Goal: Task Accomplishment & Management: Manage account settings

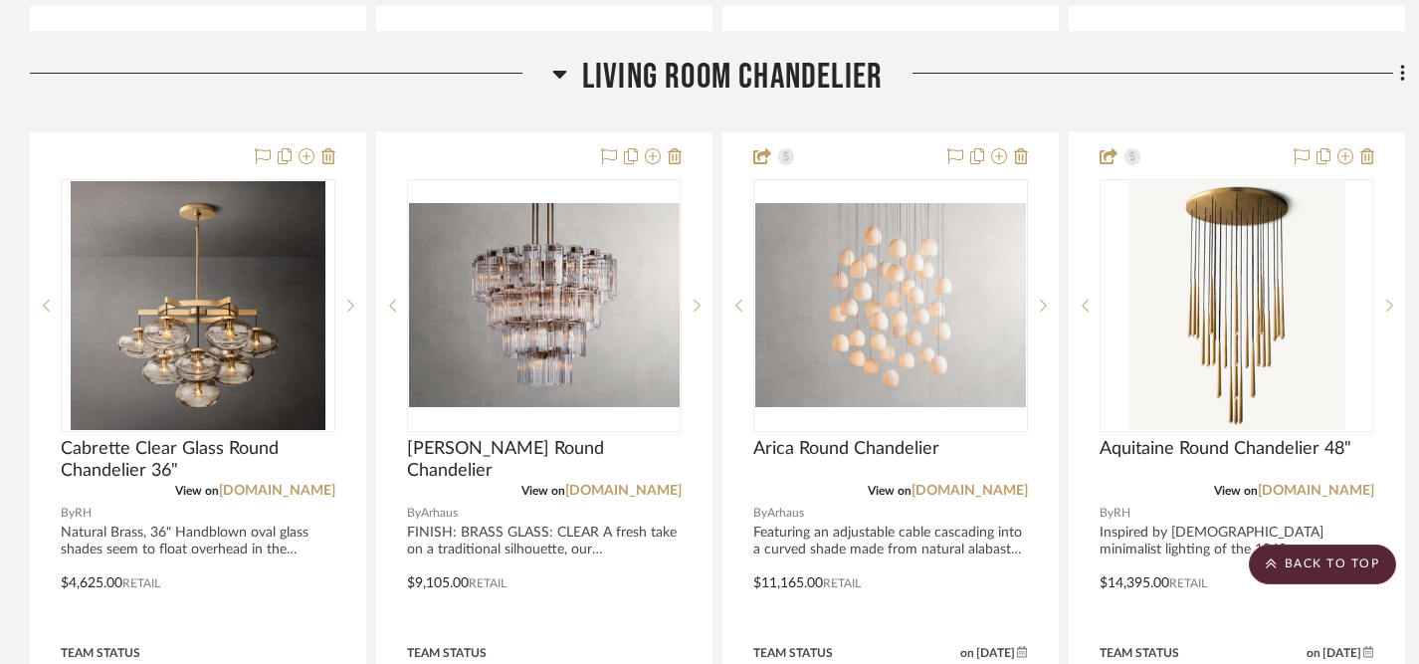
scroll to position [2361, 0]
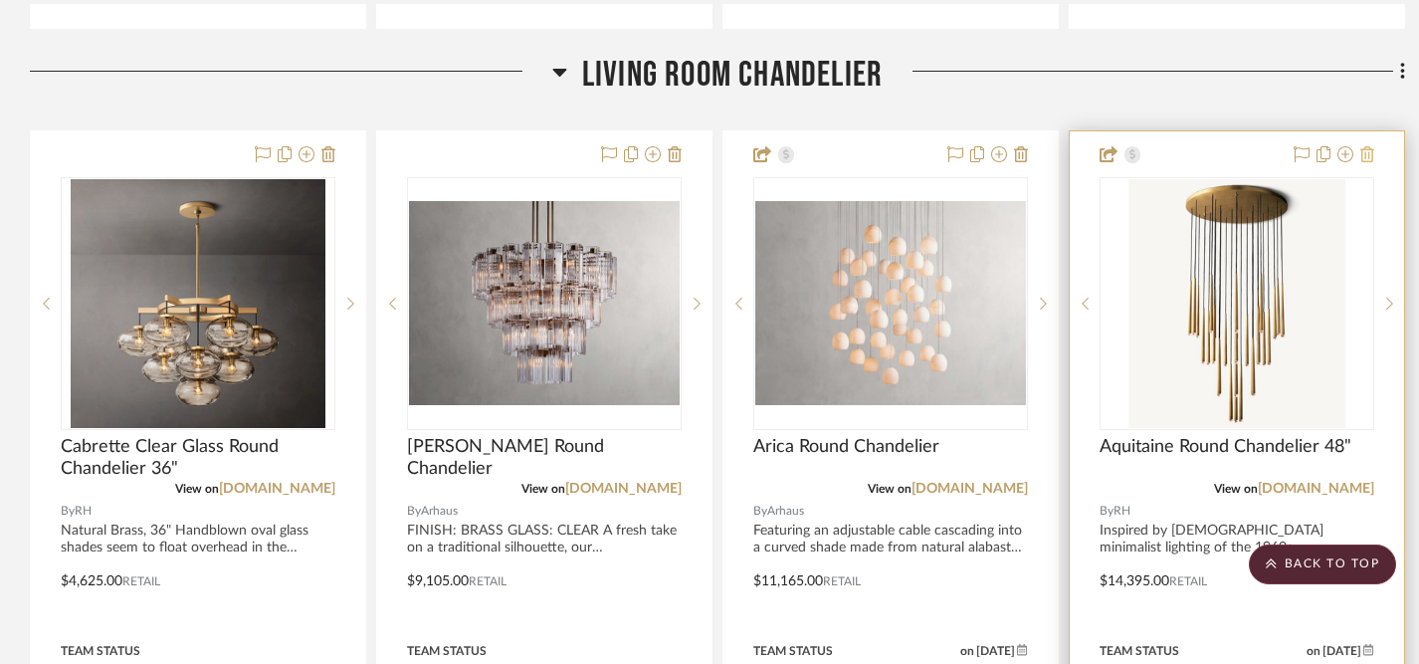
click at [1055, 157] on icon at bounding box center [1367, 154] width 14 height 16
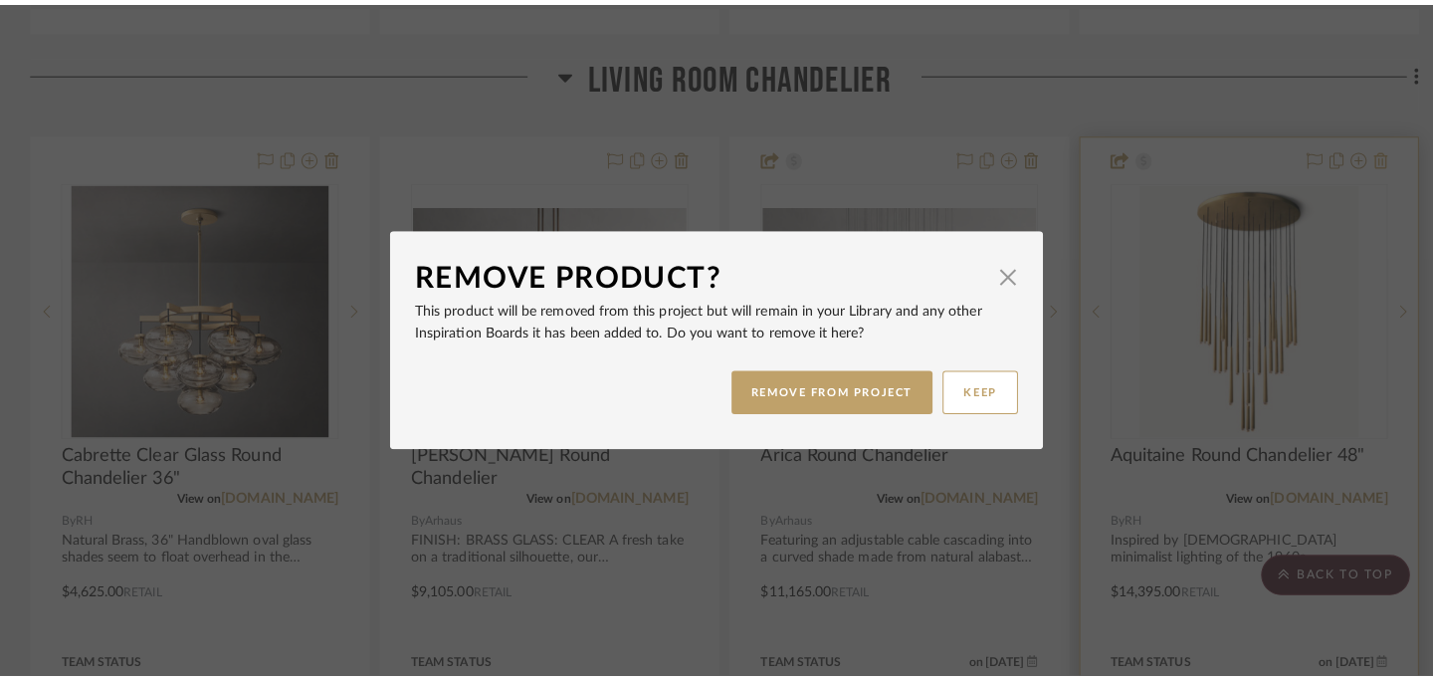
scroll to position [0, 0]
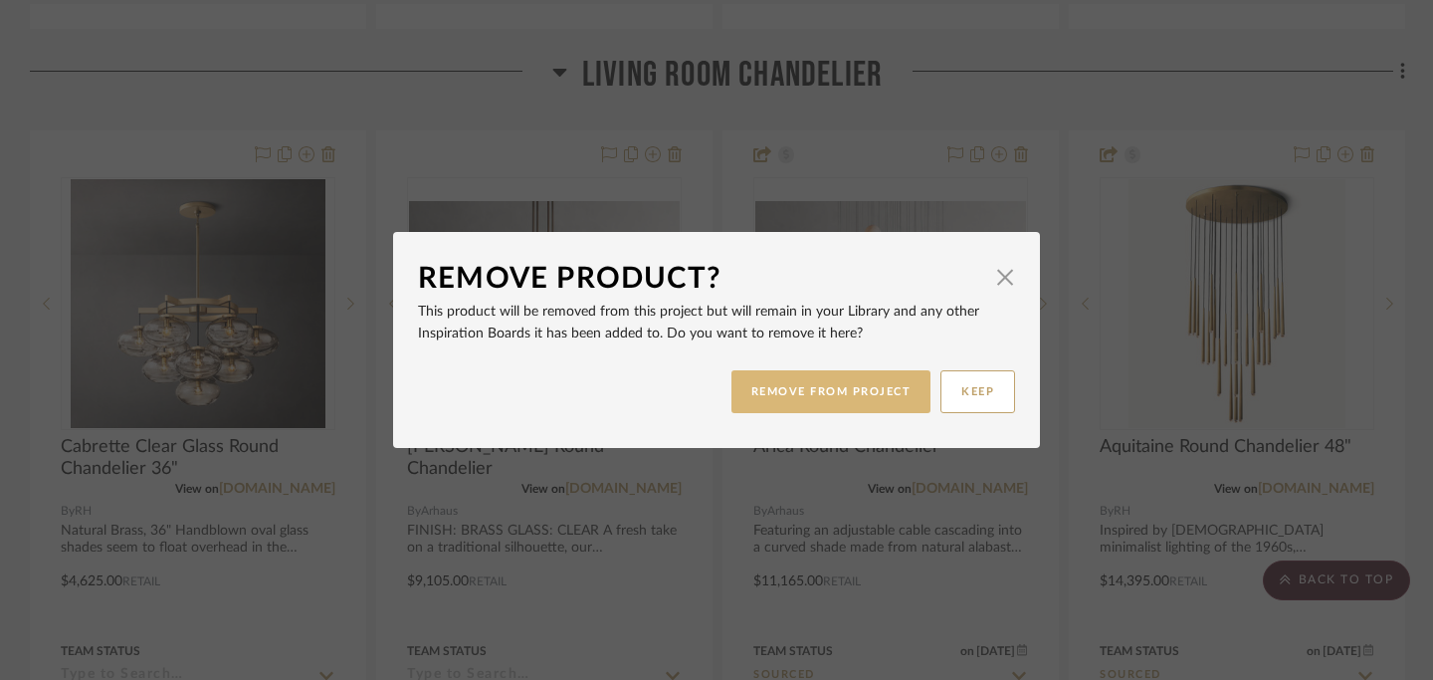
click at [783, 393] on button "REMOVE FROM PROJECT" at bounding box center [831, 391] width 200 height 43
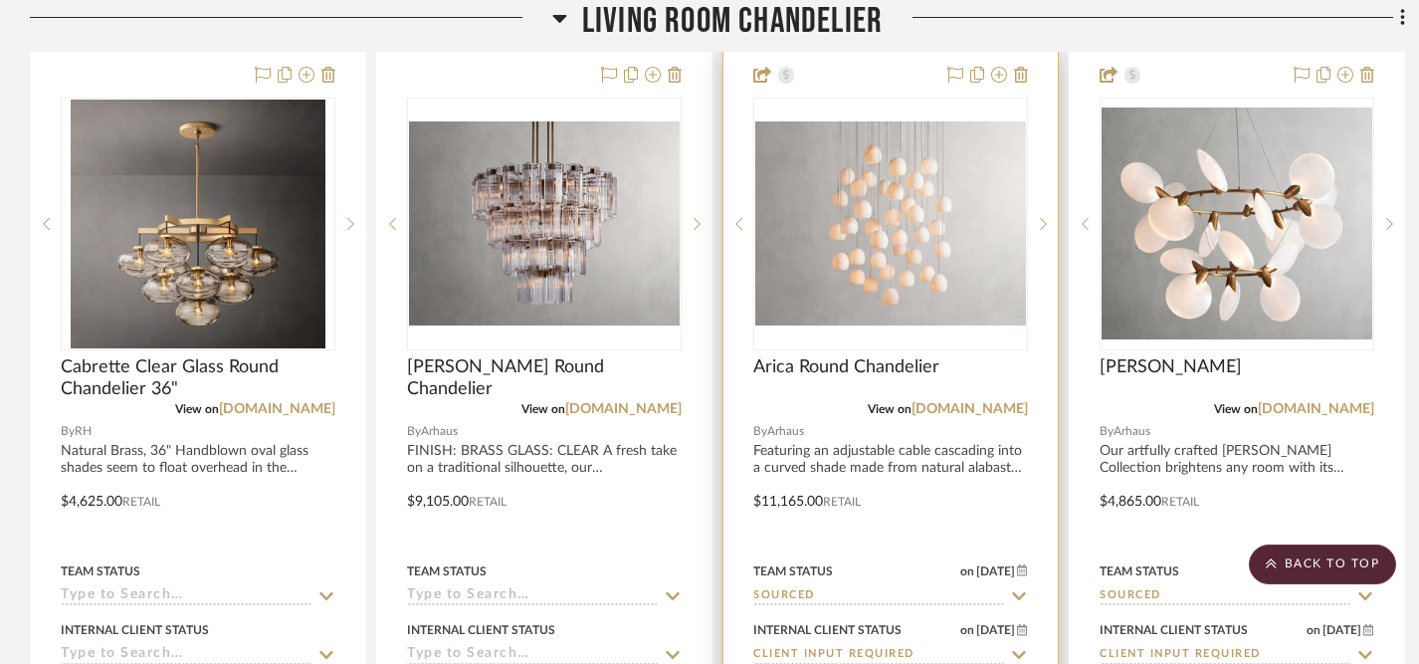
scroll to position [2442, 0]
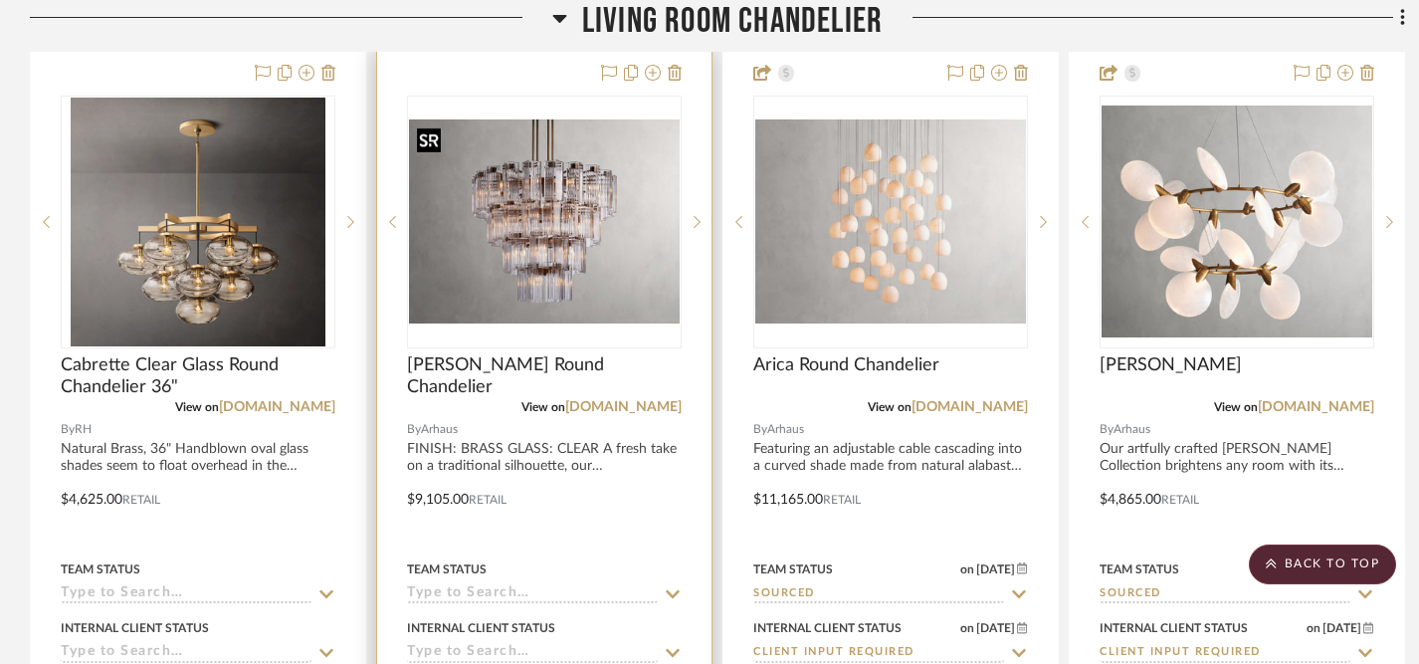
click at [610, 288] on img "0" at bounding box center [544, 220] width 271 height 203
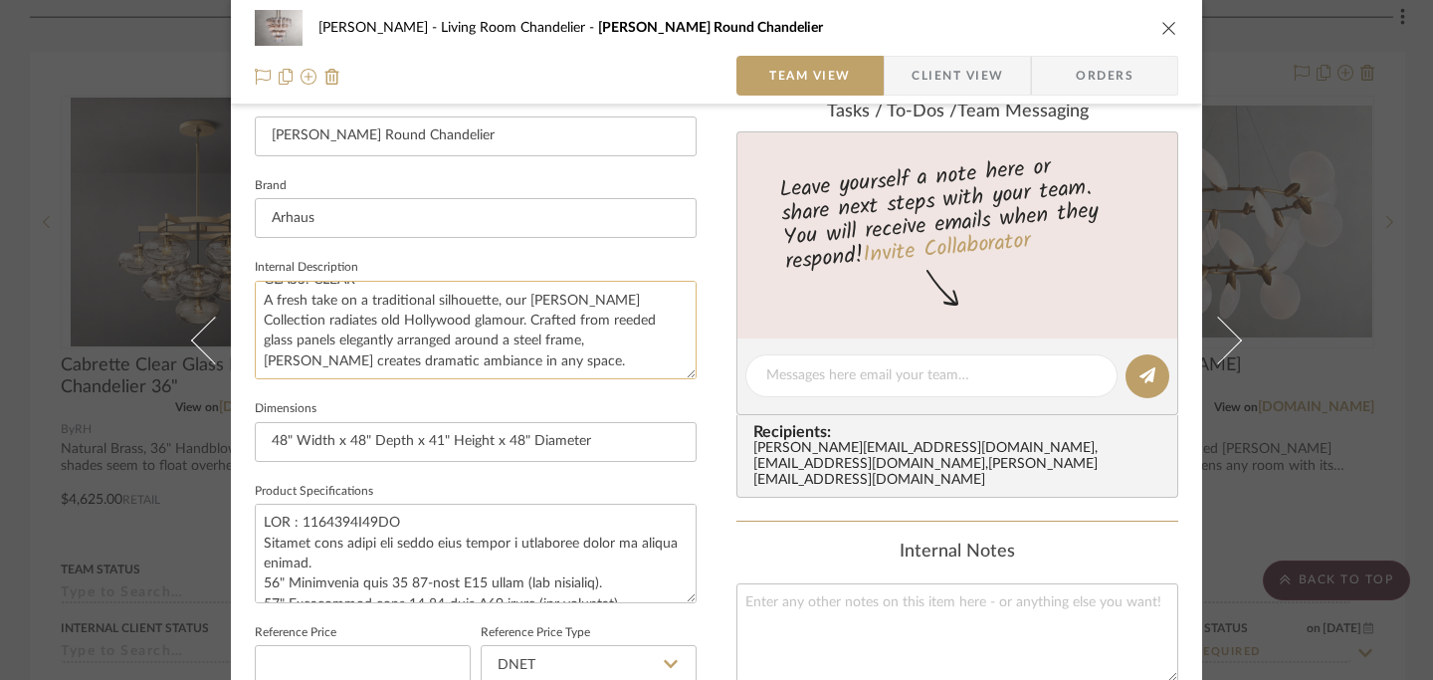
scroll to position [0, 0]
click at [257, 337] on textarea "FINISH: BRASS GLASS: CLEAR A fresh take on a traditional silhouette, our Delsie…" at bounding box center [476, 330] width 442 height 99
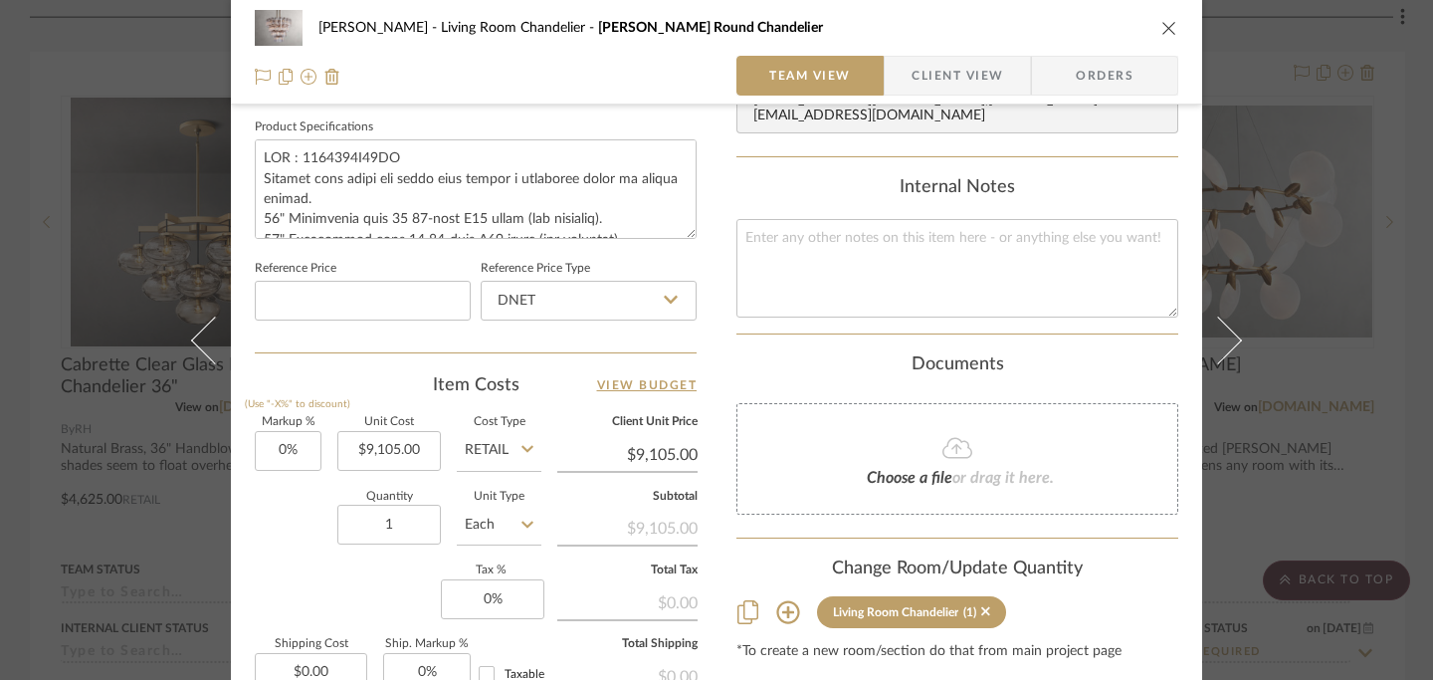
scroll to position [930, 0]
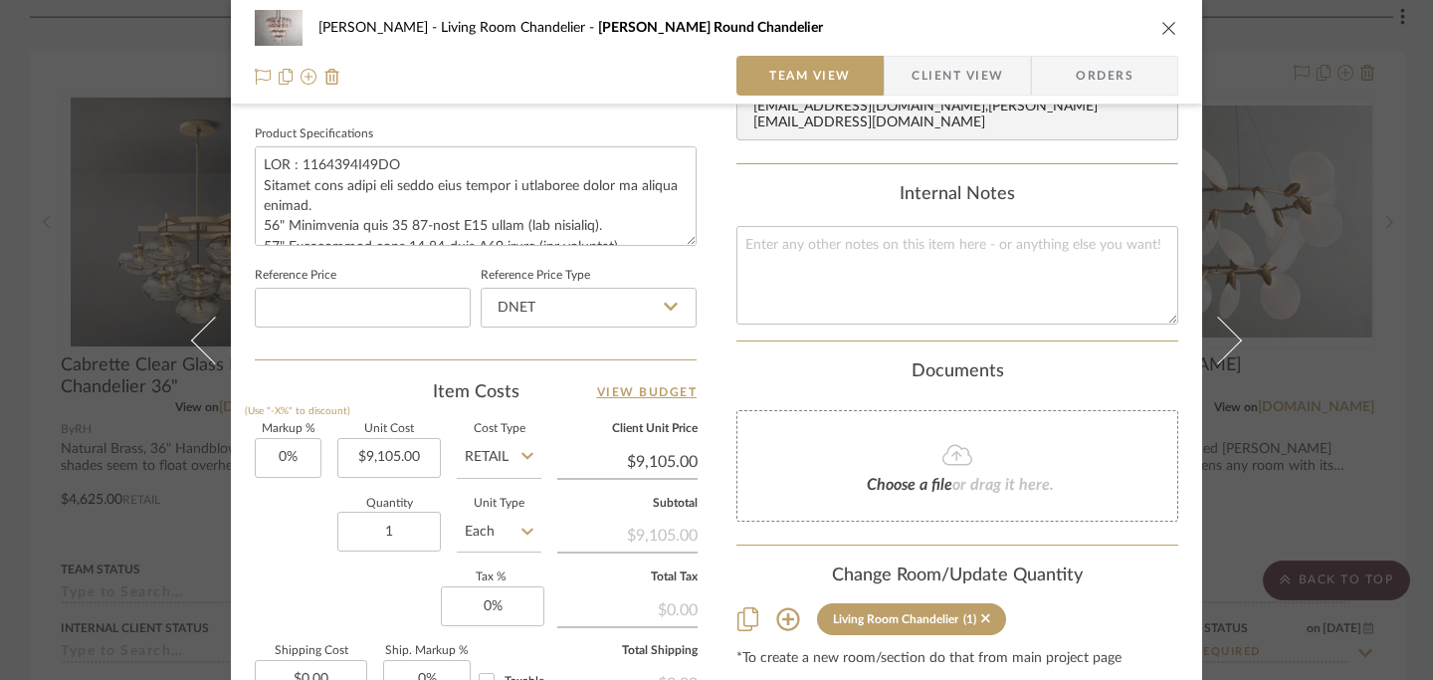
type textarea "FINISH: BRASS GLASS: CLEAR 48" A fresh take on a traditional silhouette, our [P…"
click at [668, 303] on icon at bounding box center [671, 307] width 14 height 8
click at [602, 406] on div "Retail" at bounding box center [598, 405] width 246 height 51
type input "Retail"
click at [1055, 22] on icon "close" at bounding box center [1169, 28] width 16 height 16
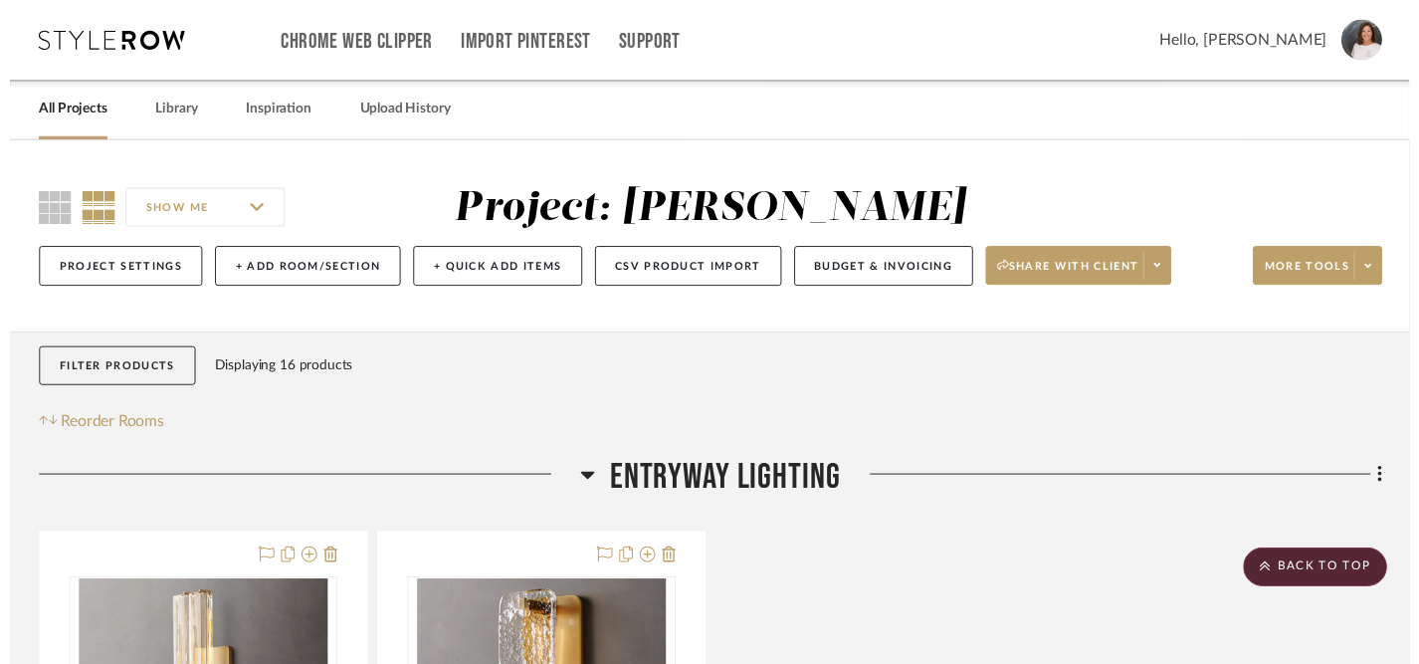
scroll to position [2442, 0]
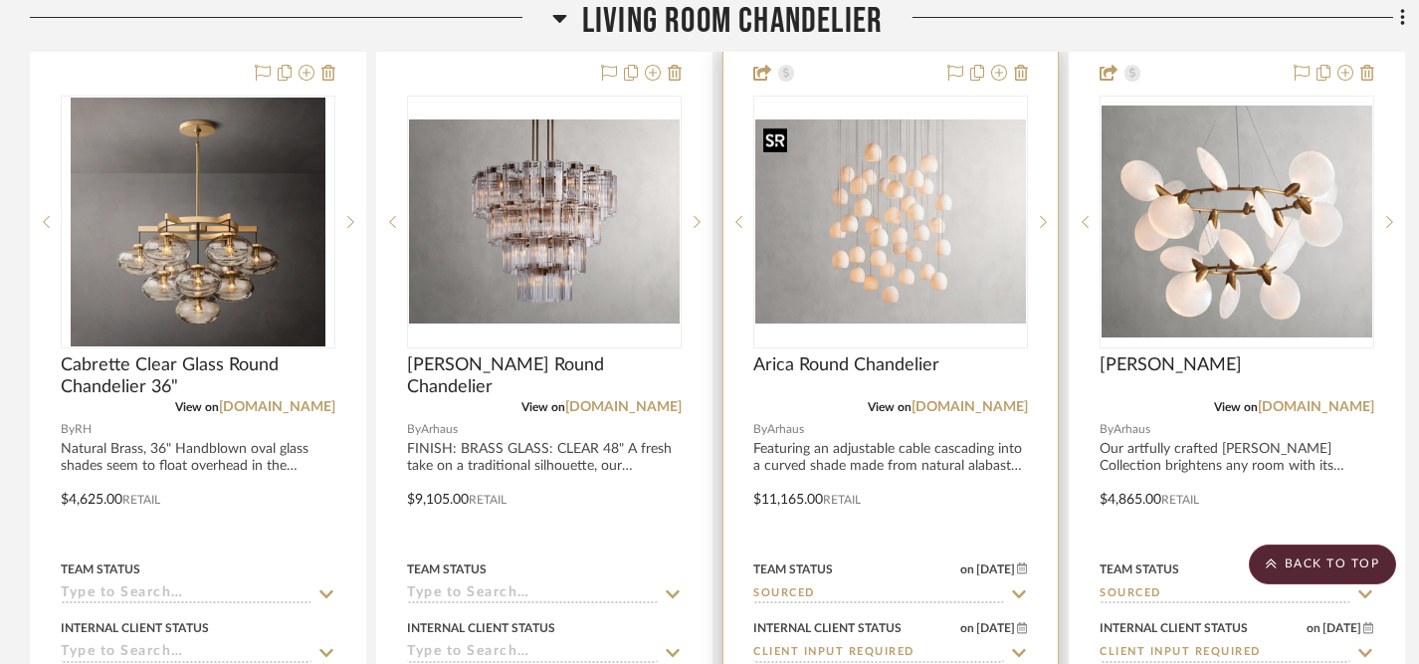
click at [911, 222] on img "0" at bounding box center [890, 220] width 271 height 203
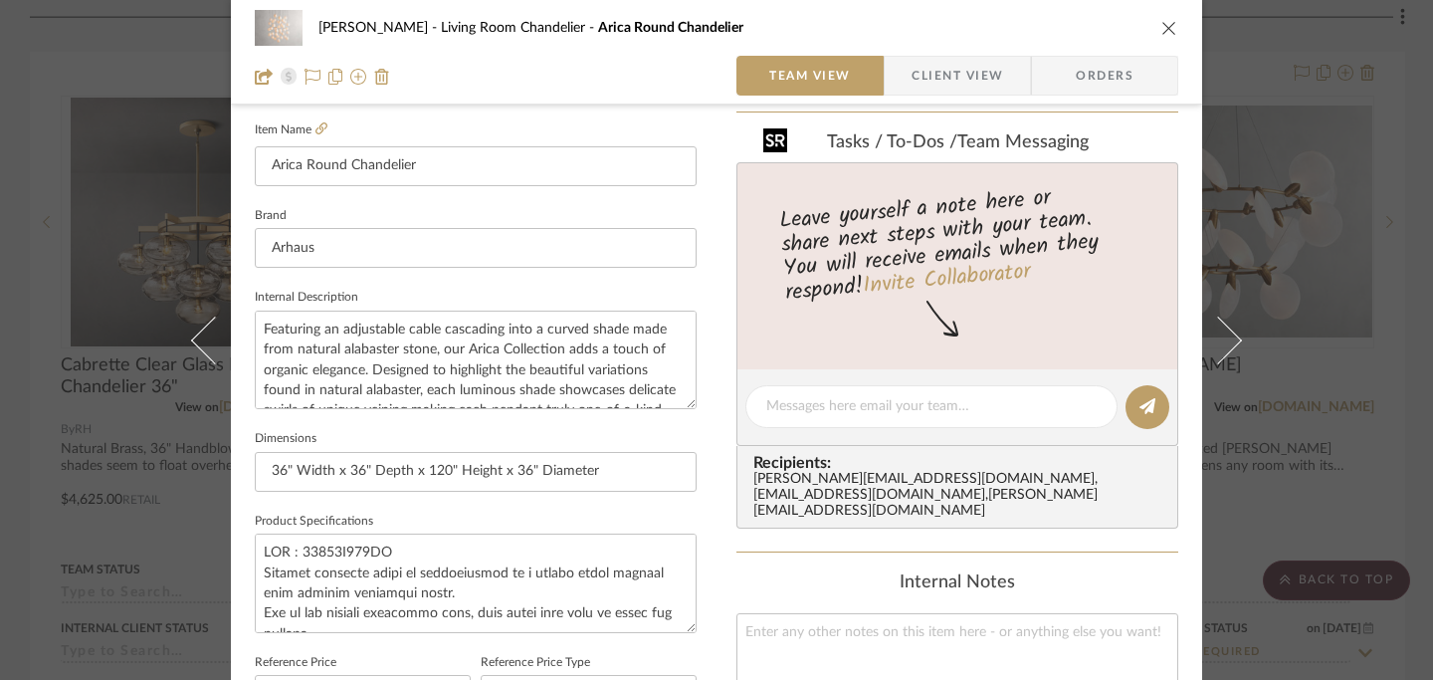
scroll to position [532, 0]
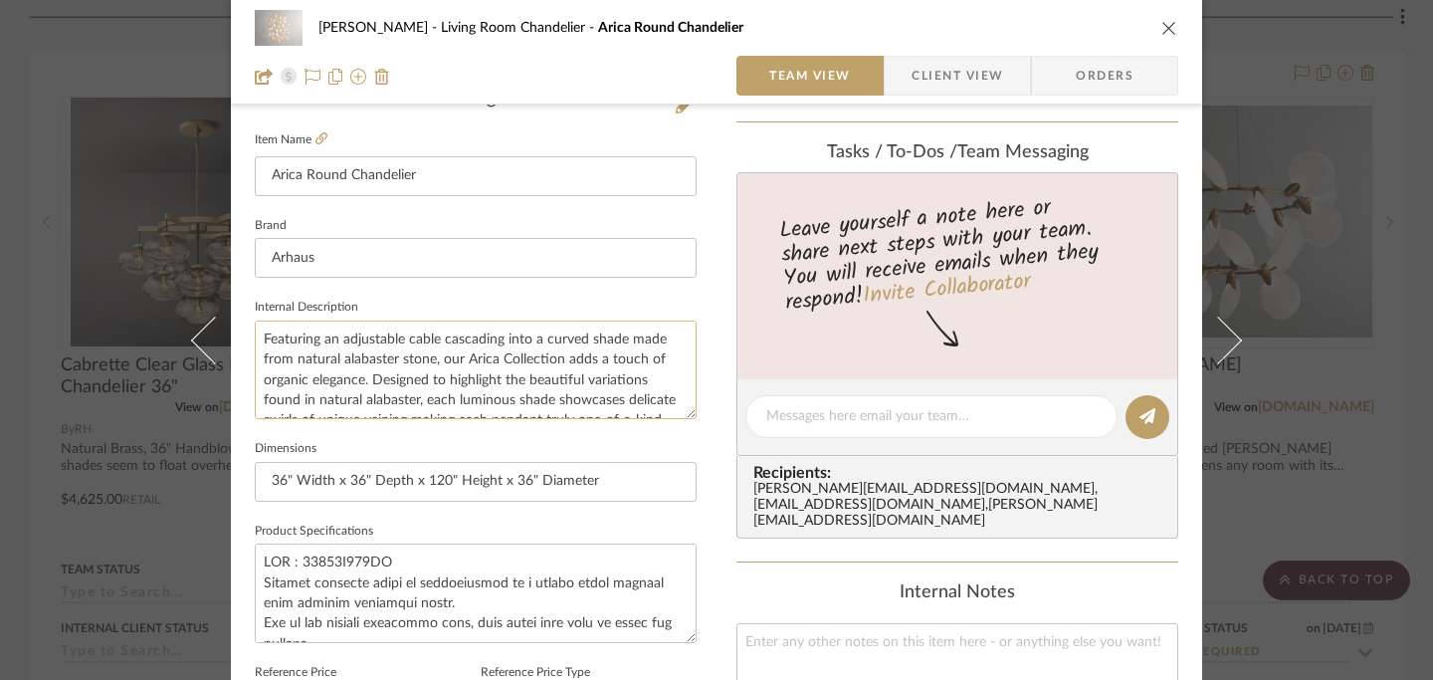
click at [256, 338] on textarea "Featuring an adjustable cable cascading into a curved shade made from natural a…" at bounding box center [476, 369] width 442 height 99
type textarea "36" Featuring an adjustable cable cascading into a curved shade made from natur…"
click at [1055, 24] on icon "close" at bounding box center [1169, 28] width 16 height 16
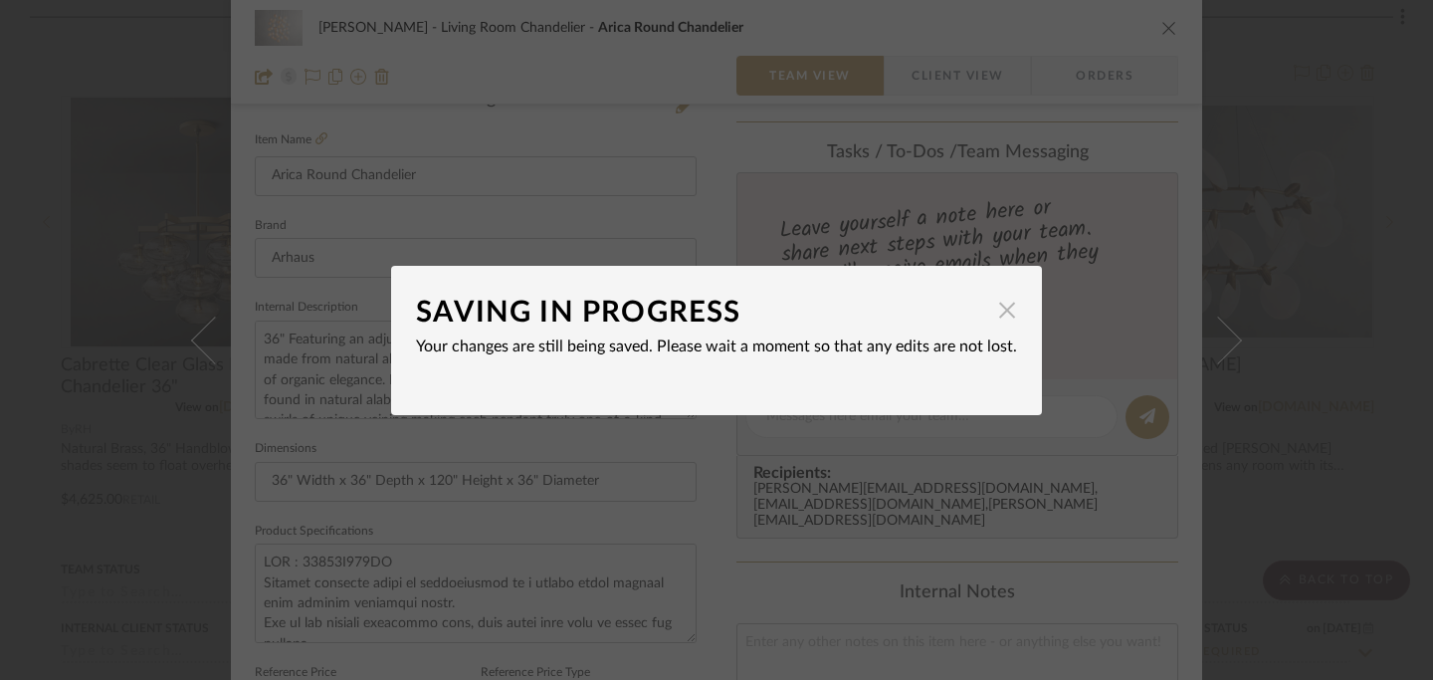
click at [997, 312] on span "button" at bounding box center [1007, 311] width 40 height 40
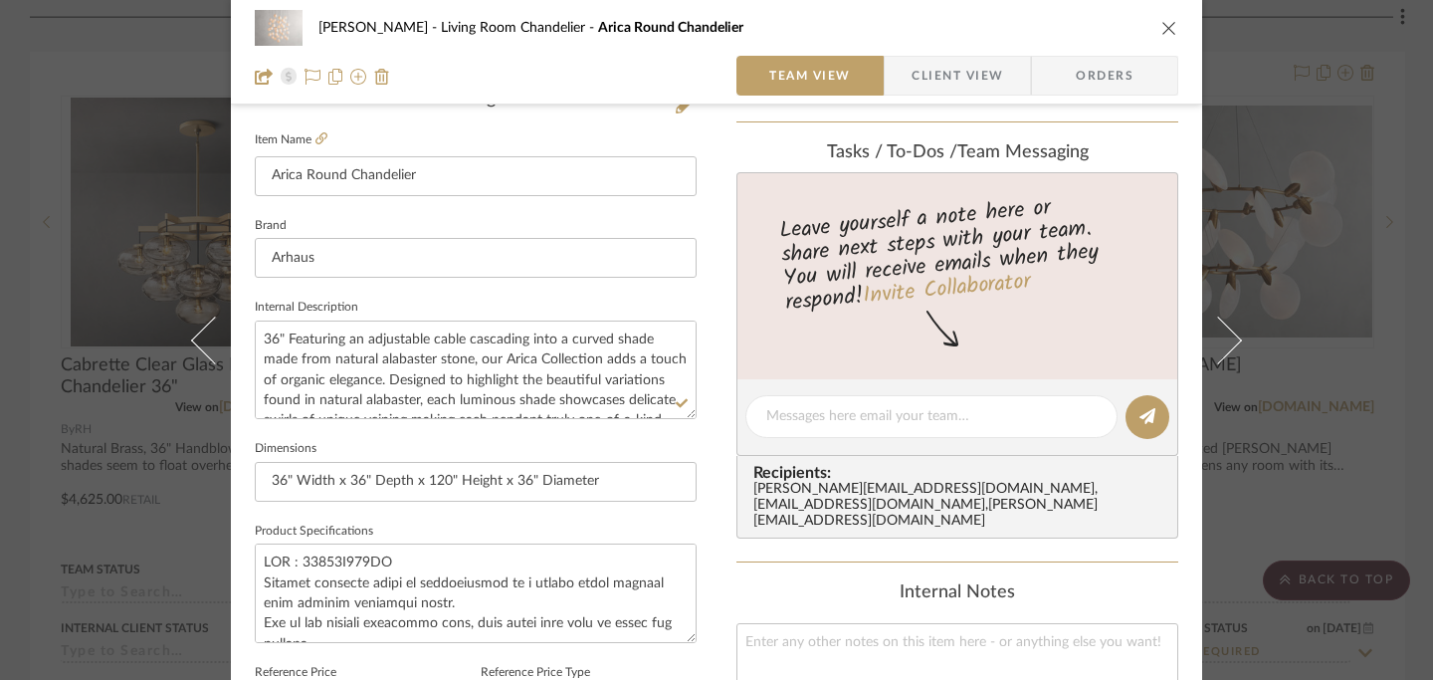
click at [1055, 25] on icon "close" at bounding box center [1169, 28] width 16 height 16
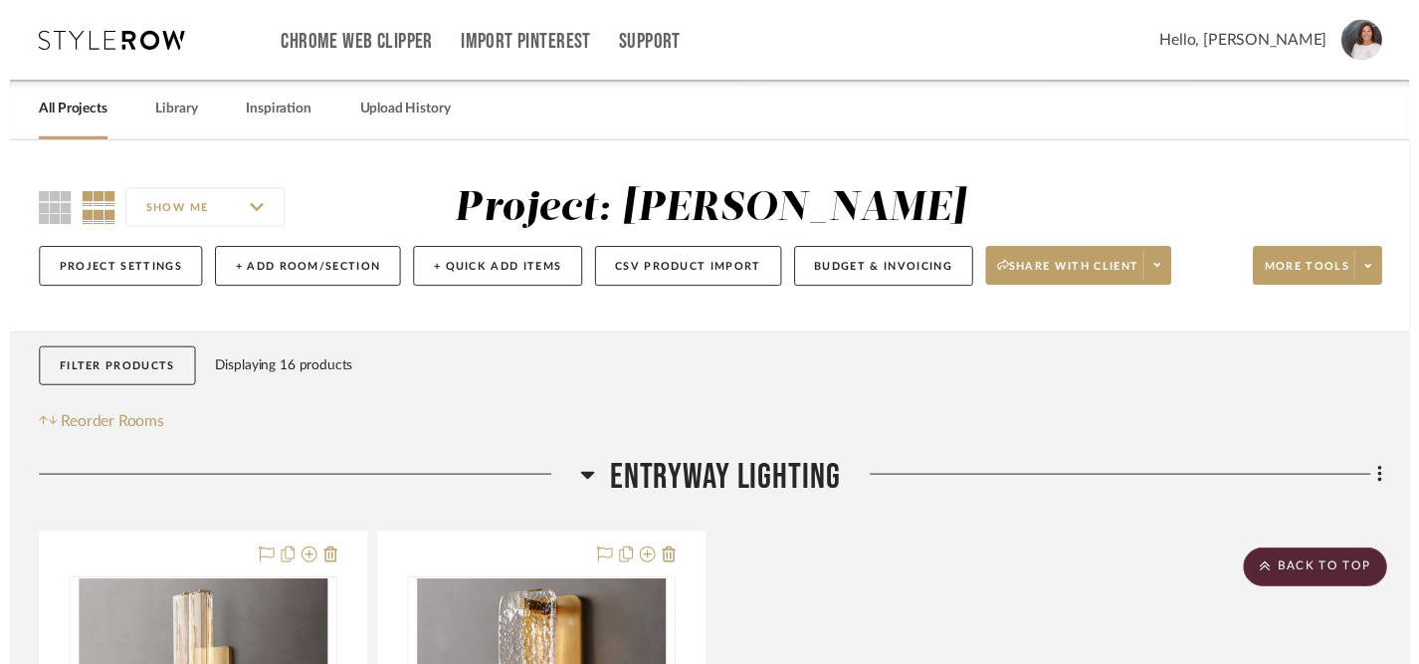
scroll to position [2442, 0]
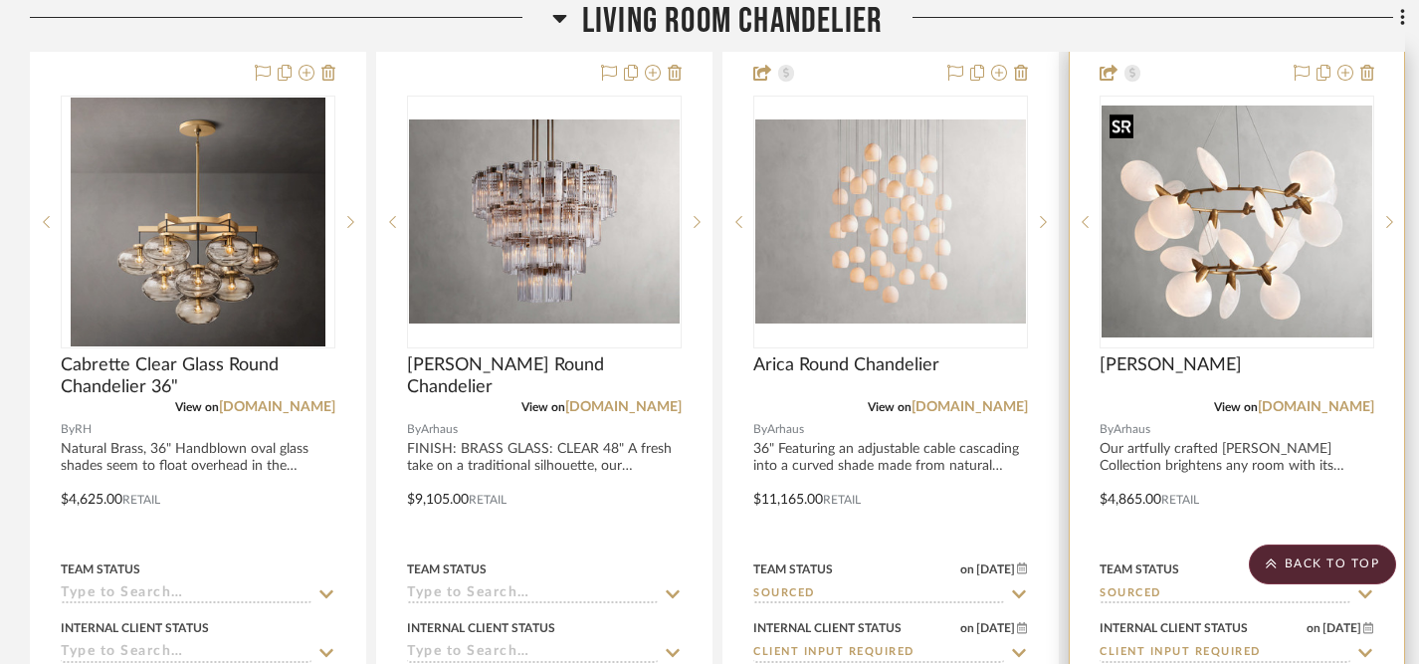
click at [1055, 237] on img "0" at bounding box center [1237, 220] width 271 height 231
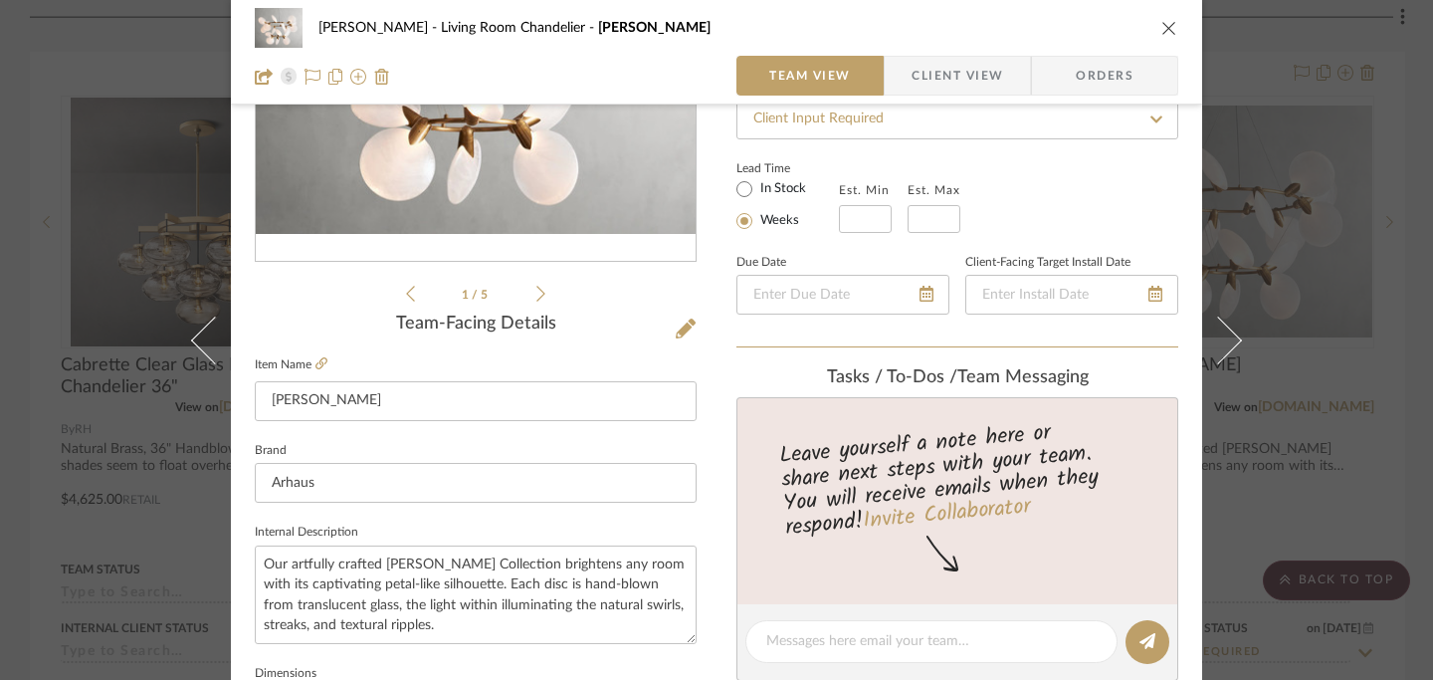
scroll to position [318, 0]
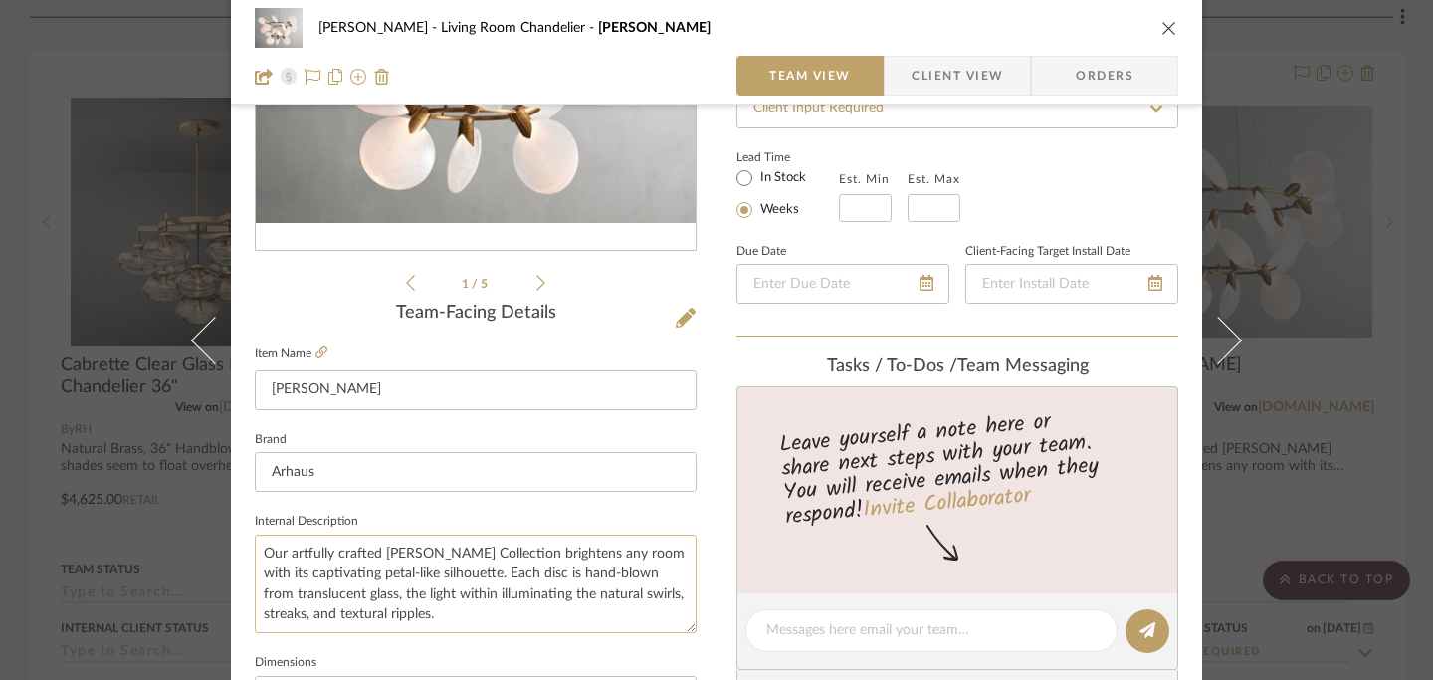
click at [257, 549] on textarea "Our artfully crafted Lyla Collection brightens any room with its captivating pe…" at bounding box center [476, 583] width 442 height 99
type textarea "47" Our artfully crafted Lyla Collection brightens any room with its captivatin…"
click at [1055, 26] on icon "close" at bounding box center [1169, 28] width 16 height 16
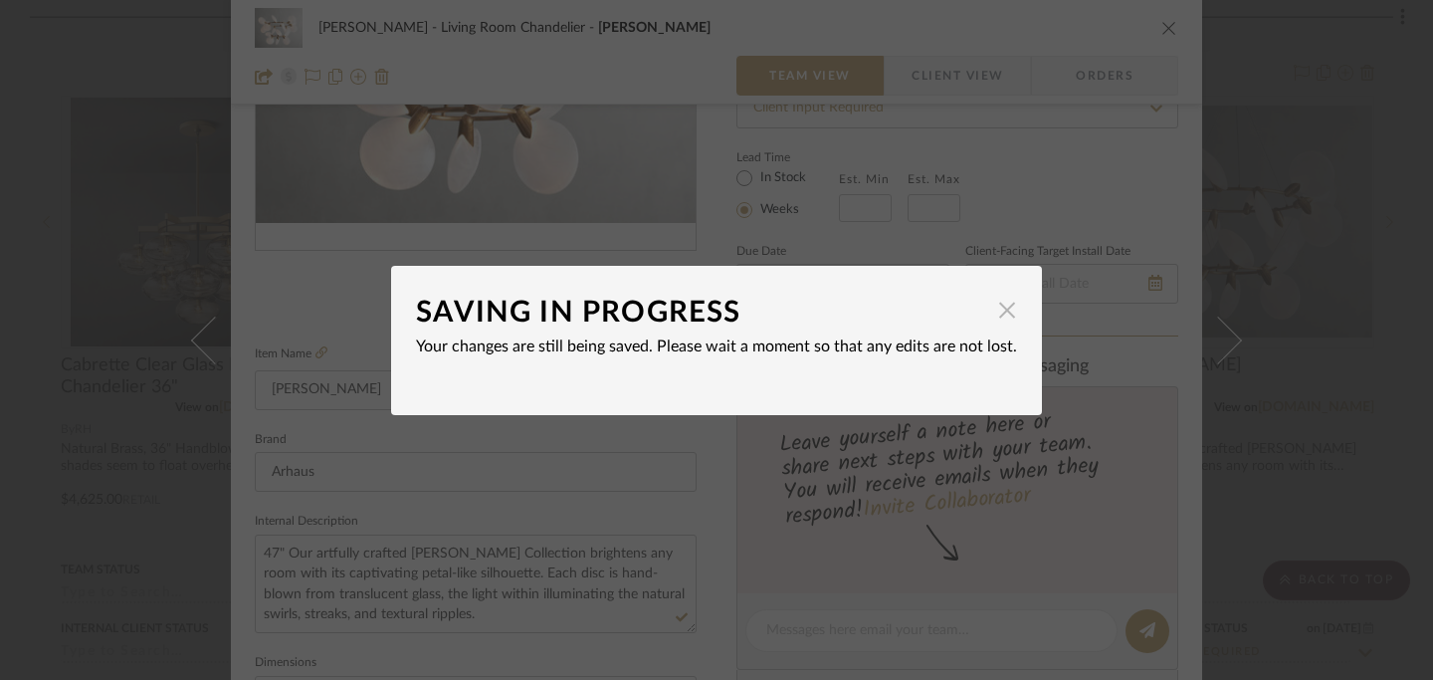
click at [1003, 308] on span "button" at bounding box center [1007, 311] width 40 height 40
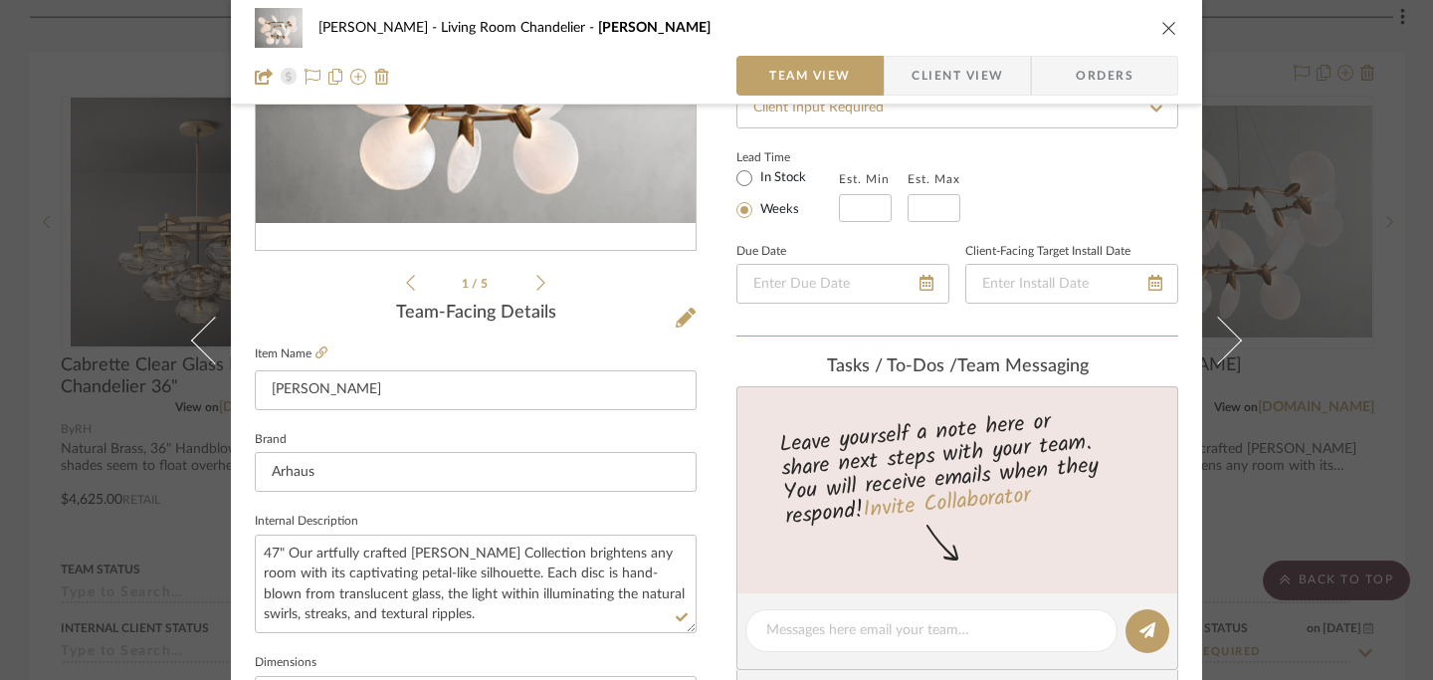
click at [1055, 27] on icon "close" at bounding box center [1169, 28] width 16 height 16
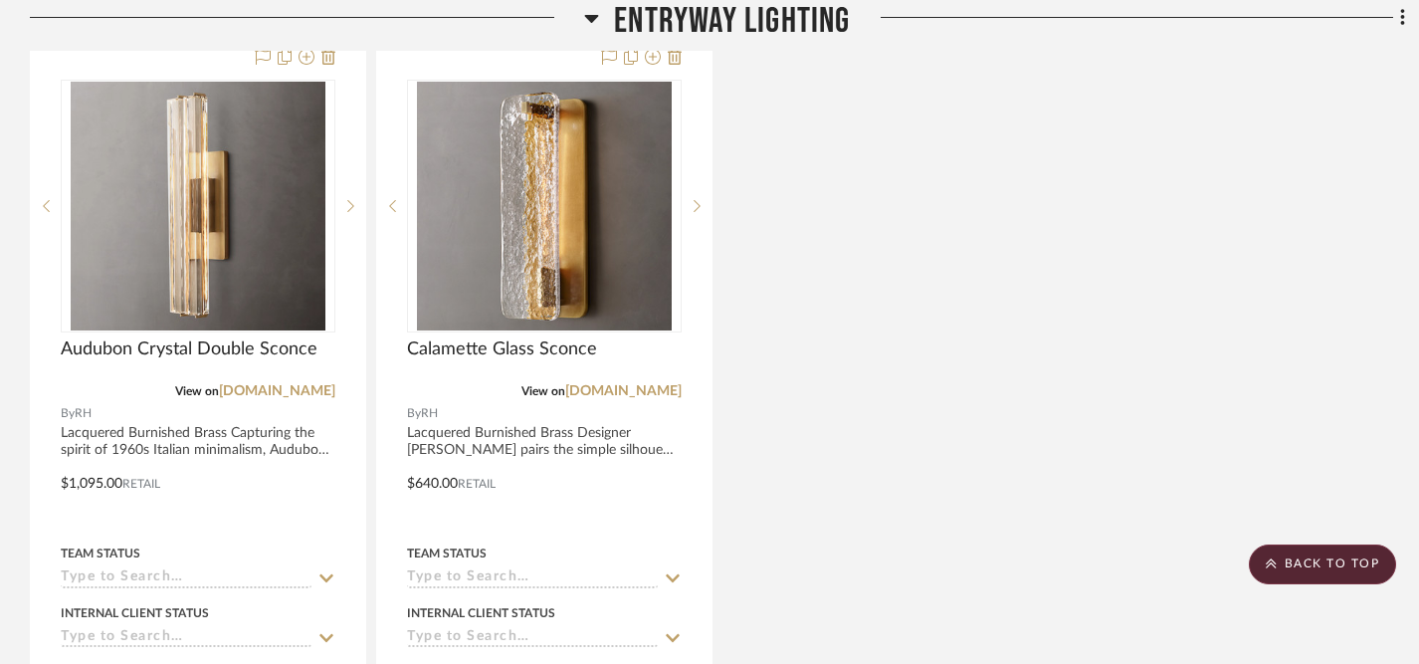
scroll to position [461, 0]
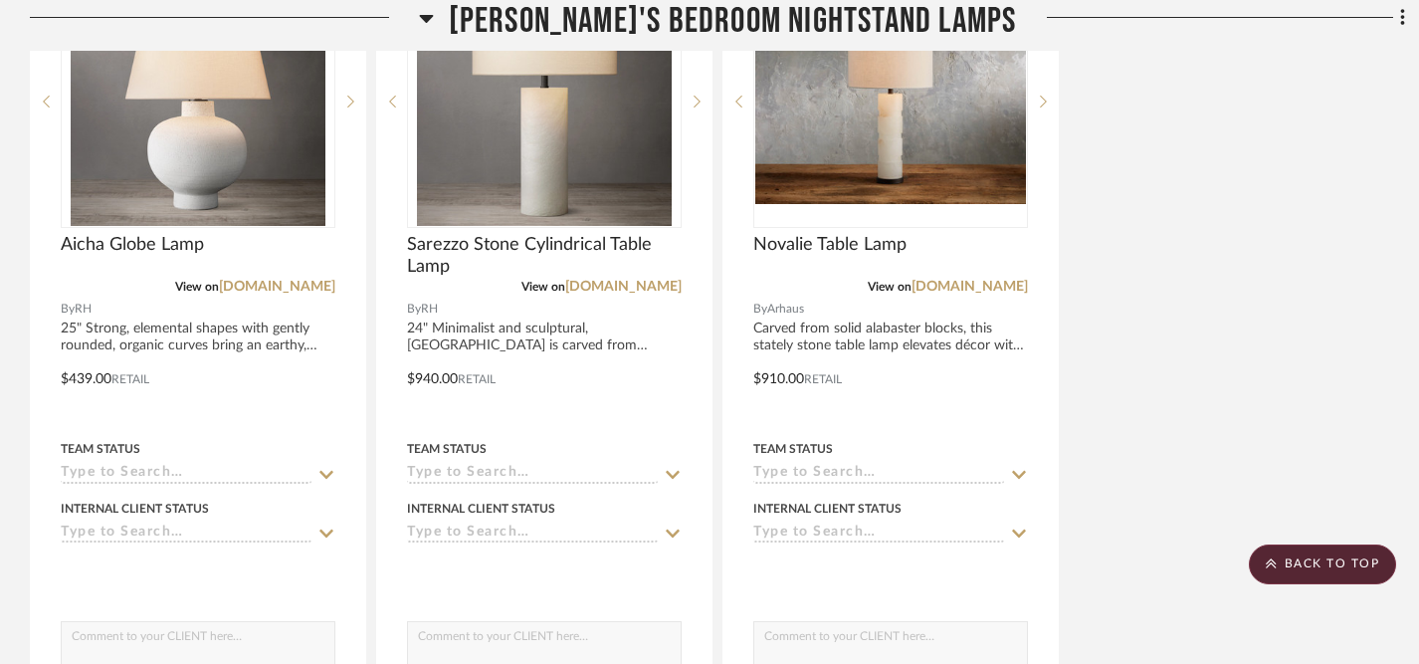
scroll to position [5547, 0]
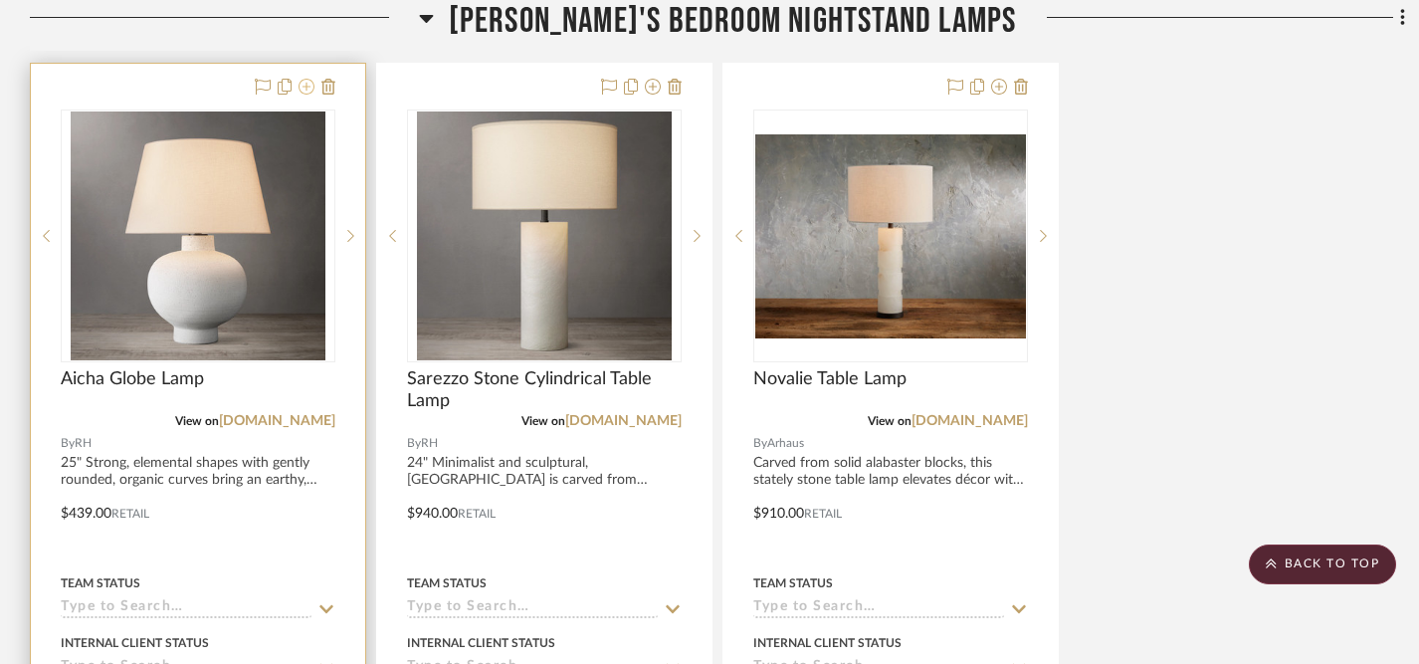
click at [307, 87] on icon at bounding box center [307, 87] width 16 height 16
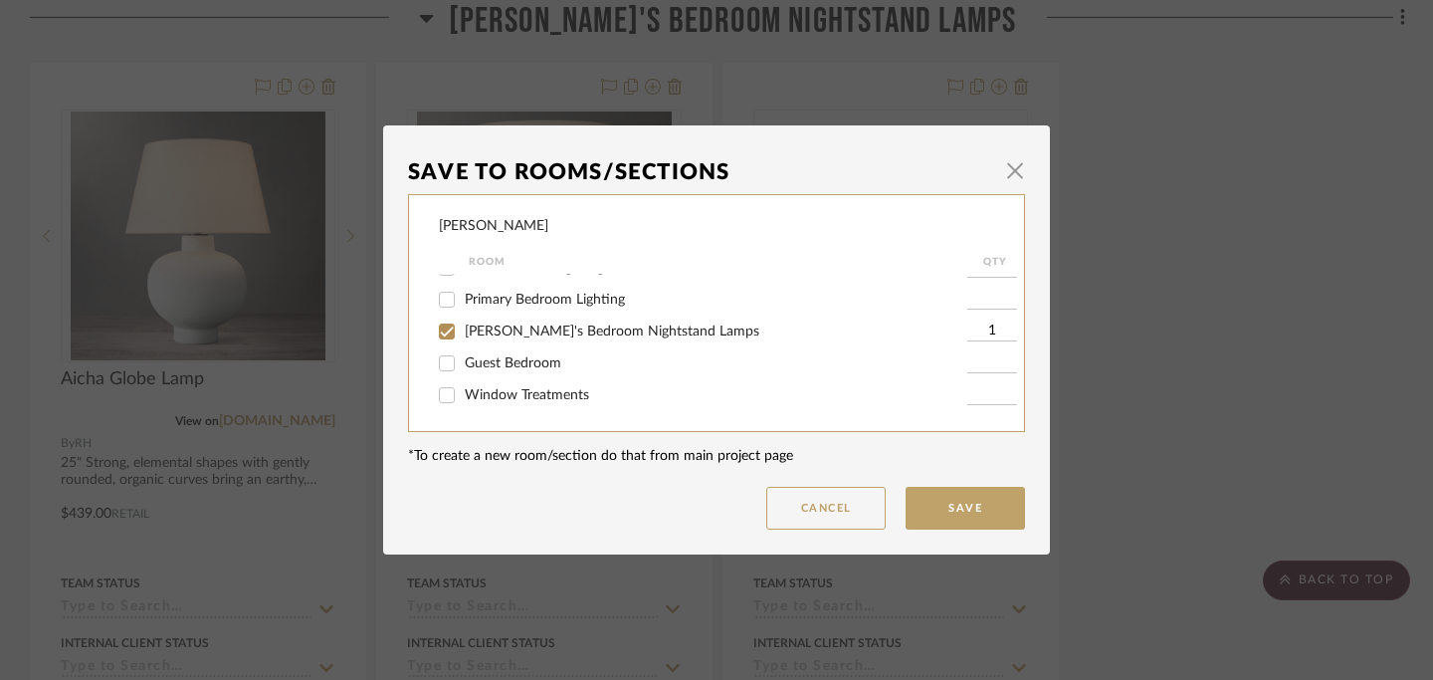
scroll to position [156, 0]
click at [442, 362] on input "Guest Bedroom" at bounding box center [447, 363] width 32 height 32
checkbox input "true"
type input "1"
click at [442, 325] on input "[PERSON_NAME]'s Bedroom Nightstand Lamps" at bounding box center [447, 331] width 32 height 32
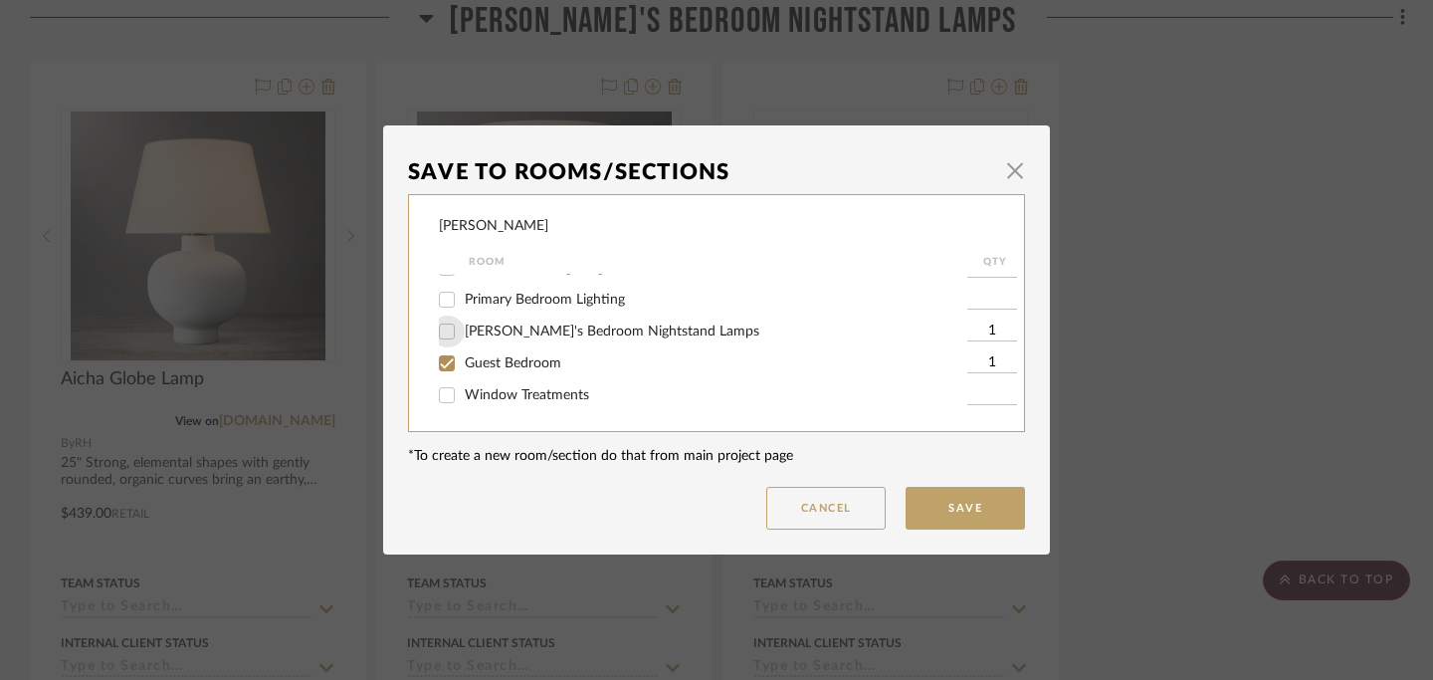
checkbox input "false"
click at [971, 506] on button "Save" at bounding box center [965, 508] width 119 height 43
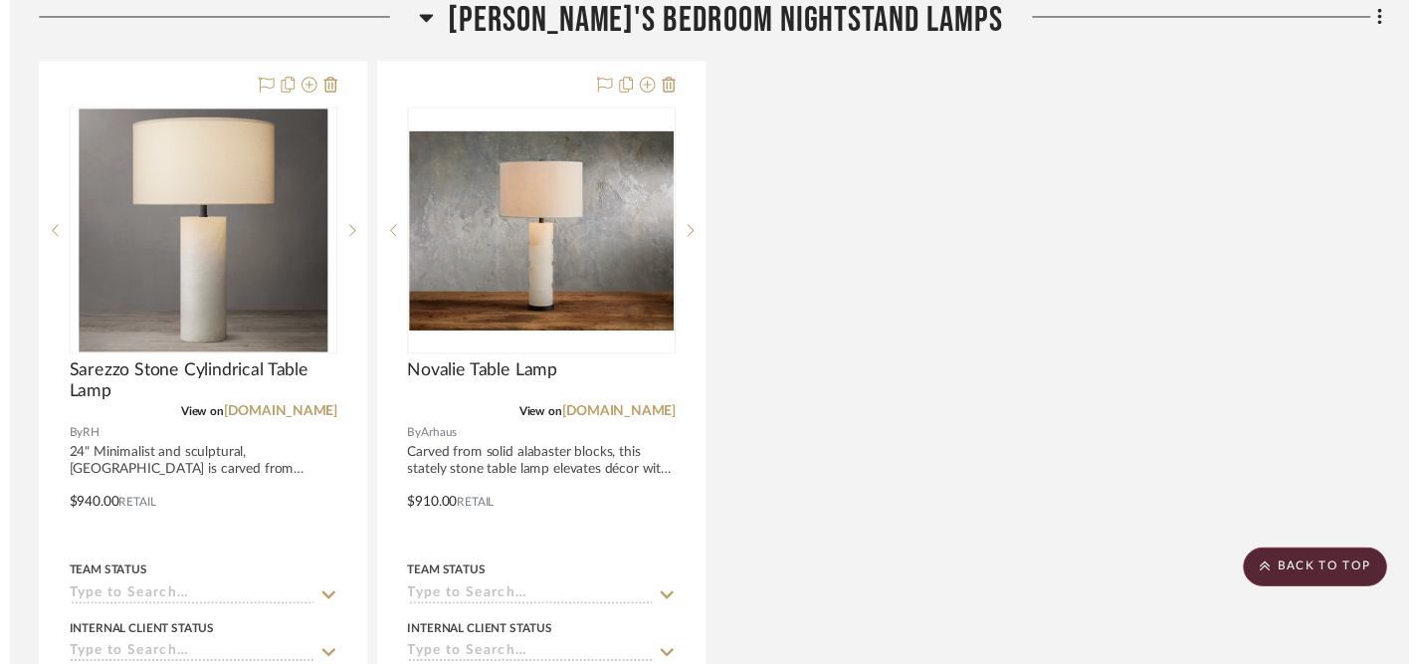
scroll to position [5547, 0]
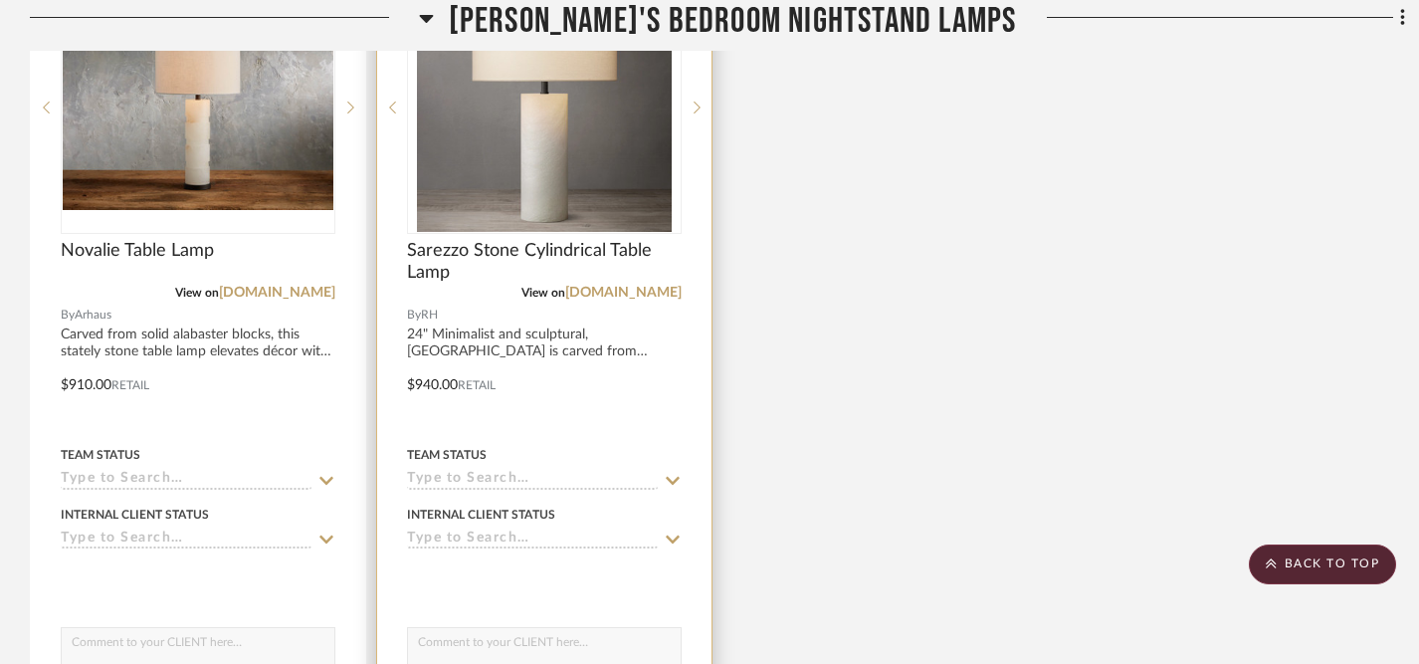
scroll to position [5659, 0]
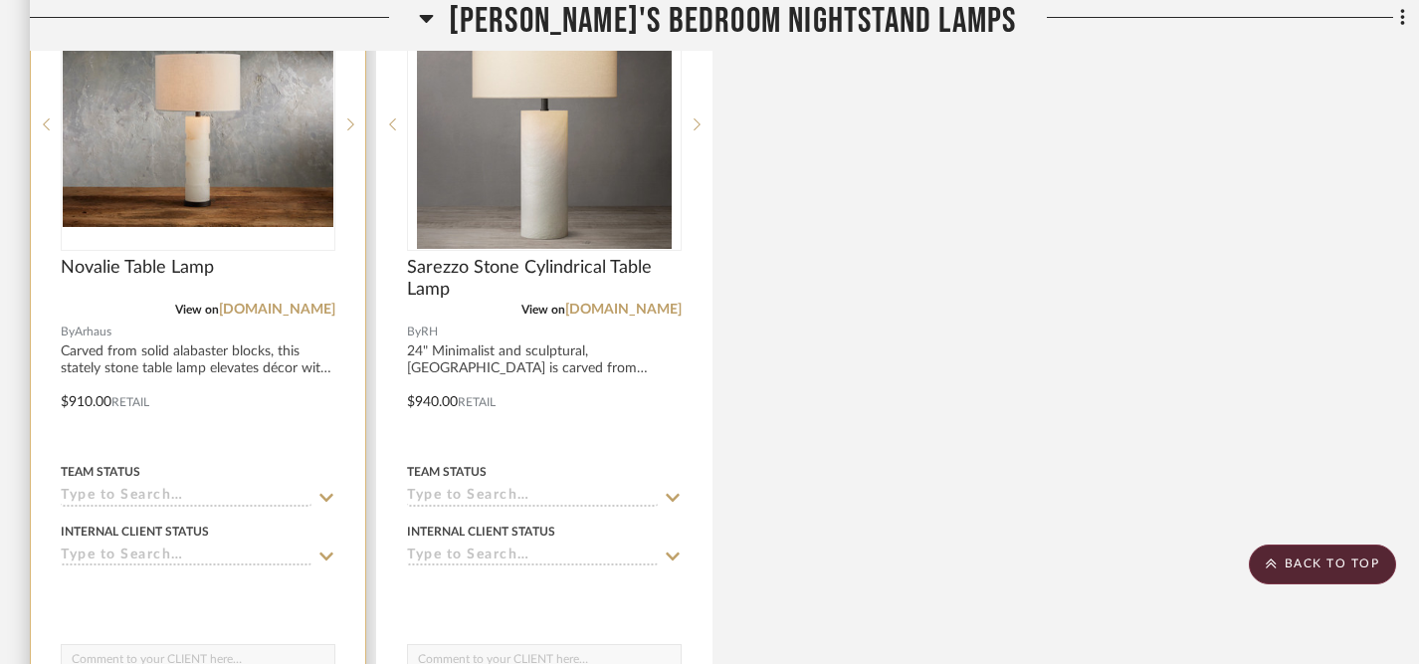
click at [230, 356] on div at bounding box center [198, 387] width 334 height 871
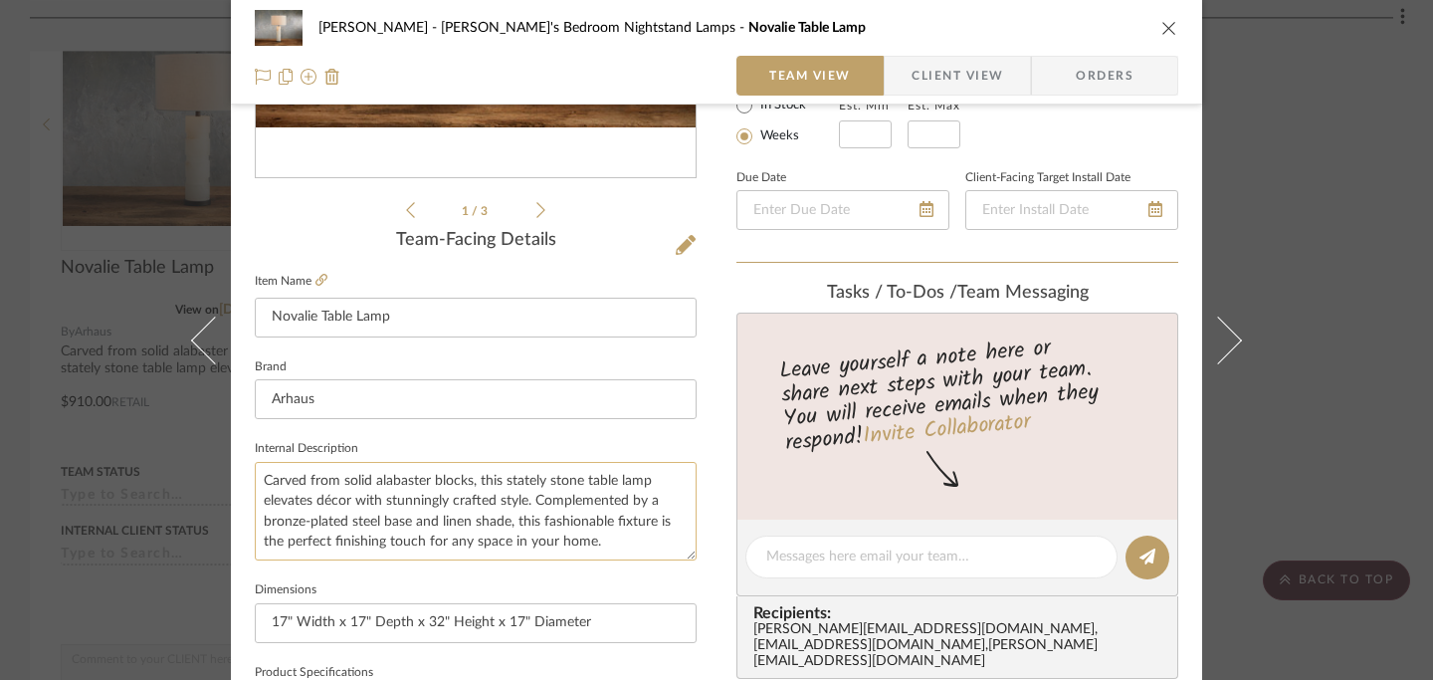
scroll to position [399, 0]
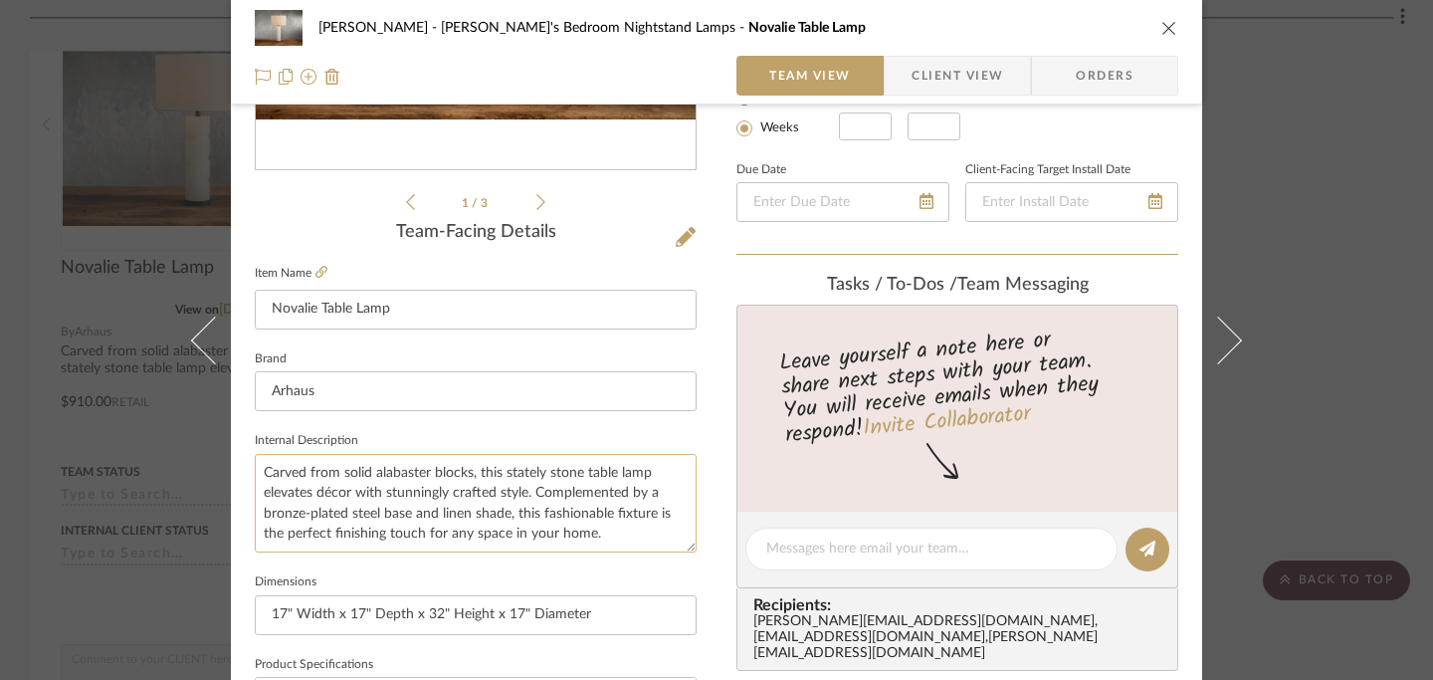
click at [259, 474] on textarea "Carved from solid alabaster blocks, this stately stone table lamp elevates déco…" at bounding box center [476, 503] width 442 height 99
type textarea "32" Carved from solid alabaster blocks, this stately stone table lamp elevates …"
click at [1161, 22] on icon "close" at bounding box center [1169, 28] width 16 height 16
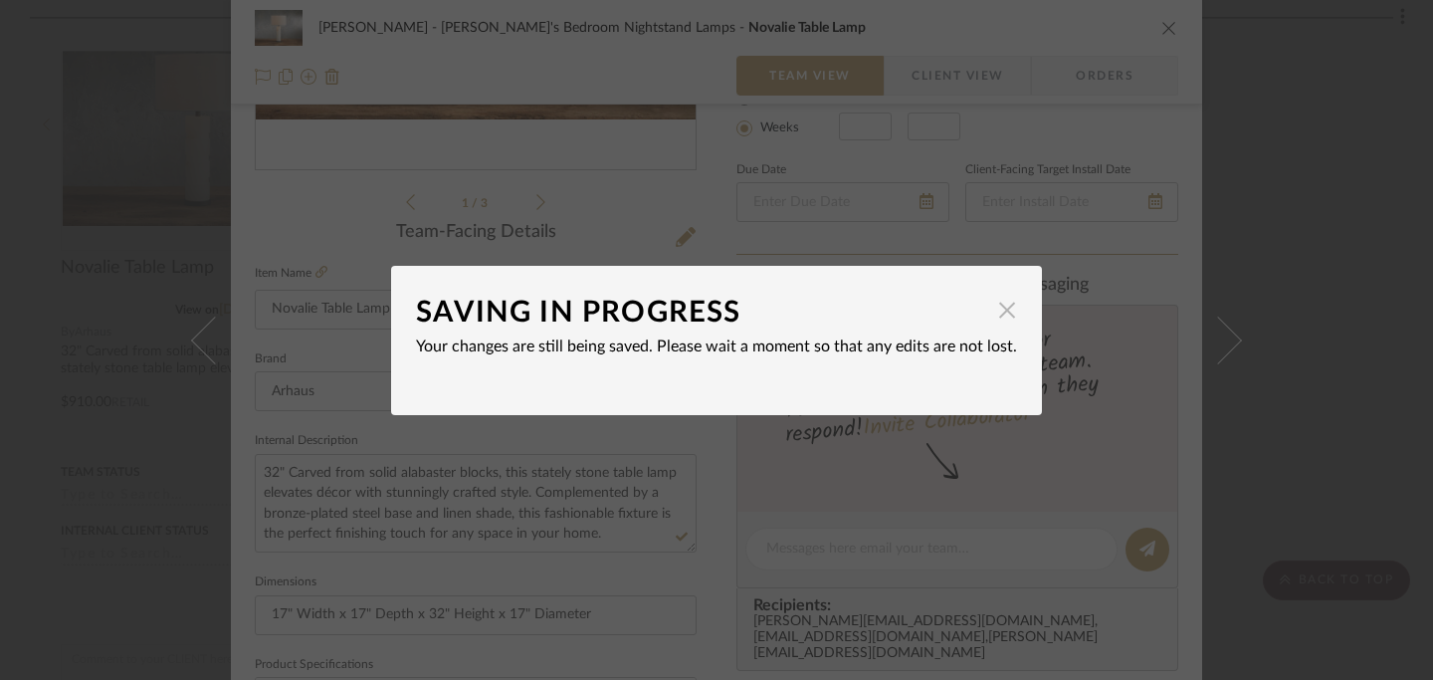
click at [1003, 312] on span "button" at bounding box center [1007, 311] width 40 height 40
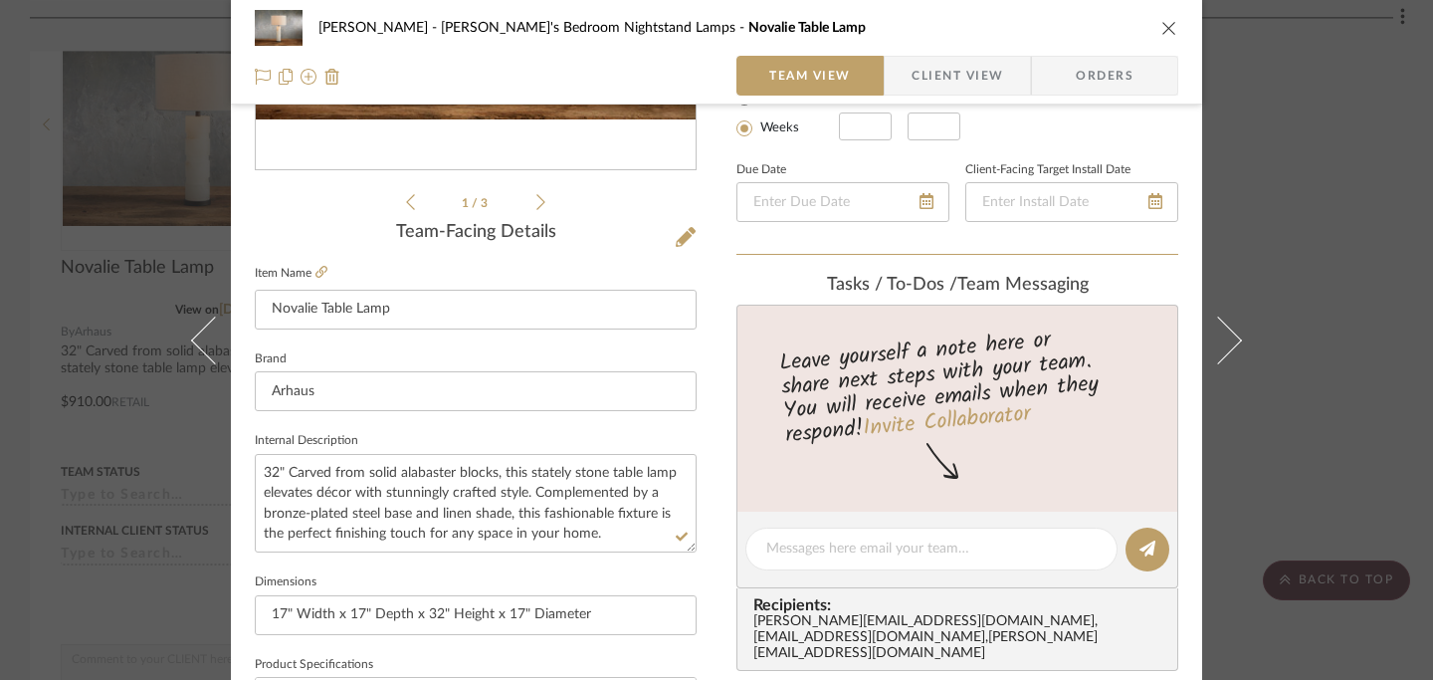
click at [1163, 22] on icon "close" at bounding box center [1169, 28] width 16 height 16
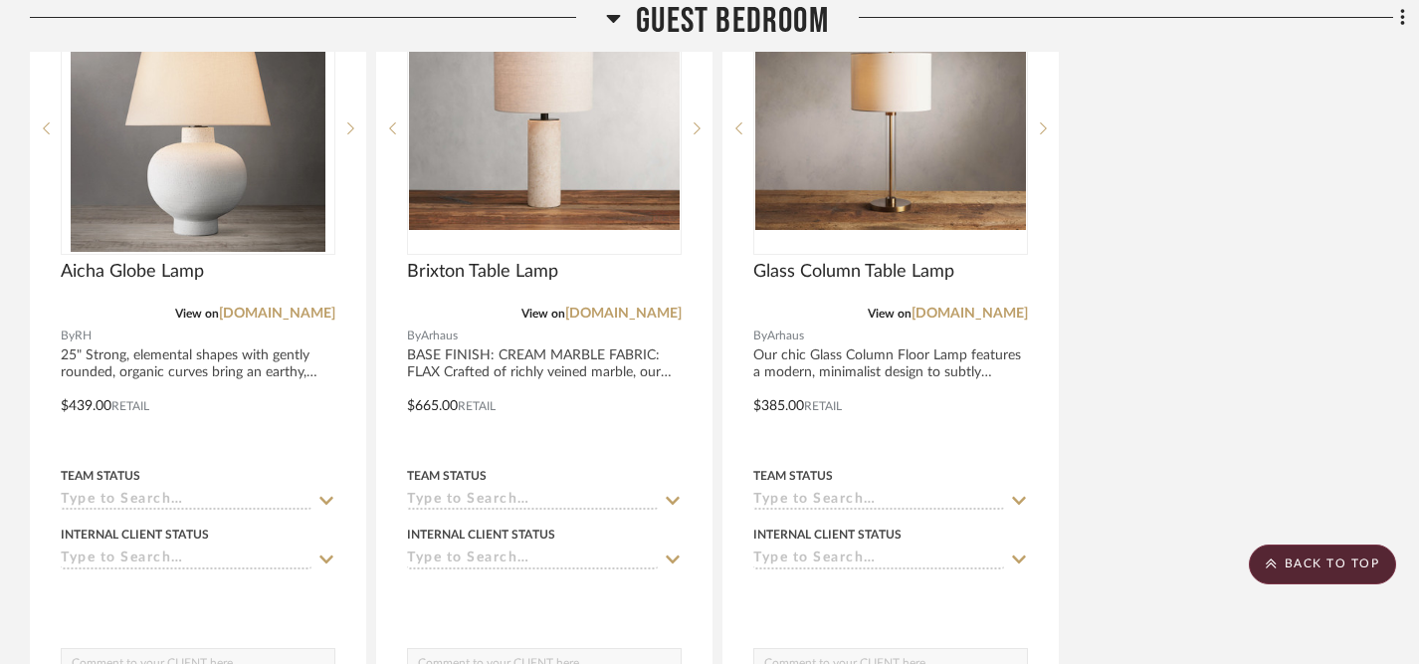
scroll to position [6628, 0]
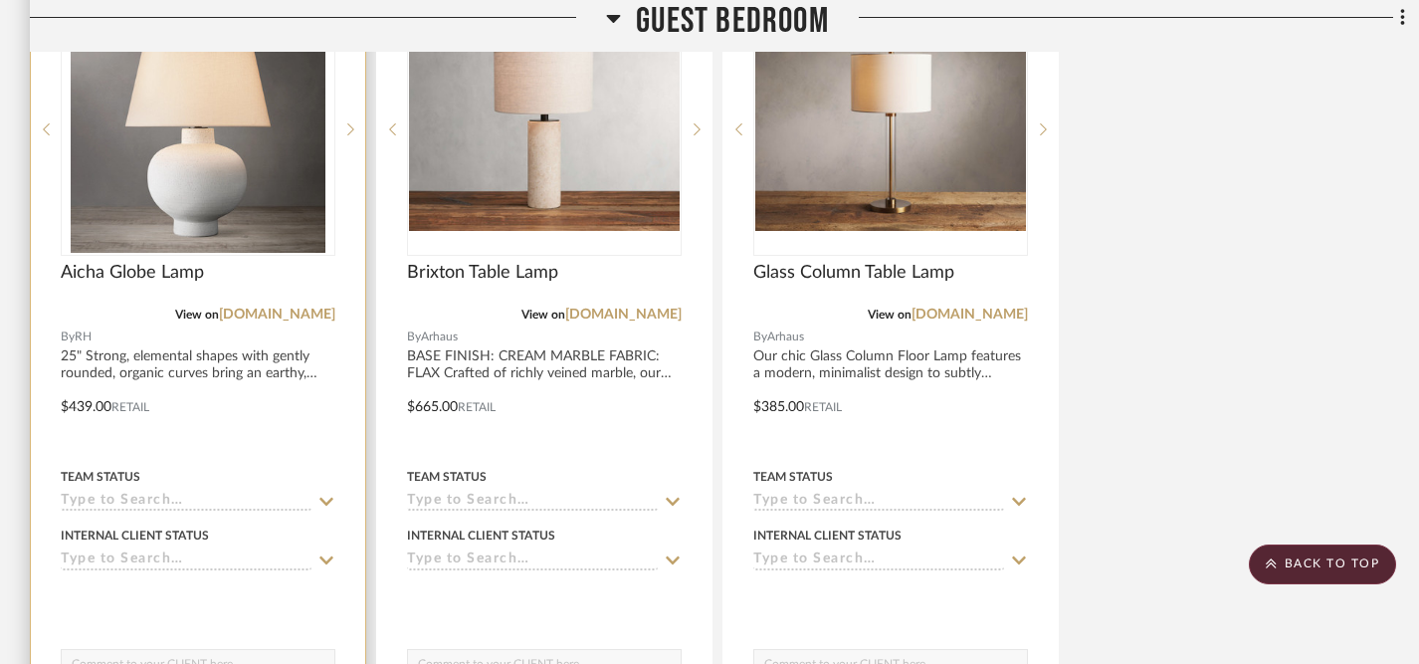
click at [328, 498] on icon at bounding box center [326, 502] width 14 height 8
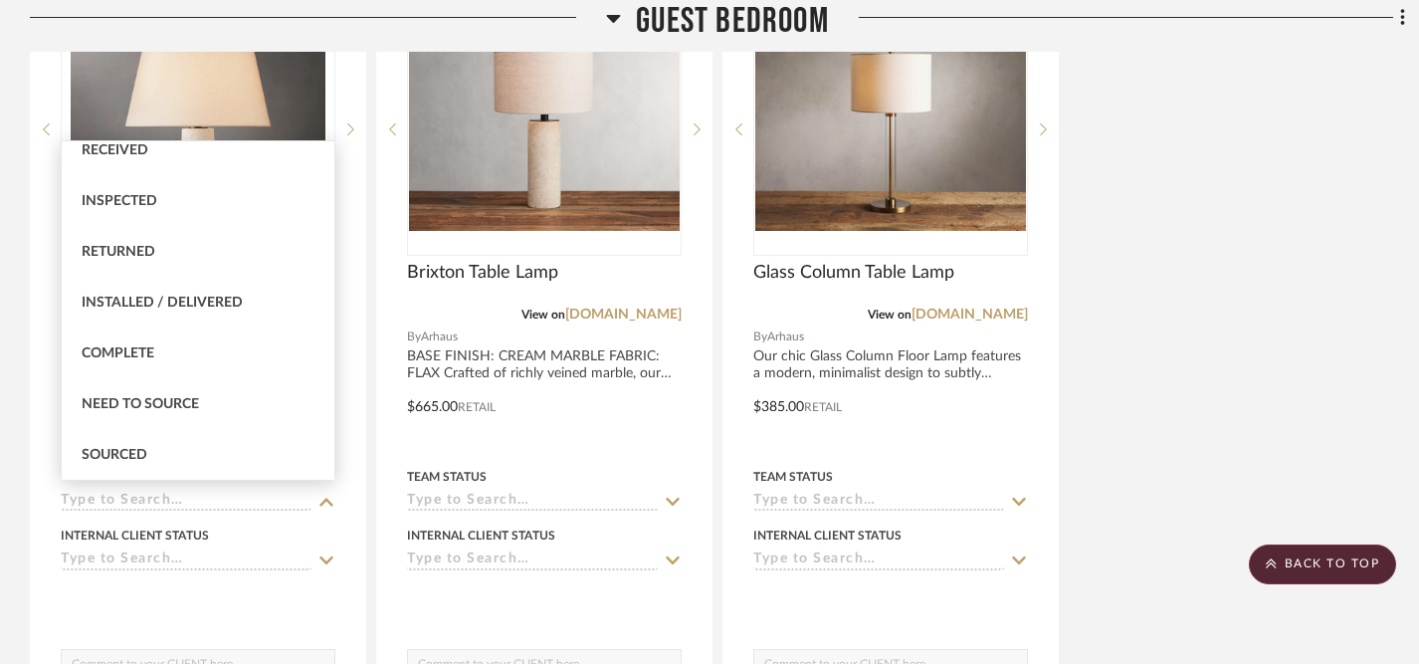
scroll to position [373, 0]
click at [160, 448] on div "Sourced" at bounding box center [198, 453] width 273 height 51
type input "[DATE]"
type input "Sourced"
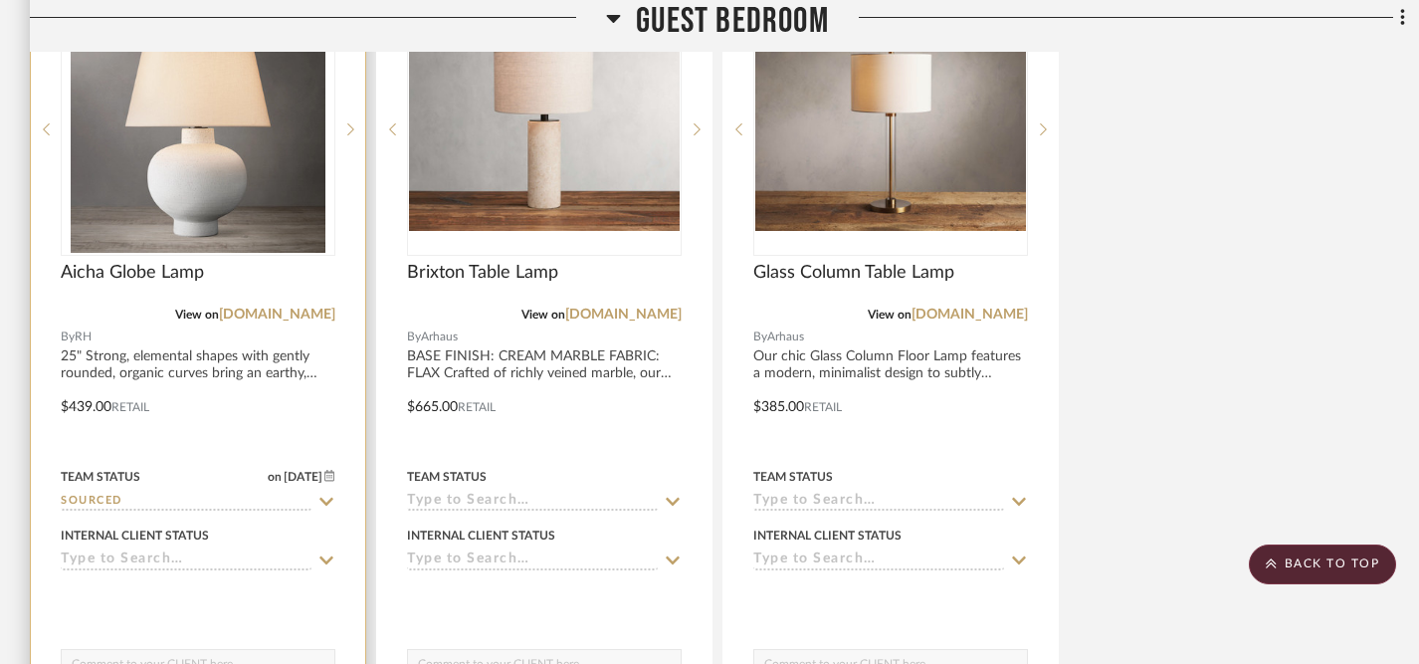
click at [326, 555] on icon at bounding box center [326, 560] width 18 height 16
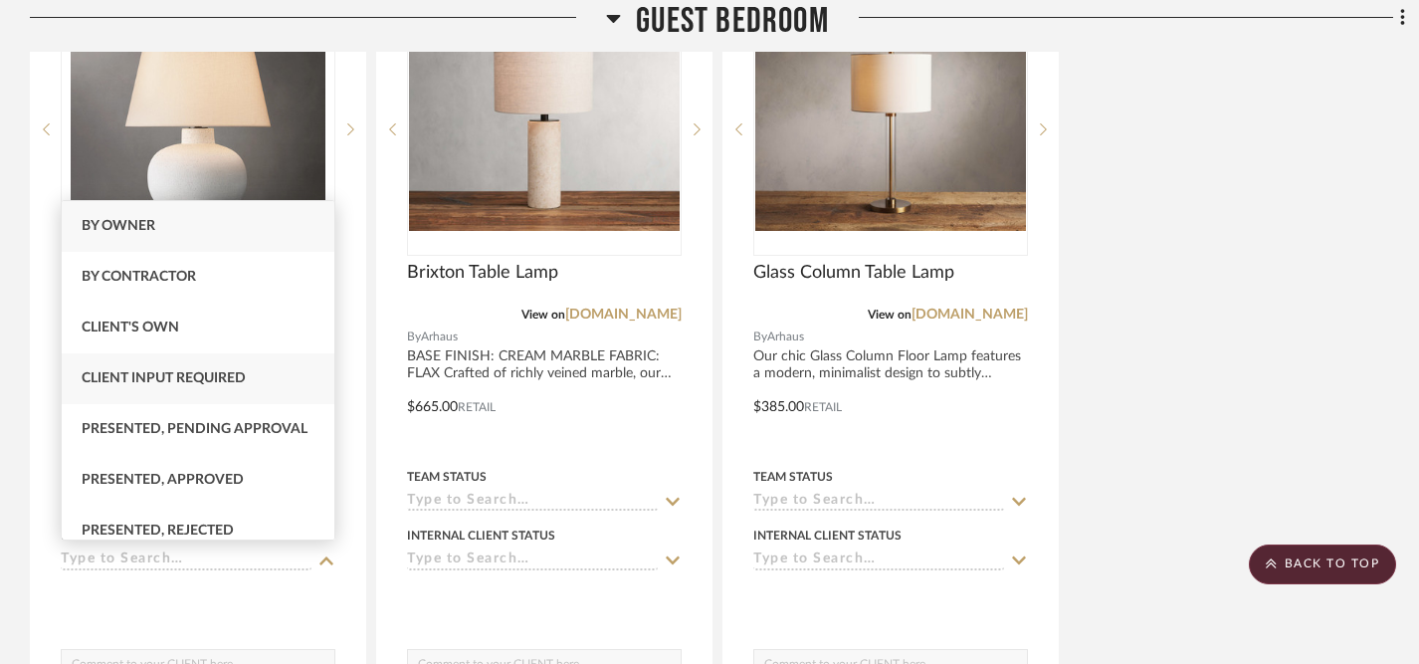
click at [253, 383] on div "Client Input Required" at bounding box center [198, 378] width 273 height 51
type input "[DATE]"
type input "Client Input Required"
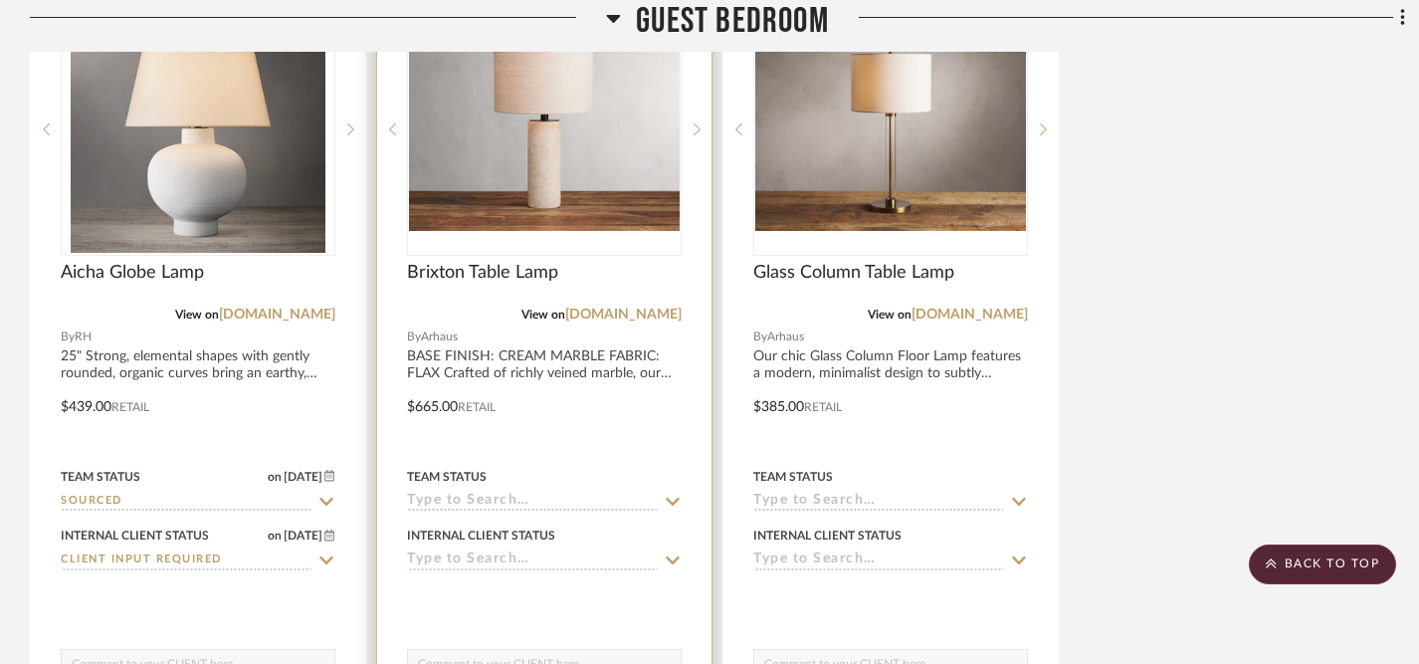
click at [668, 498] on icon at bounding box center [673, 502] width 14 height 8
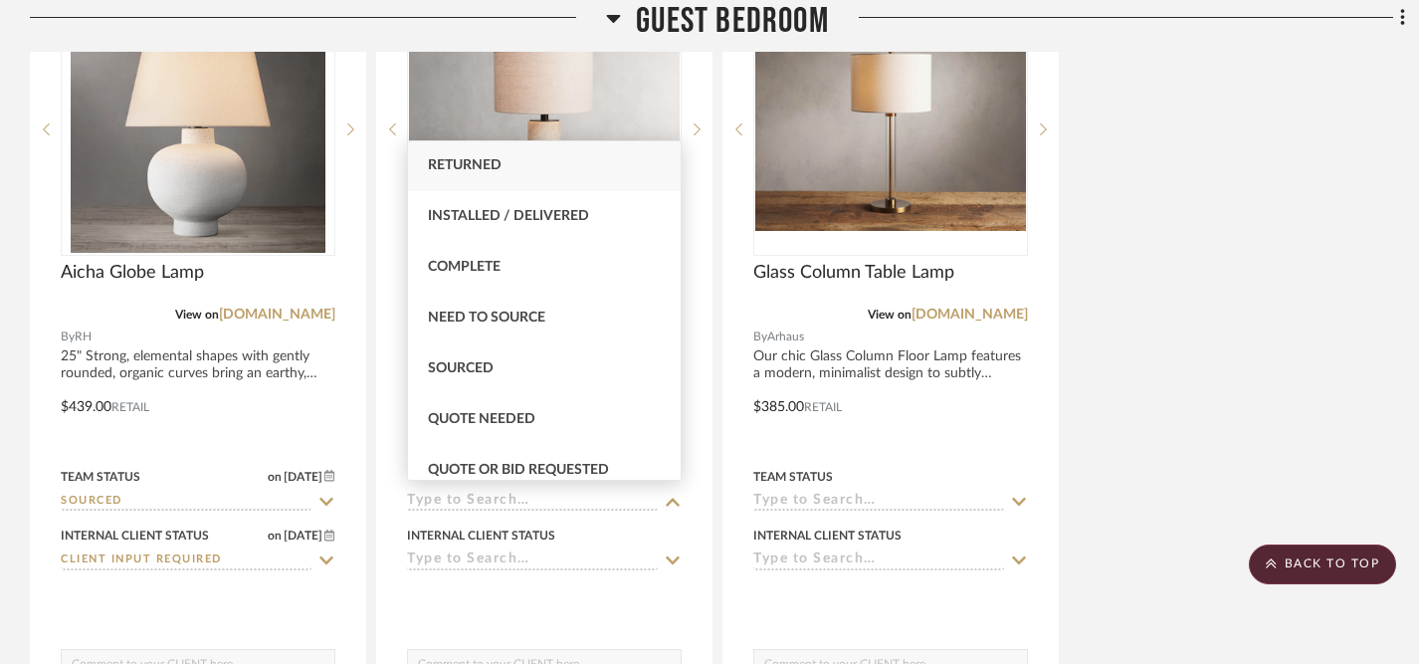
scroll to position [463, 0]
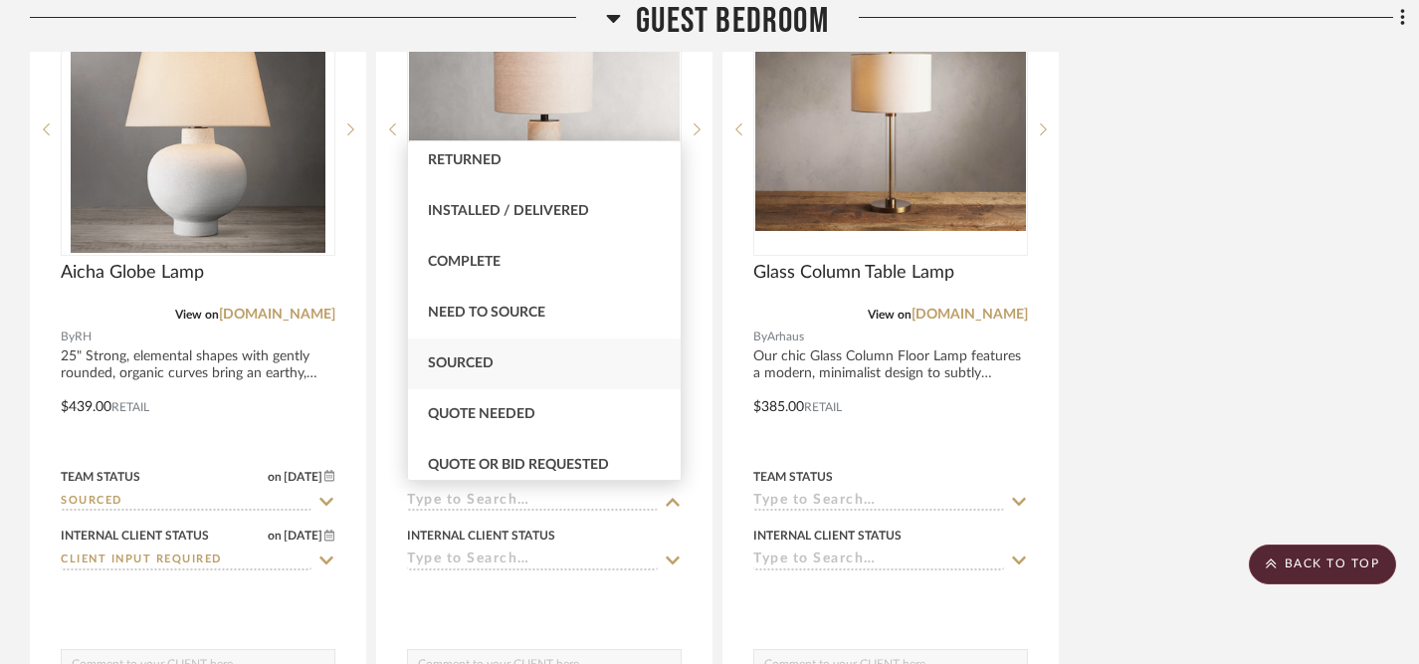
click at [492, 367] on span "Sourced" at bounding box center [461, 363] width 66 height 14
type input "[DATE]"
type input "Sourced"
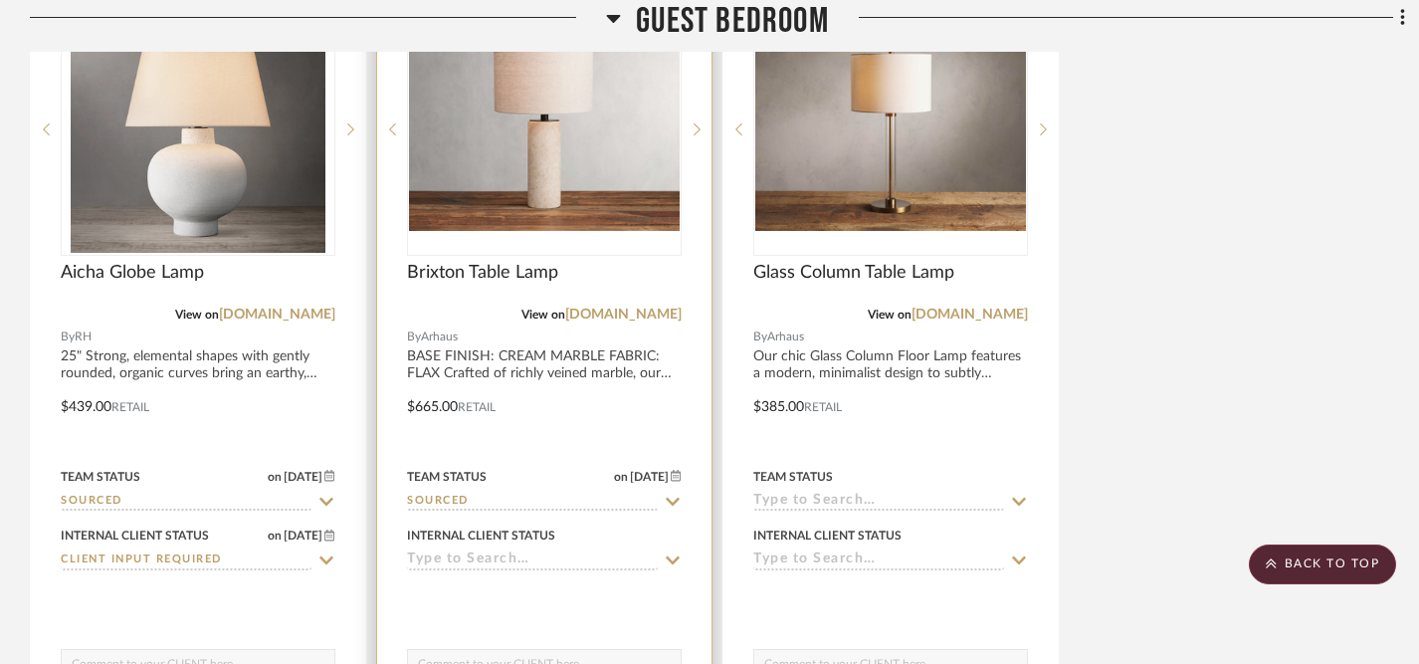
click at [674, 557] on icon at bounding box center [673, 560] width 14 height 8
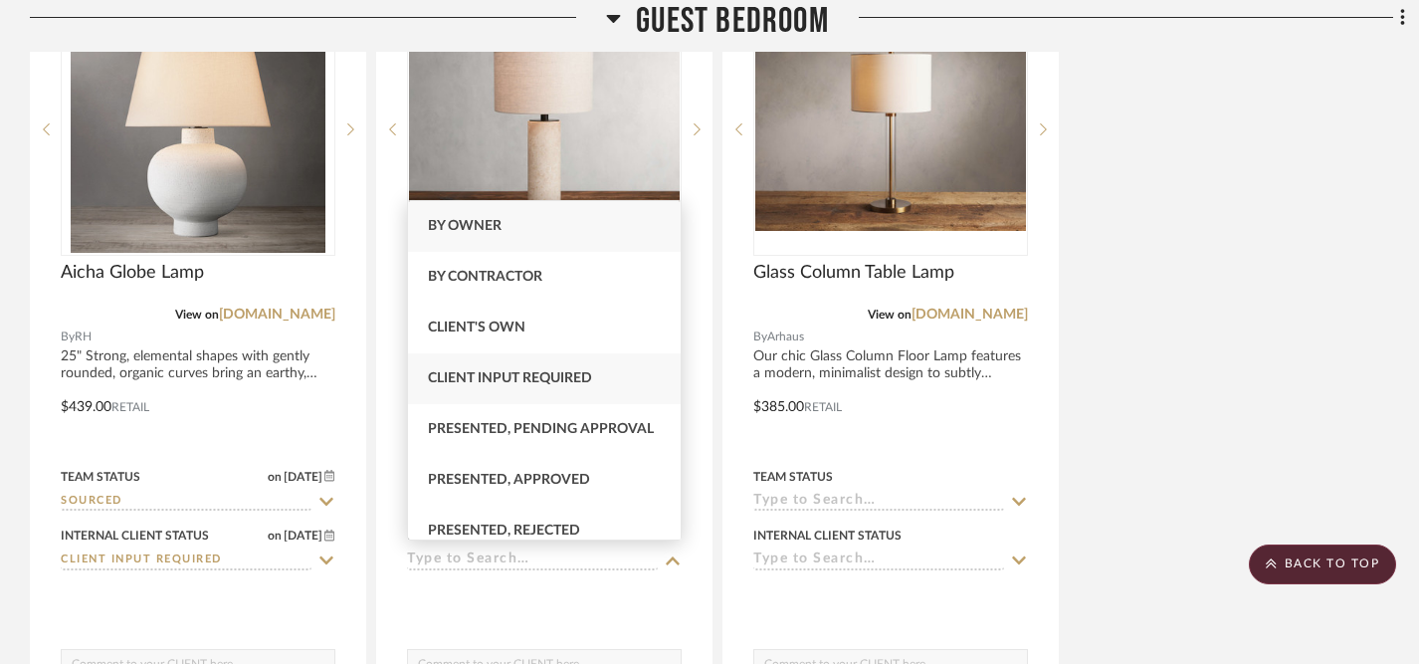
click at [584, 378] on span "Client Input Required" at bounding box center [510, 378] width 164 height 14
type input "[DATE]"
type input "Client Input Required"
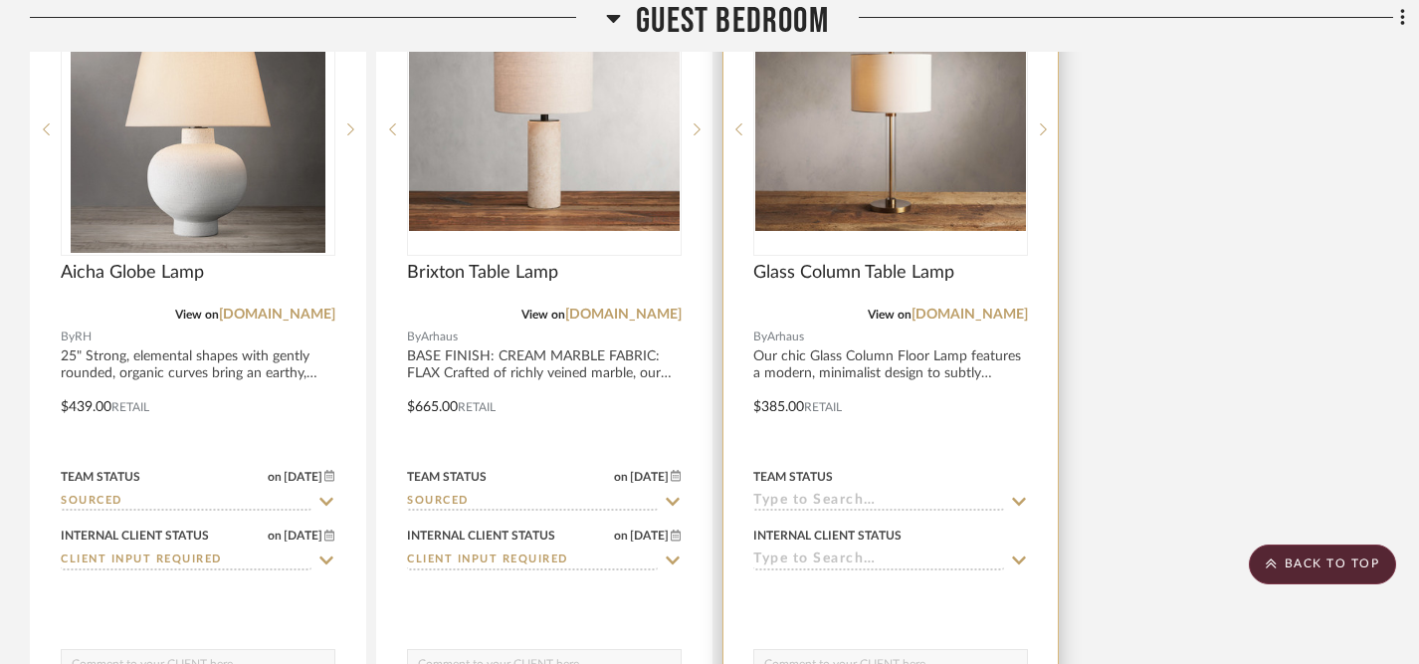
click at [1017, 494] on icon at bounding box center [1019, 502] width 18 height 16
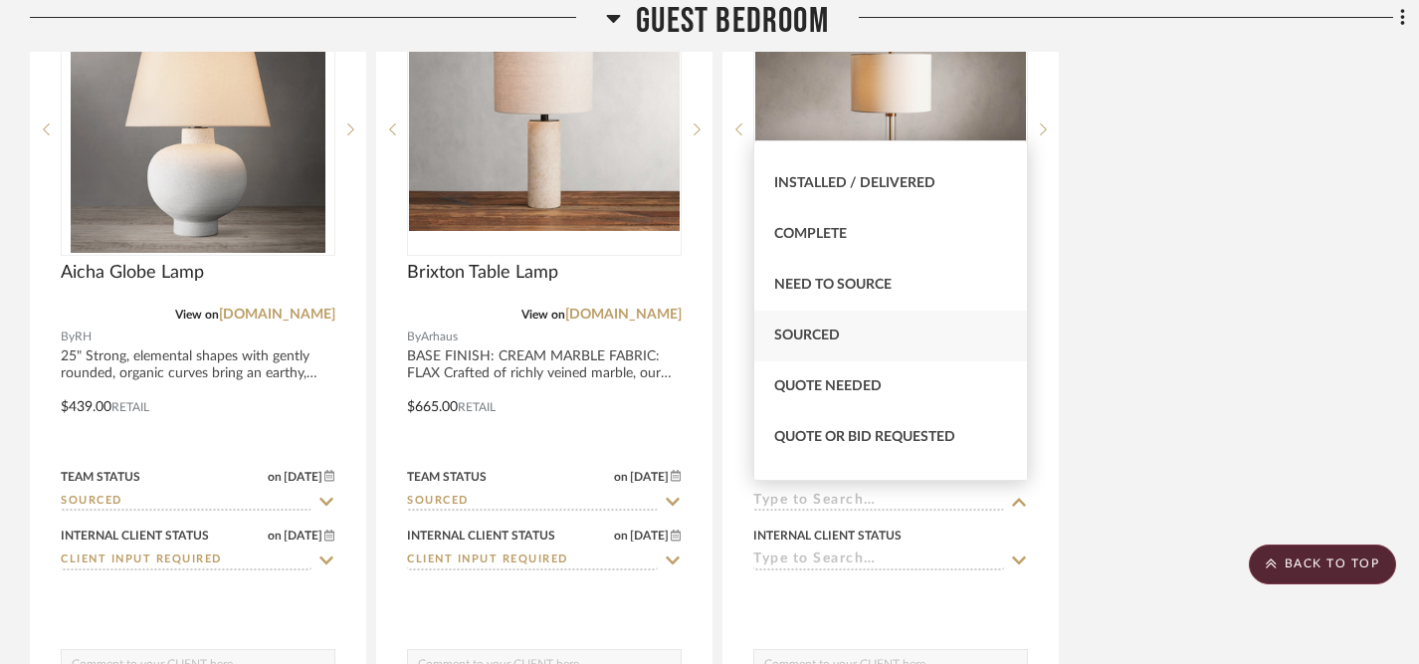
scroll to position [492, 0]
click at [797, 337] on span "Sourced" at bounding box center [807, 334] width 66 height 14
type input "[DATE]"
type input "Sourced"
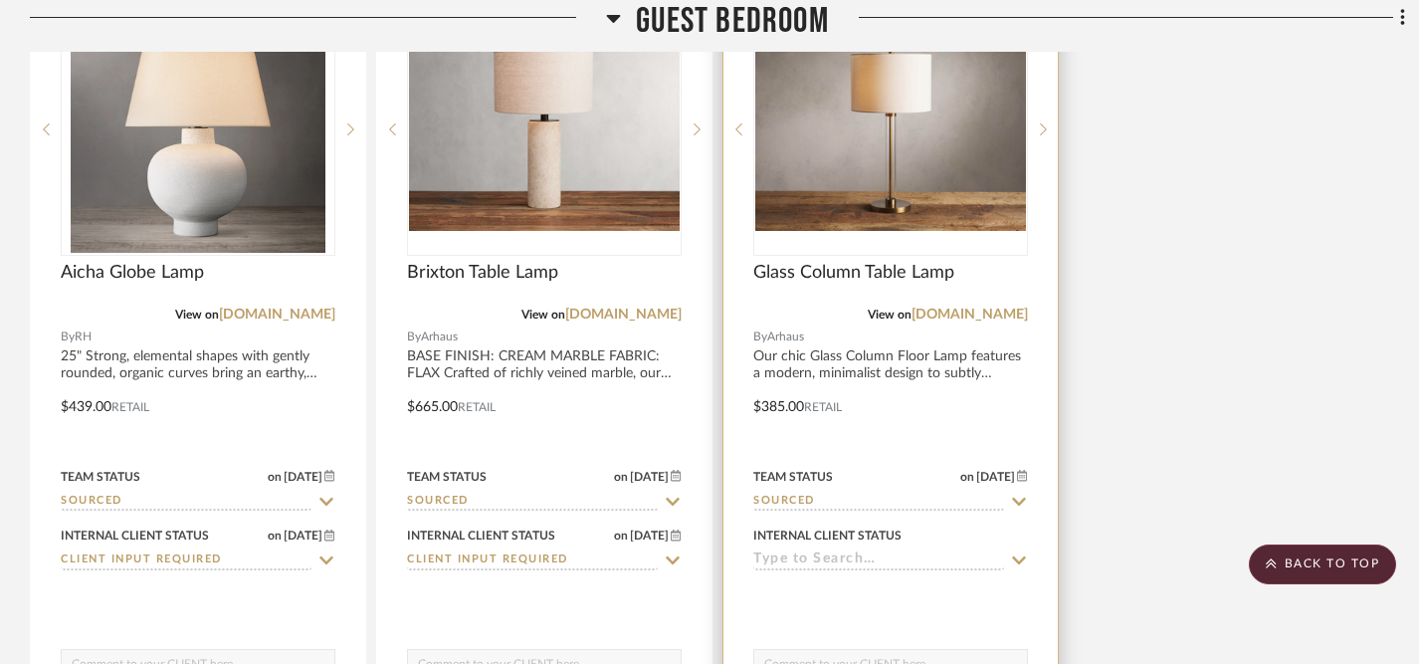
click at [1017, 556] on icon at bounding box center [1019, 560] width 14 height 8
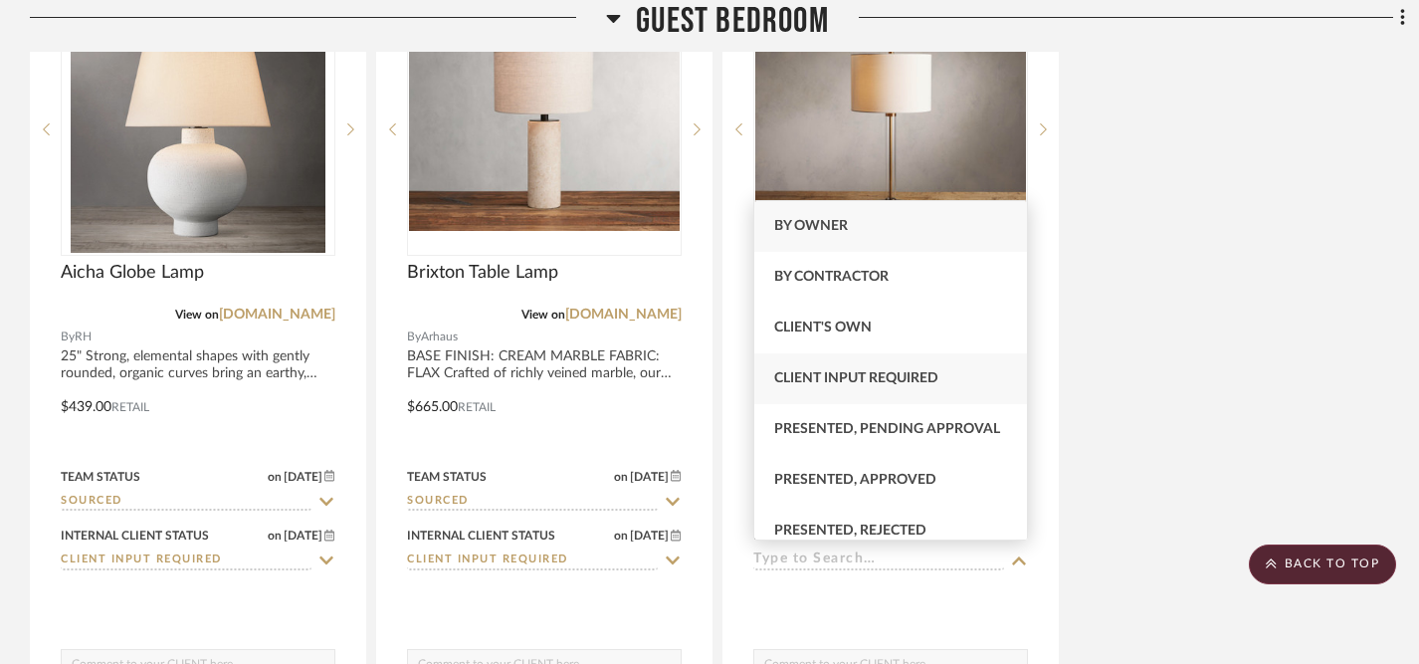
click at [904, 388] on div "Client Input Required" at bounding box center [890, 378] width 273 height 51
type input "[DATE]"
type input "Client Input Required"
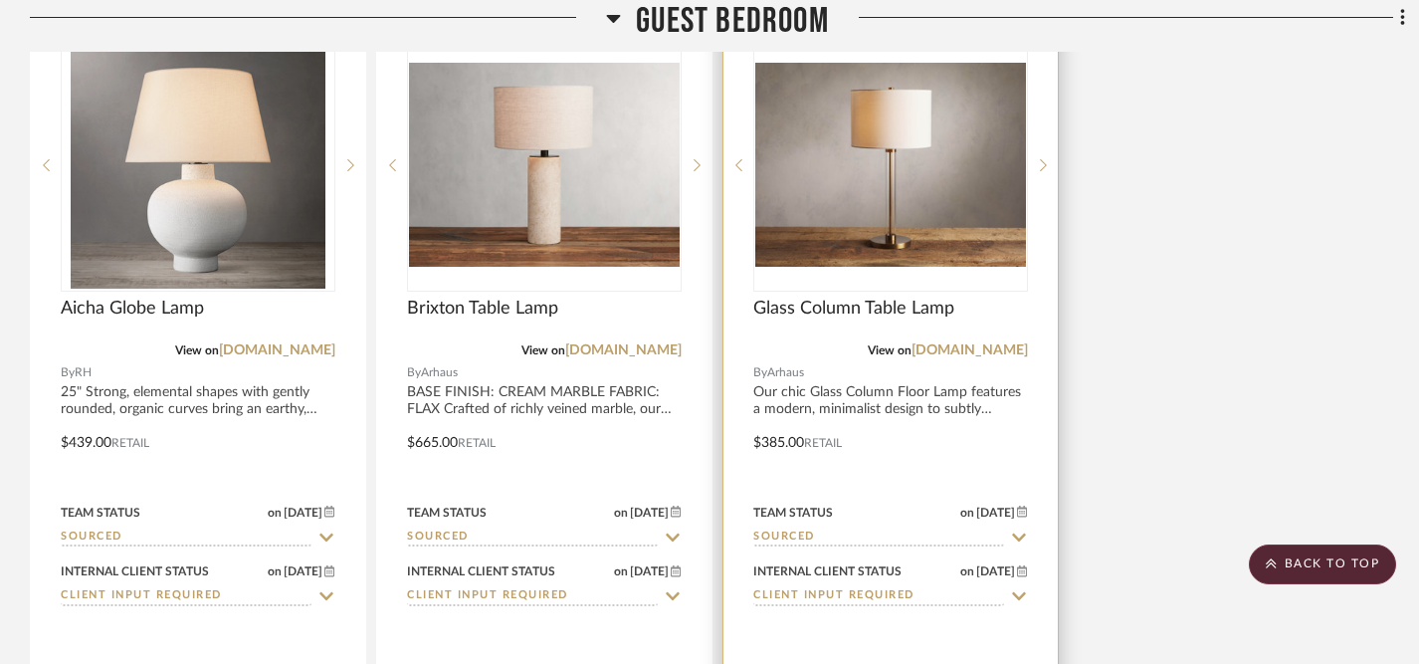
scroll to position [6594, 0]
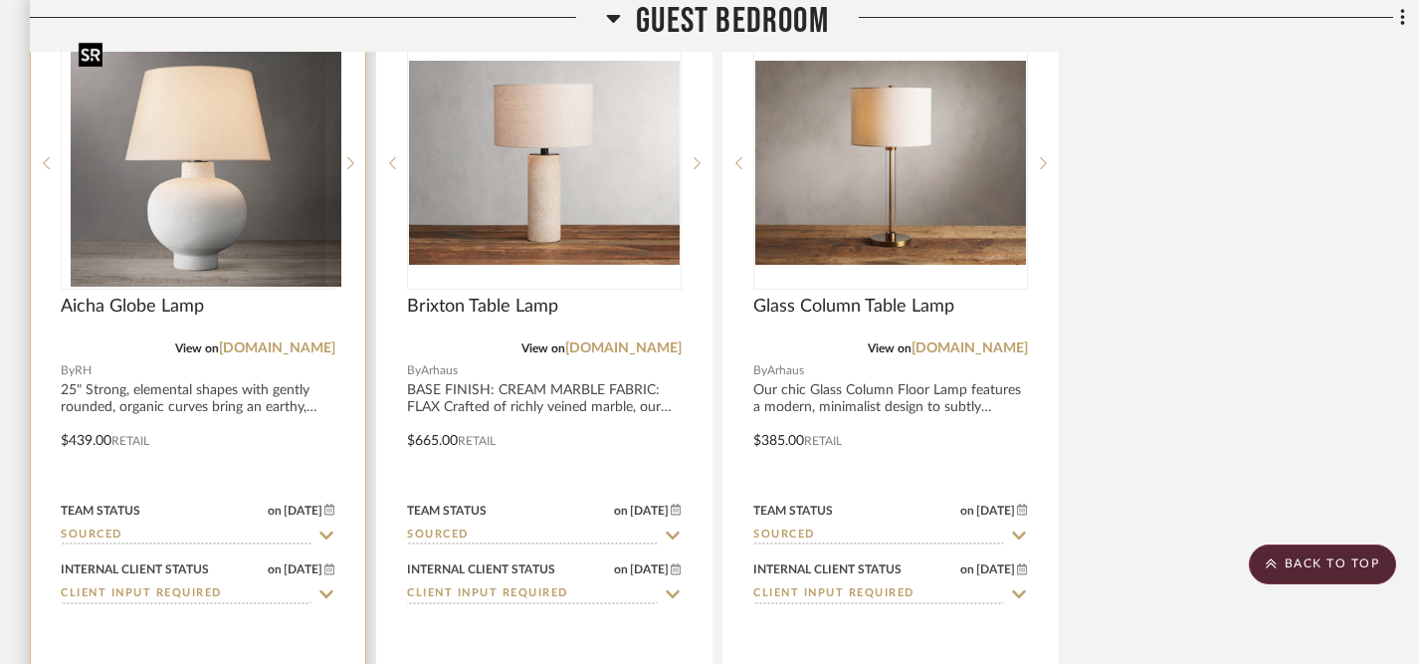
click at [213, 207] on div at bounding box center [198, 163] width 275 height 253
click at [210, 212] on img "0" at bounding box center [199, 163] width 256 height 249
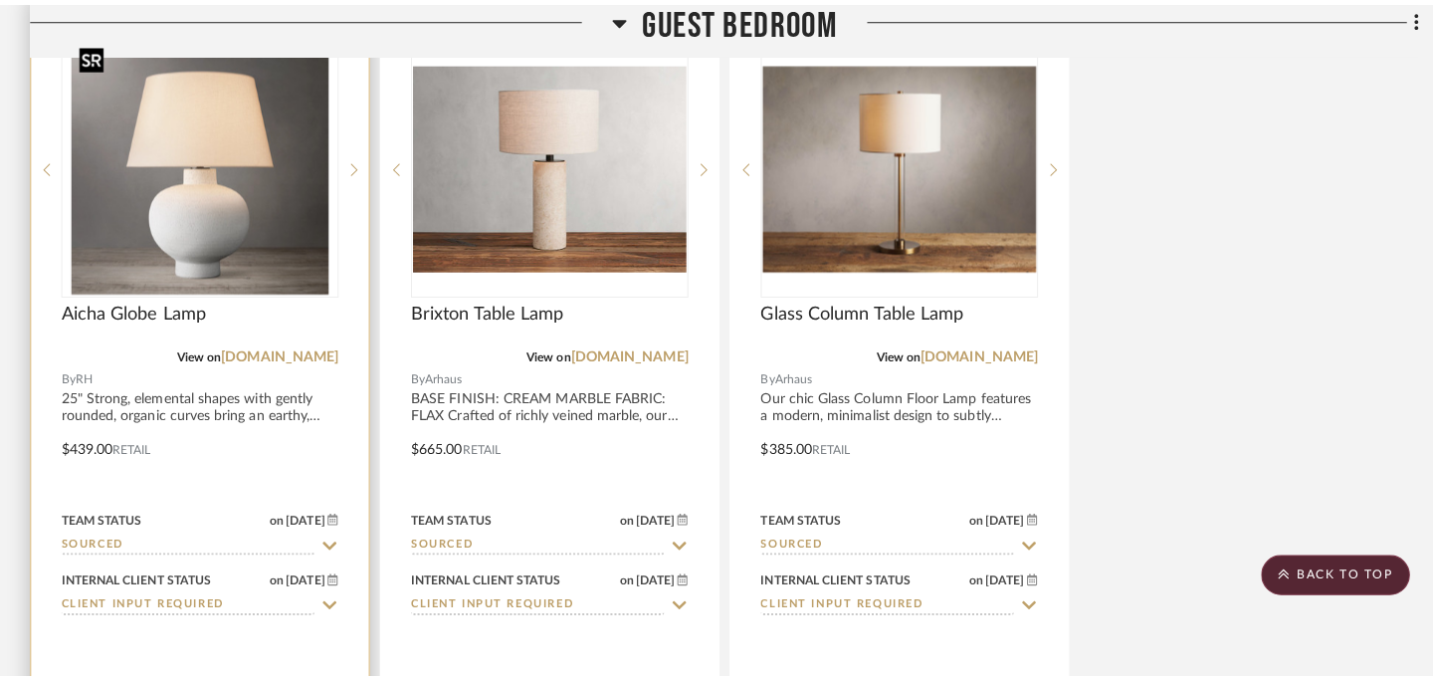
scroll to position [0, 0]
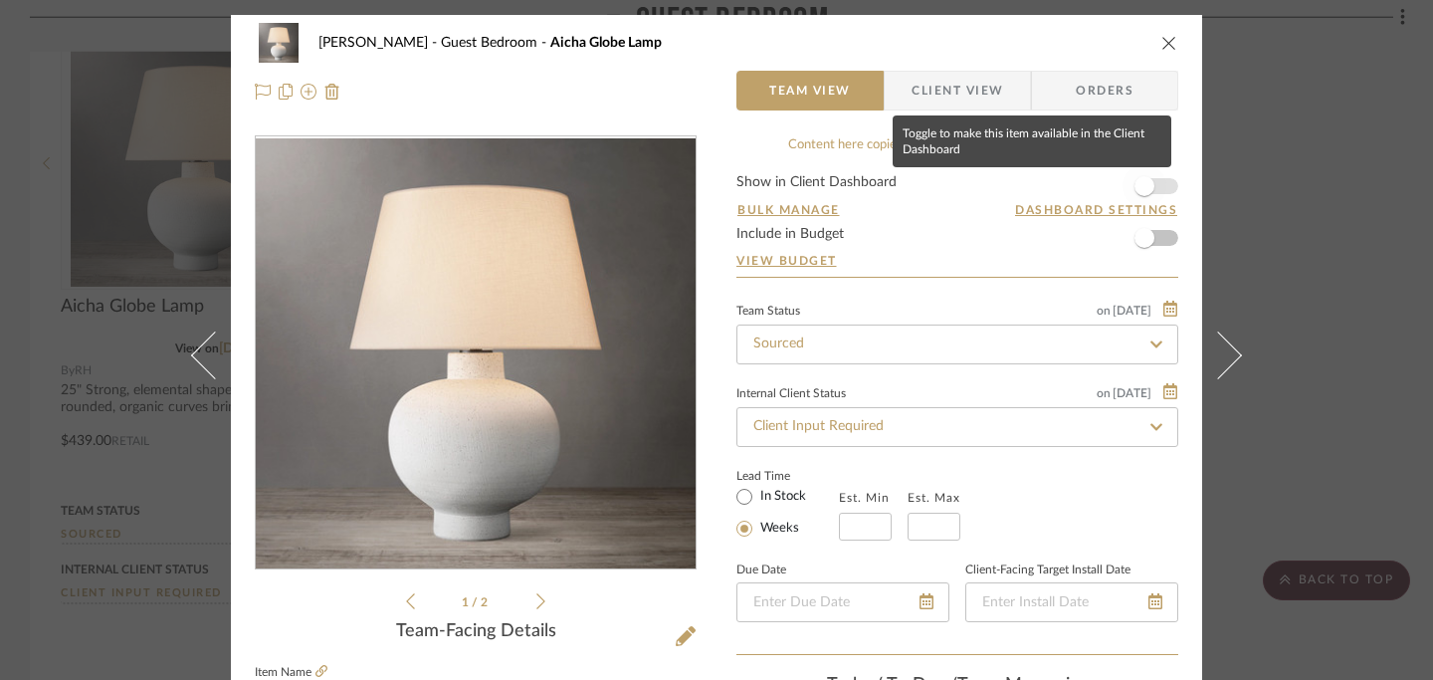
click at [1143, 188] on span "button" at bounding box center [1145, 186] width 20 height 20
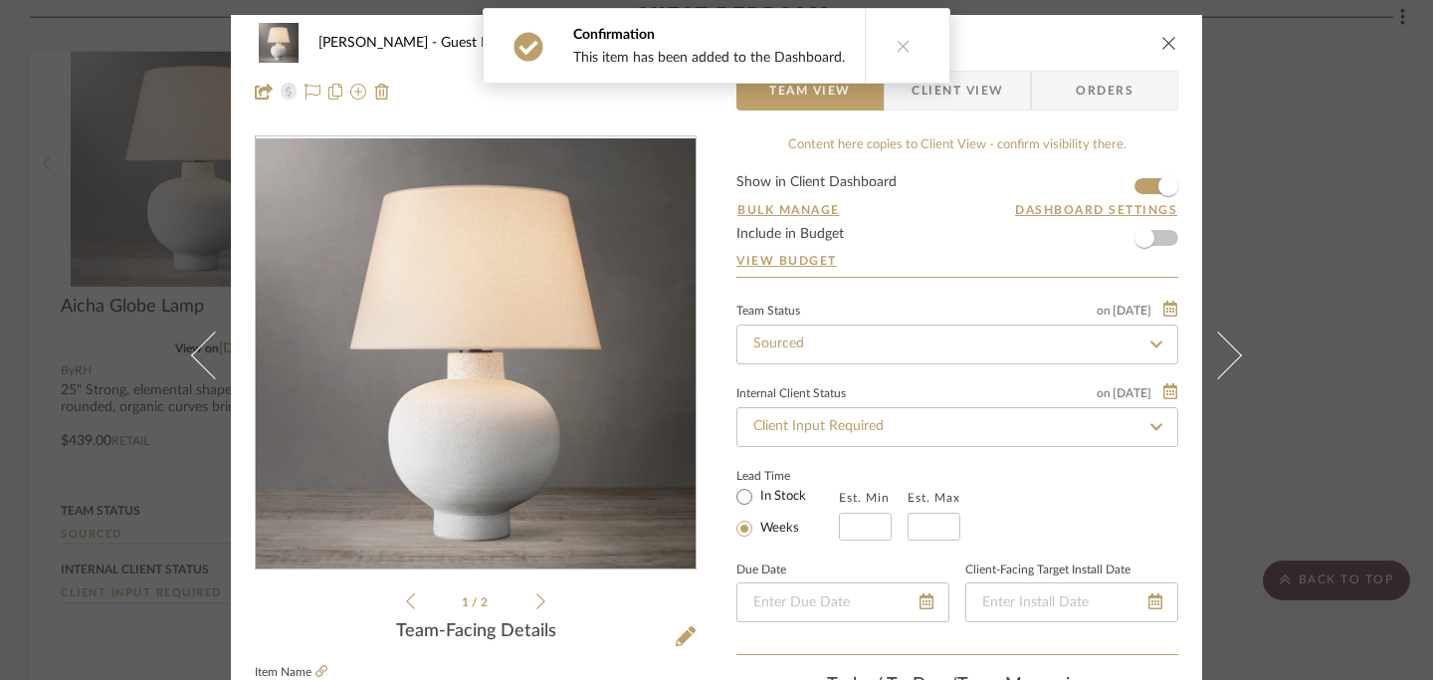
click at [1163, 39] on icon "close" at bounding box center [1169, 43] width 16 height 16
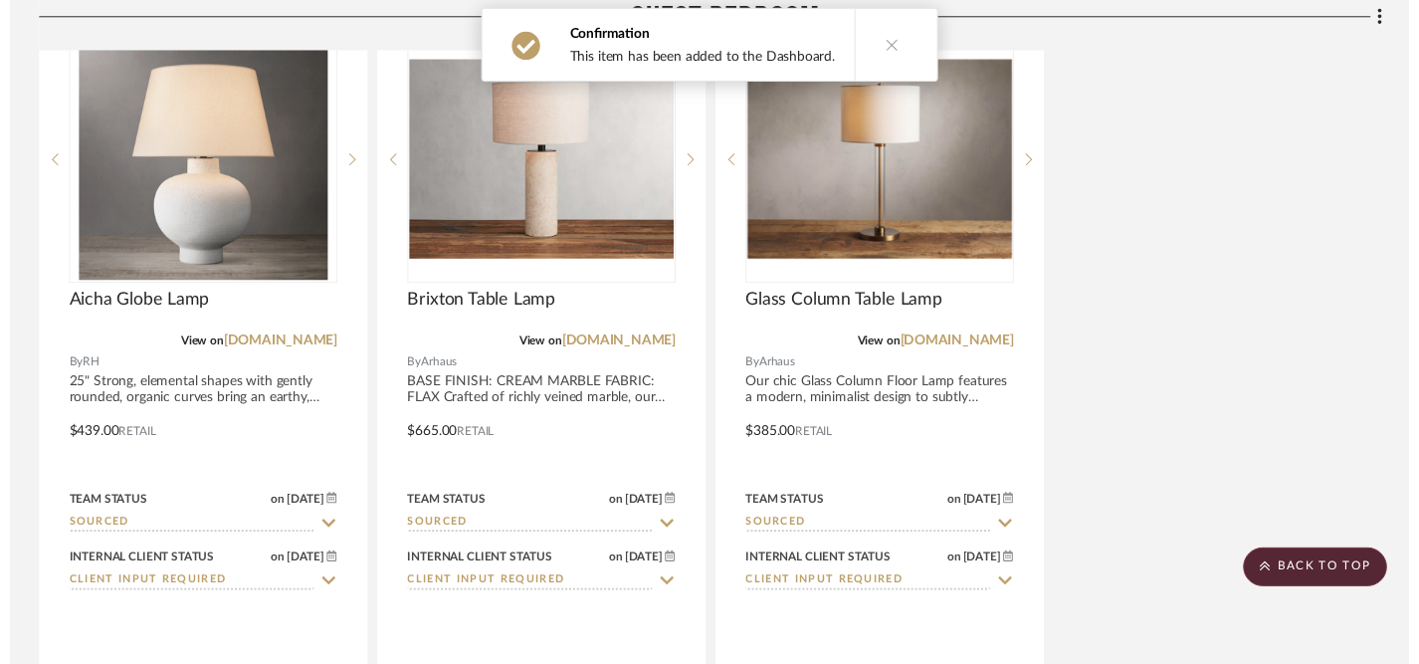
scroll to position [6594, 0]
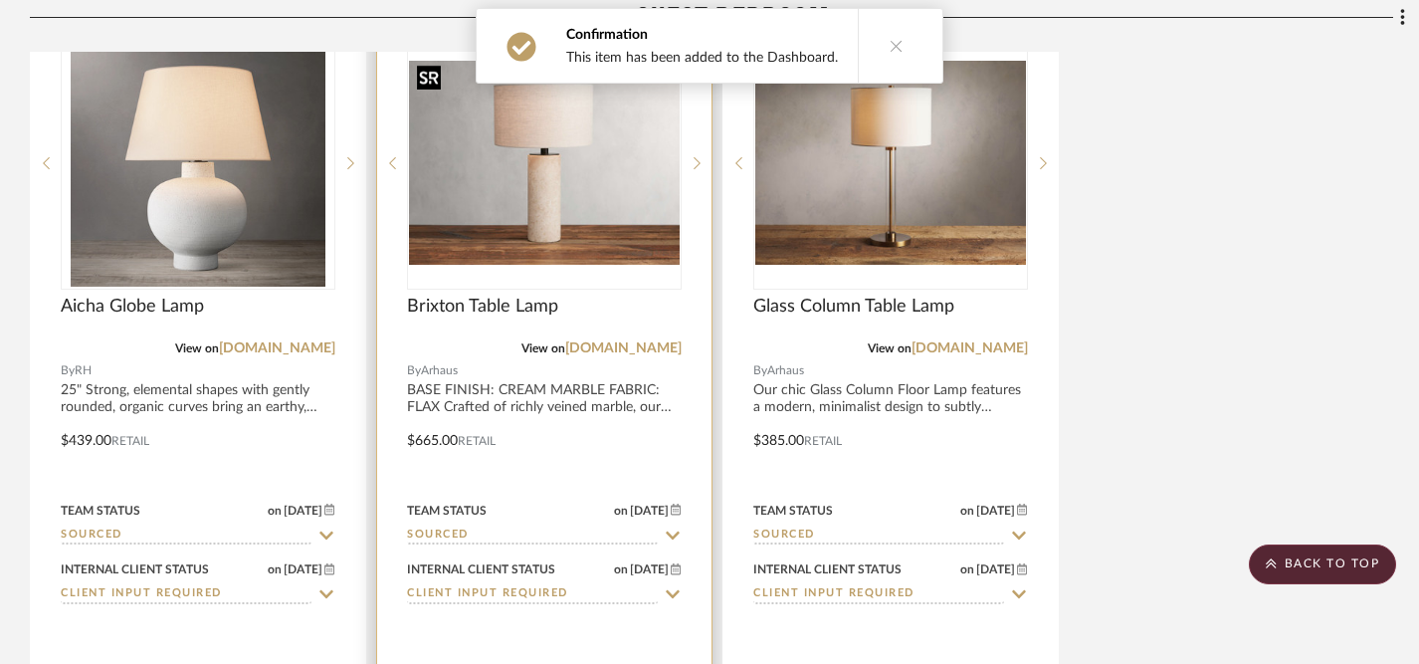
click at [562, 216] on img "0" at bounding box center [544, 162] width 271 height 203
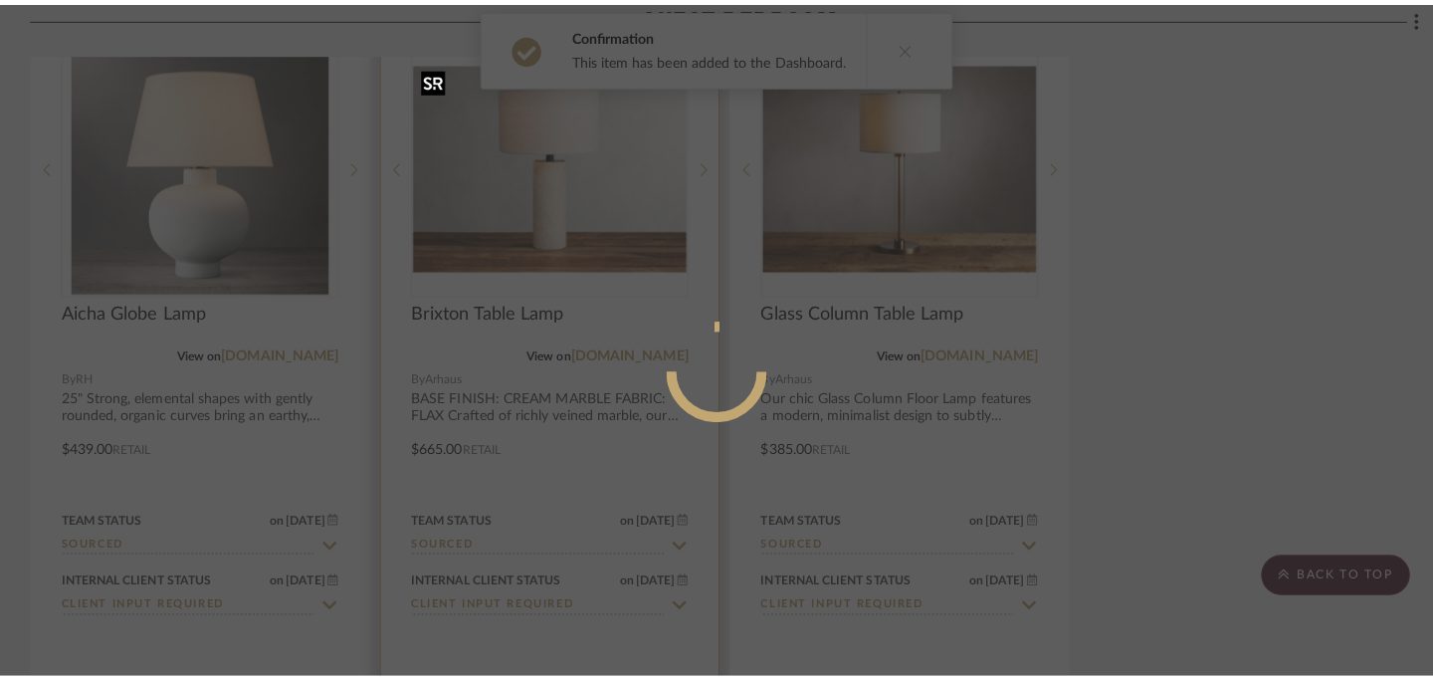
scroll to position [0, 0]
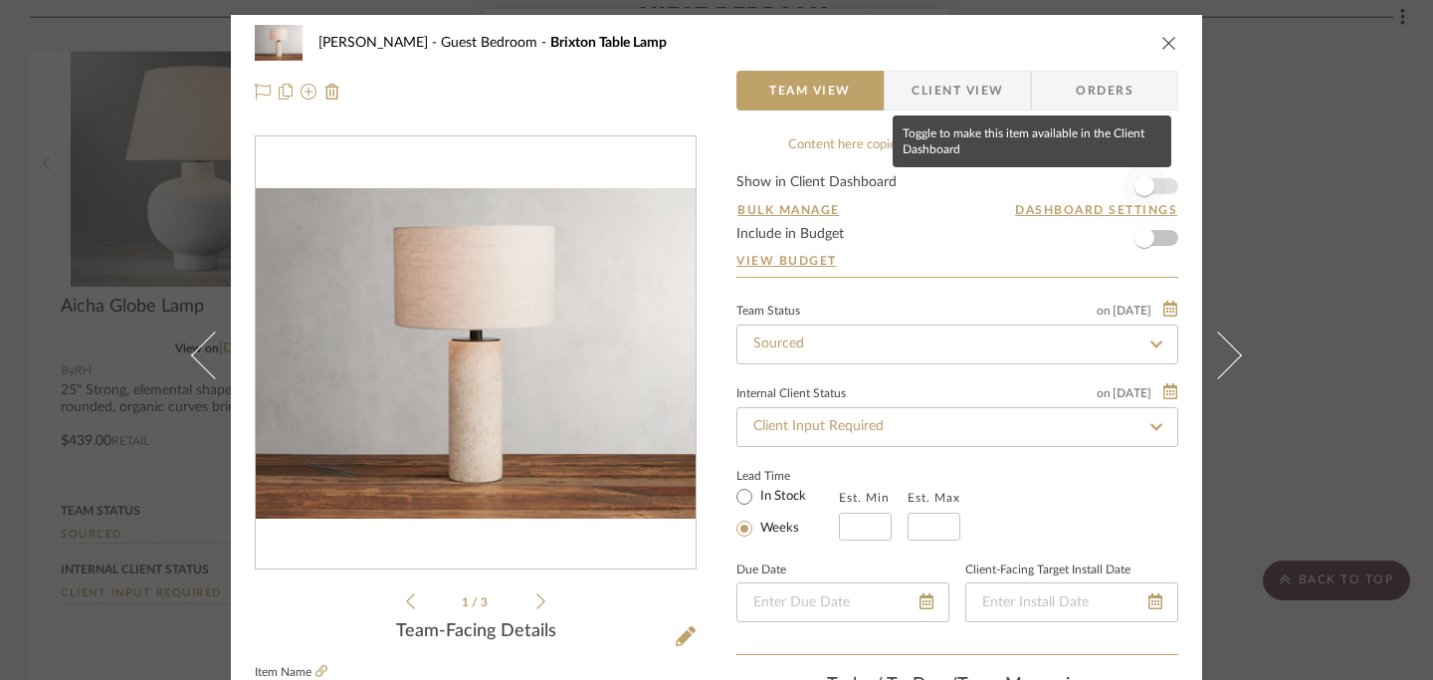
click at [1141, 192] on span "button" at bounding box center [1145, 186] width 20 height 20
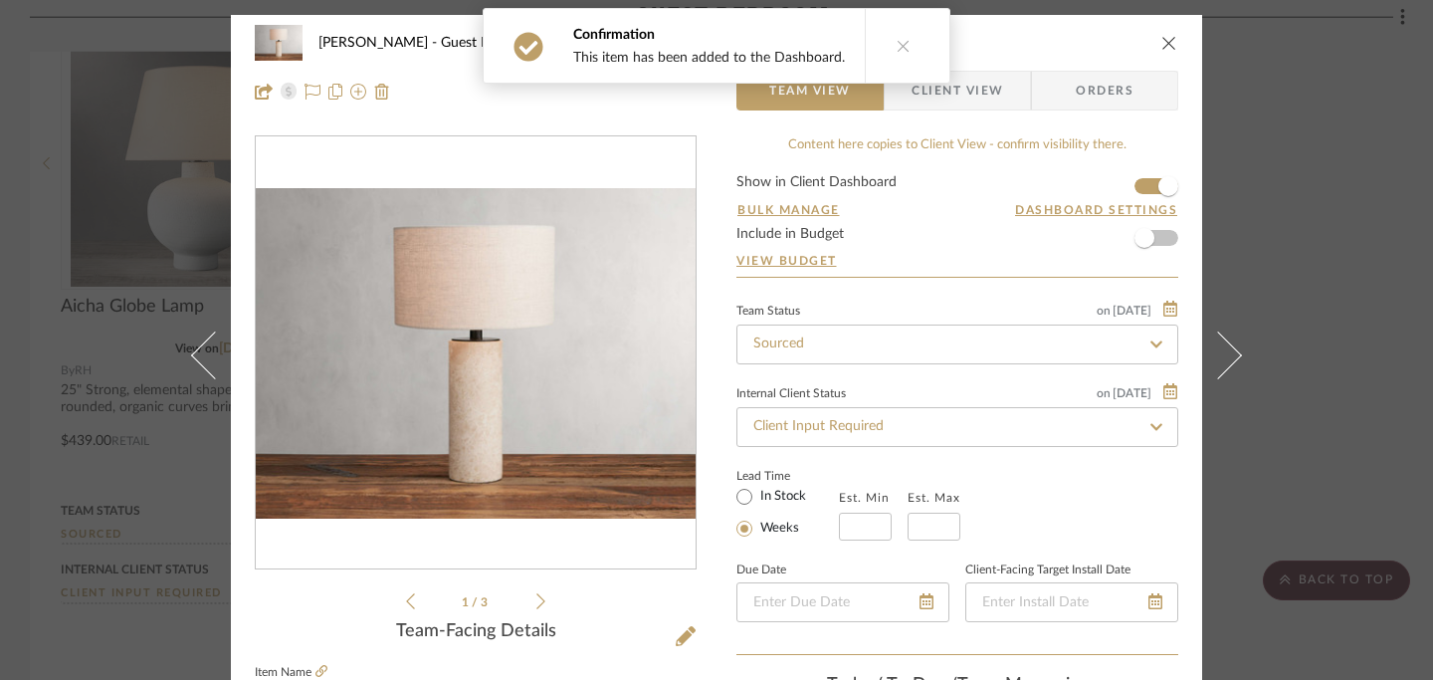
click at [1161, 38] on icon "close" at bounding box center [1169, 43] width 16 height 16
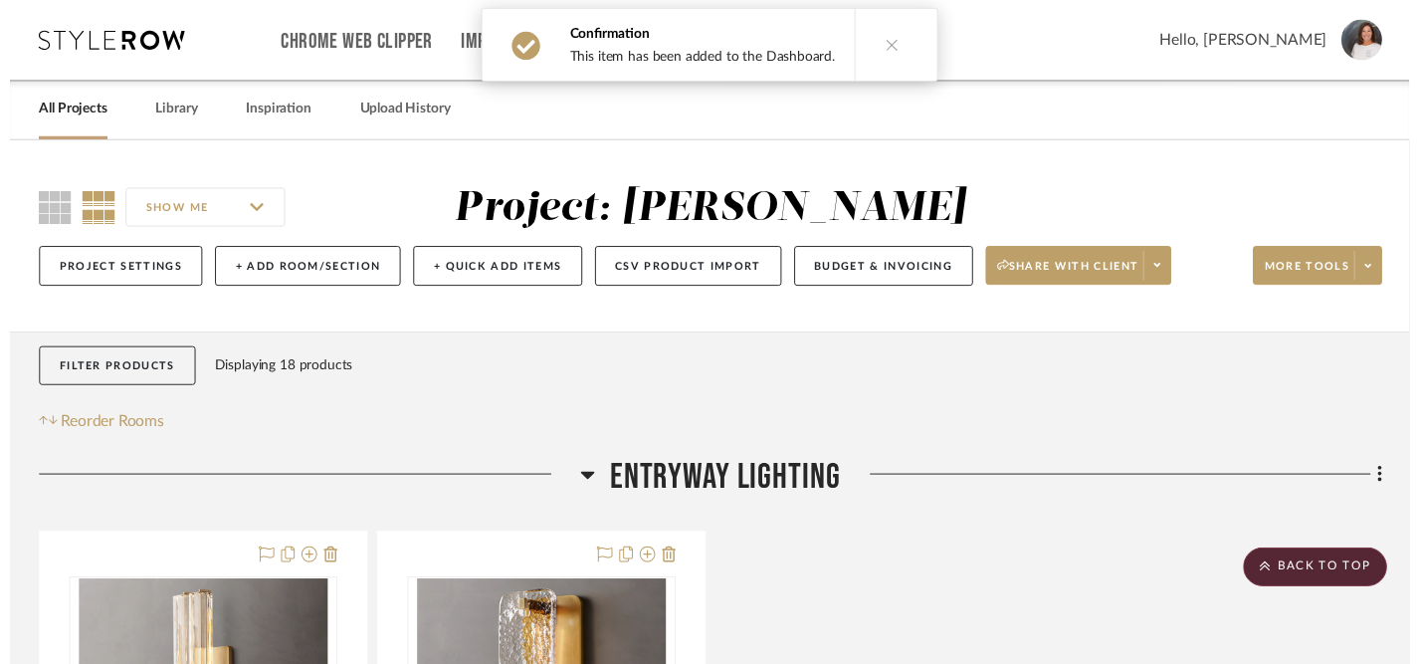
scroll to position [6594, 0]
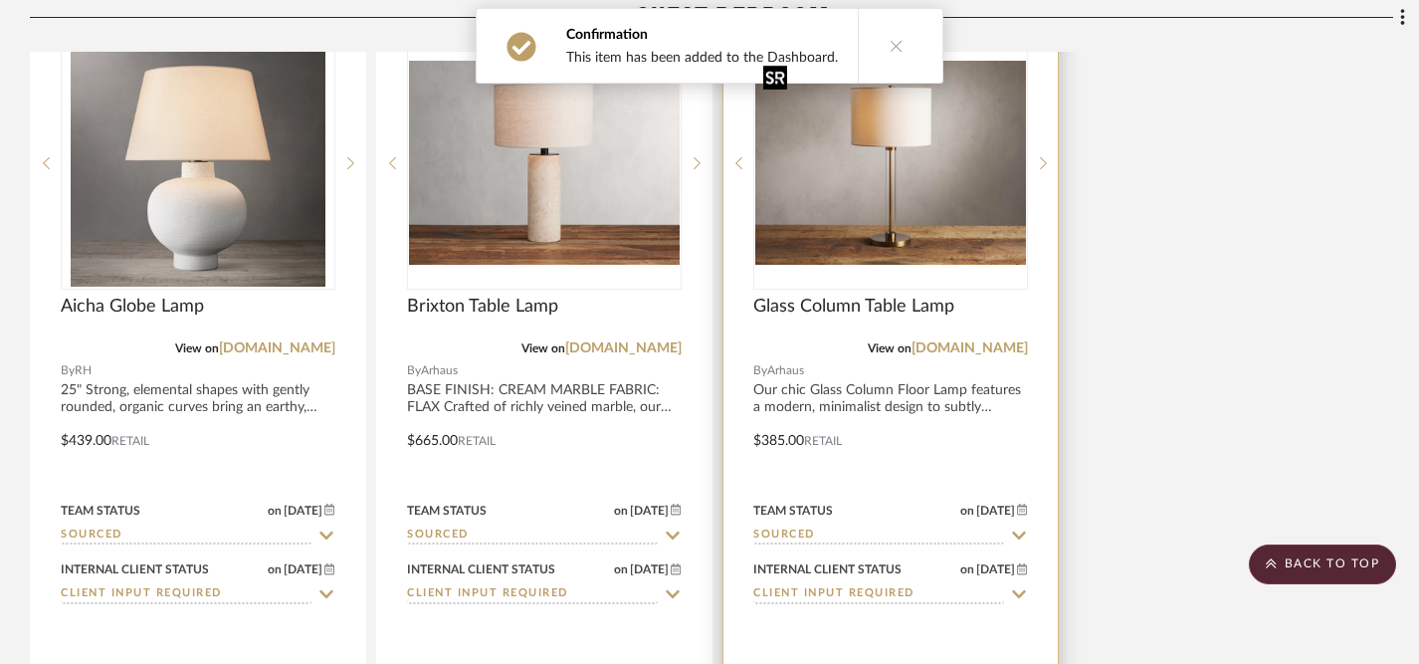
click at [909, 189] on img "0" at bounding box center [890, 162] width 271 height 203
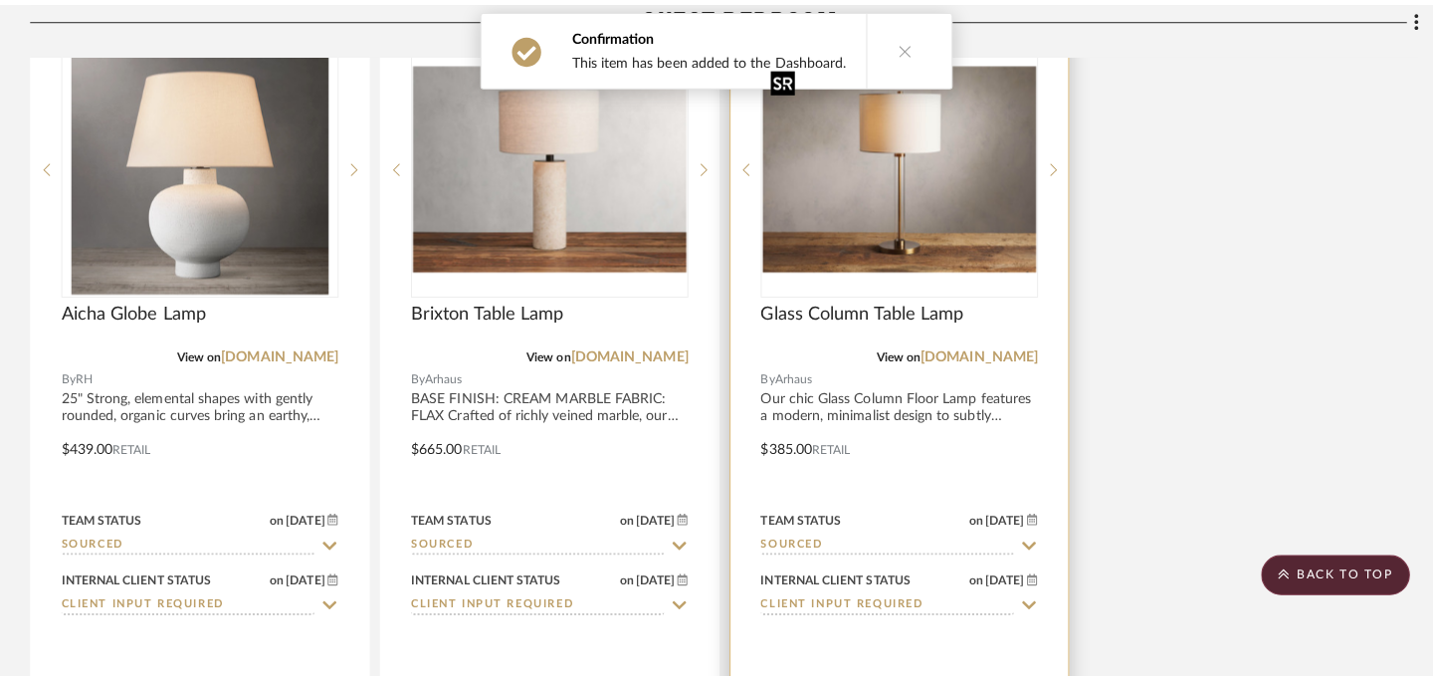
scroll to position [0, 0]
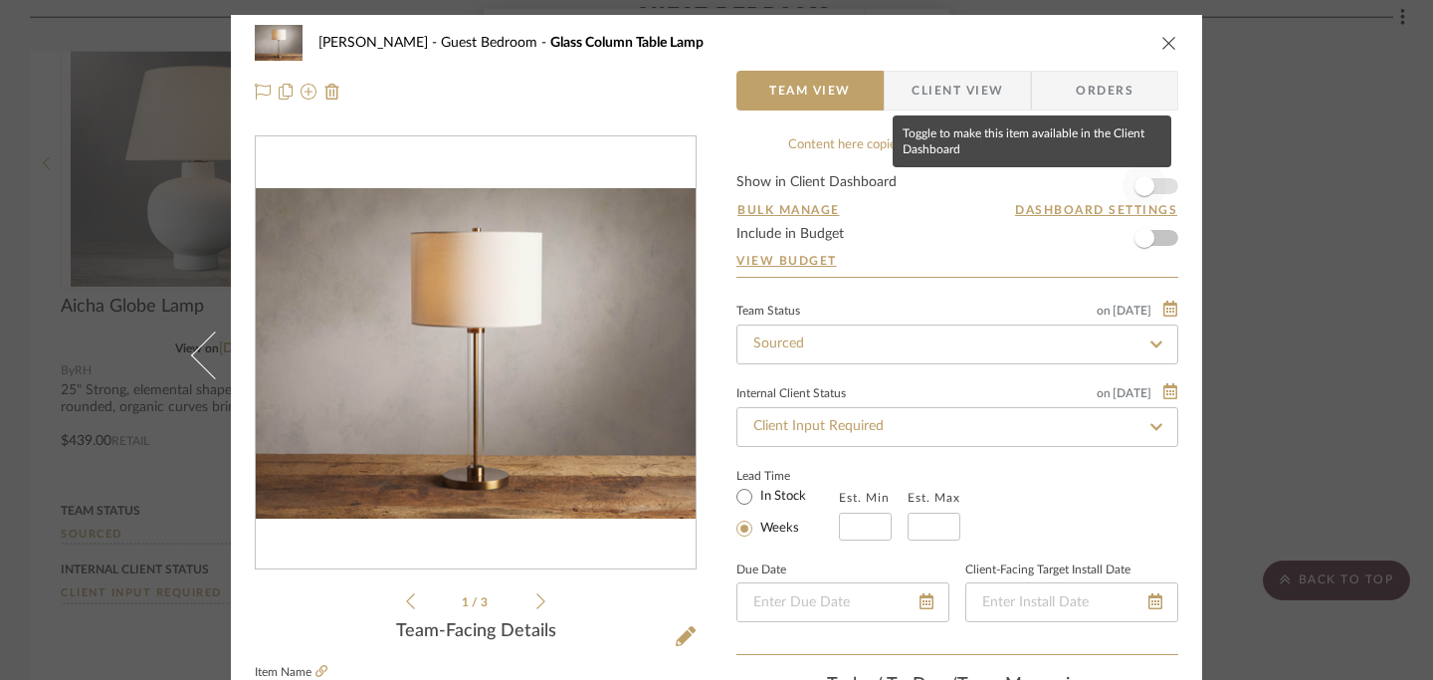
click at [1143, 180] on span "button" at bounding box center [1145, 186] width 20 height 20
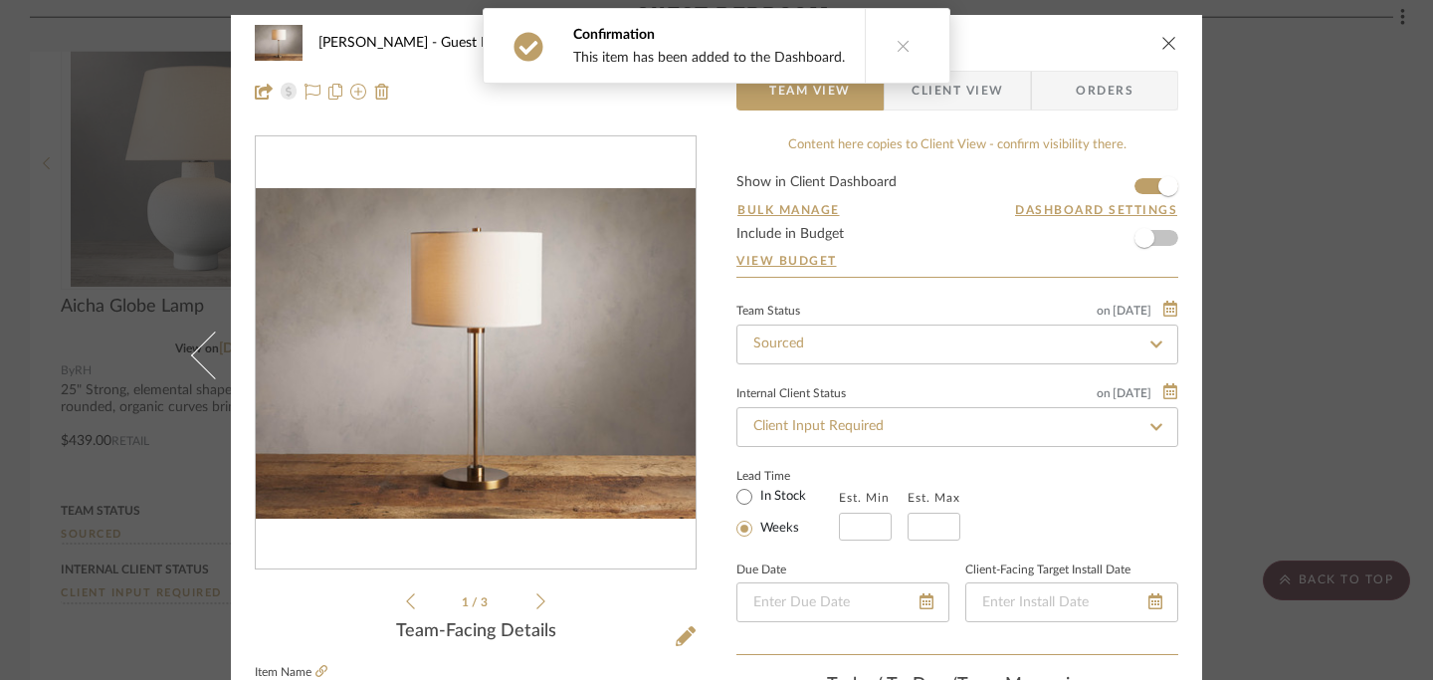
click at [1167, 42] on icon "close" at bounding box center [1169, 43] width 16 height 16
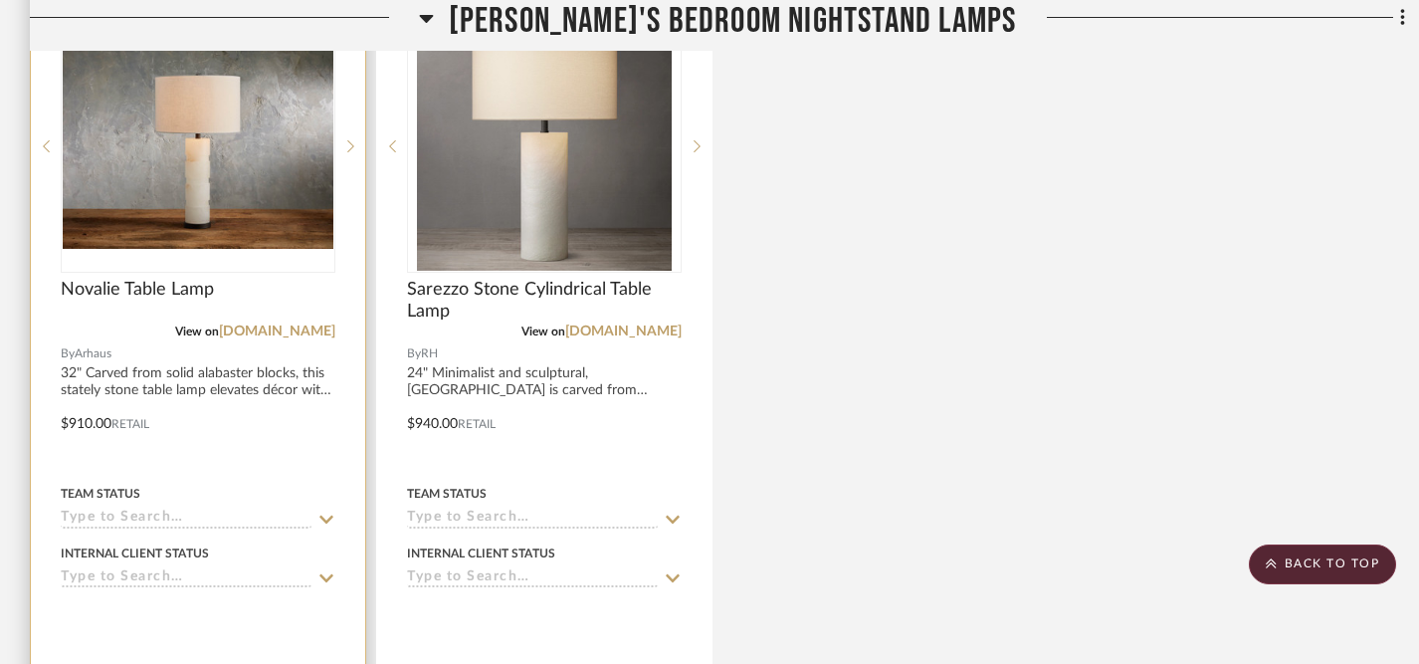
scroll to position [5664, 0]
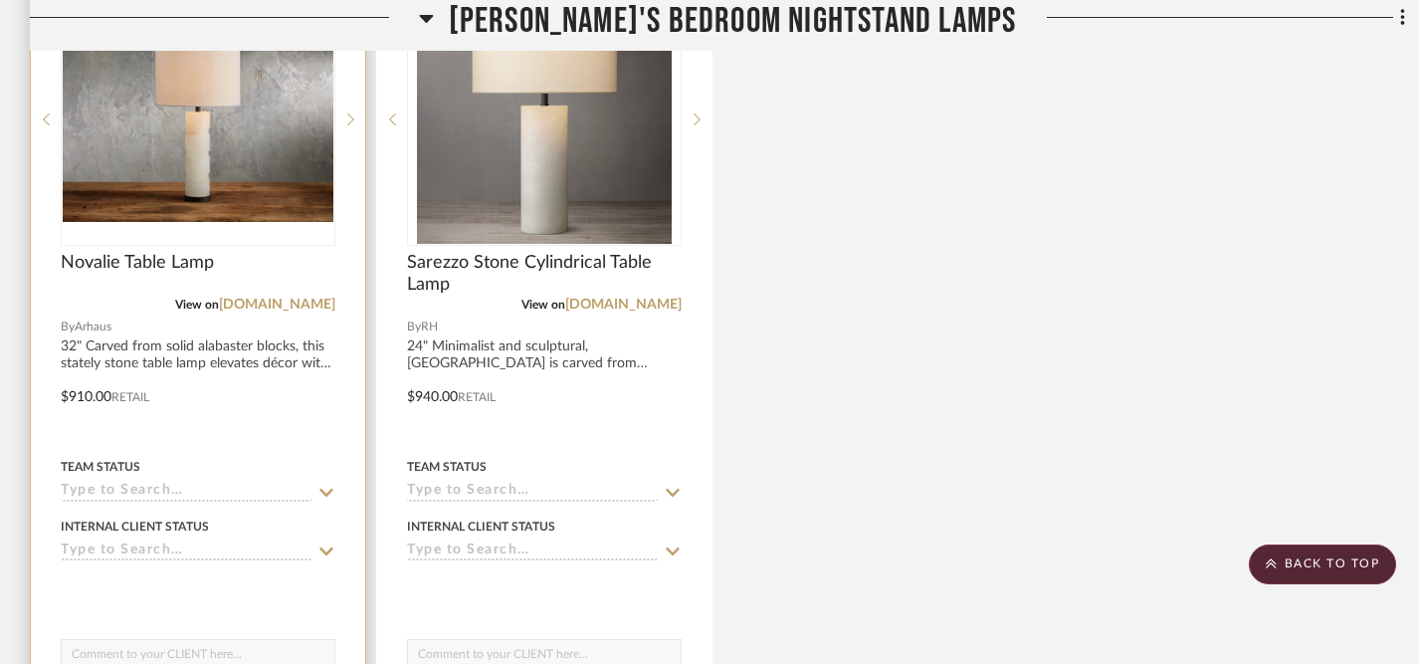
click at [328, 488] on icon at bounding box center [326, 492] width 14 height 8
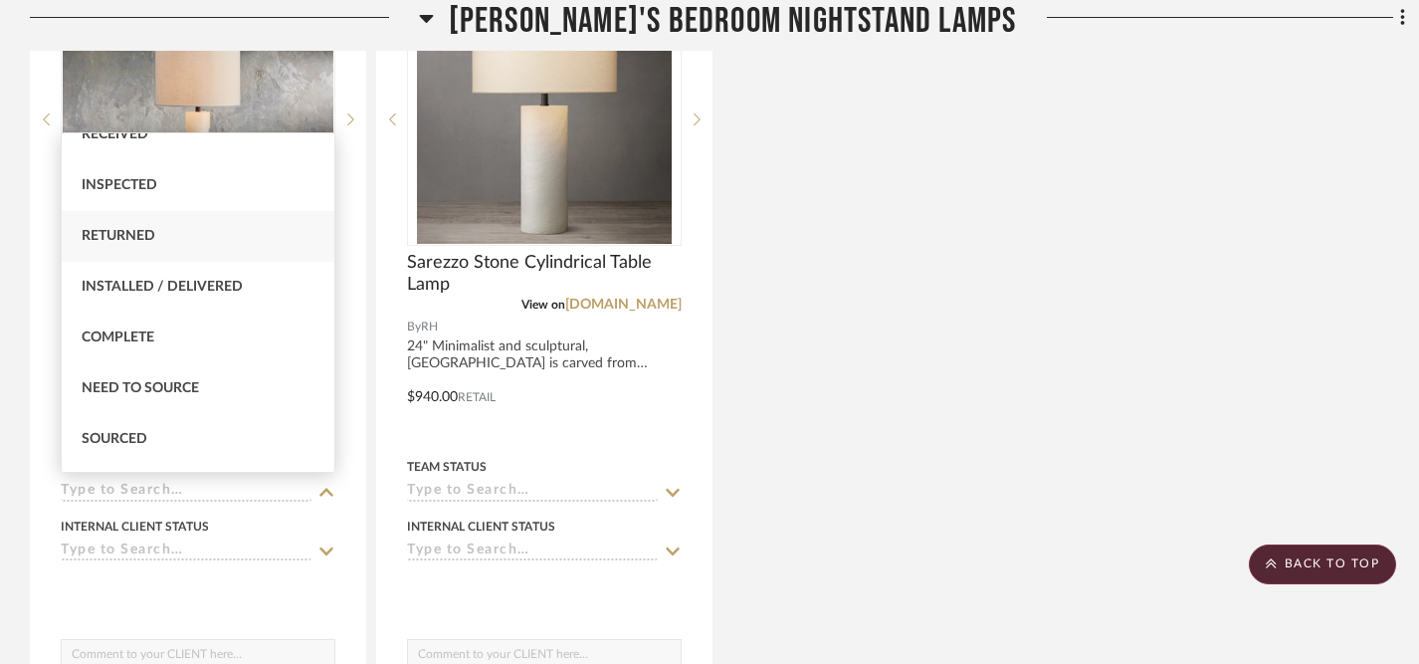
scroll to position [383, 0]
click at [193, 433] on div "Sourced" at bounding box center [198, 435] width 273 height 51
type input "[DATE]"
type input "Sourced"
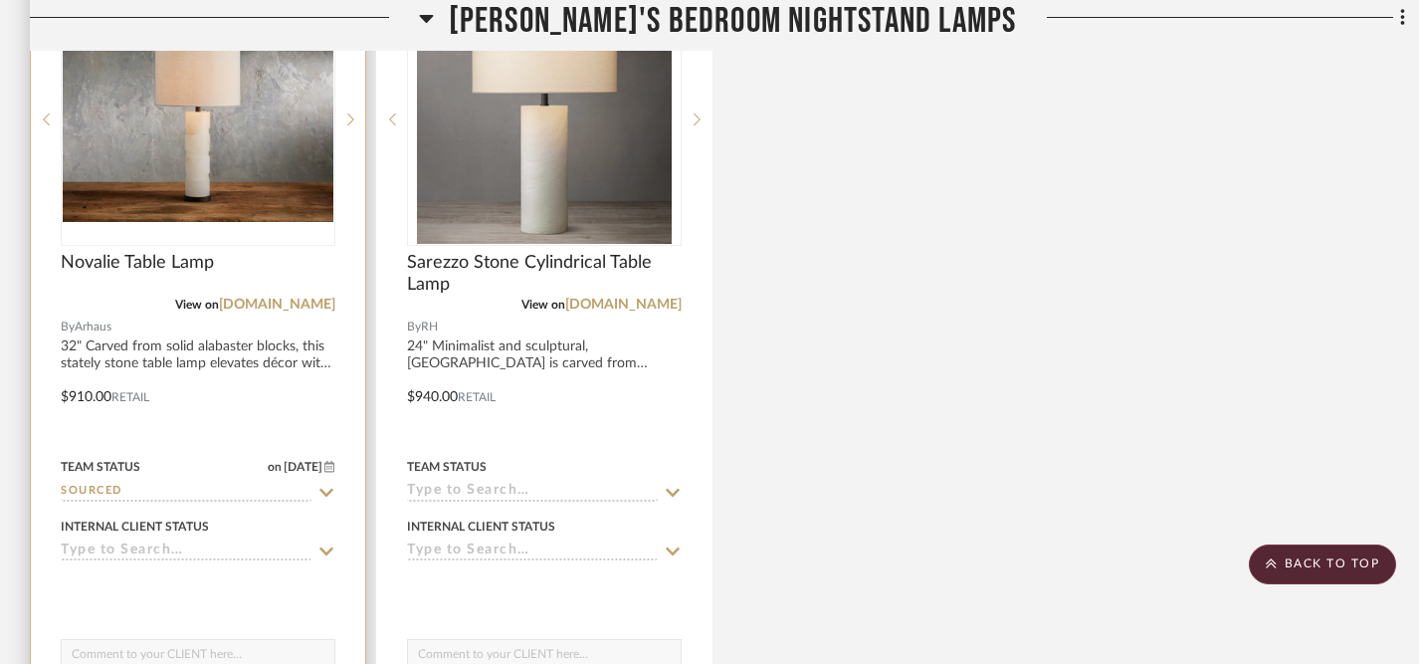
click at [323, 546] on icon at bounding box center [326, 551] width 18 height 16
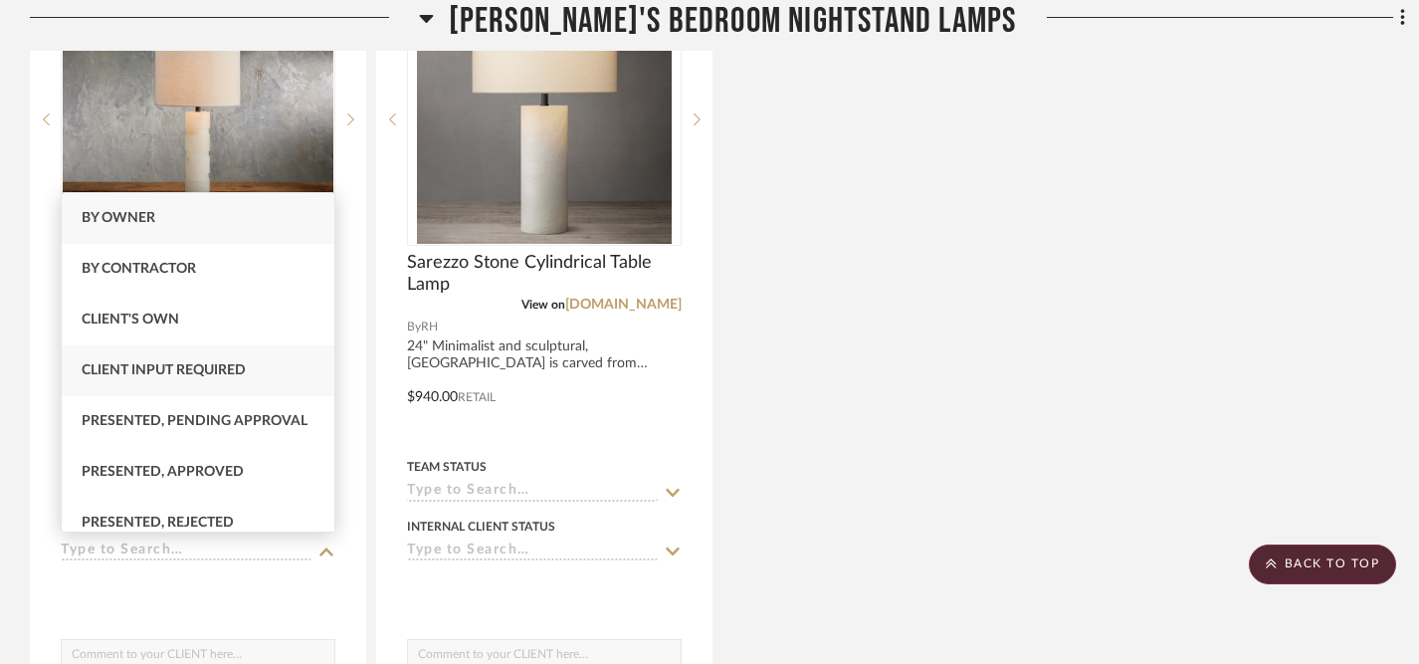
click at [272, 375] on div "Client Input Required" at bounding box center [198, 370] width 273 height 51
type input "[DATE]"
type input "Client Input Required"
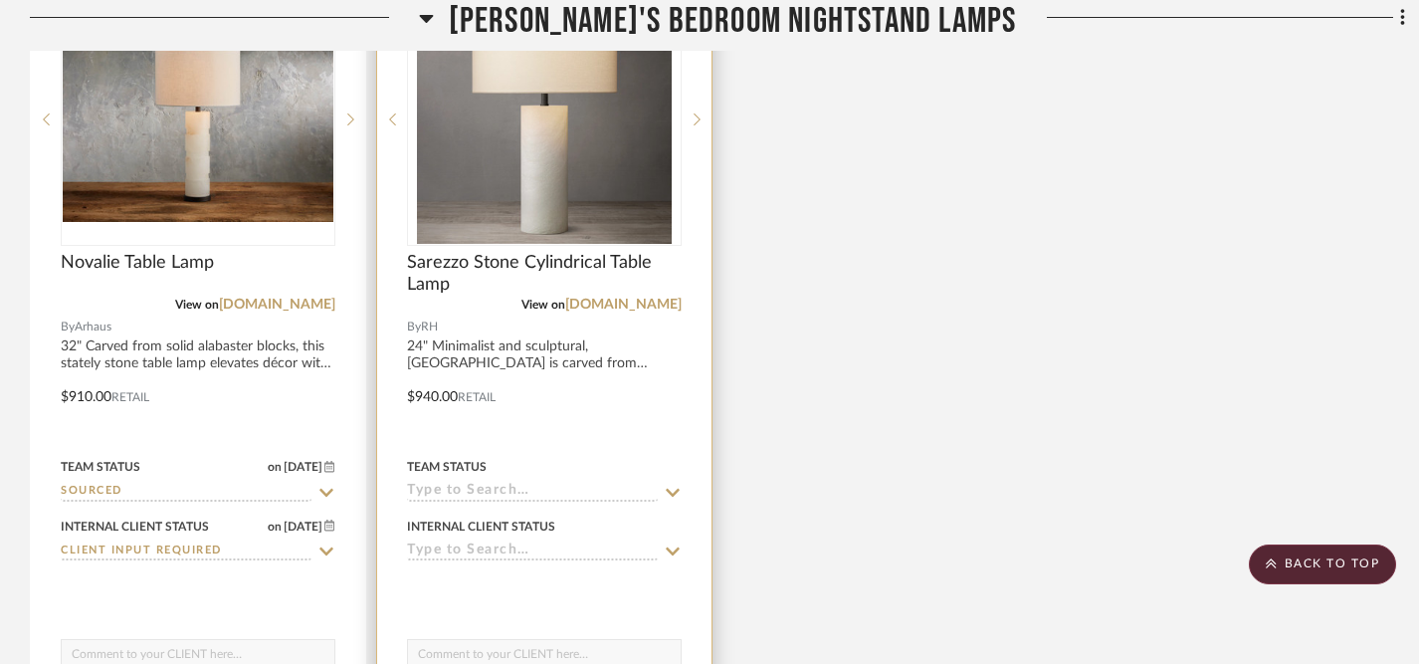
click at [676, 488] on icon at bounding box center [673, 492] width 14 height 8
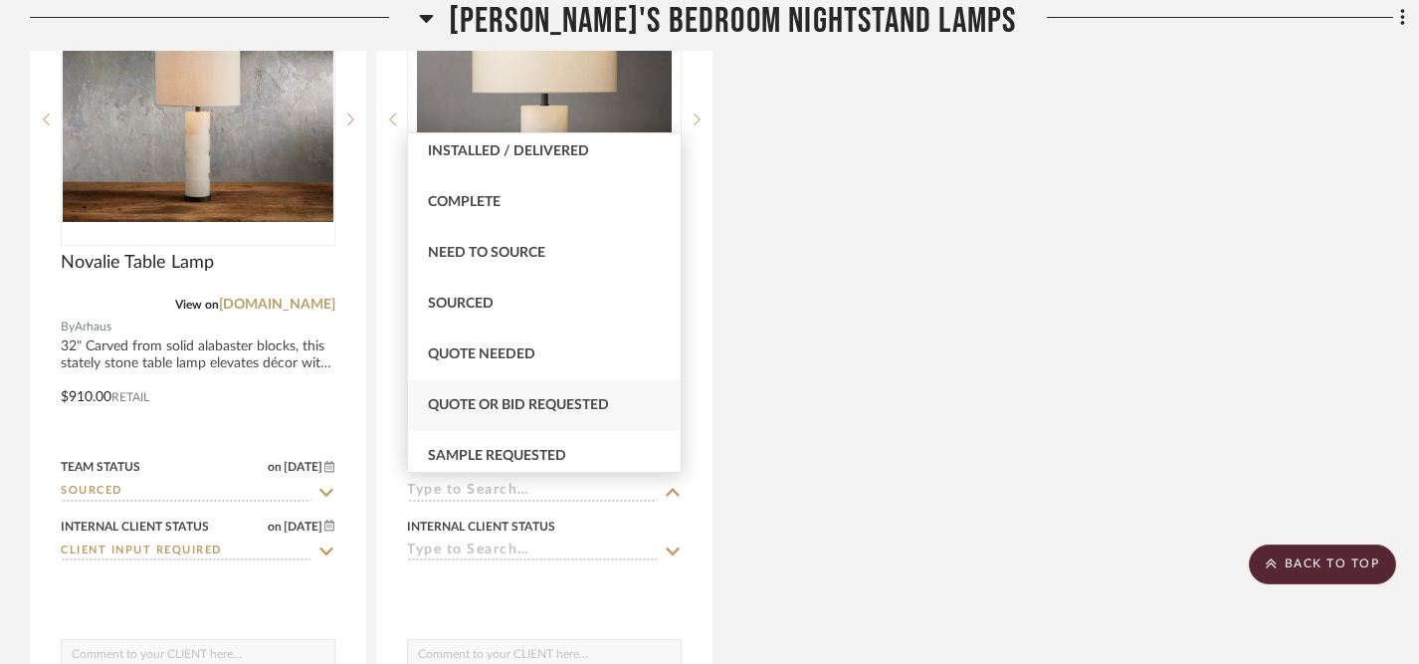
scroll to position [517, 0]
click at [486, 302] on span "Sourced" at bounding box center [461, 302] width 66 height 14
type input "[DATE]"
type input "Sourced"
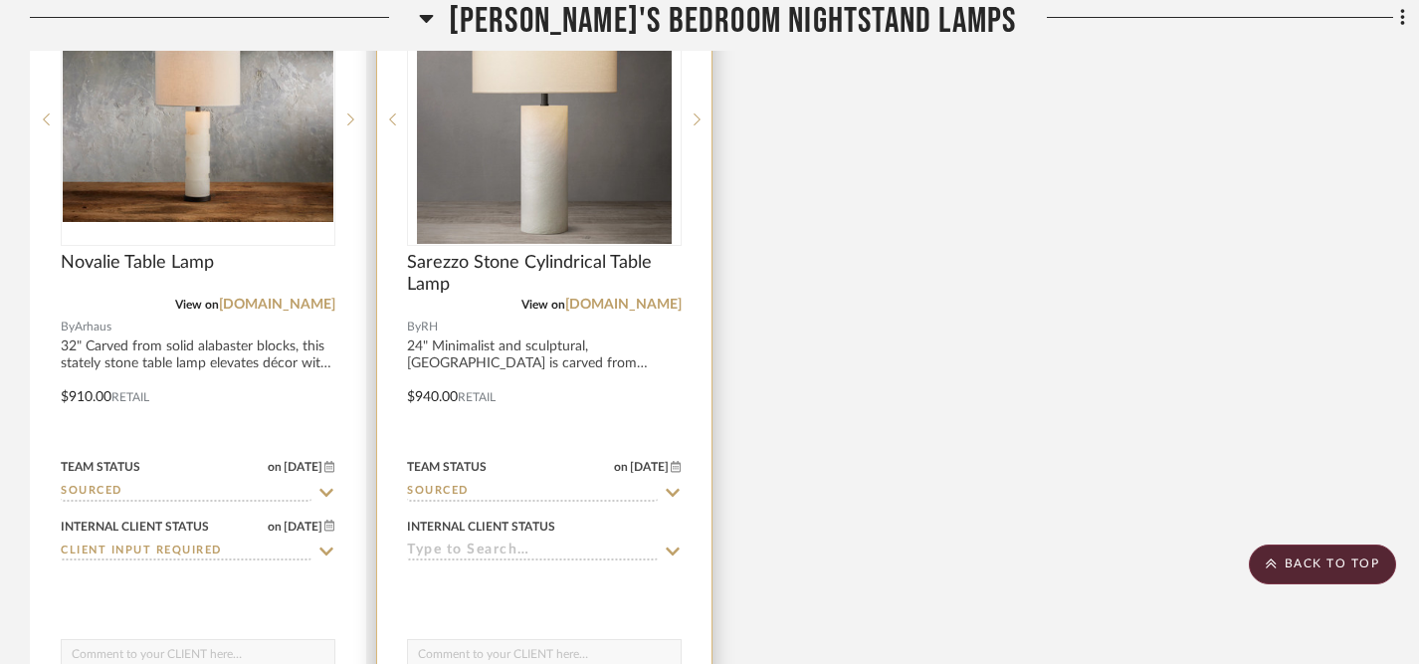
click at [673, 543] on icon at bounding box center [673, 551] width 18 height 16
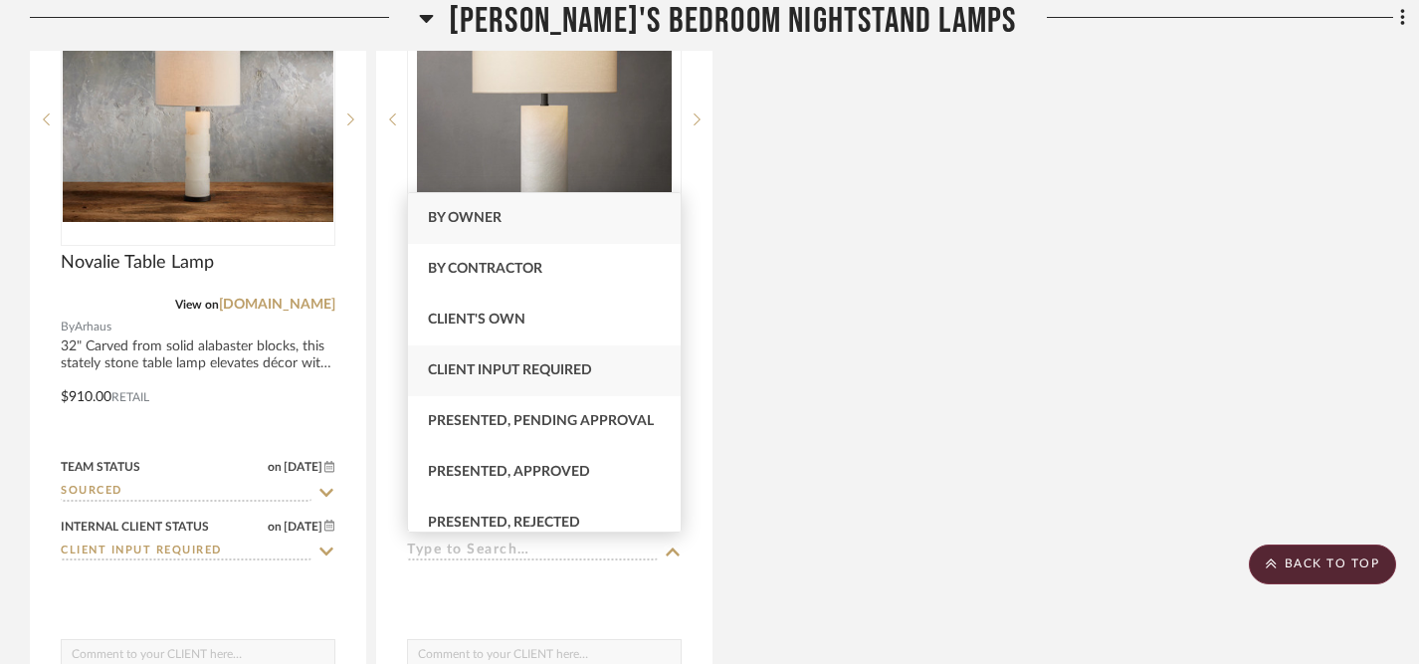
click at [583, 365] on span "Client Input Required" at bounding box center [510, 370] width 164 height 14
type input "[DATE]"
type input "Client Input Required"
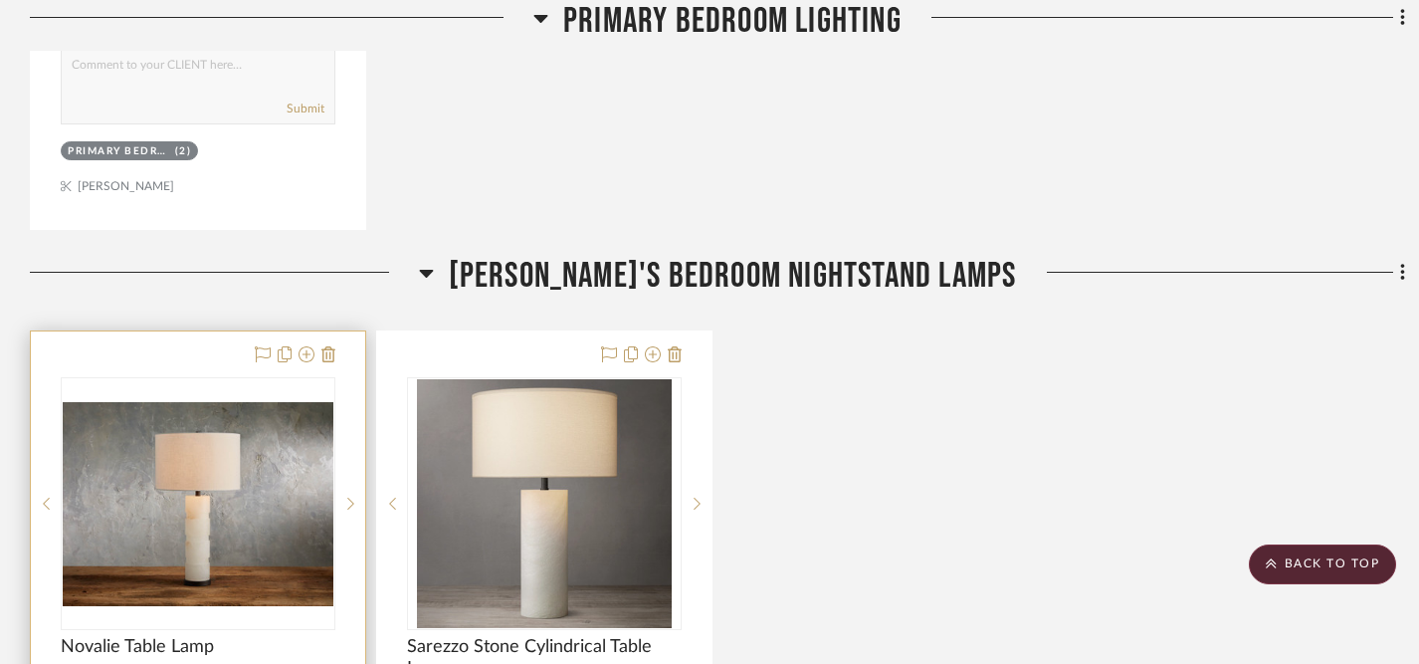
scroll to position [5283, 0]
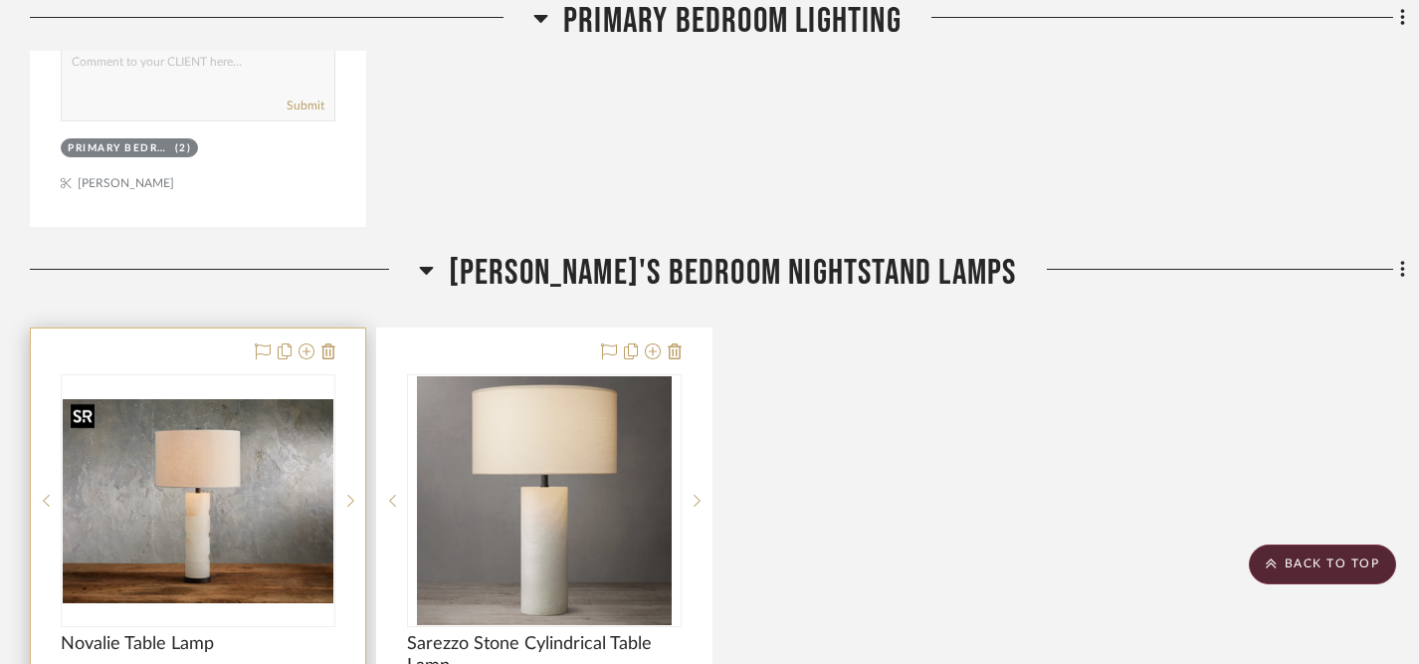
click at [212, 490] on img "0" at bounding box center [198, 500] width 271 height 203
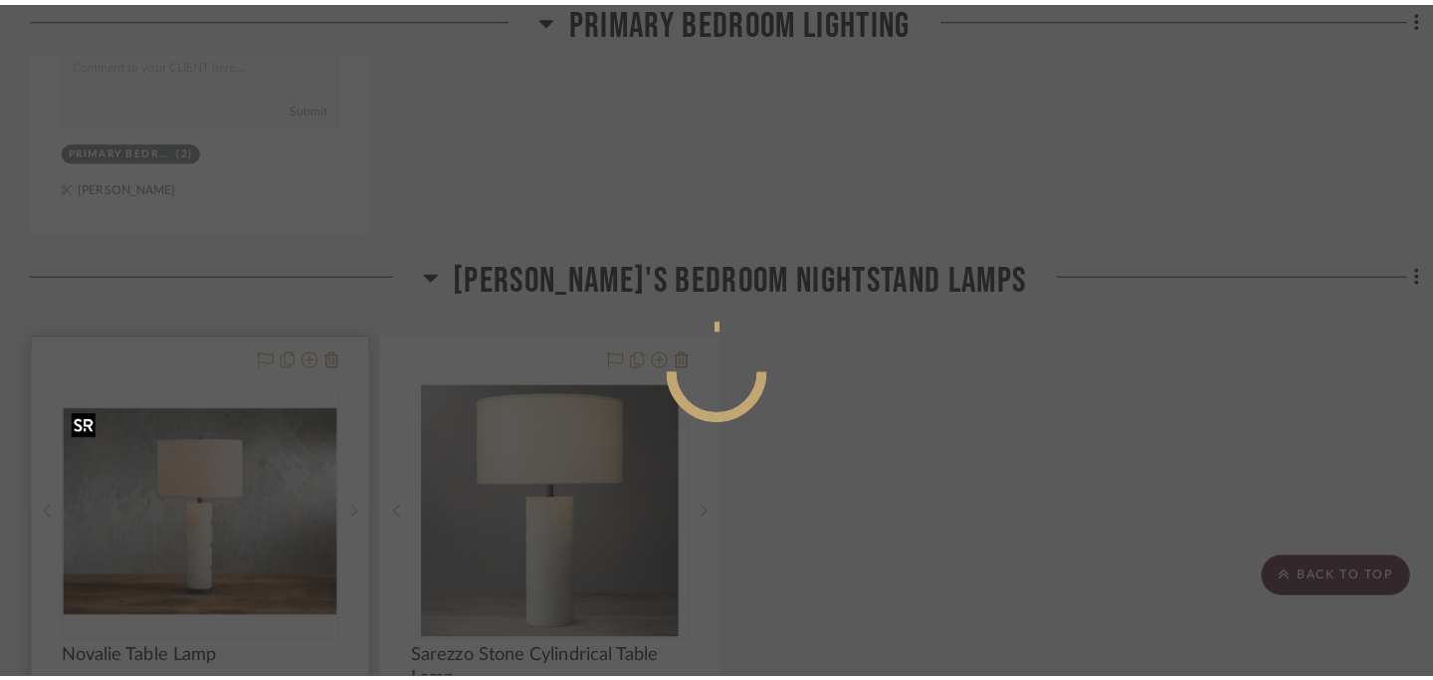
scroll to position [0, 0]
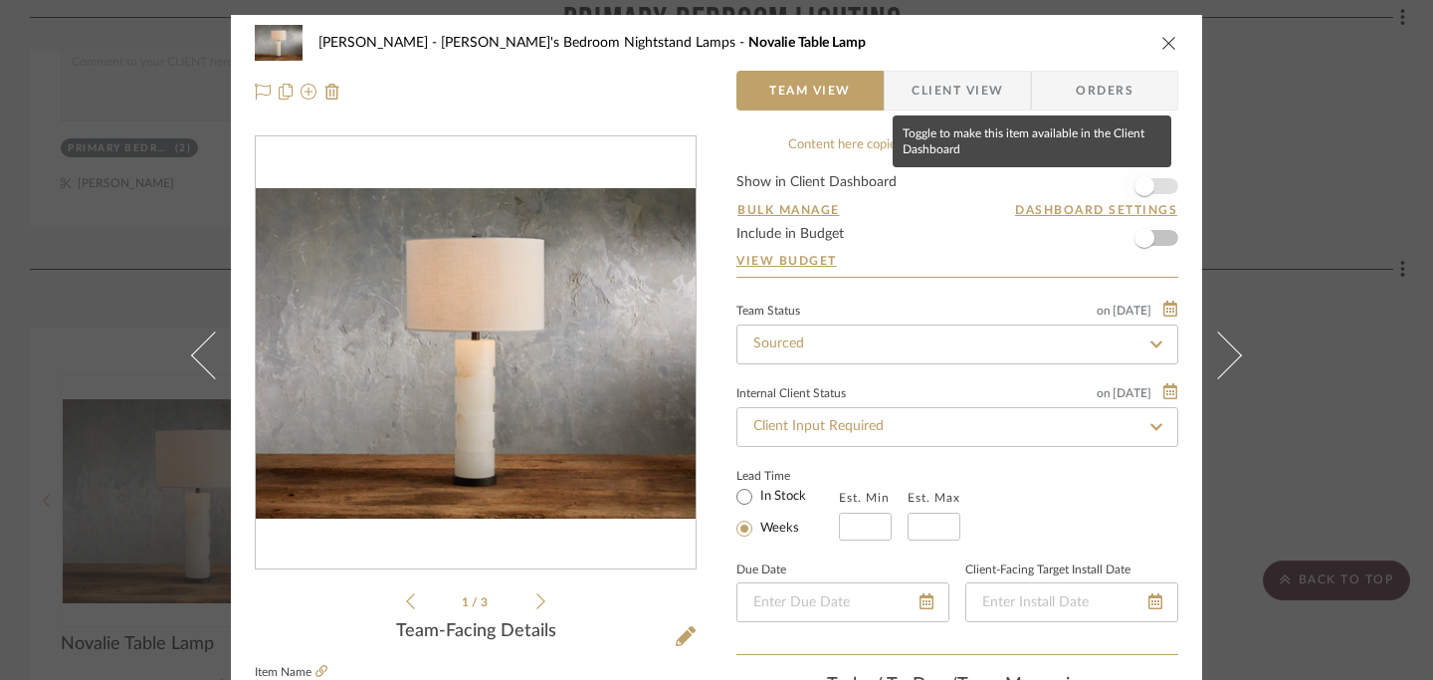
click at [1143, 179] on span "button" at bounding box center [1145, 186] width 20 height 20
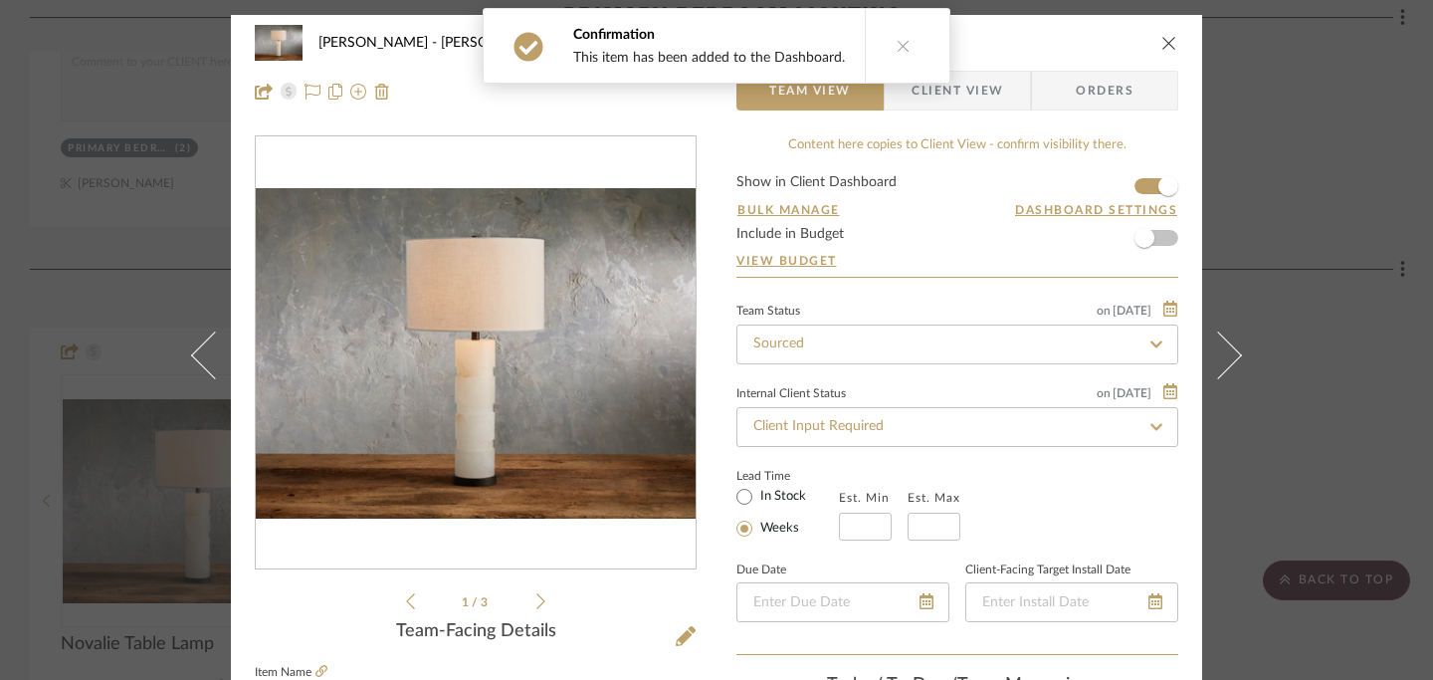
click at [1163, 43] on icon "close" at bounding box center [1169, 43] width 16 height 16
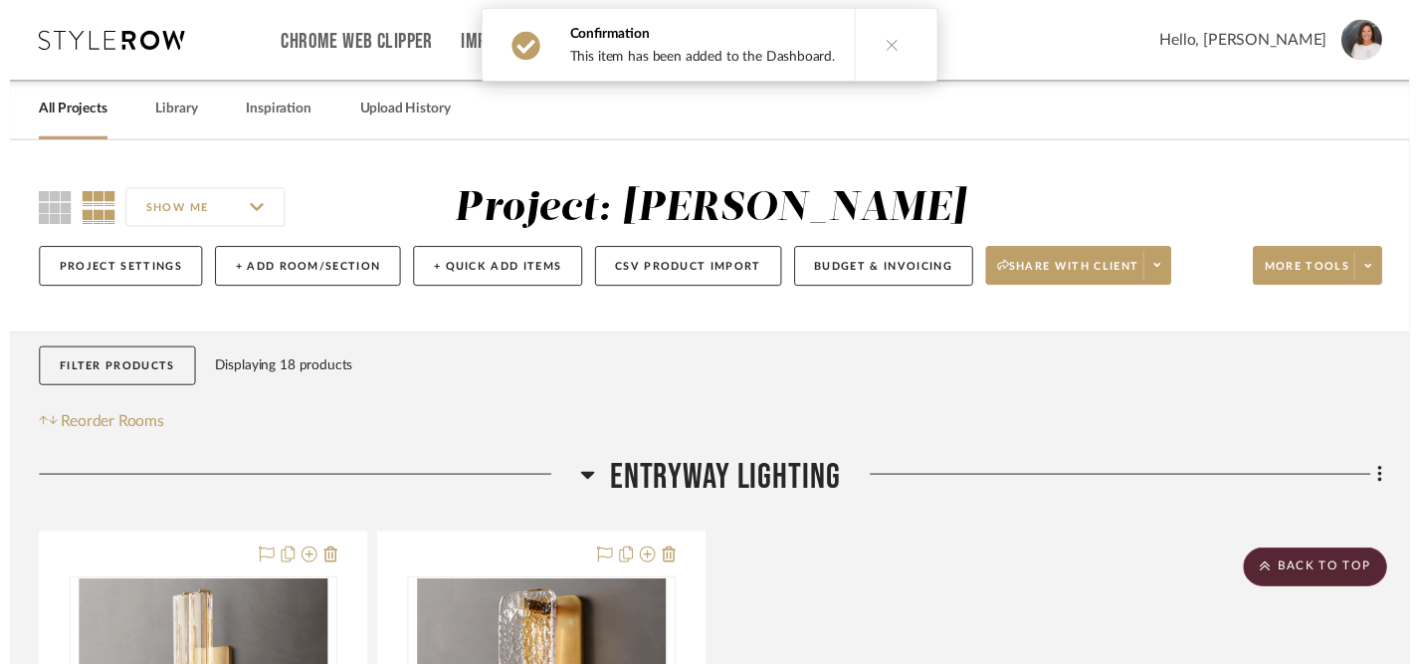
scroll to position [5283, 0]
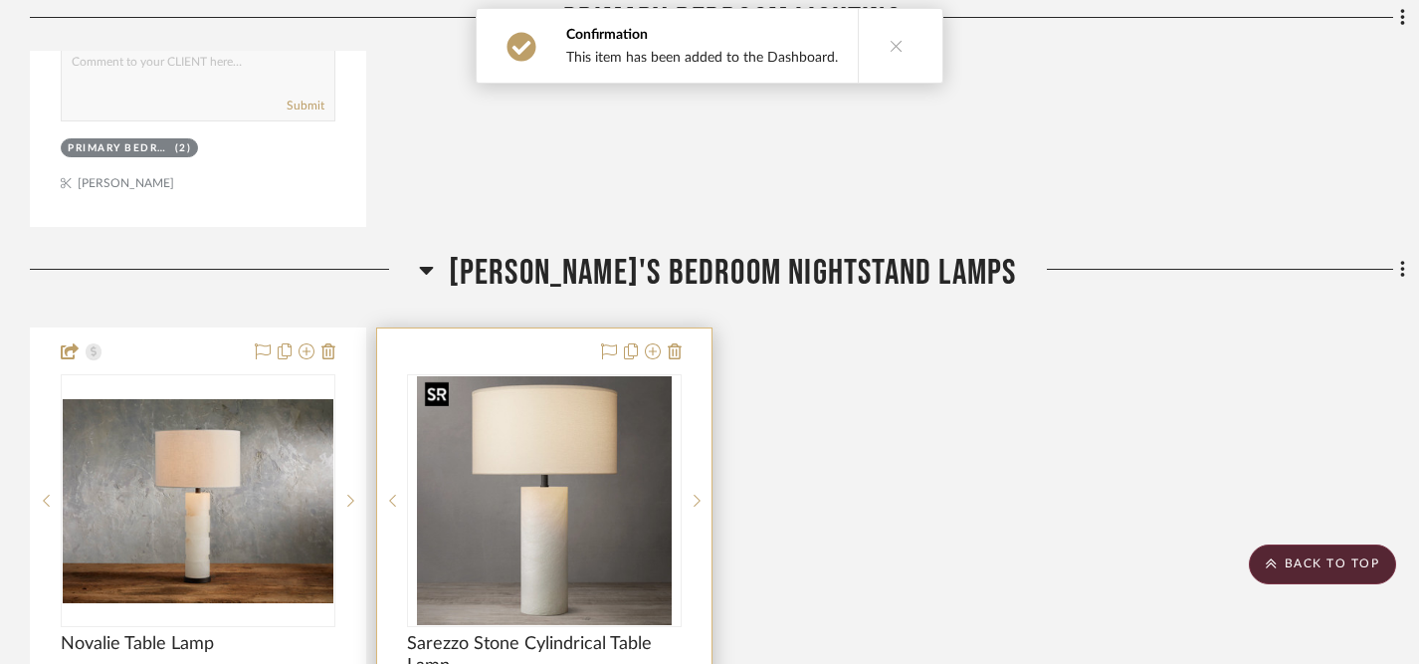
click at [0, 0] on img at bounding box center [0, 0] width 0 height 0
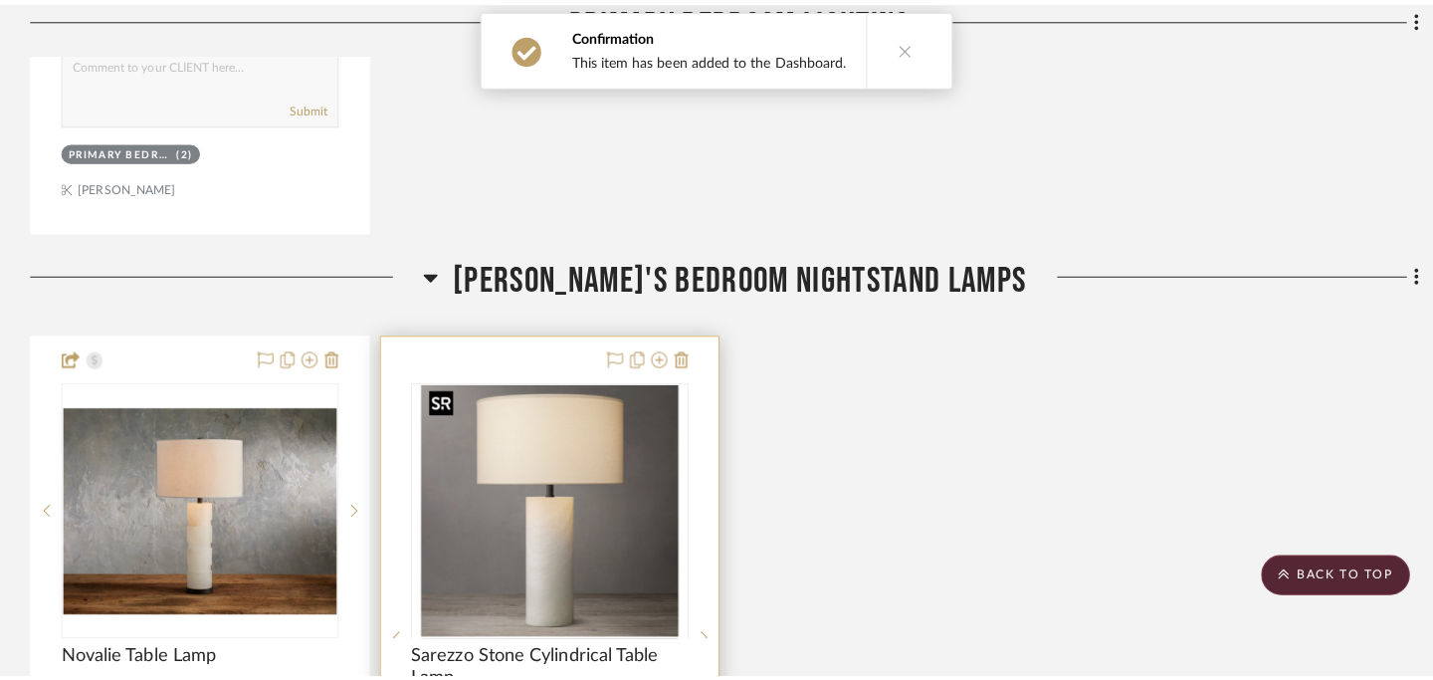
scroll to position [0, 0]
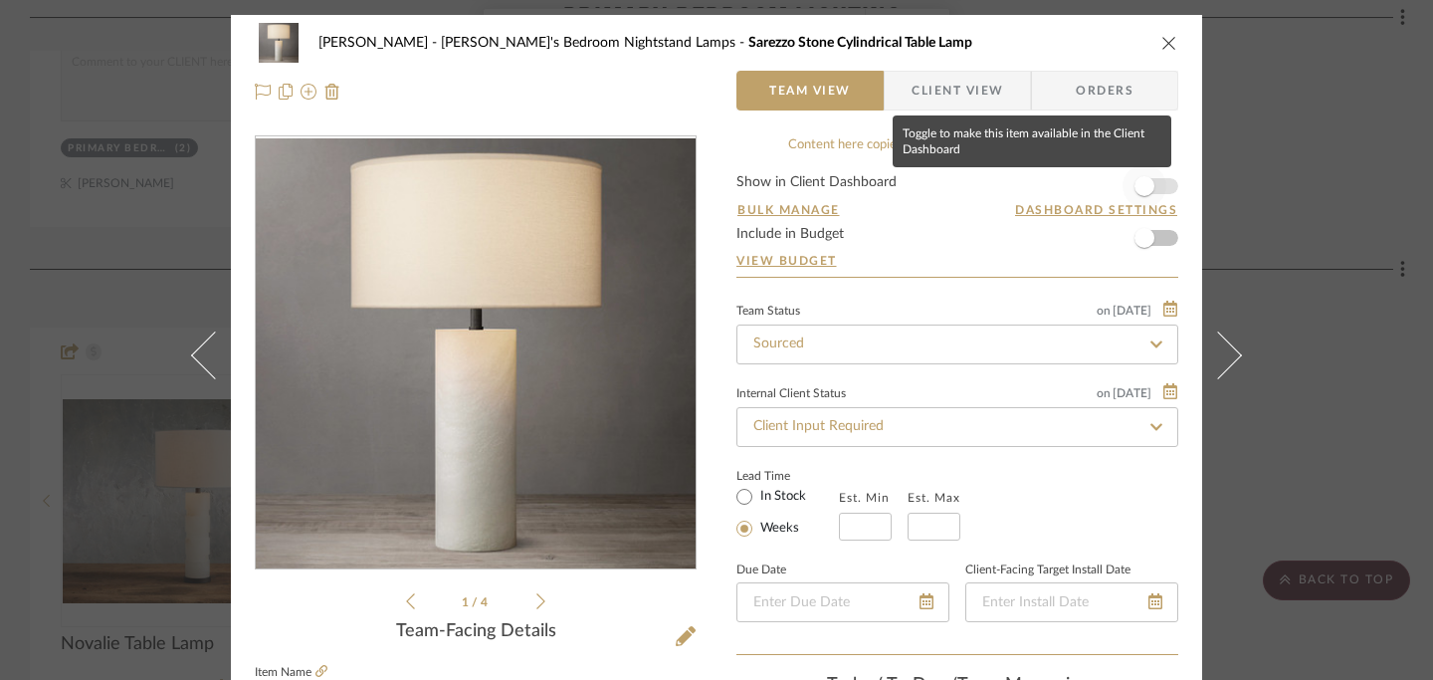
click at [1140, 185] on span "button" at bounding box center [1145, 186] width 20 height 20
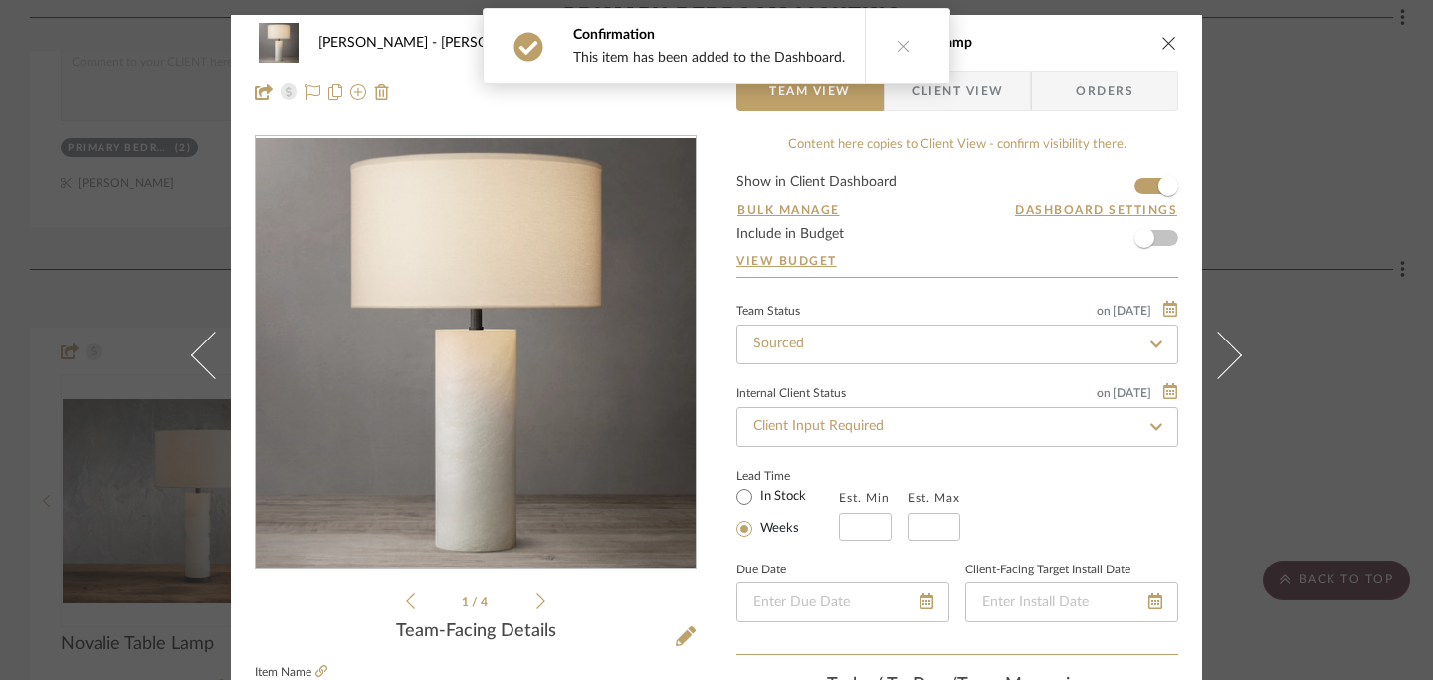
click at [1163, 43] on icon "close" at bounding box center [1169, 43] width 16 height 16
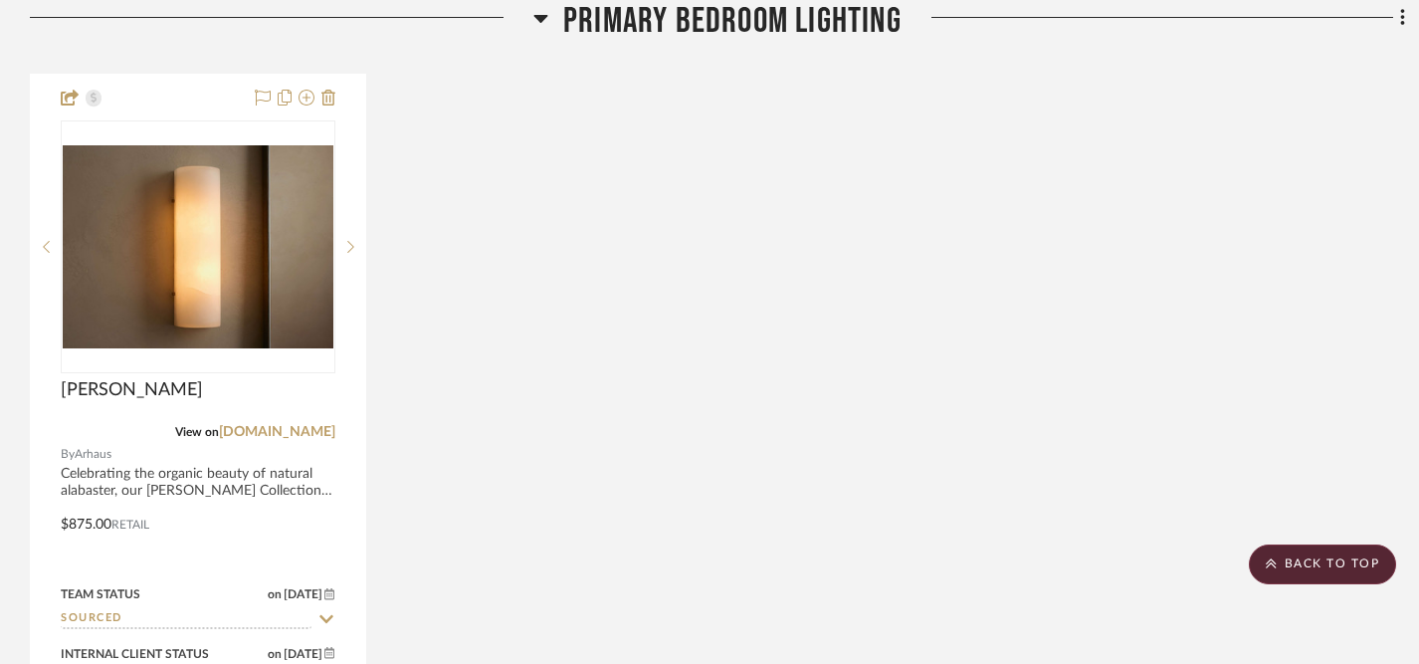
scroll to position [4564, 0]
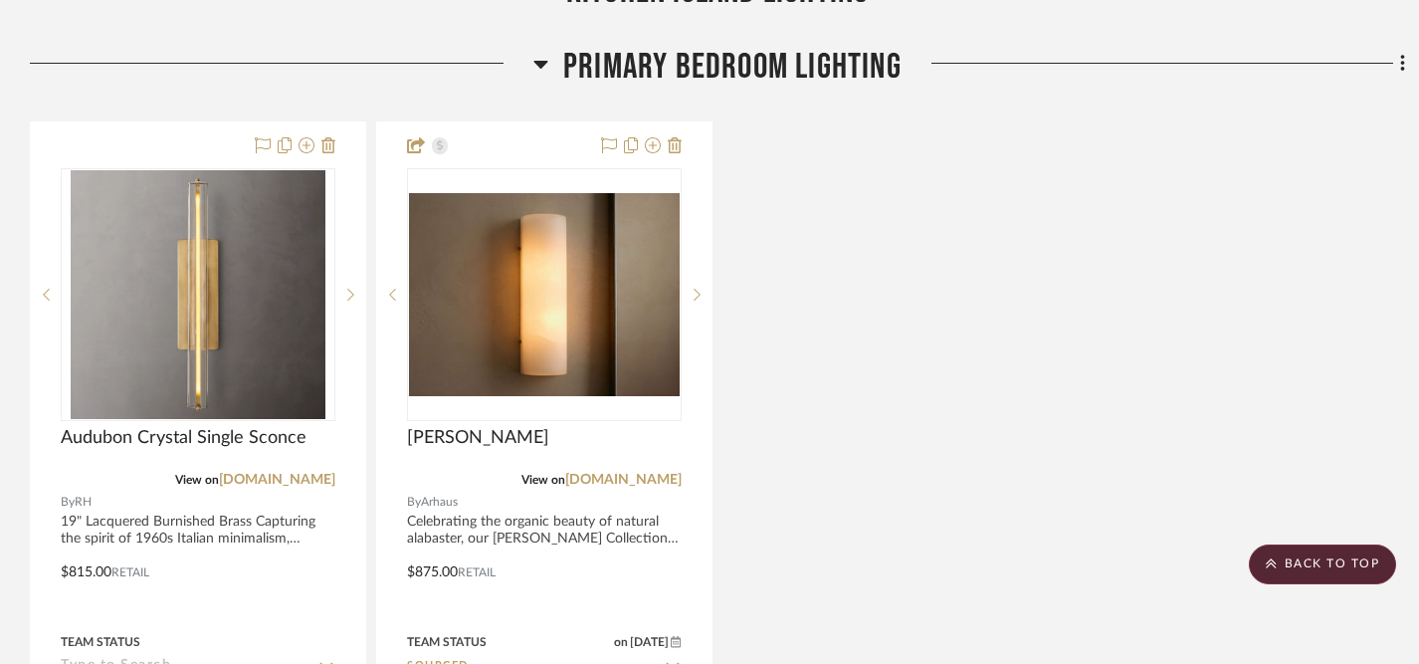
scroll to position [4519, 0]
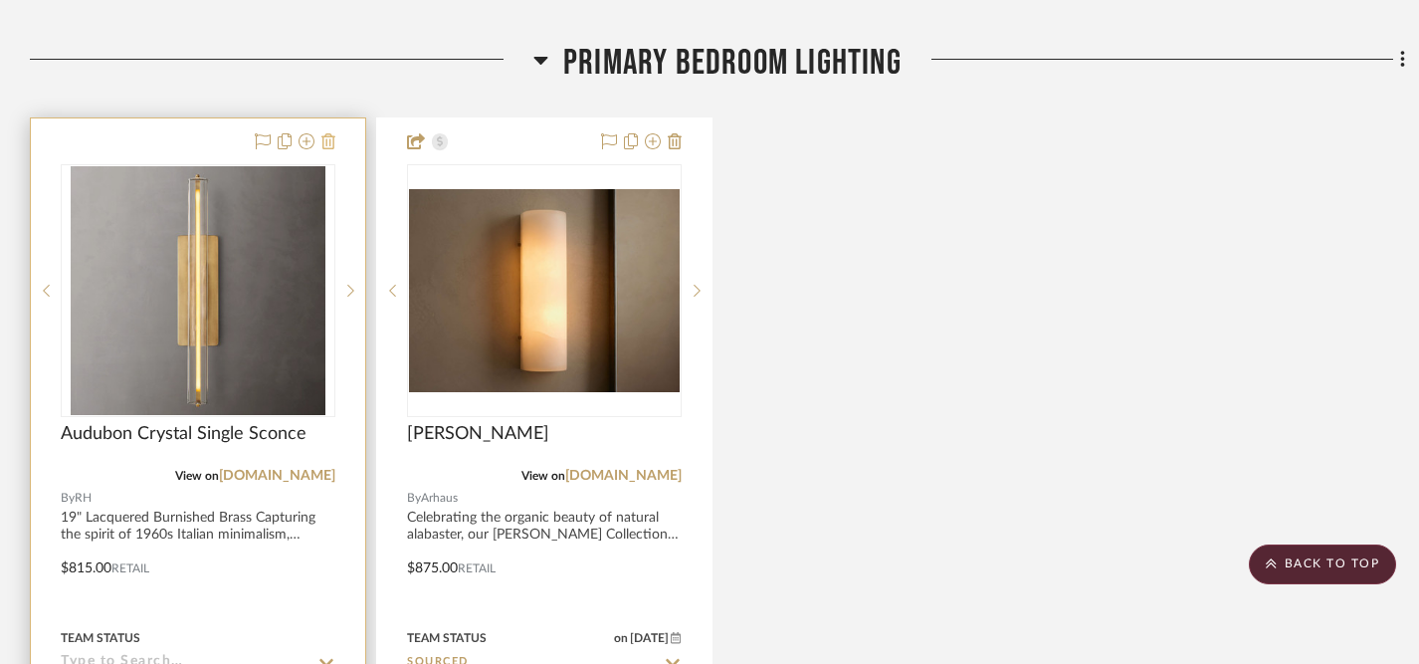
click at [330, 142] on icon at bounding box center [328, 141] width 14 height 16
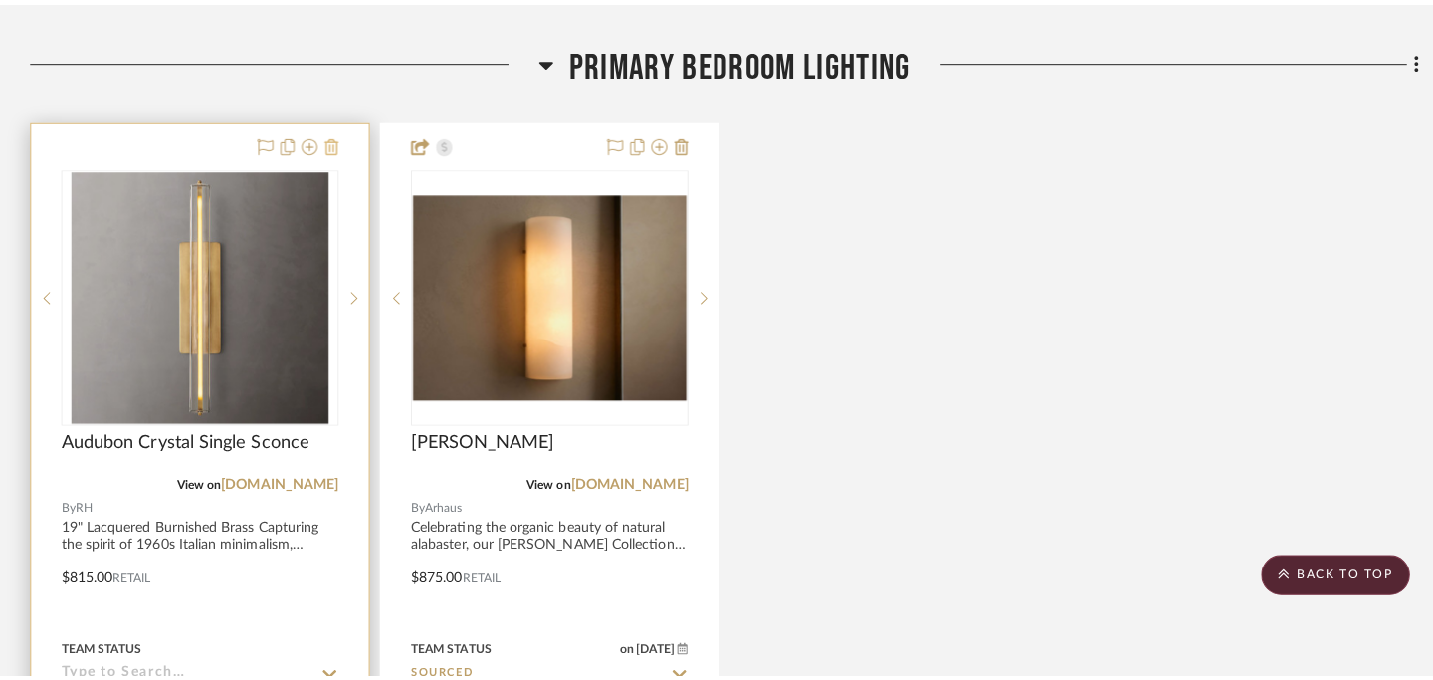
scroll to position [0, 0]
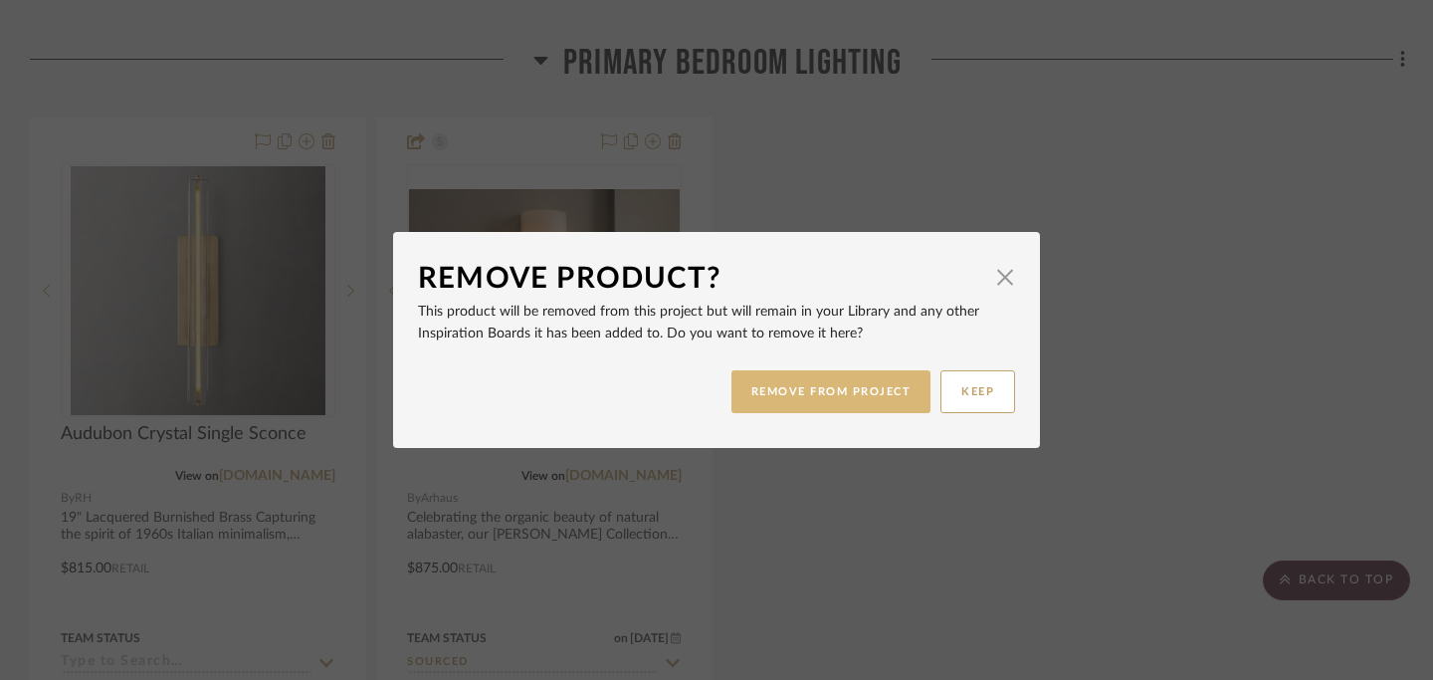
click at [795, 396] on button "REMOVE FROM PROJECT" at bounding box center [831, 391] width 200 height 43
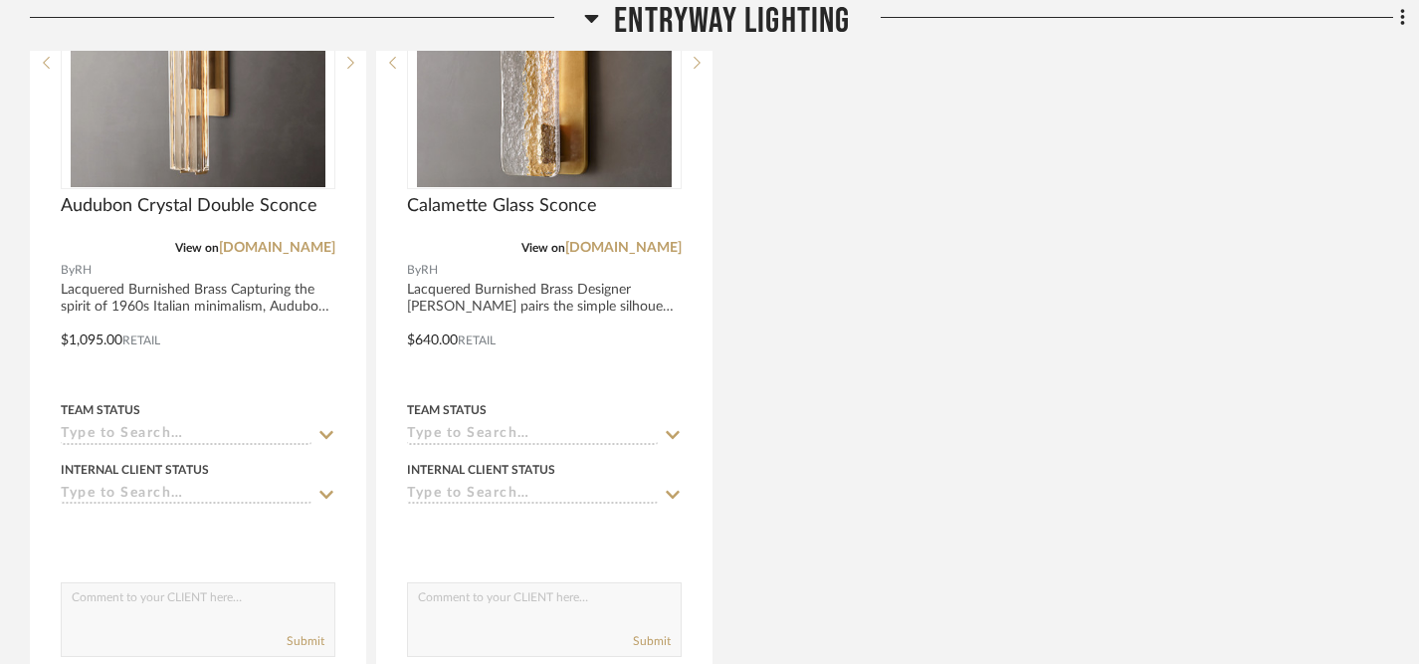
scroll to position [660, 0]
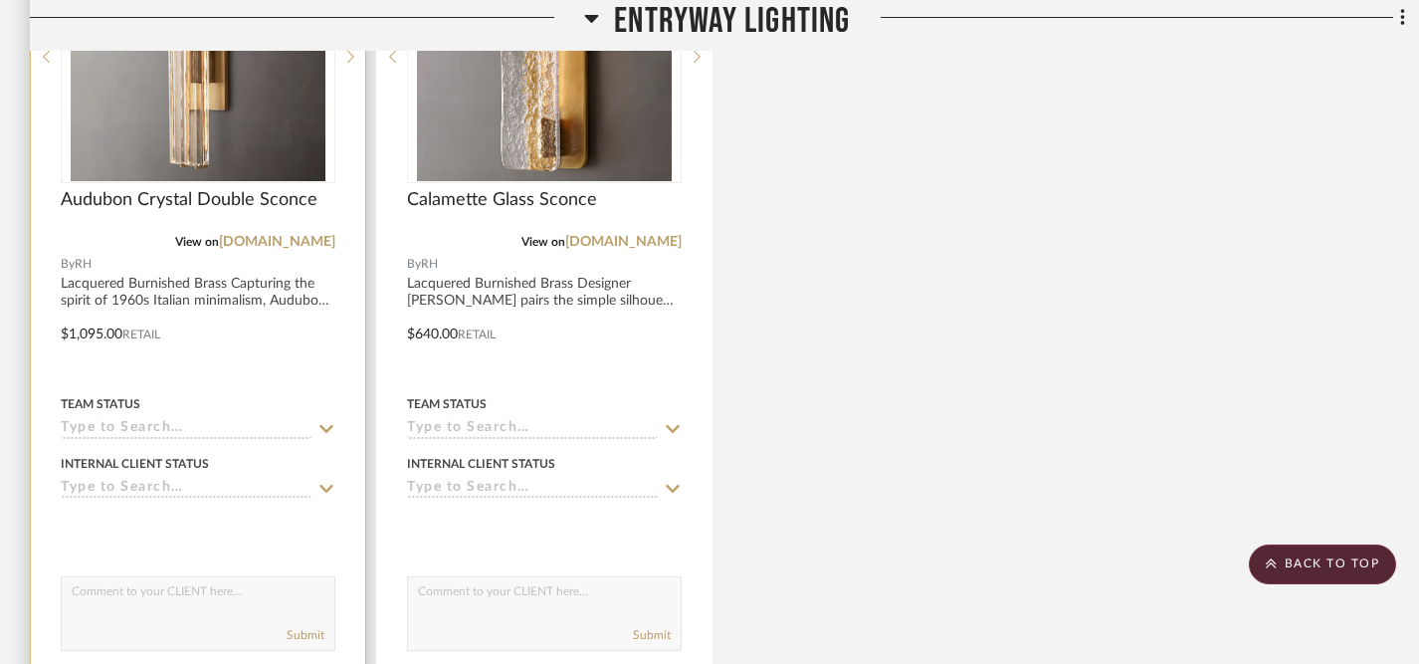
click at [327, 428] on icon at bounding box center [326, 429] width 18 height 16
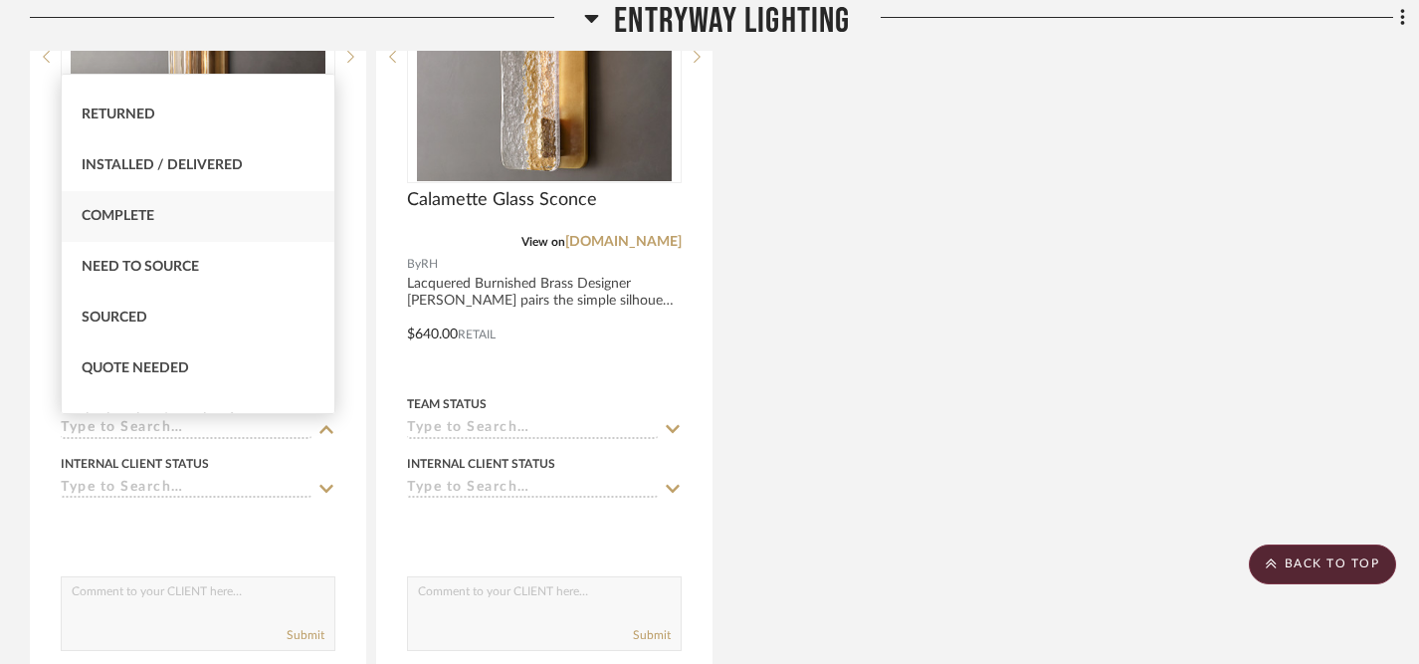
scroll to position [451, 0]
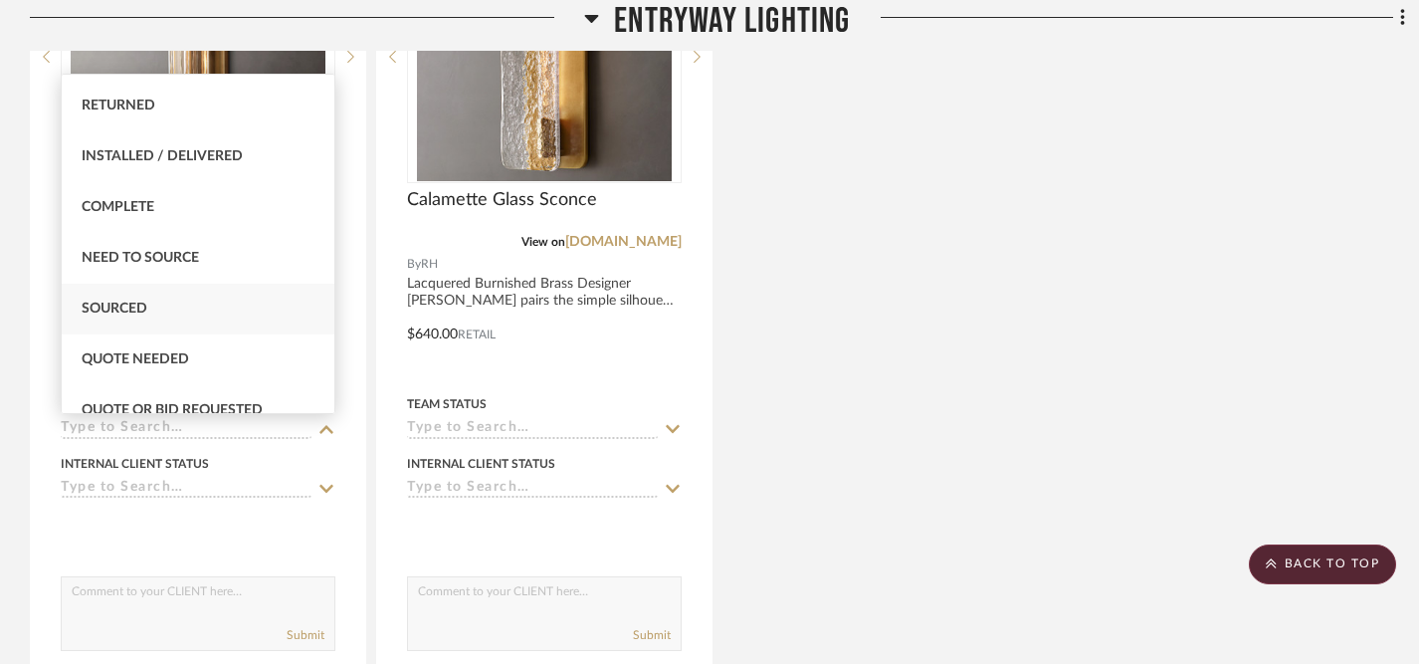
click at [123, 302] on span "Sourced" at bounding box center [115, 309] width 66 height 14
type input "[DATE]"
type input "Sourced"
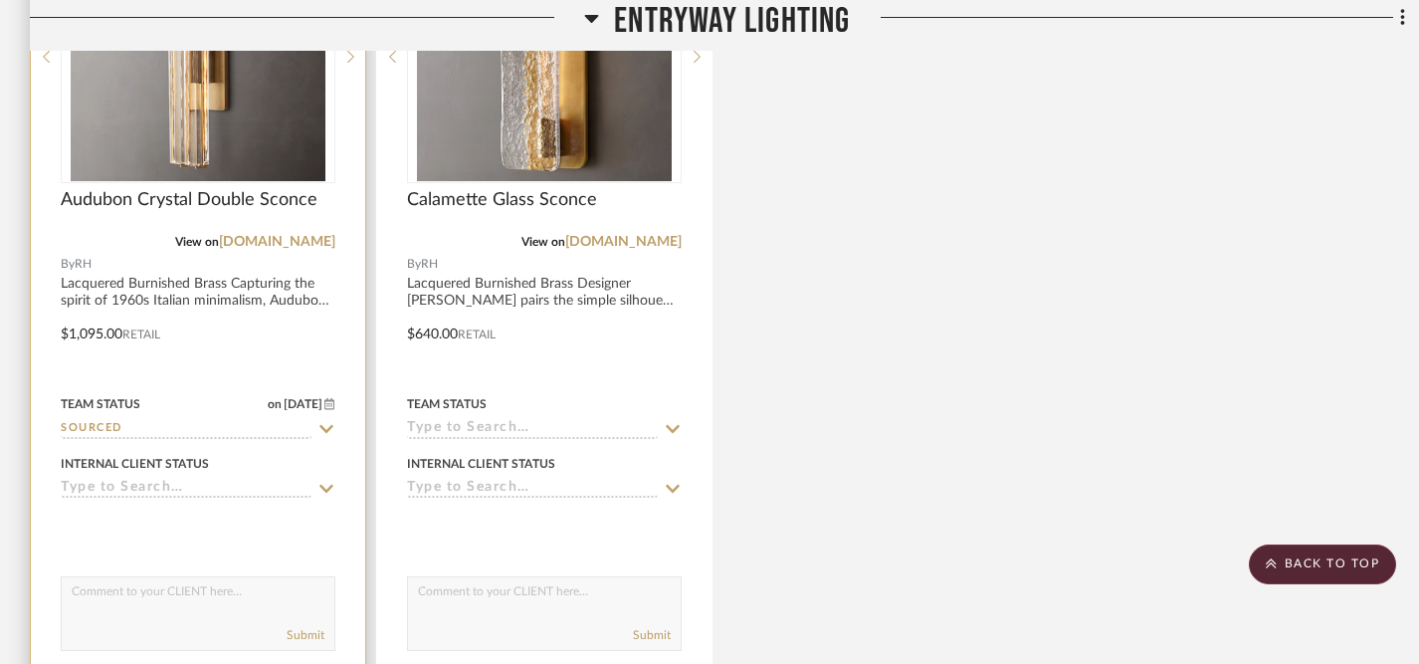
click at [323, 490] on icon at bounding box center [326, 489] width 14 height 8
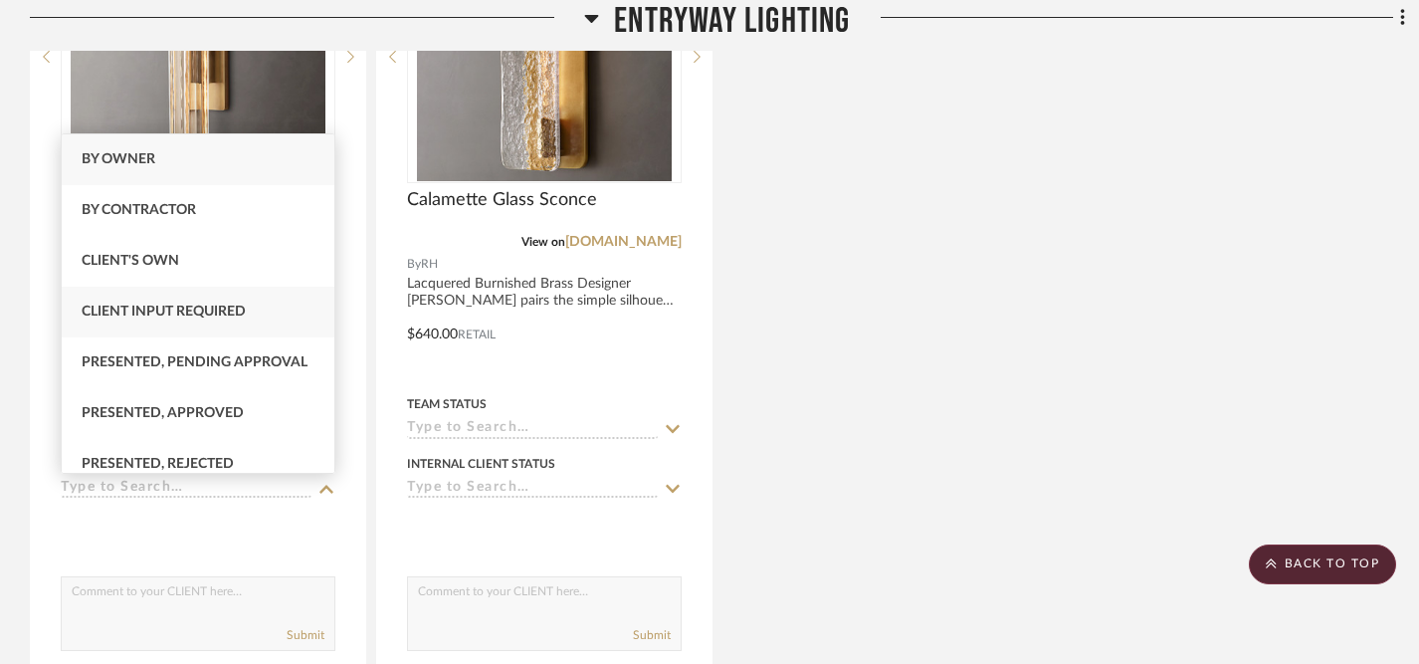
click at [257, 317] on div "Client Input Required" at bounding box center [198, 312] width 273 height 51
type input "[DATE]"
type input "Client Input Required"
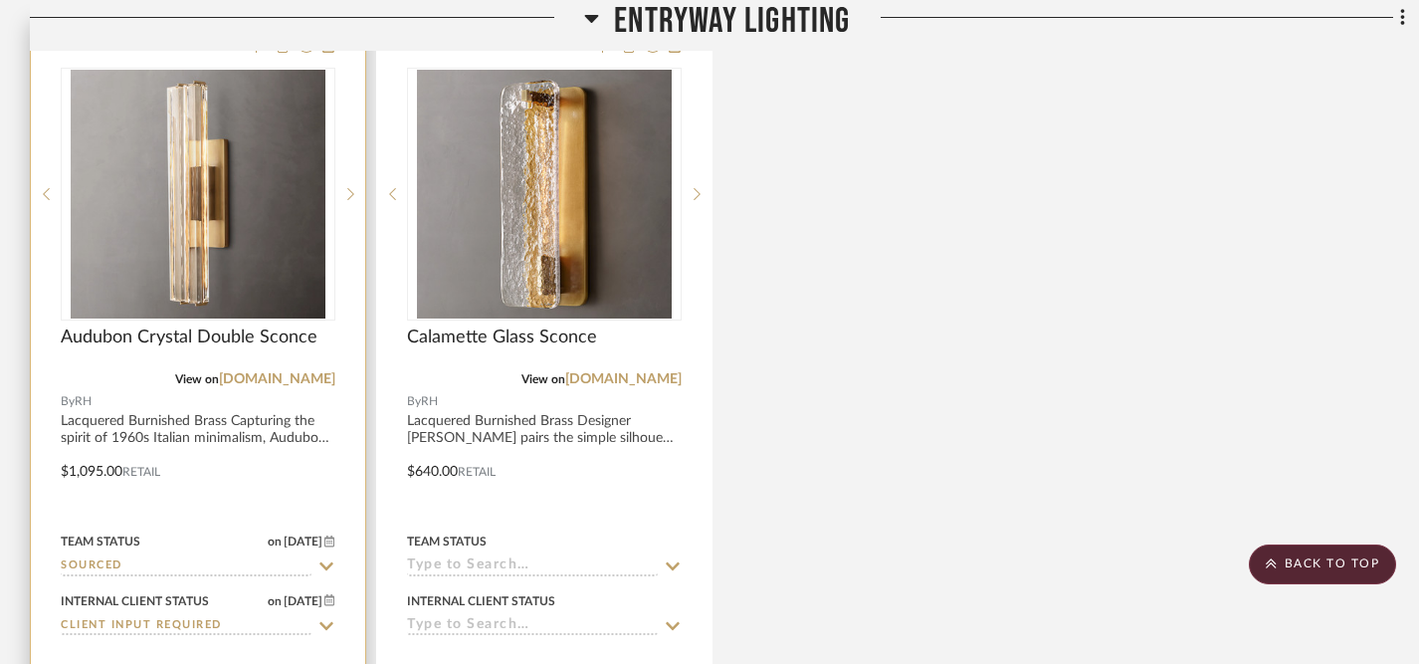
scroll to position [517, 0]
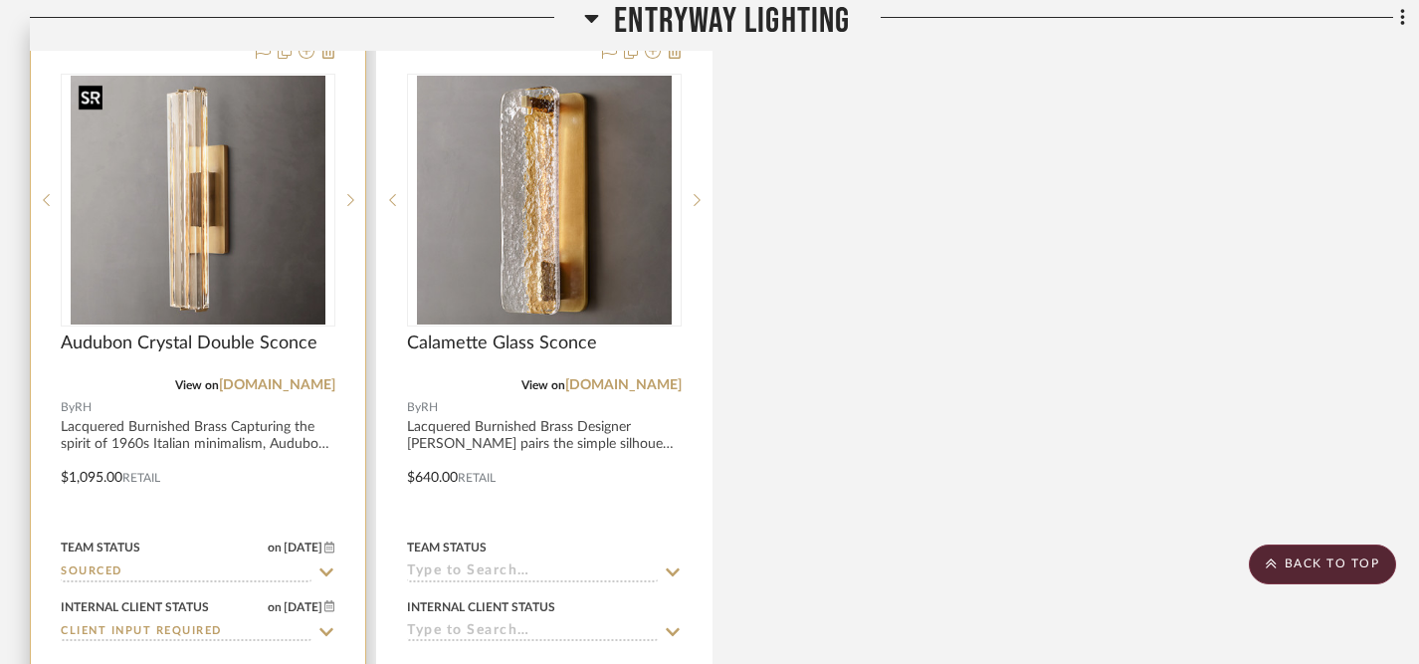
click at [0, 0] on img at bounding box center [0, 0] width 0 height 0
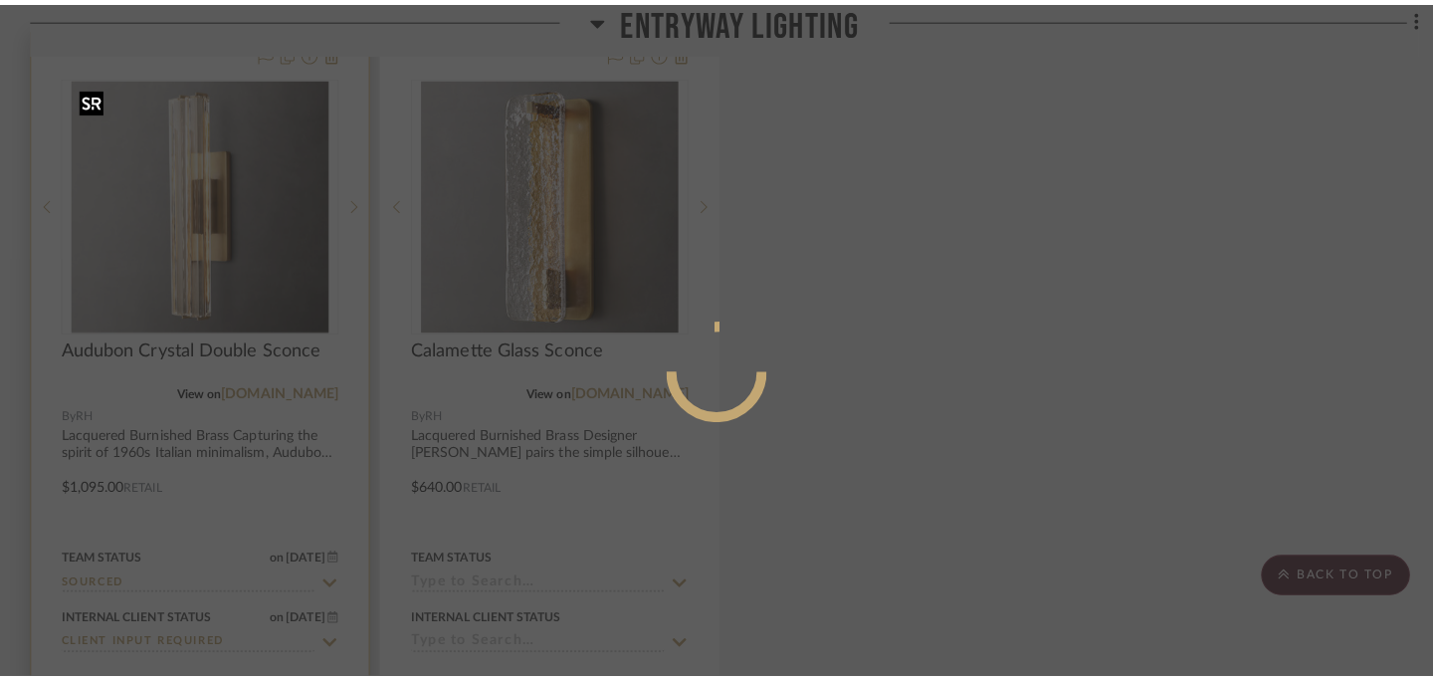
scroll to position [0, 0]
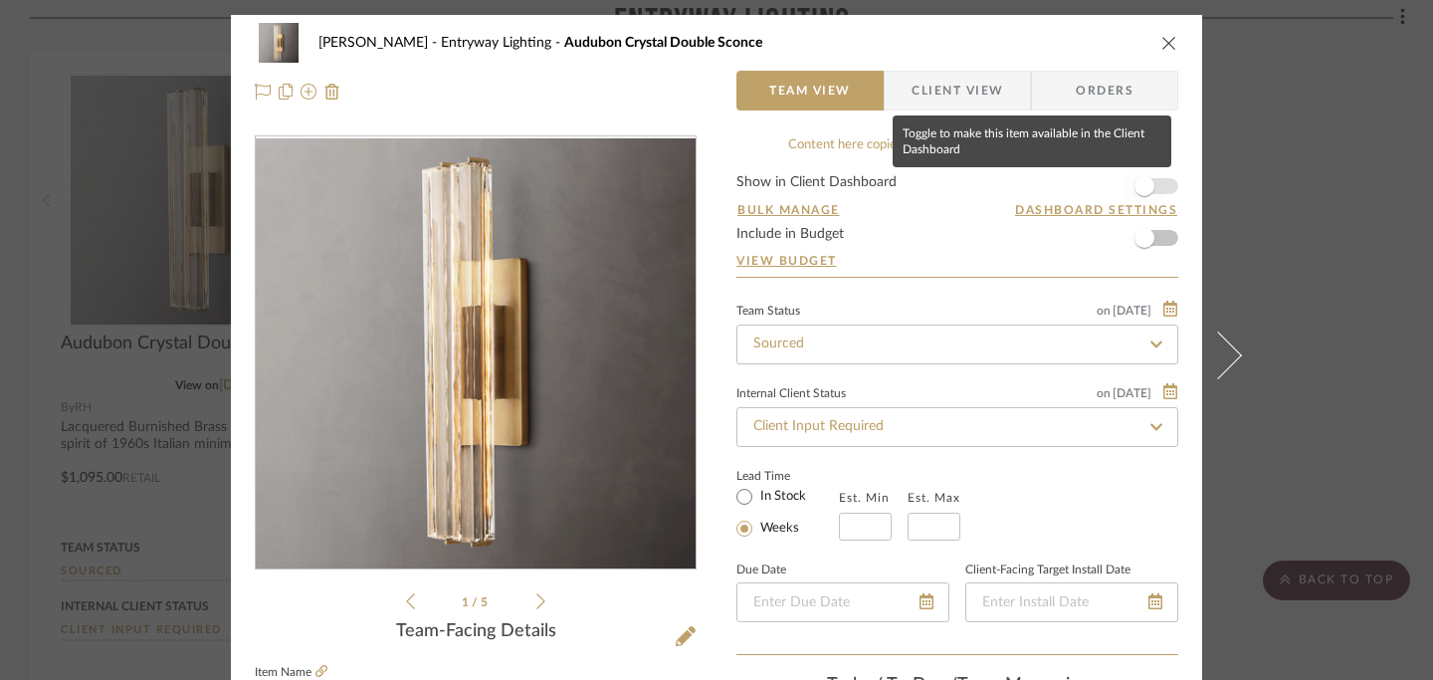
click at [1142, 188] on span "button" at bounding box center [1145, 186] width 20 height 20
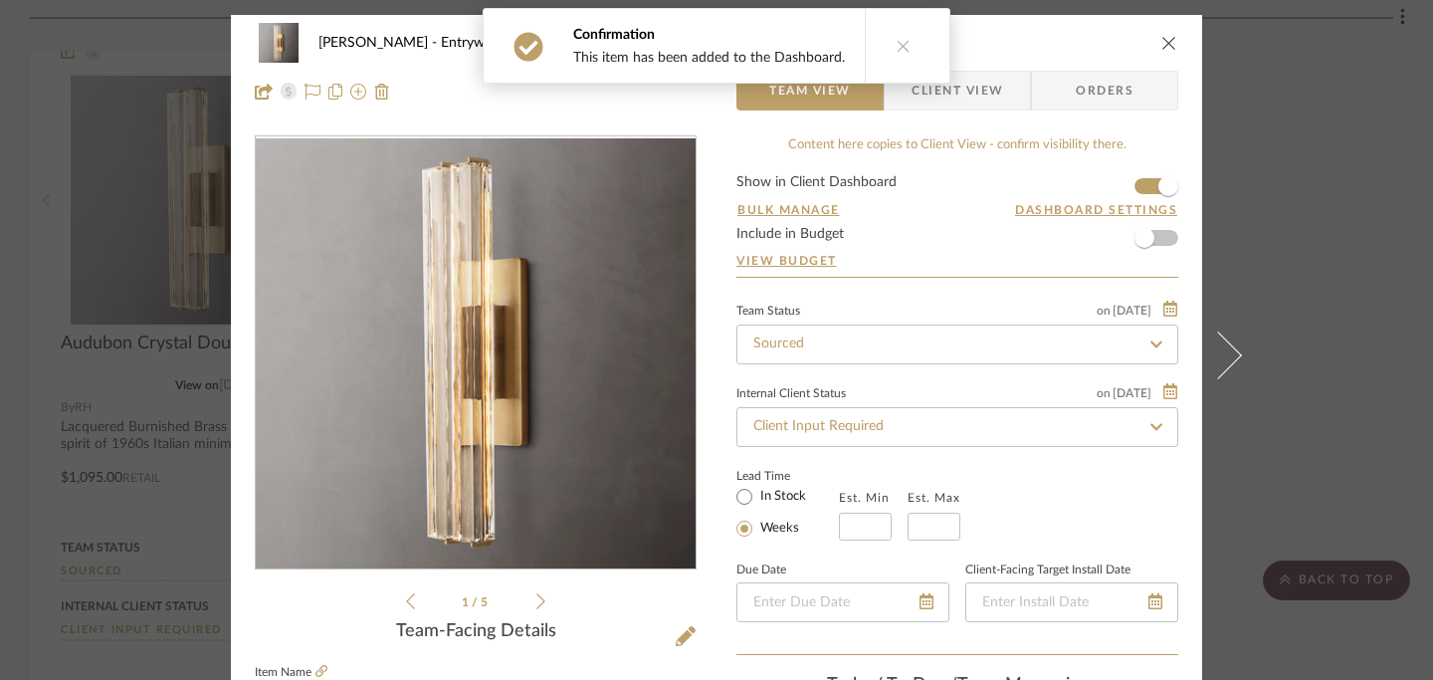
click at [1162, 49] on icon "close" at bounding box center [1169, 43] width 16 height 16
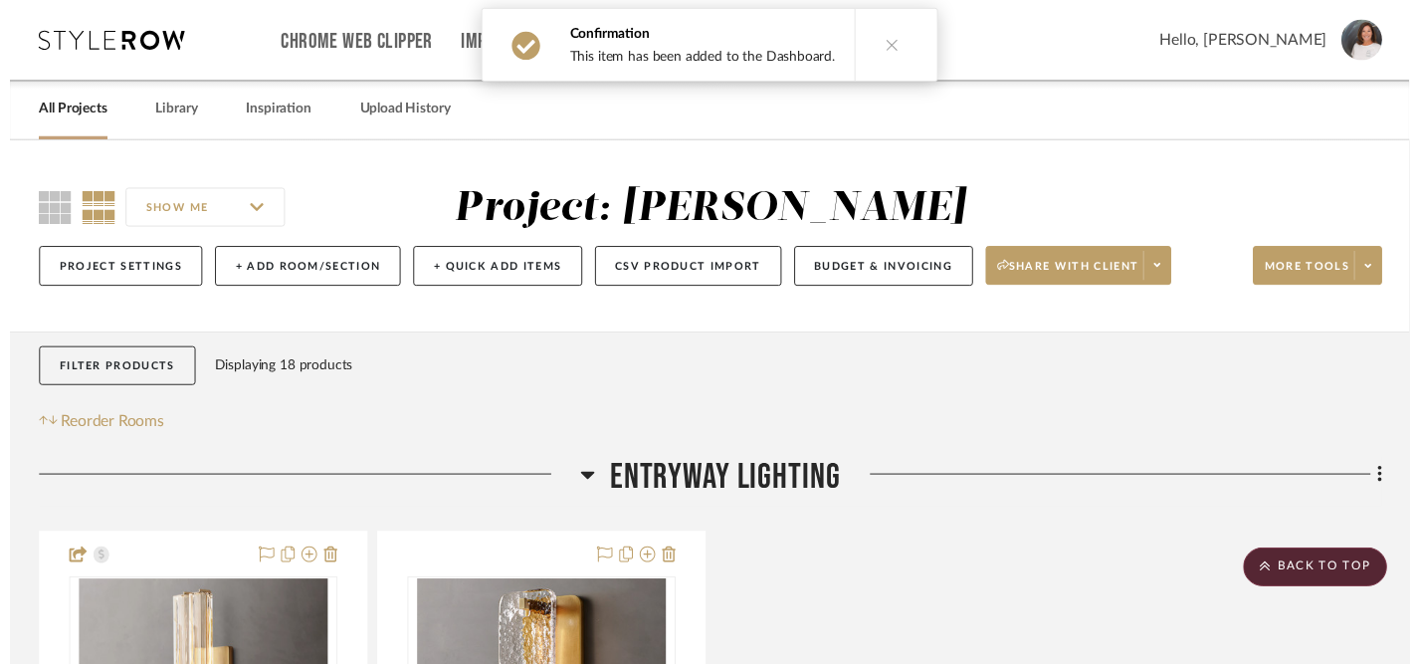
scroll to position [517, 0]
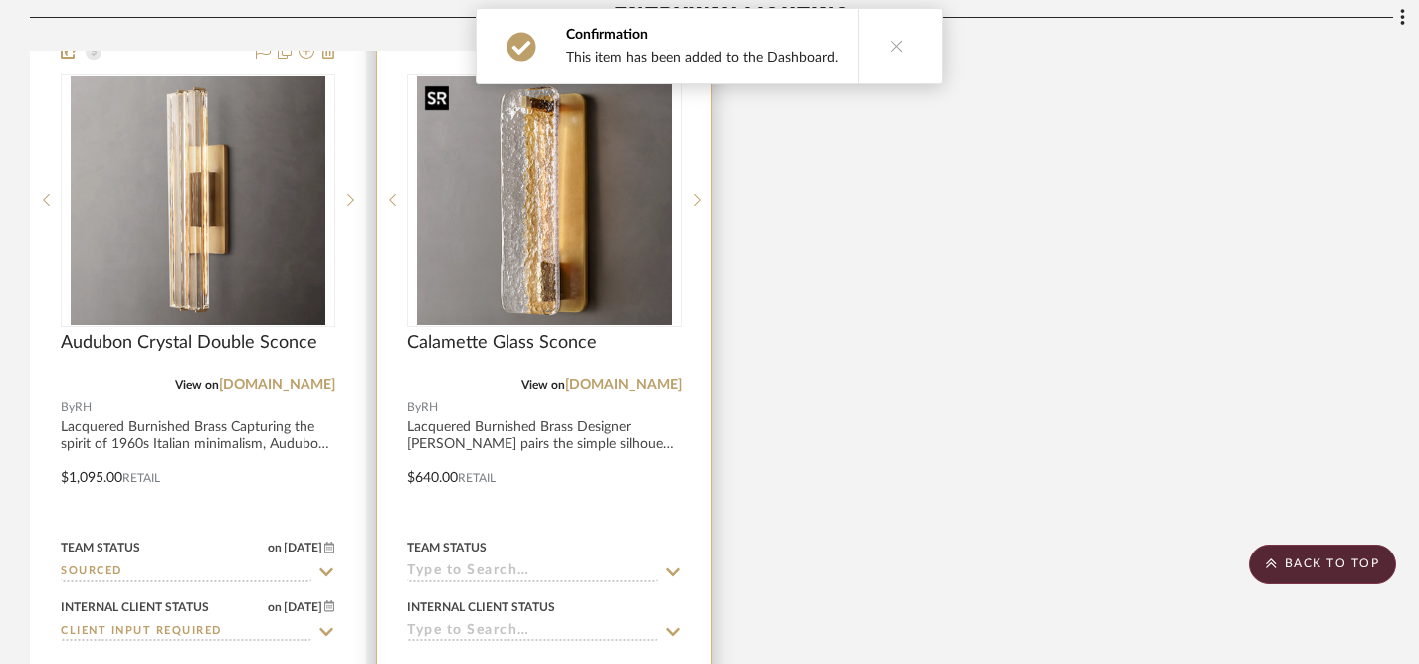
click at [574, 243] on img "0" at bounding box center [545, 200] width 256 height 249
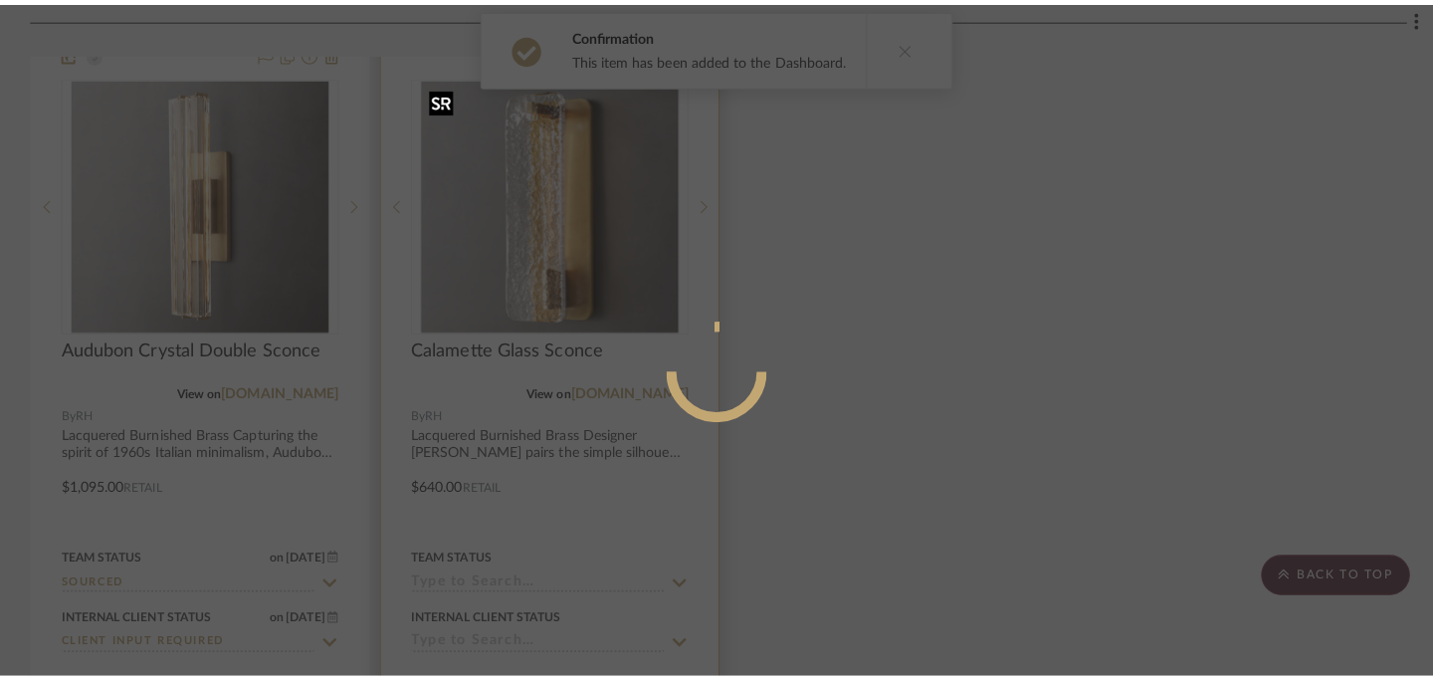
scroll to position [0, 0]
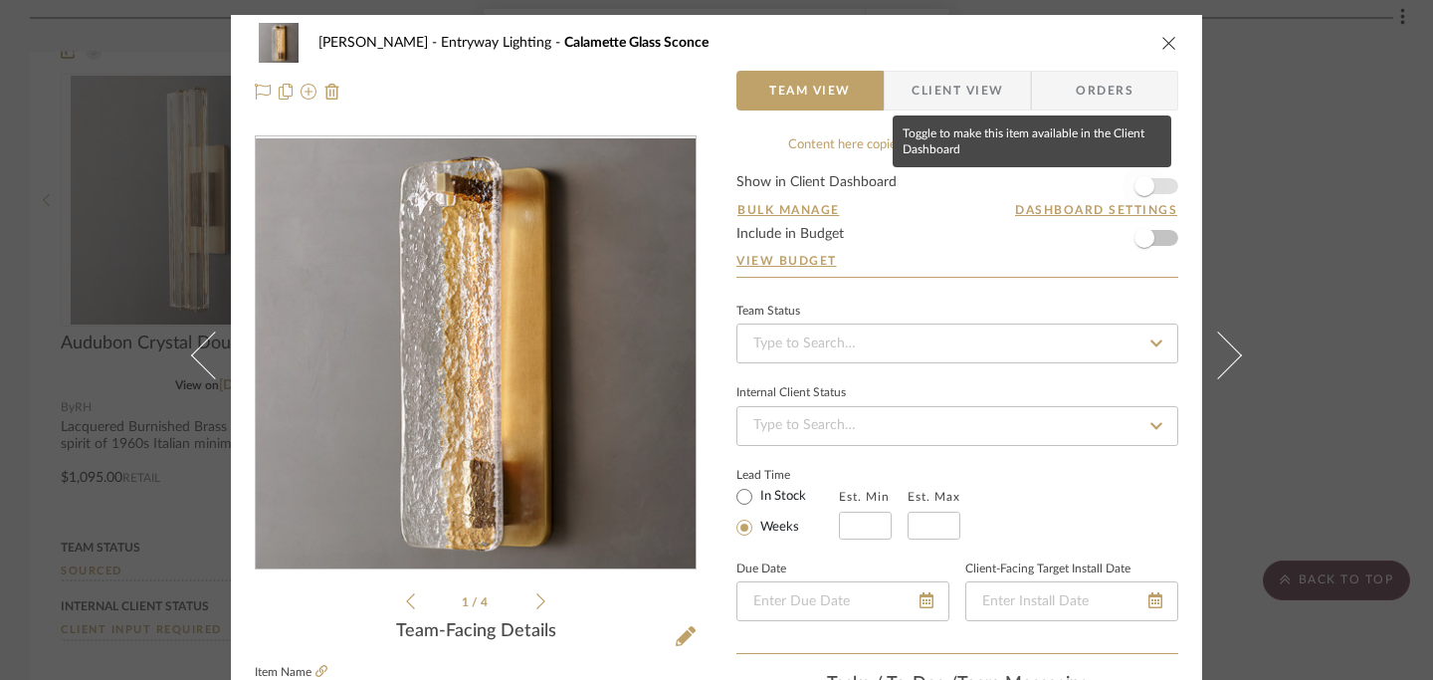
click at [1145, 193] on span "button" at bounding box center [1145, 186] width 44 height 44
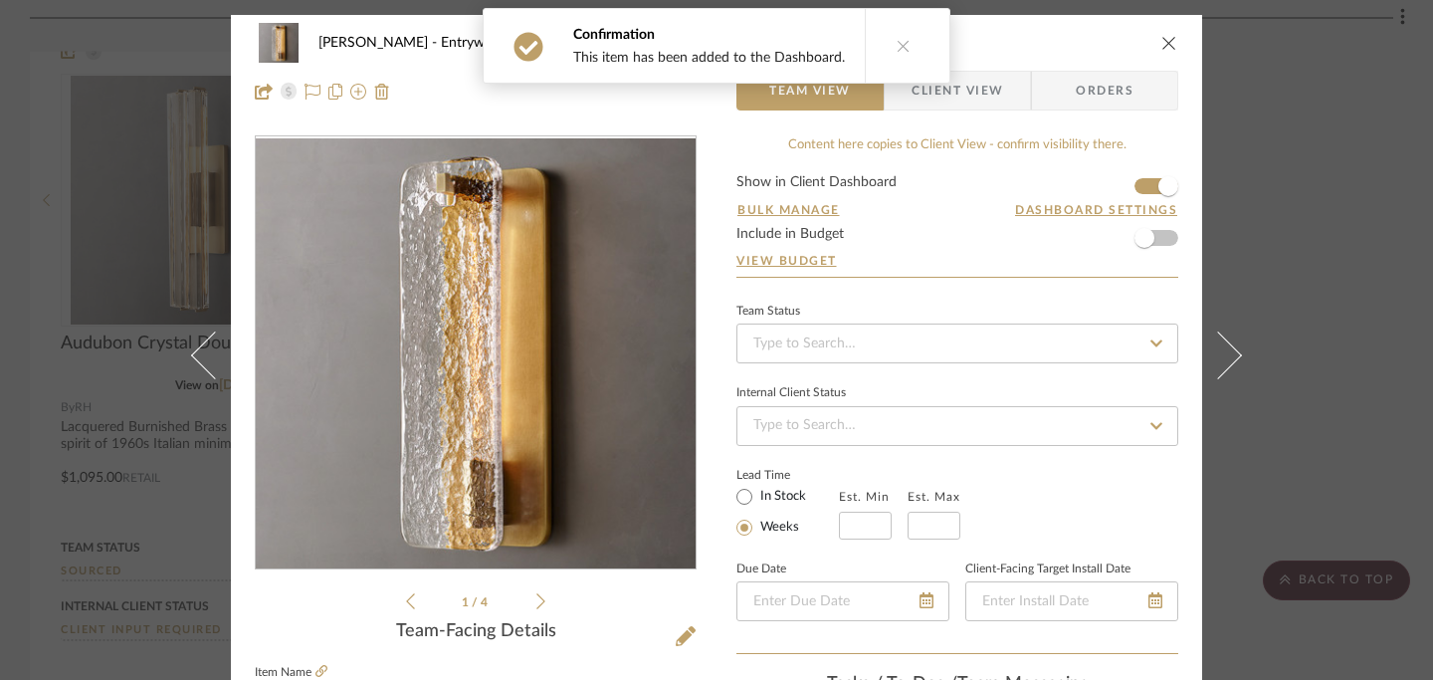
click at [1161, 33] on div "[PERSON_NAME] Entryway Lighting Calamette Glass Sconce" at bounding box center [717, 43] width 924 height 40
click at [1161, 50] on icon "close" at bounding box center [1169, 43] width 16 height 16
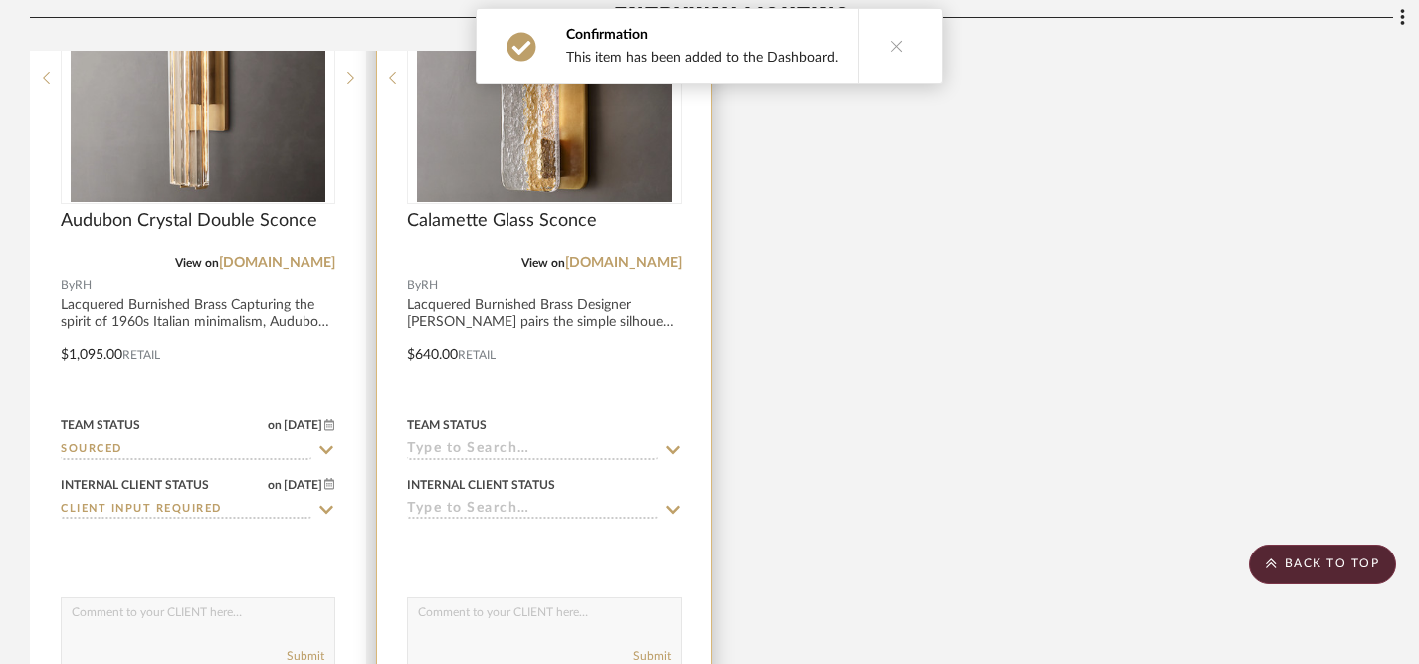
scroll to position [640, 0]
click at [682, 449] on div at bounding box center [544, 339] width 334 height 871
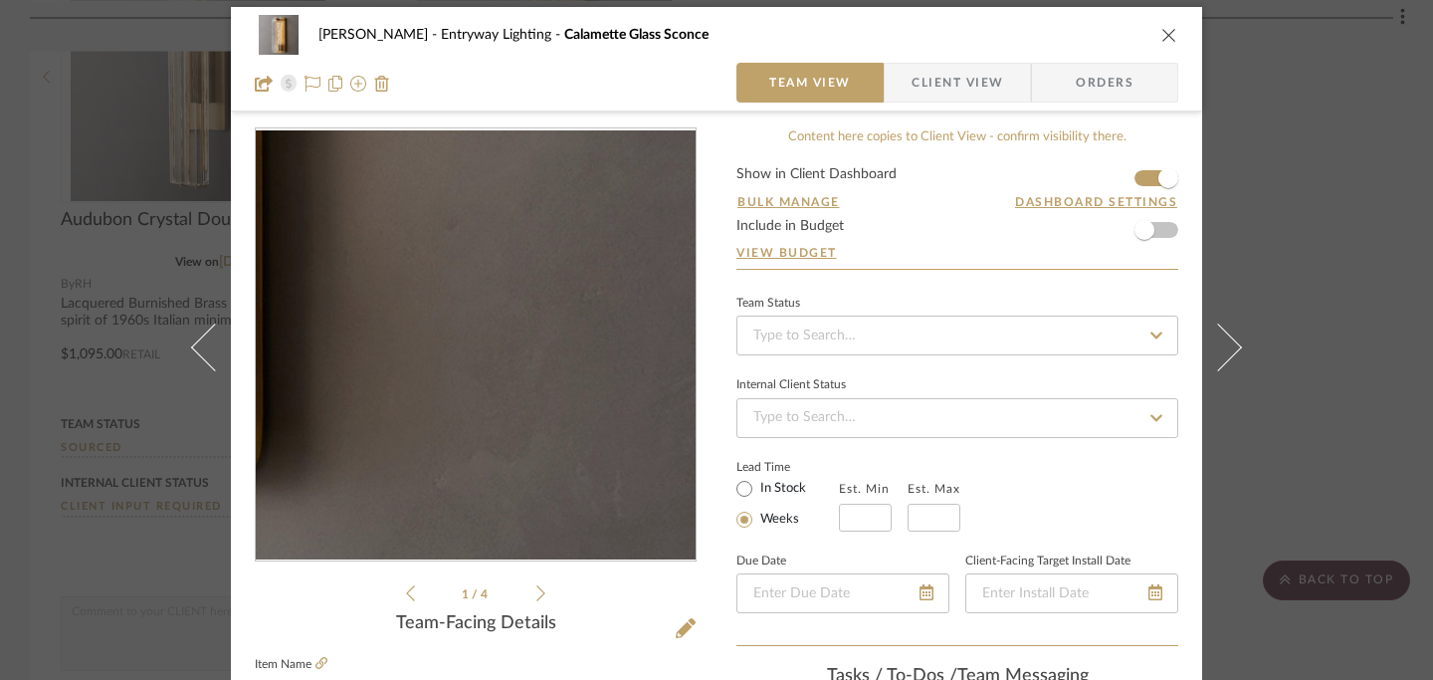
scroll to position [9, 0]
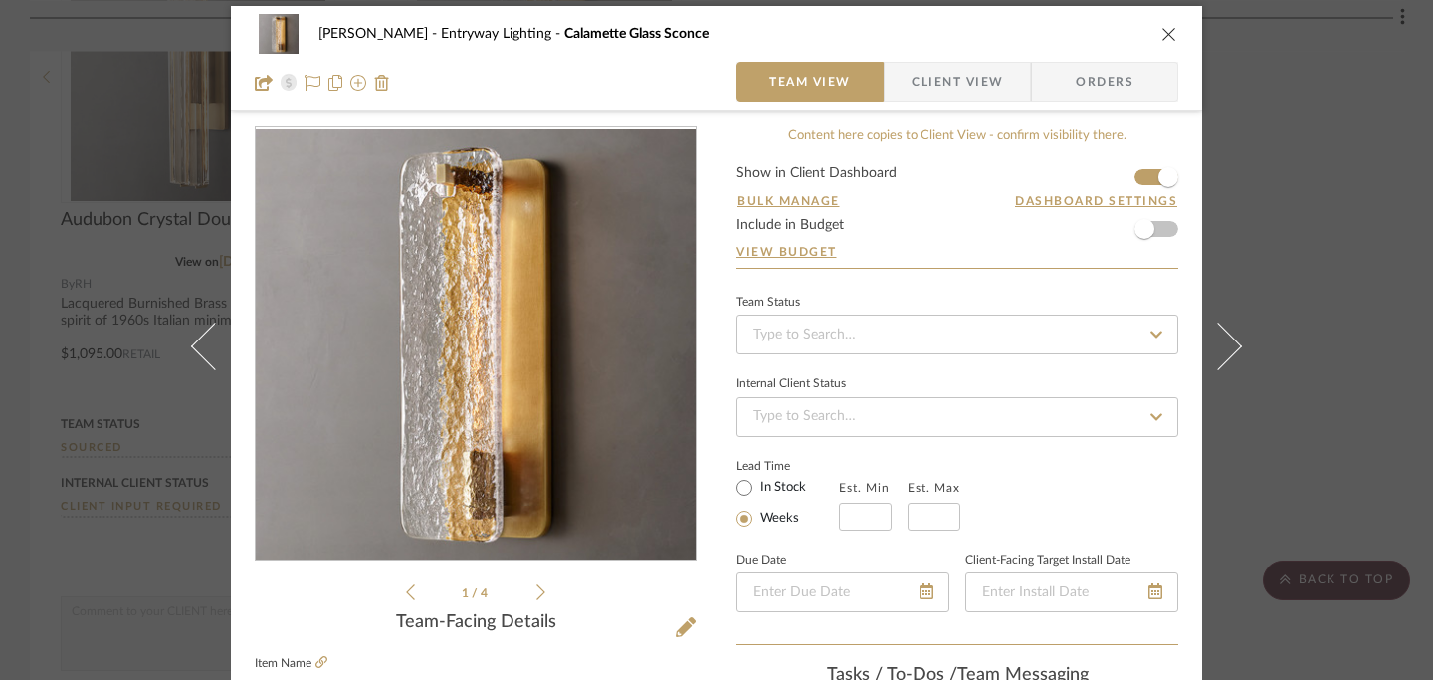
click at [1163, 35] on icon "close" at bounding box center [1169, 34] width 16 height 16
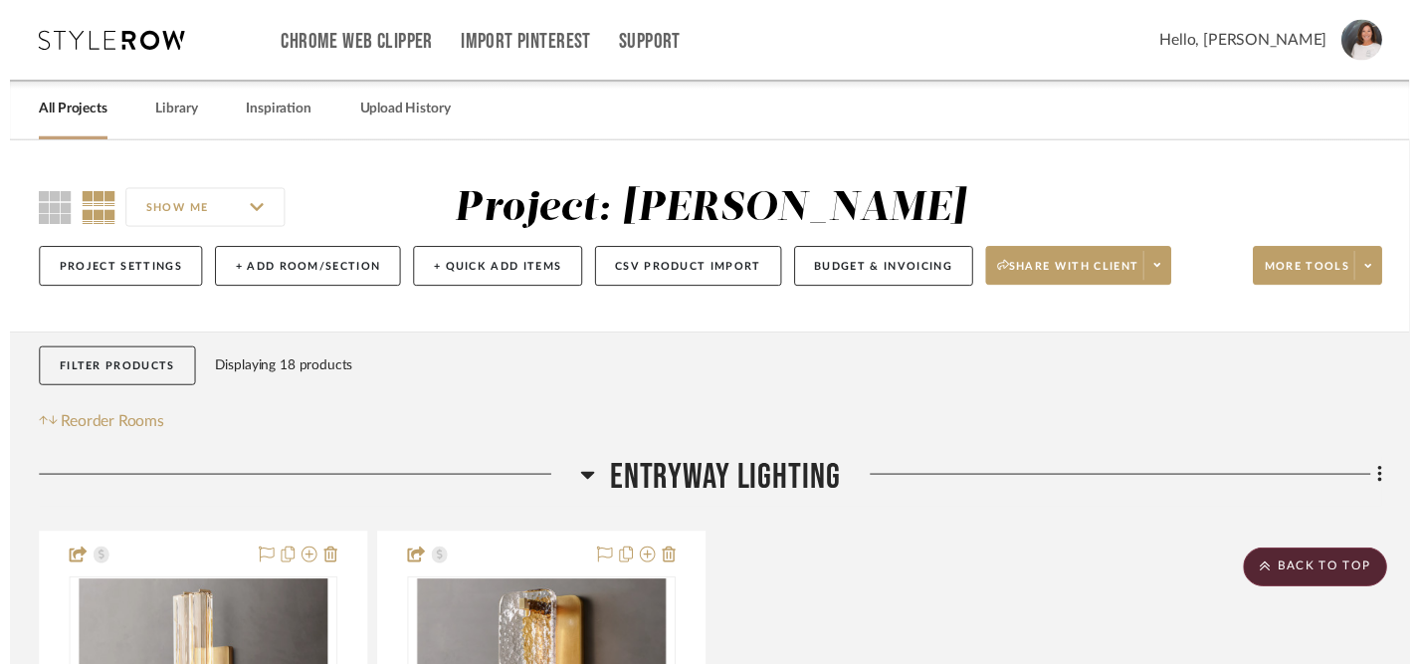
scroll to position [640, 0]
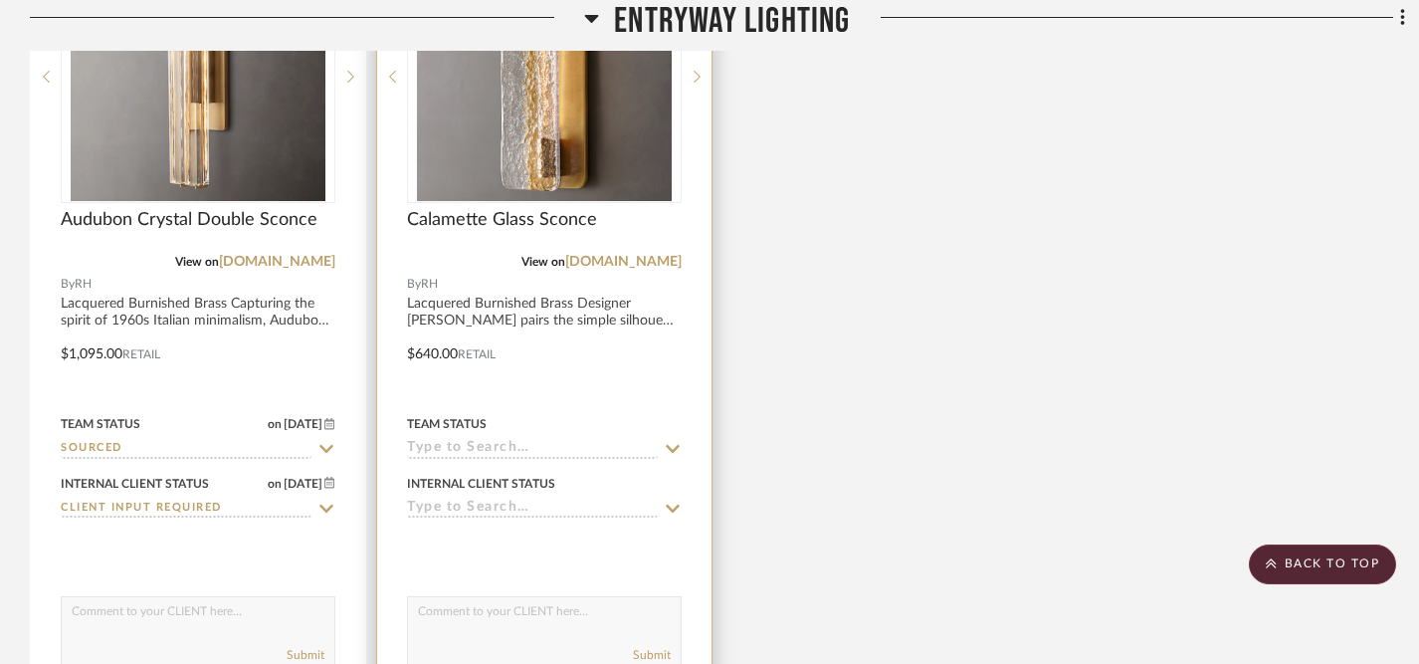
click at [675, 448] on icon at bounding box center [673, 449] width 18 height 16
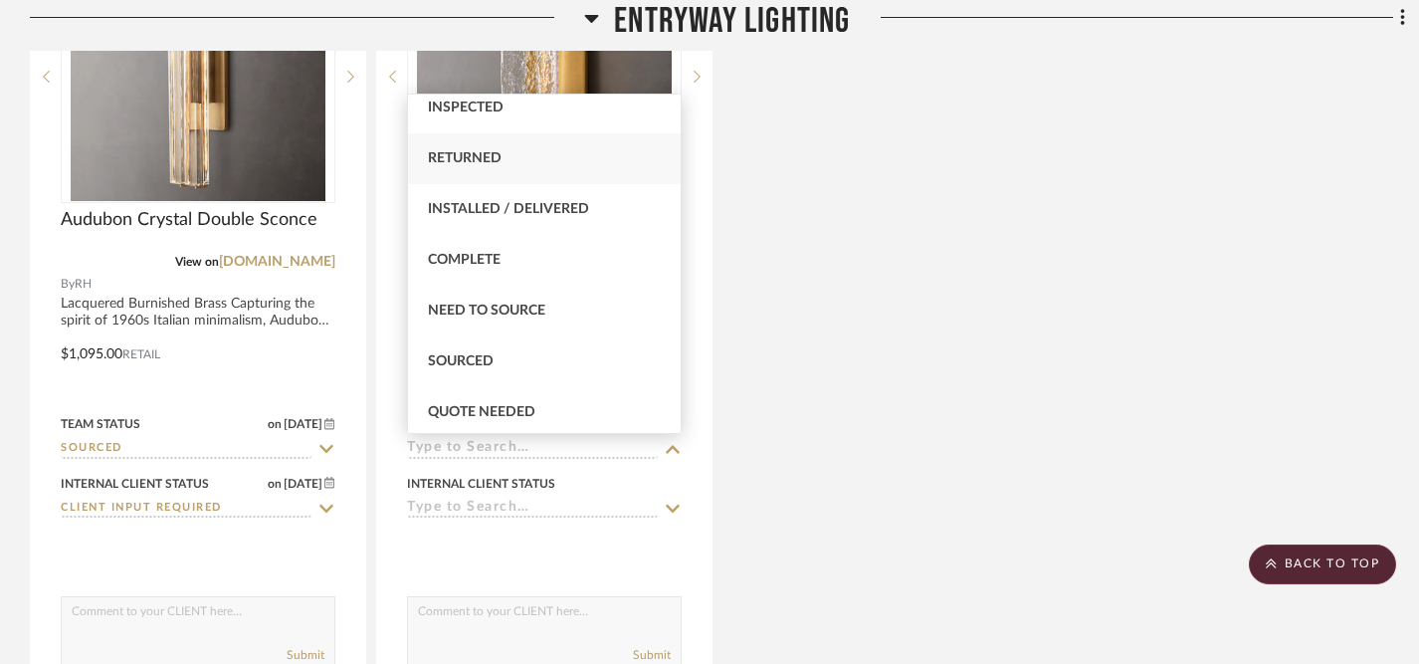
scroll to position [425, 0]
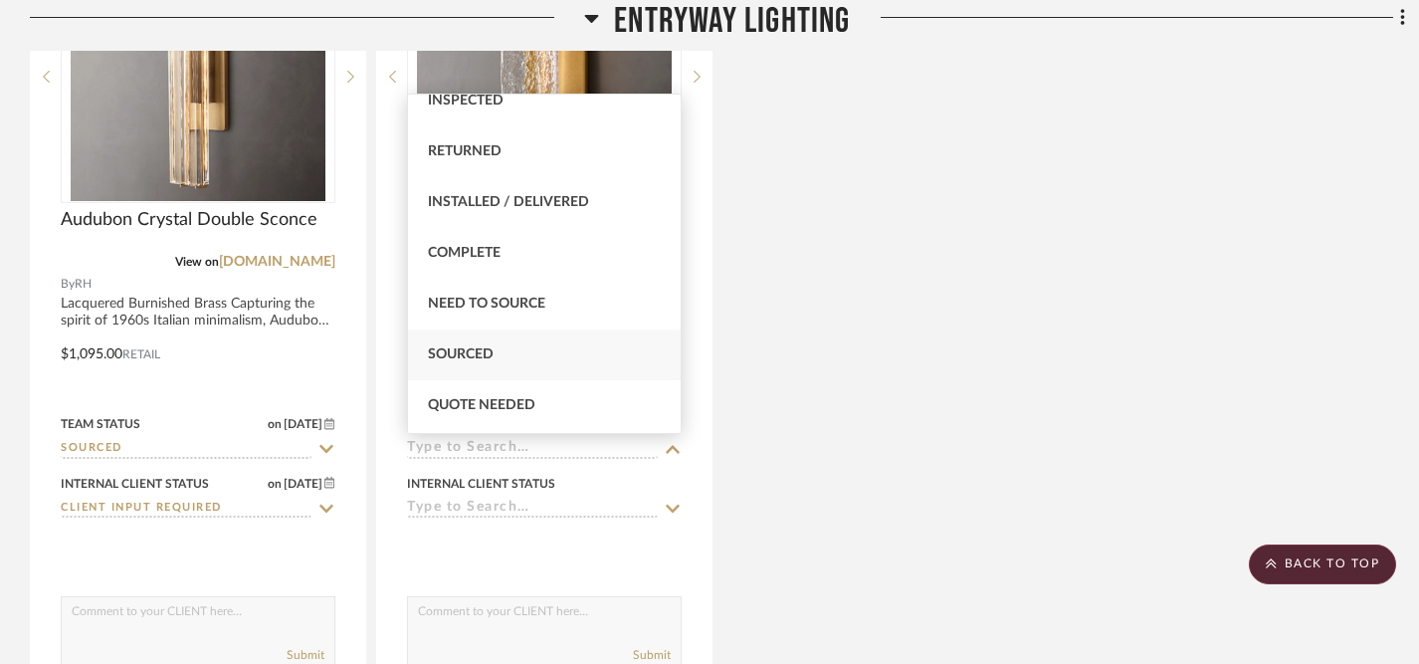
click at [480, 359] on span "Sourced" at bounding box center [461, 354] width 66 height 14
type input "9/18/2025"
type input "Sourced"
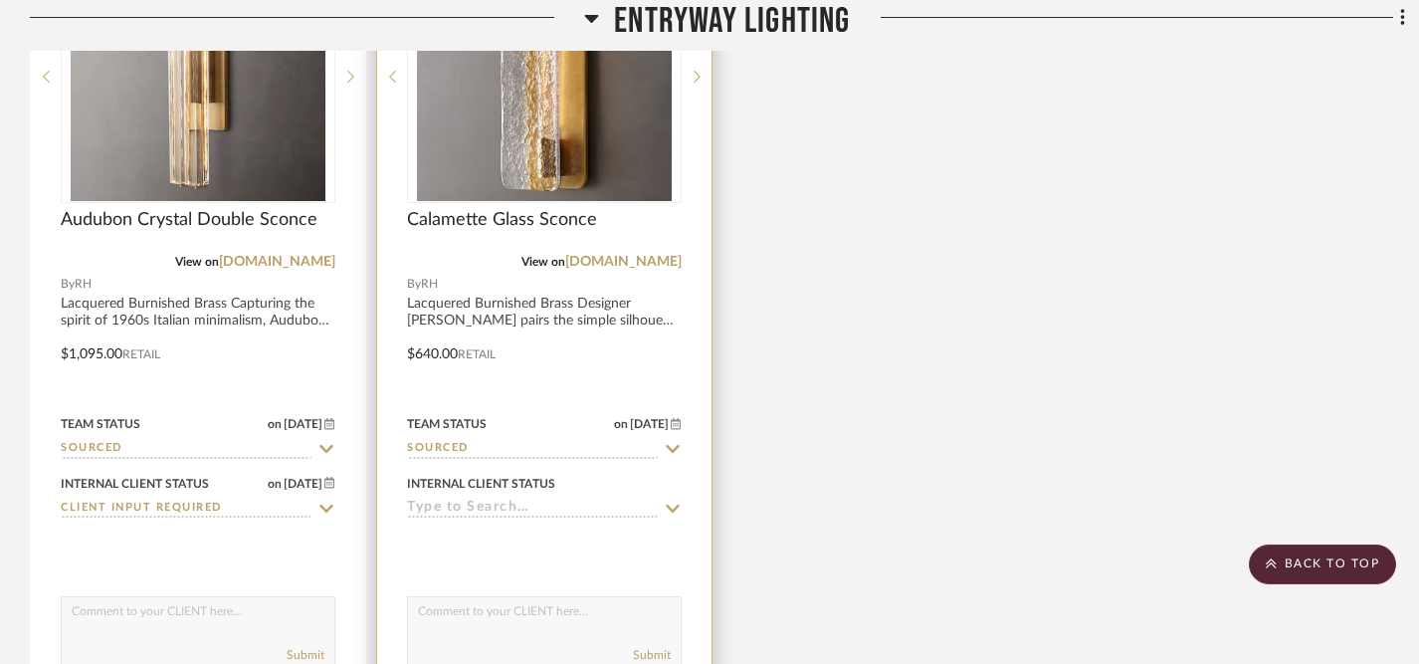
click at [672, 511] on icon at bounding box center [673, 509] width 14 height 8
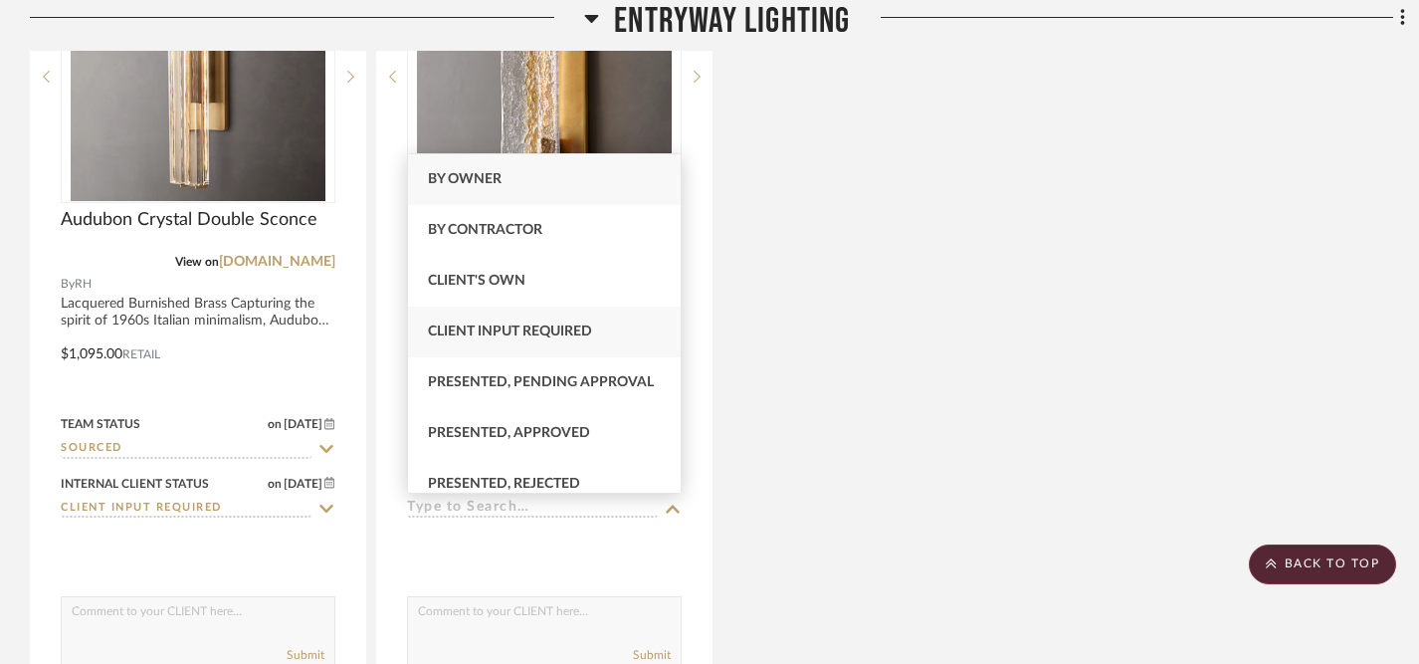
click at [563, 324] on span "Client Input Required" at bounding box center [510, 331] width 164 height 14
type input "9/18/2025"
type input "Client Input Required"
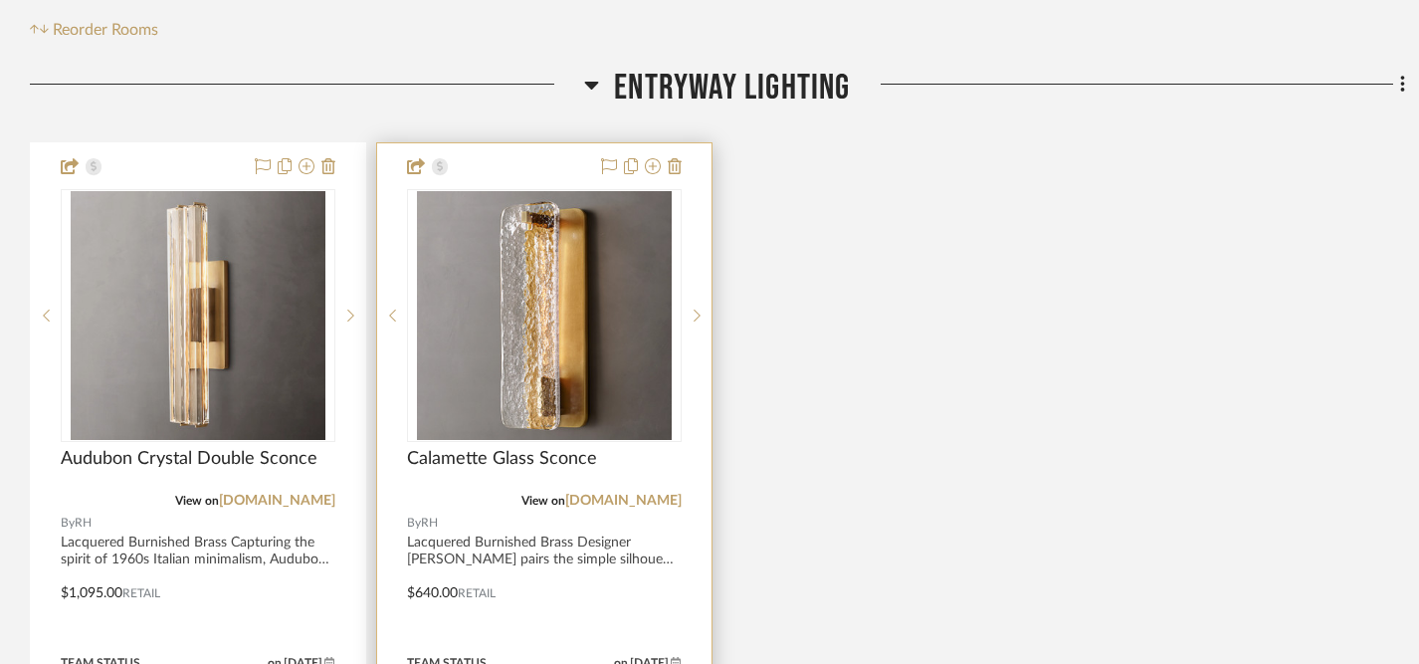
scroll to position [442, 0]
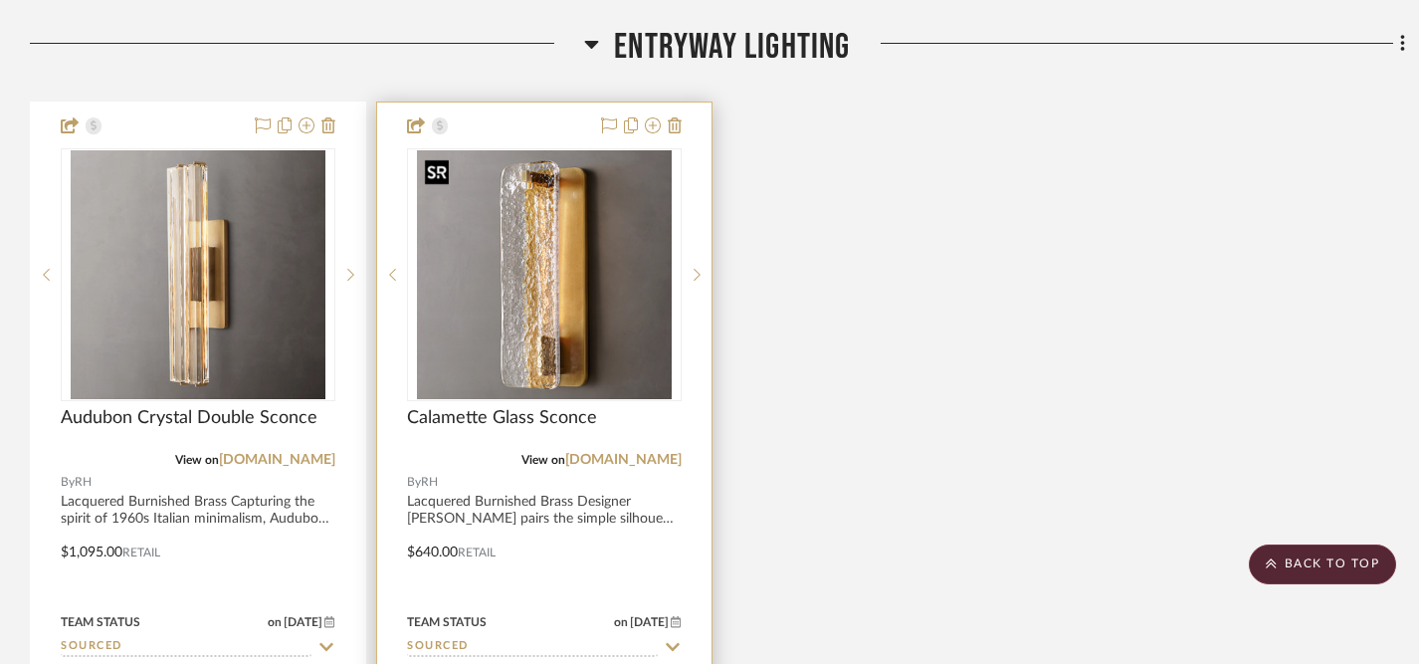
click at [580, 318] on img "0" at bounding box center [545, 274] width 256 height 249
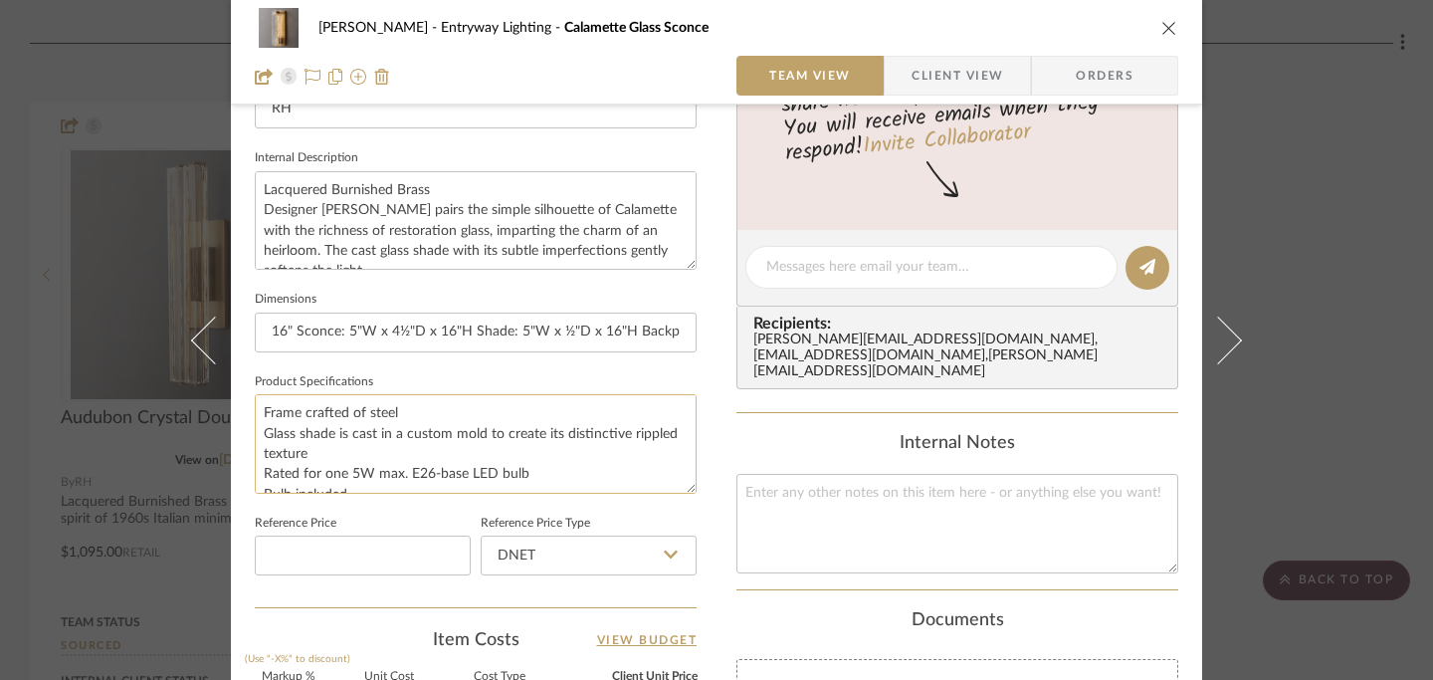
scroll to position [685, 0]
click at [257, 189] on textarea "Lacquered Burnished Brass Designer Jonathan Browning pairs the simple silhouett…" at bounding box center [476, 217] width 442 height 99
type textarea "16" Lacquered Burnished Brass Designer Jonathan Browning pairs the simple silho…"
click at [1165, 23] on icon "close" at bounding box center [1169, 28] width 16 height 16
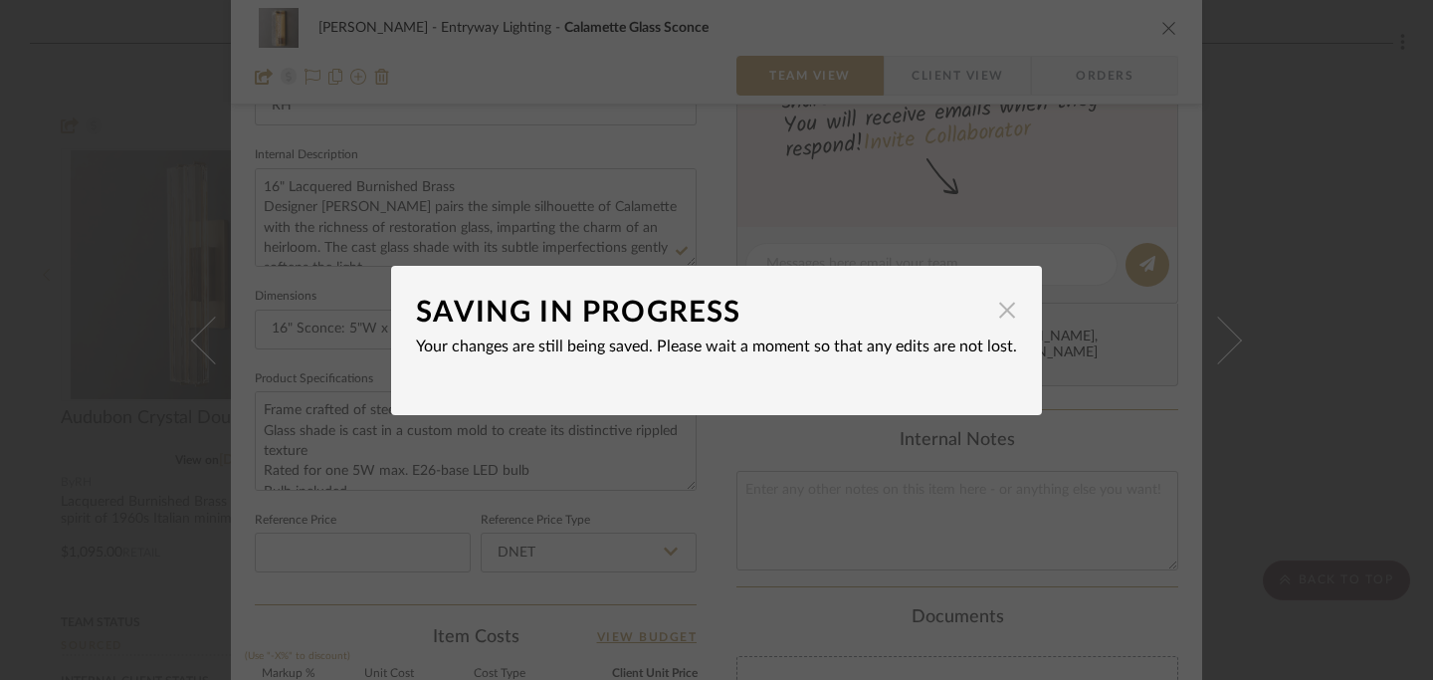
click at [998, 308] on span "button" at bounding box center [1007, 311] width 40 height 40
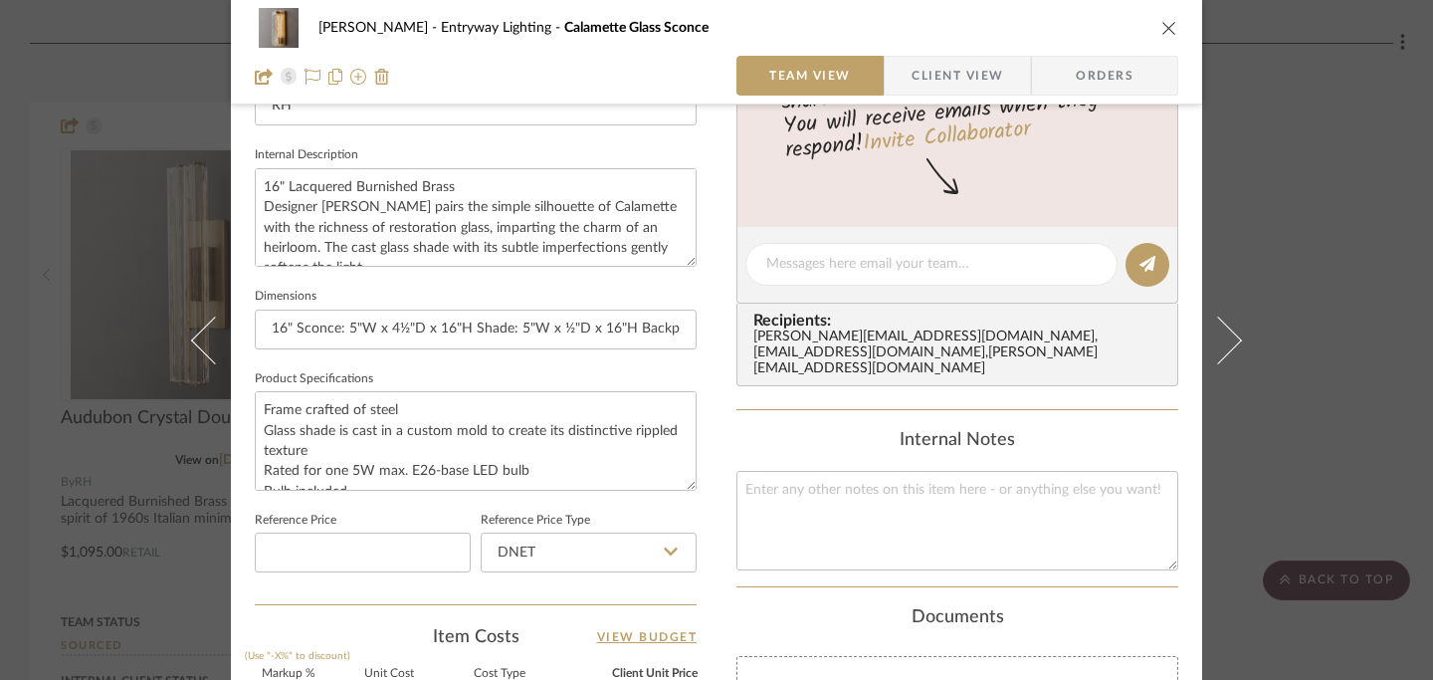
click at [1161, 28] on icon "close" at bounding box center [1169, 28] width 16 height 16
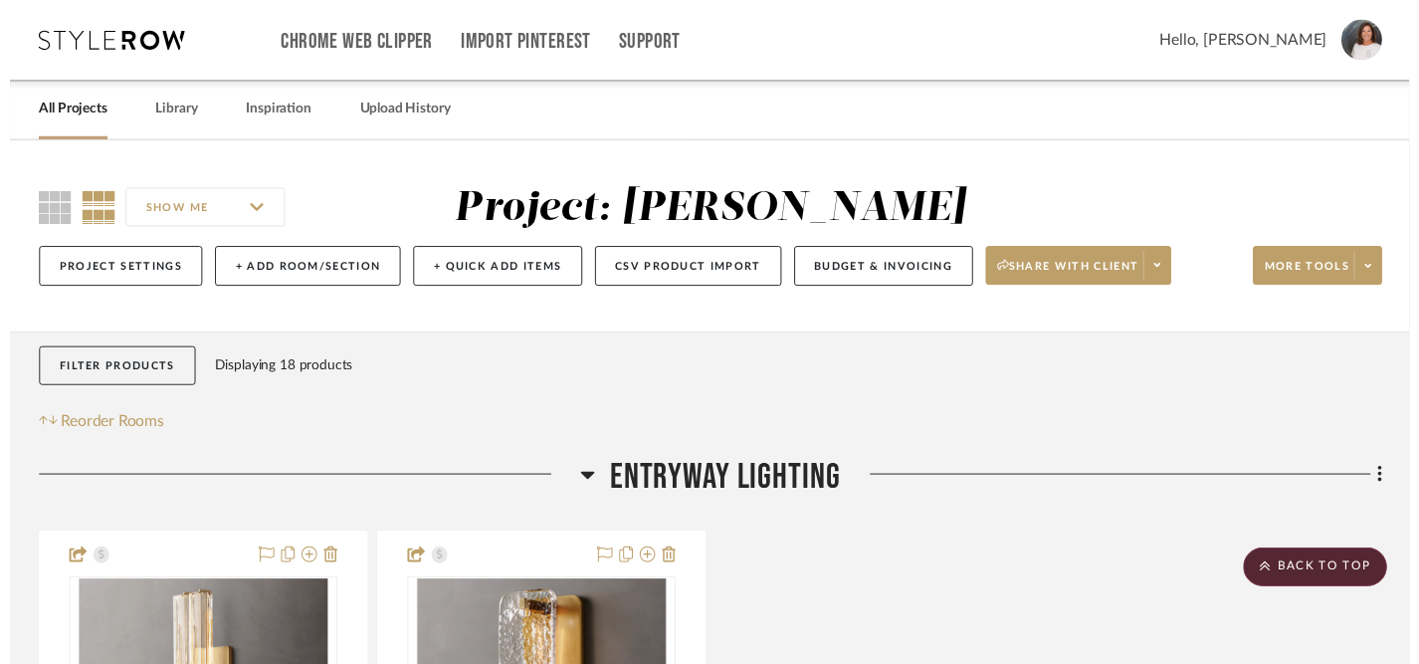
scroll to position [442, 0]
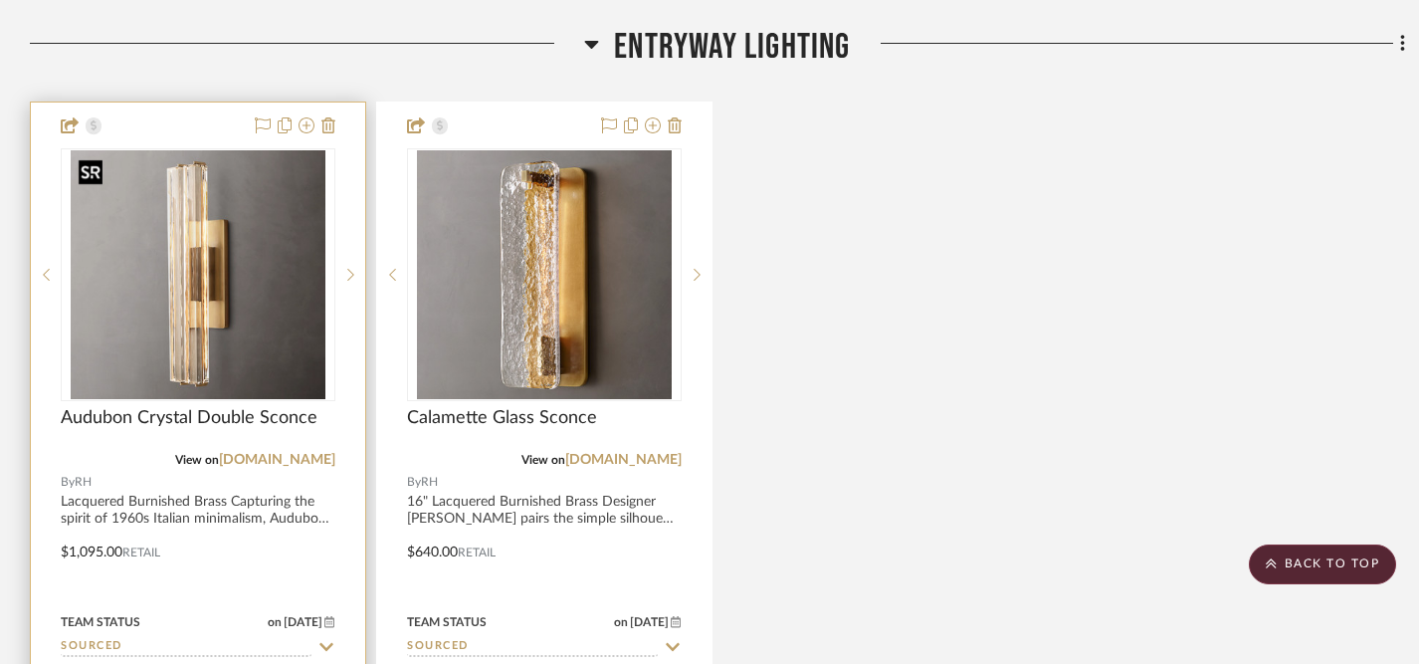
click at [195, 318] on img "0" at bounding box center [199, 274] width 256 height 249
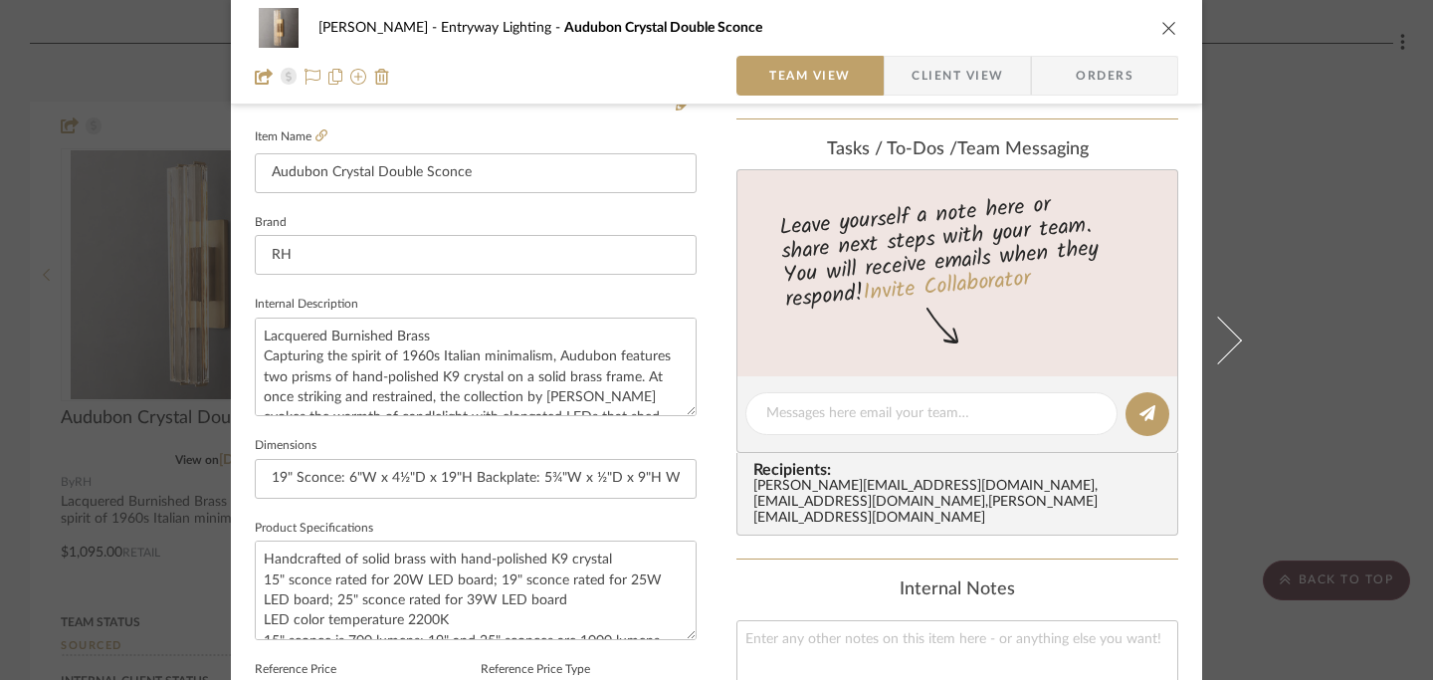
scroll to position [537, 0]
click at [255, 336] on textarea "Lacquered Burnished Brass Capturing the spirit of 1960s Italian minimalism, Aud…" at bounding box center [476, 364] width 442 height 99
type textarea "19"Lacquered Burnished Brass Capturing the spirit of 1960s Italian minimalism, …"
click at [1161, 30] on icon "close" at bounding box center [1169, 28] width 16 height 16
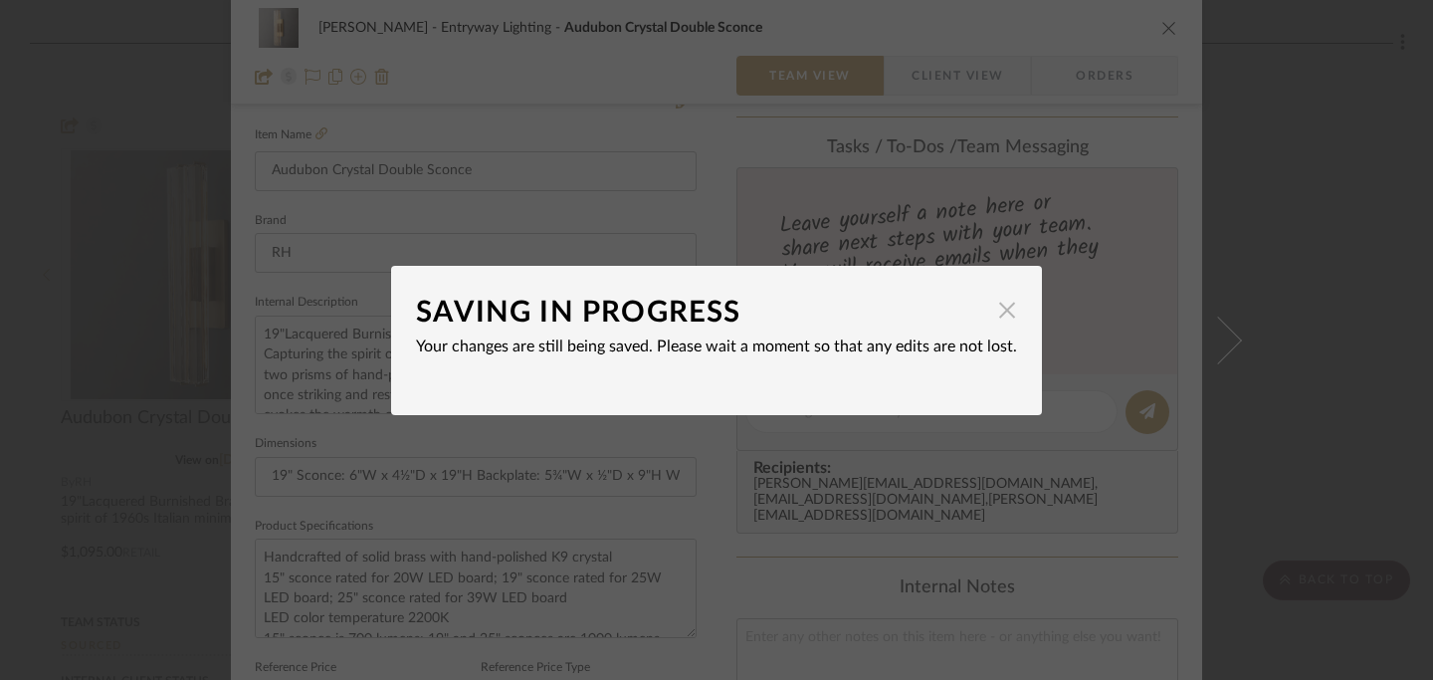
click at [998, 312] on span "button" at bounding box center [1007, 311] width 40 height 40
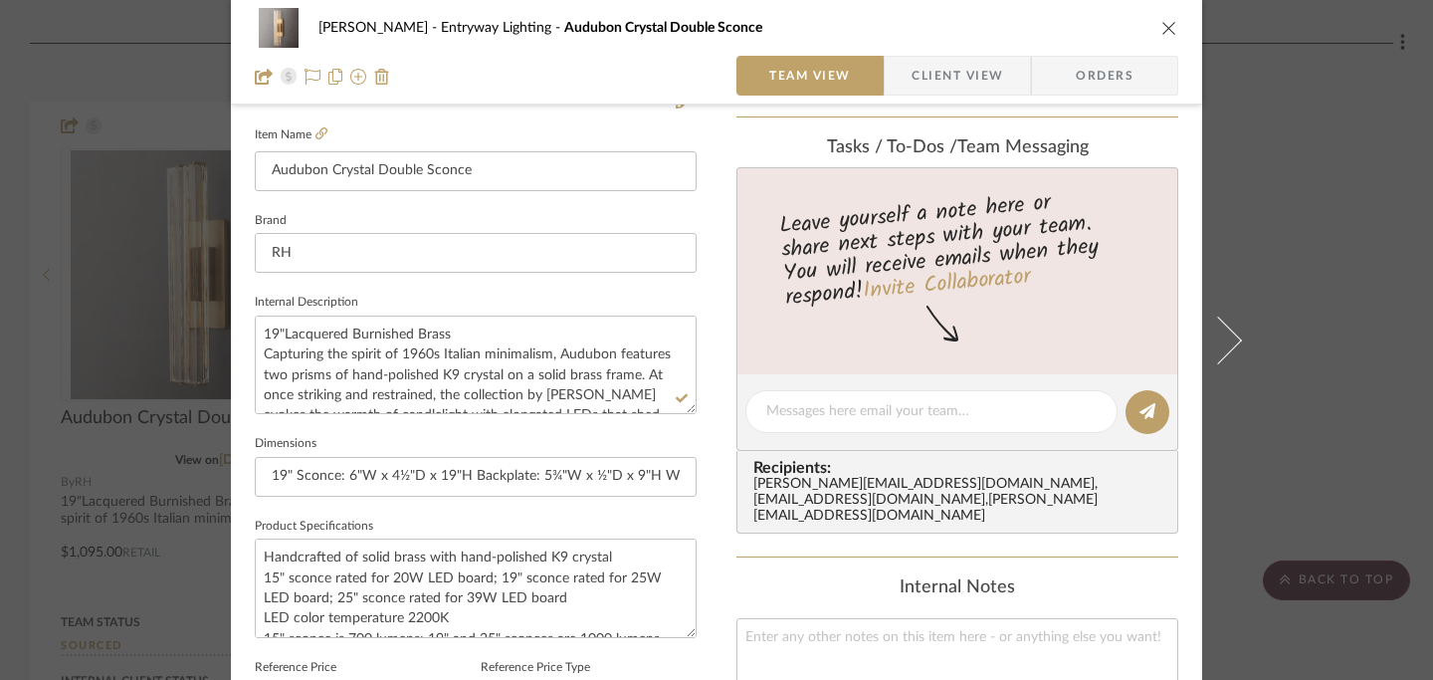
click at [1161, 34] on icon "close" at bounding box center [1169, 28] width 16 height 16
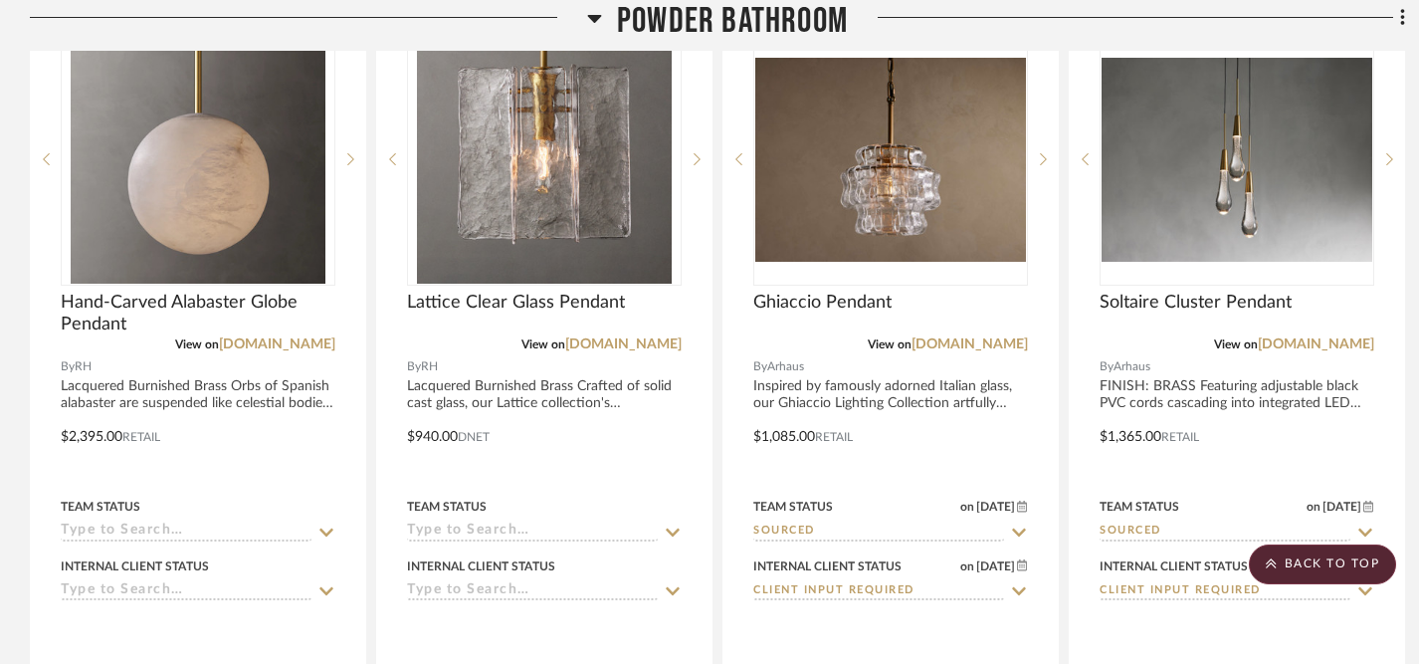
scroll to position [1575, 0]
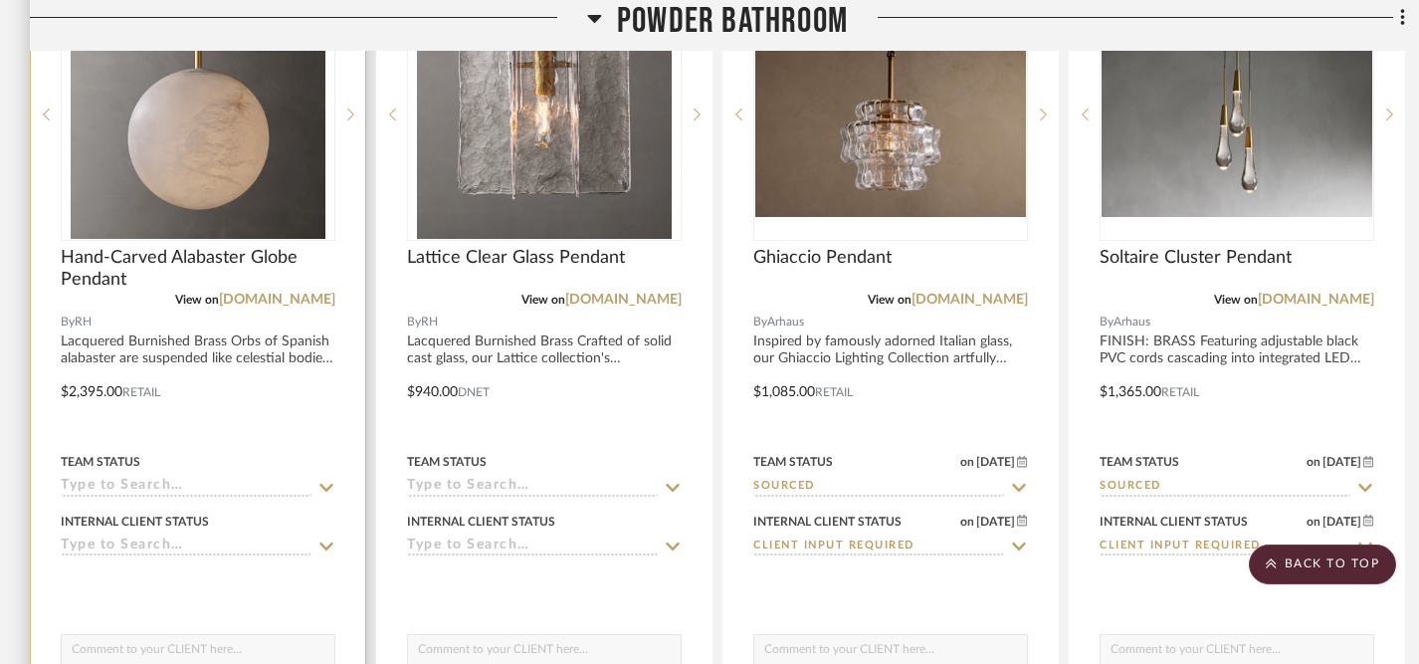
click at [325, 489] on icon at bounding box center [326, 487] width 14 height 8
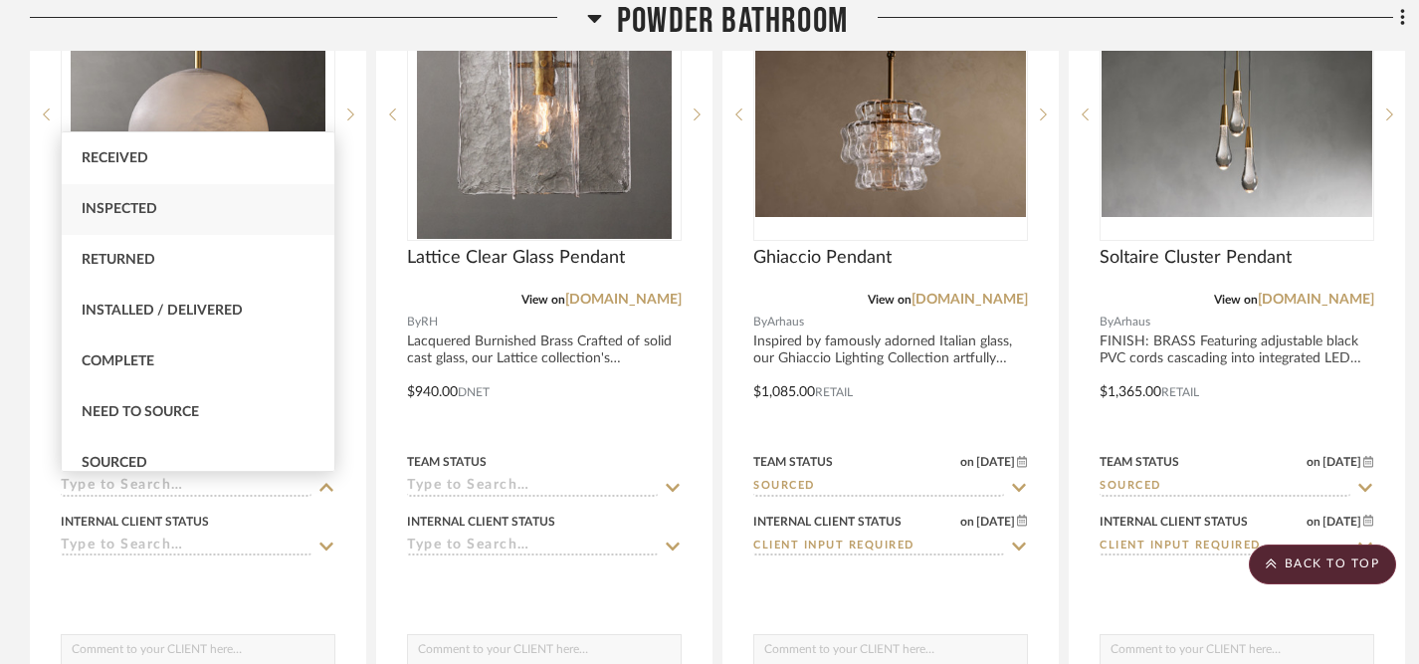
scroll to position [363, 0]
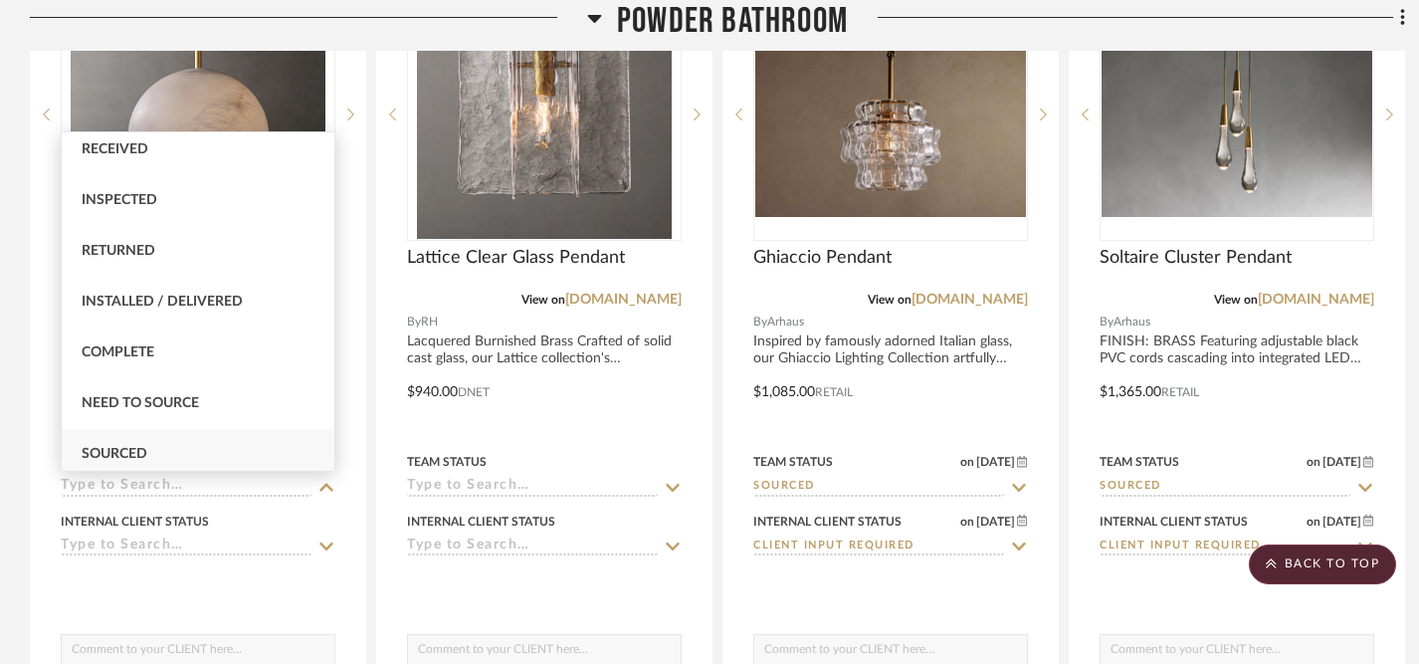
click at [188, 448] on div "Sourced" at bounding box center [198, 454] width 273 height 51
type input "9/18/2025"
type input "Sourced"
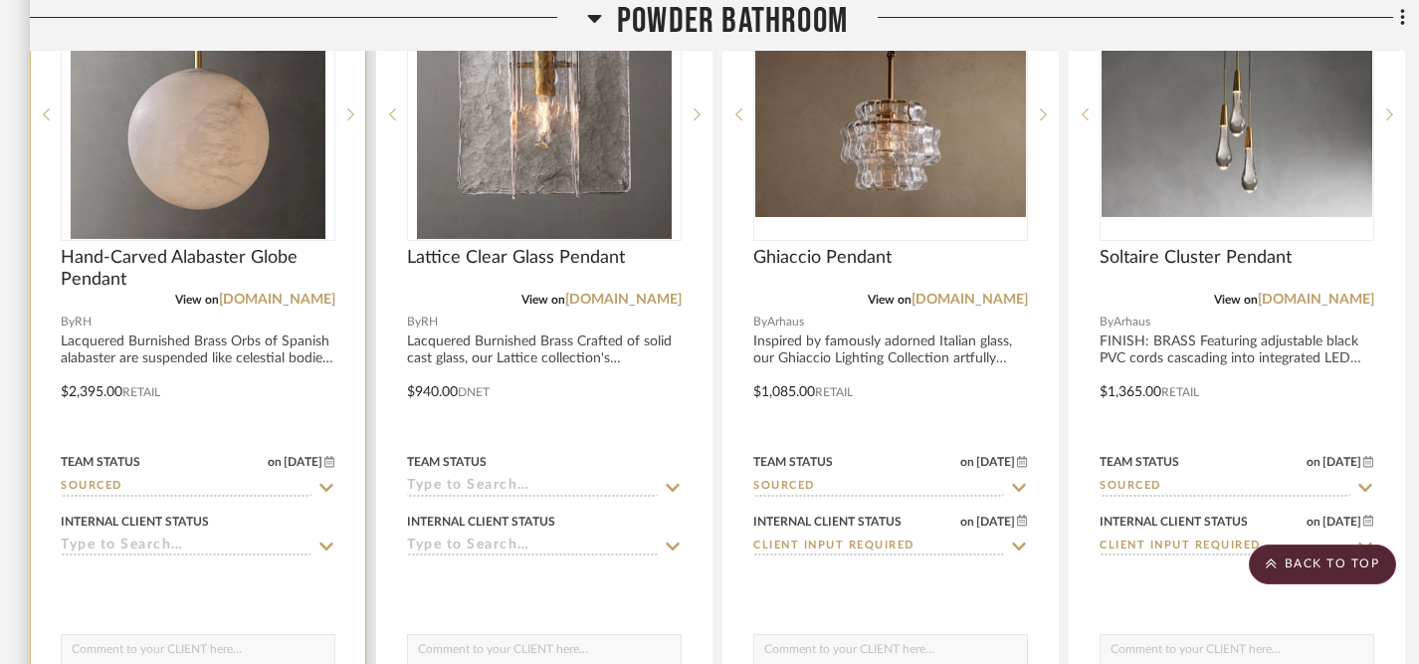
click at [327, 545] on icon at bounding box center [326, 546] width 18 height 16
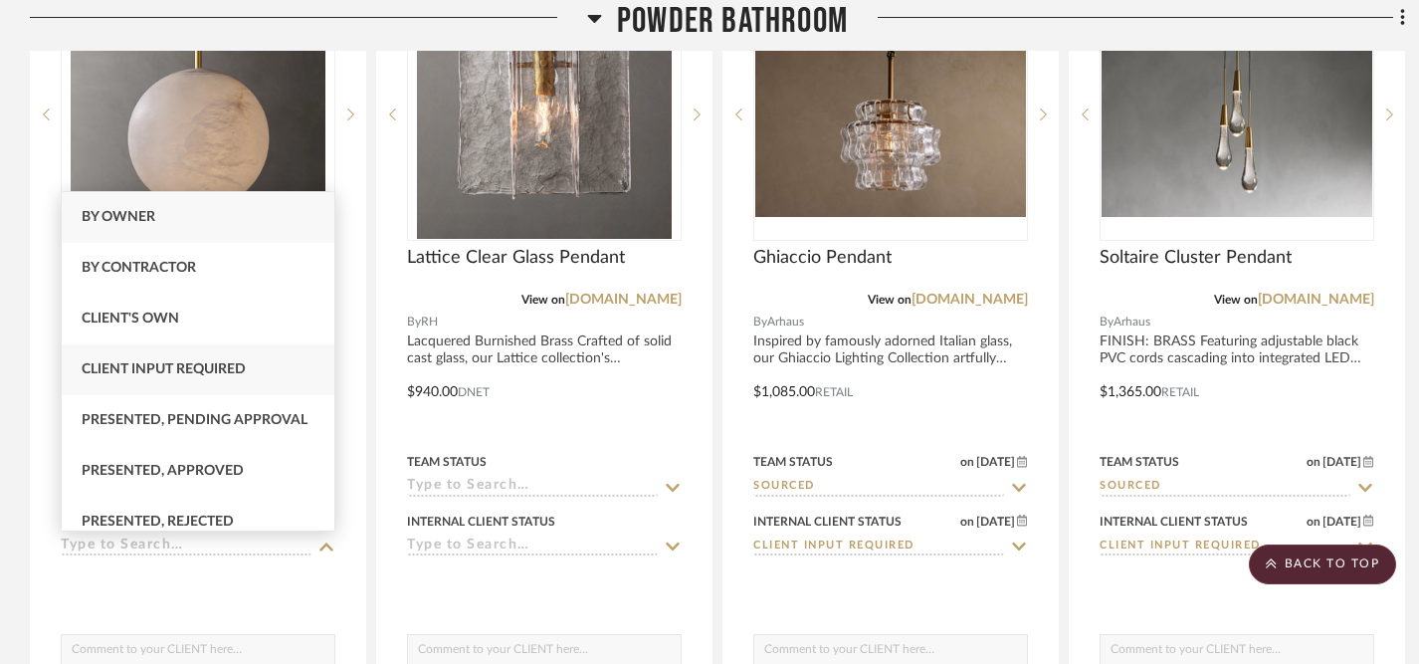
click at [255, 369] on div "Client Input Required" at bounding box center [198, 369] width 273 height 51
type input "9/18/2025"
type input "Client Input Required"
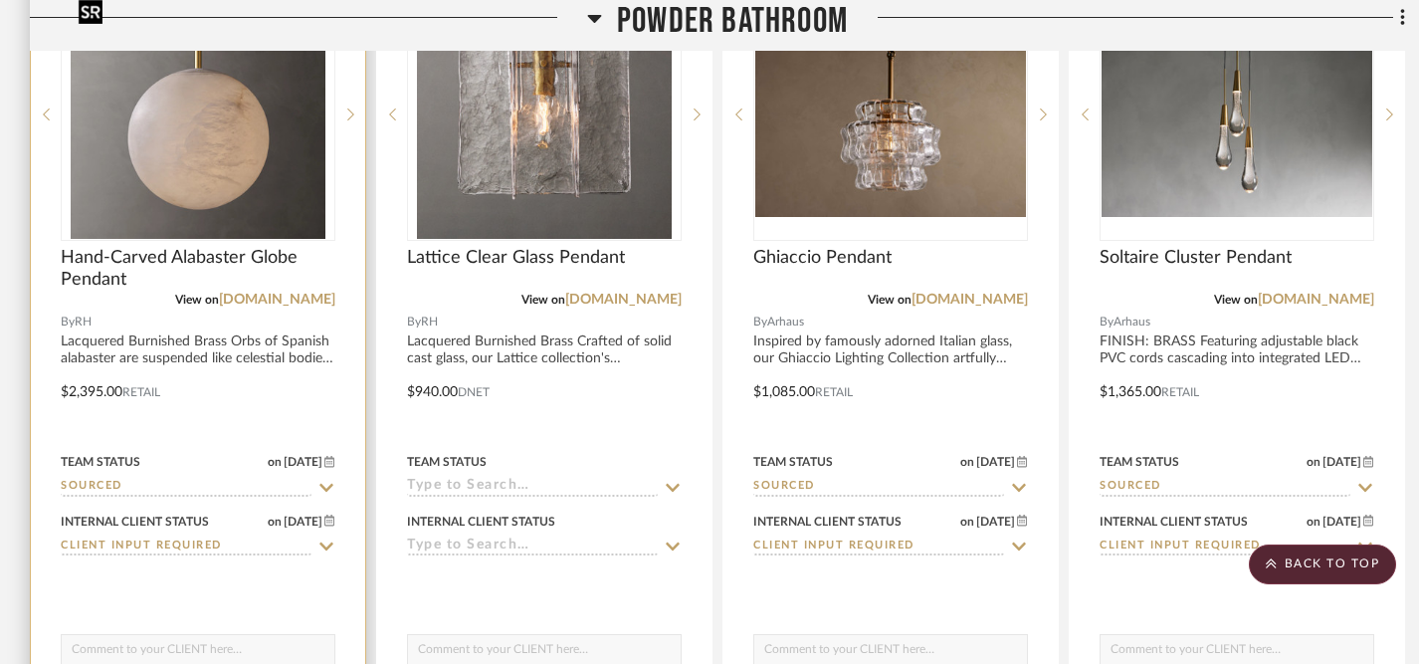
click at [0, 0] on img at bounding box center [0, 0] width 0 height 0
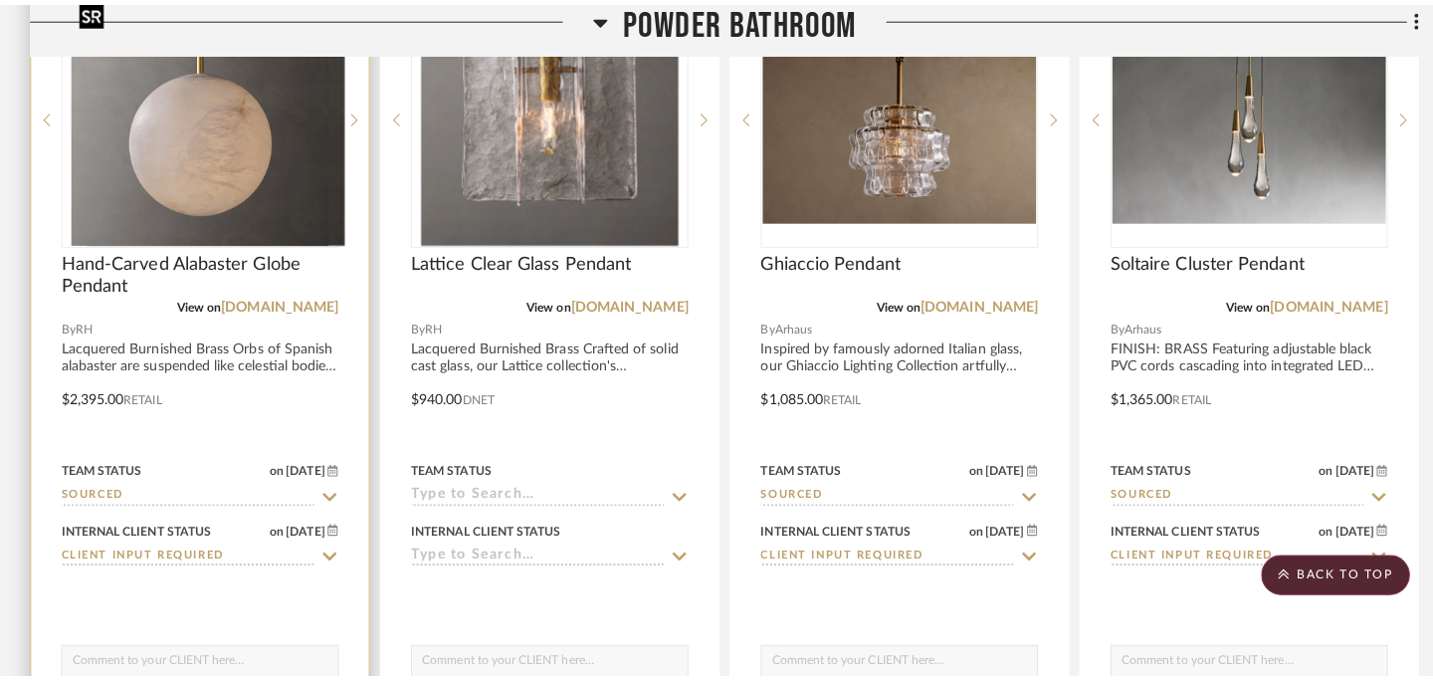
scroll to position [0, 0]
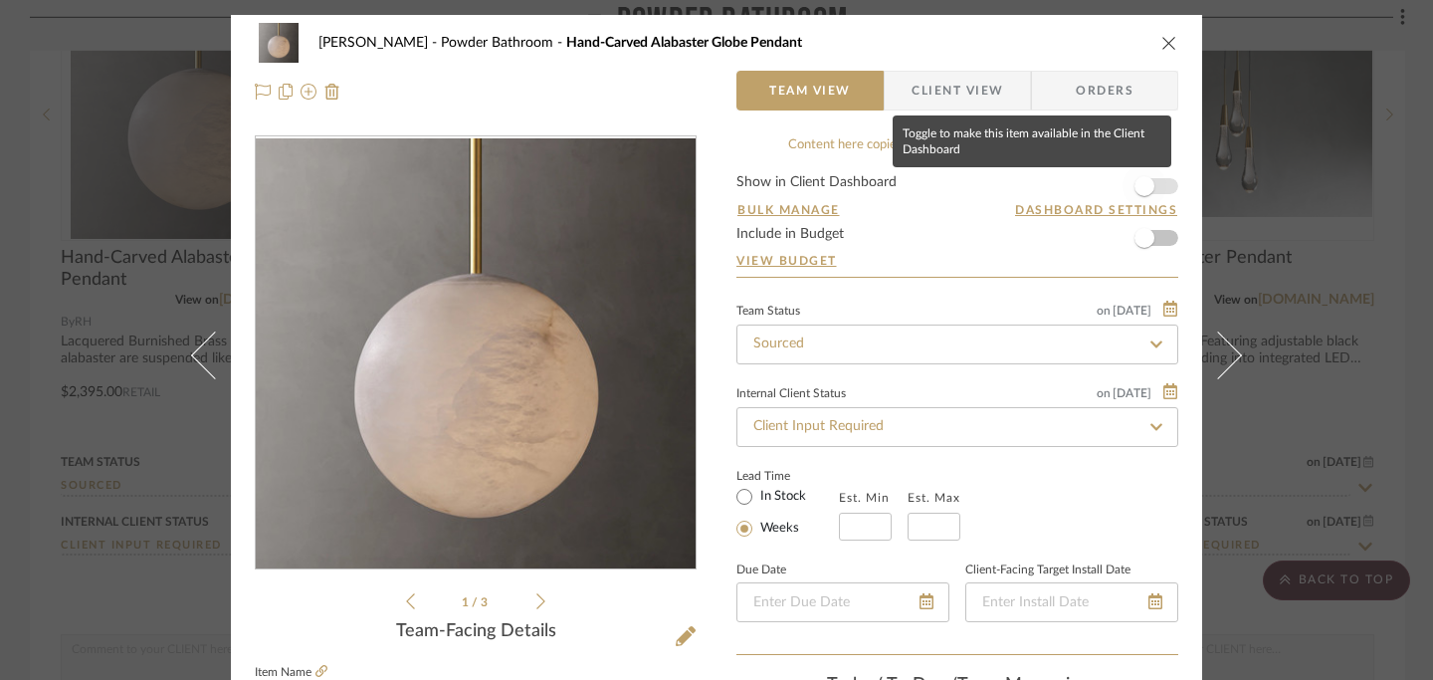
click at [1142, 192] on span "button" at bounding box center [1145, 186] width 20 height 20
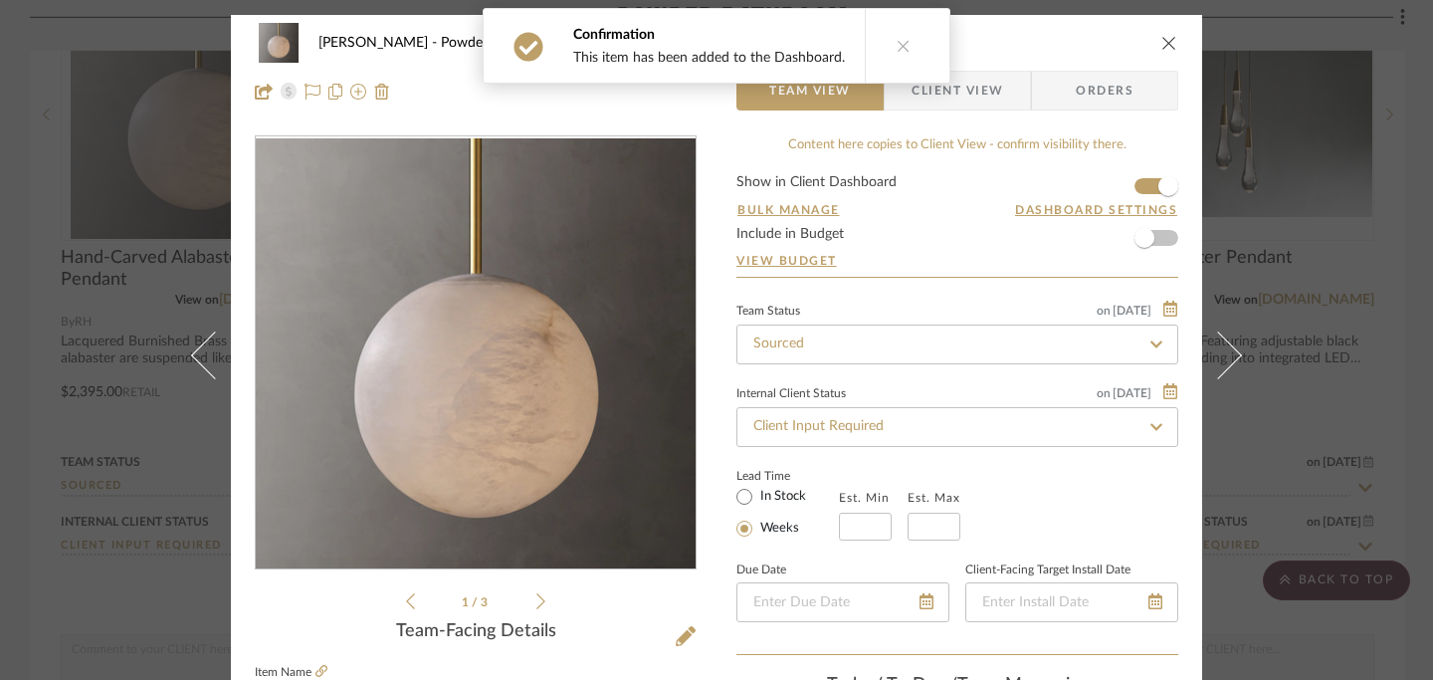
click at [1162, 41] on icon "close" at bounding box center [1169, 43] width 16 height 16
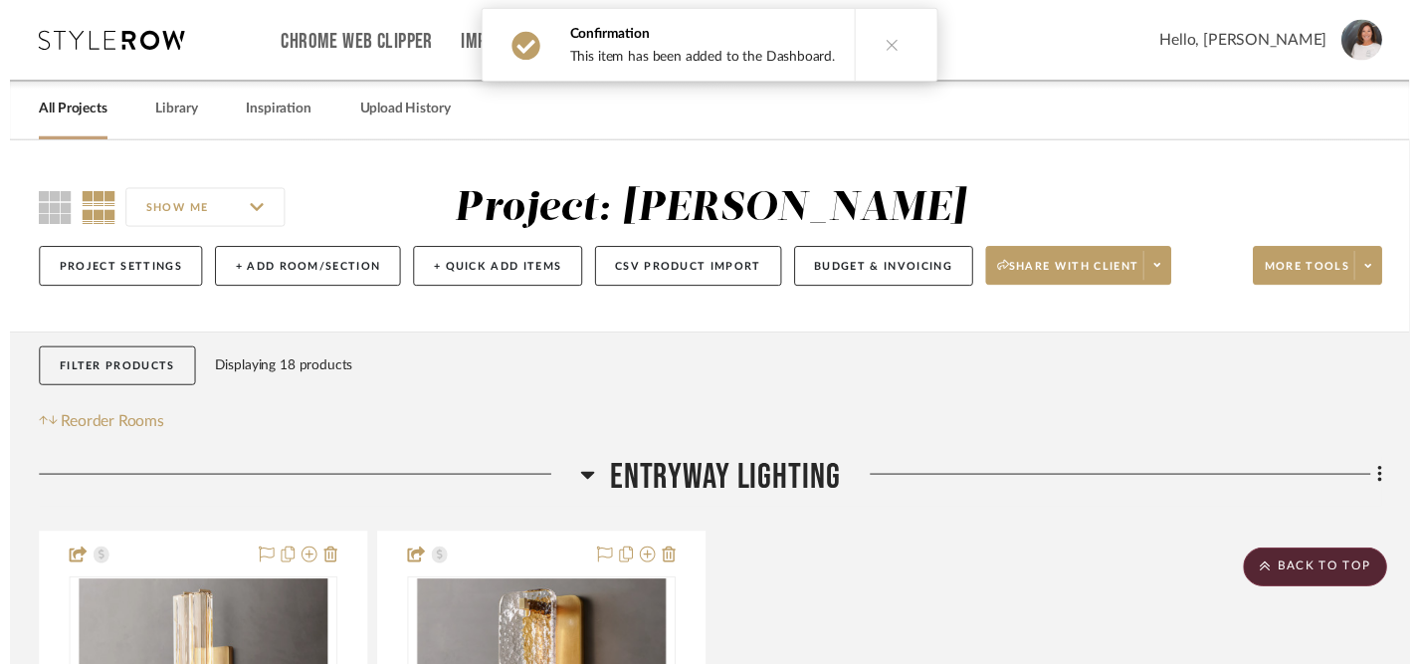
scroll to position [1575, 0]
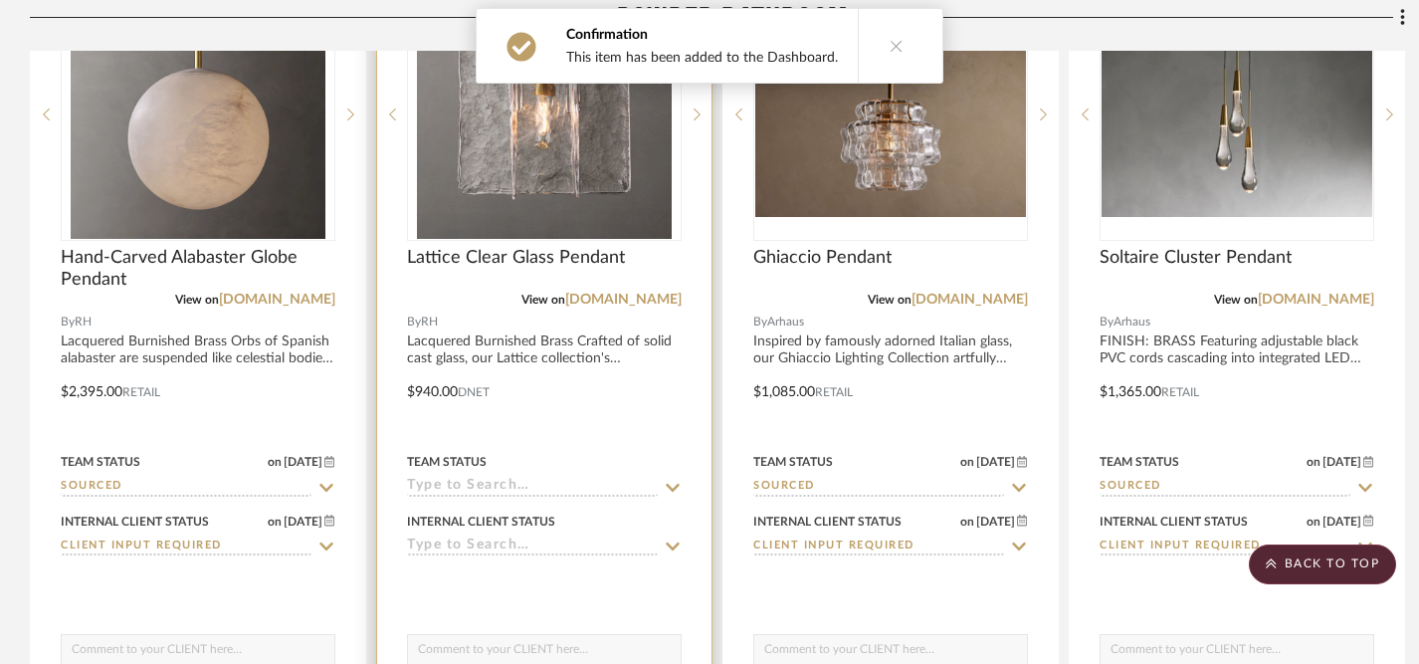
click at [673, 485] on icon at bounding box center [673, 488] width 18 height 16
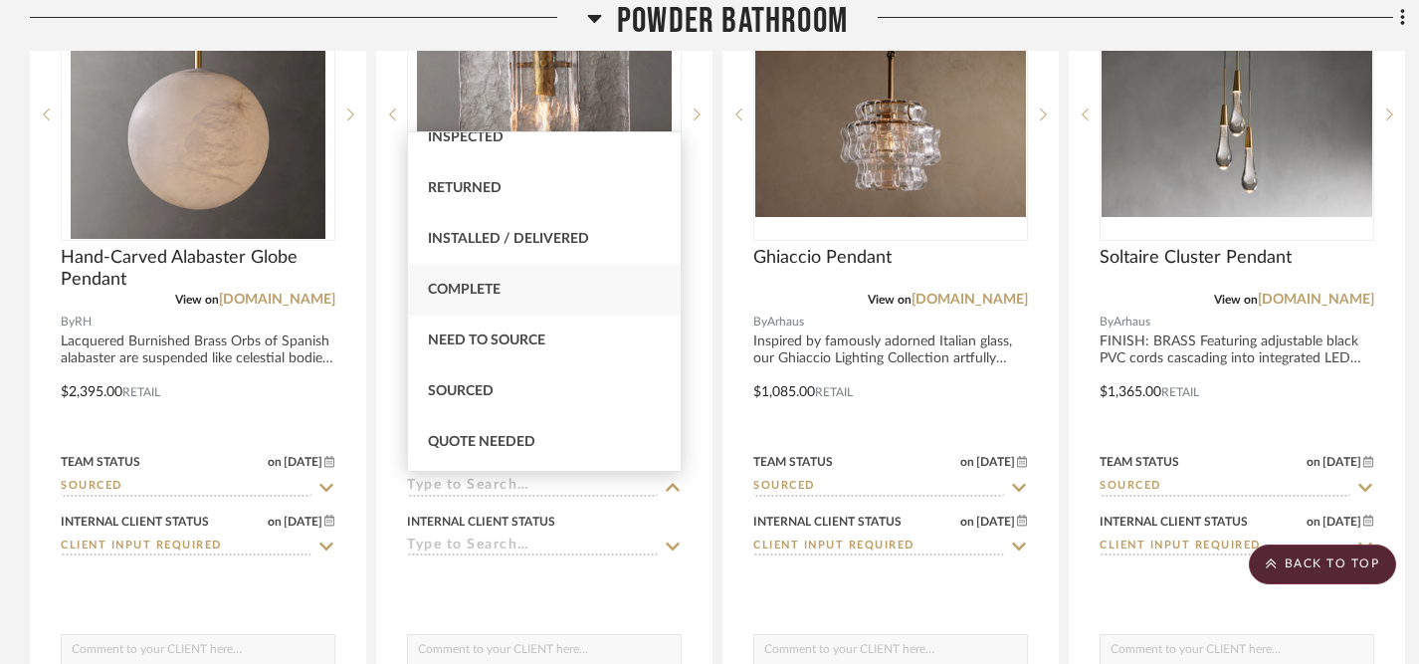
scroll to position [427, 0]
click at [528, 388] on div "Sourced" at bounding box center [544, 390] width 273 height 51
type input "9/18/2025"
type input "Sourced"
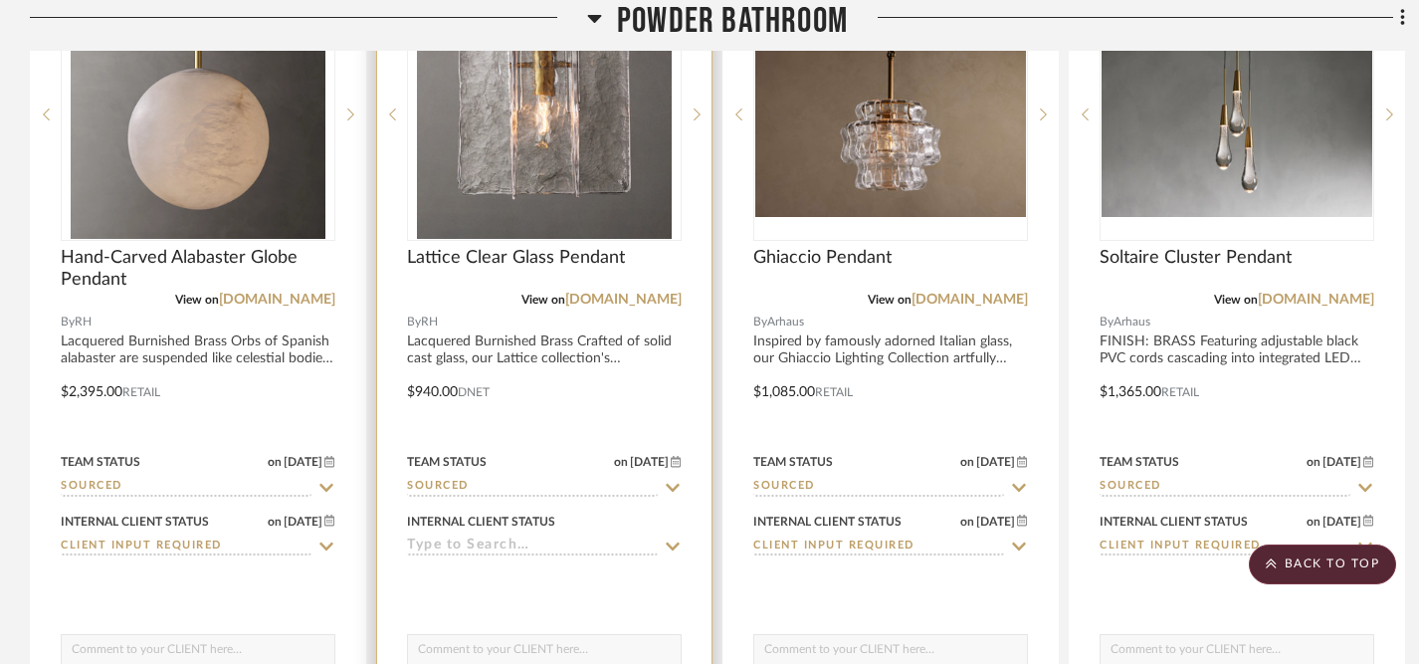
click at [674, 545] on icon at bounding box center [673, 546] width 18 height 16
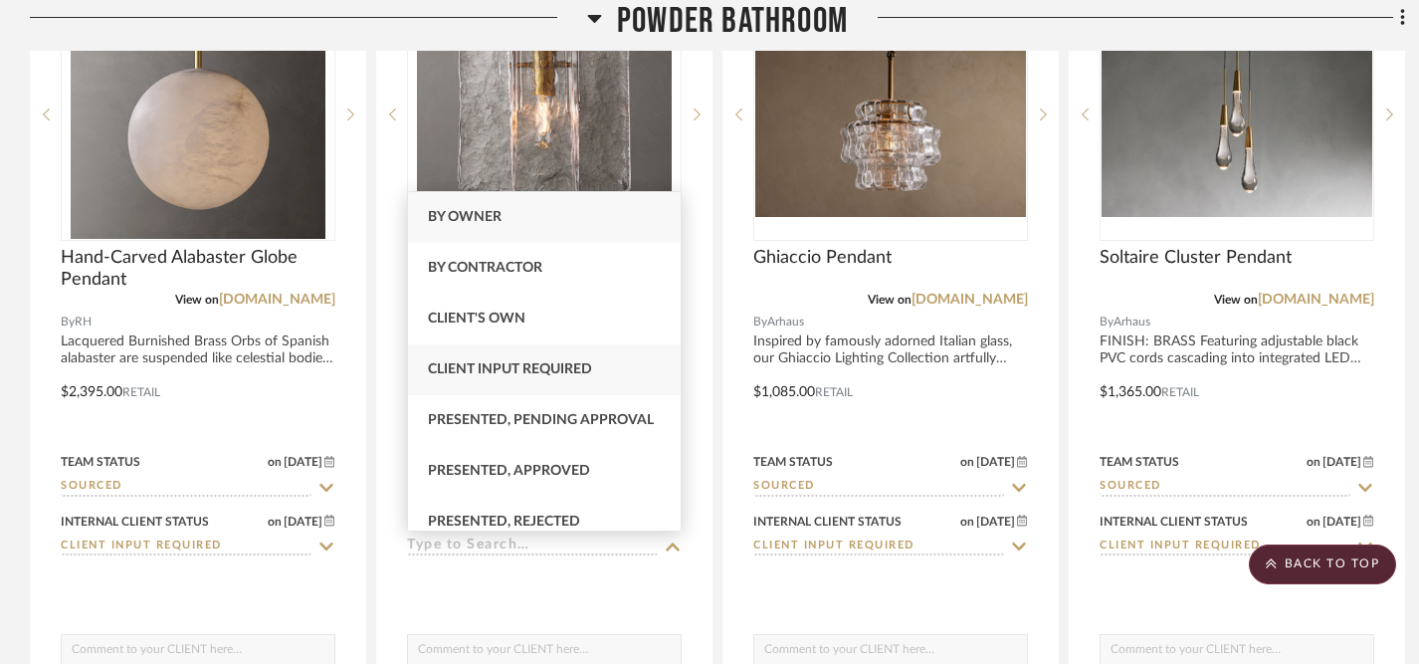
click at [596, 373] on div "Client Input Required" at bounding box center [544, 369] width 273 height 51
type input "9/18/2025"
type input "Client Input Required"
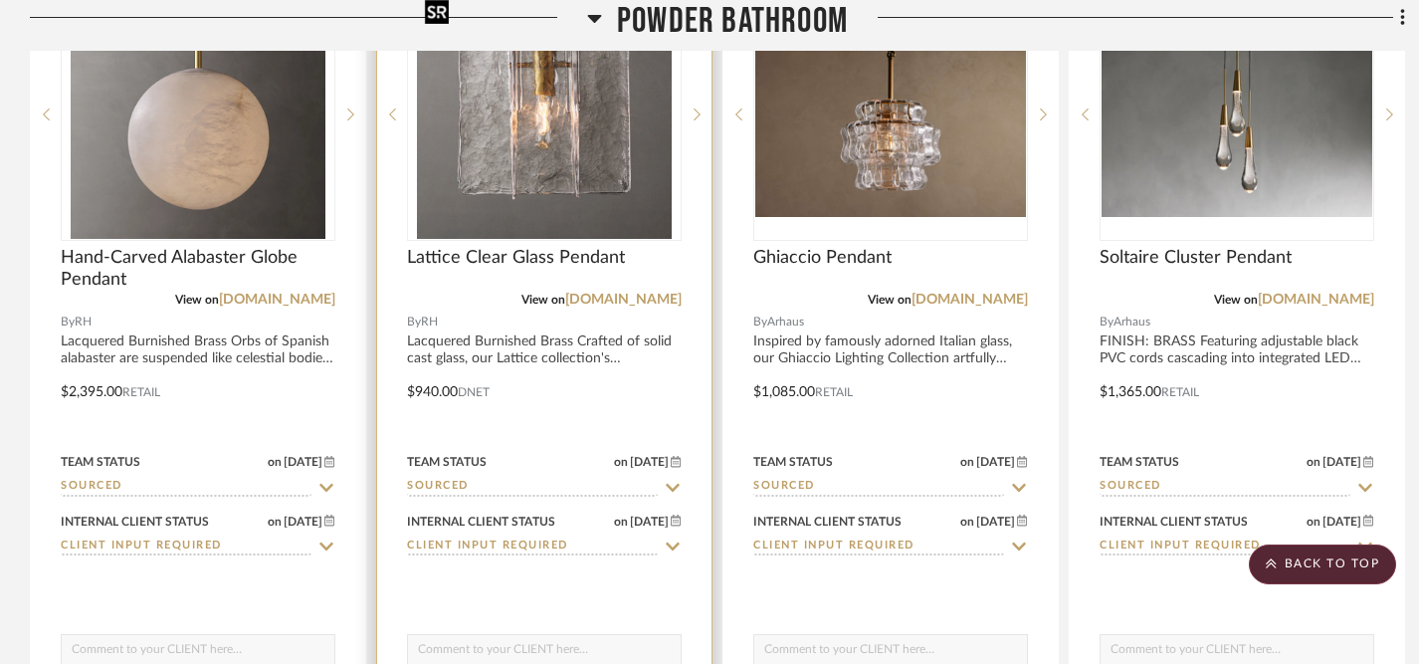
click at [590, 165] on img "0" at bounding box center [545, 114] width 256 height 249
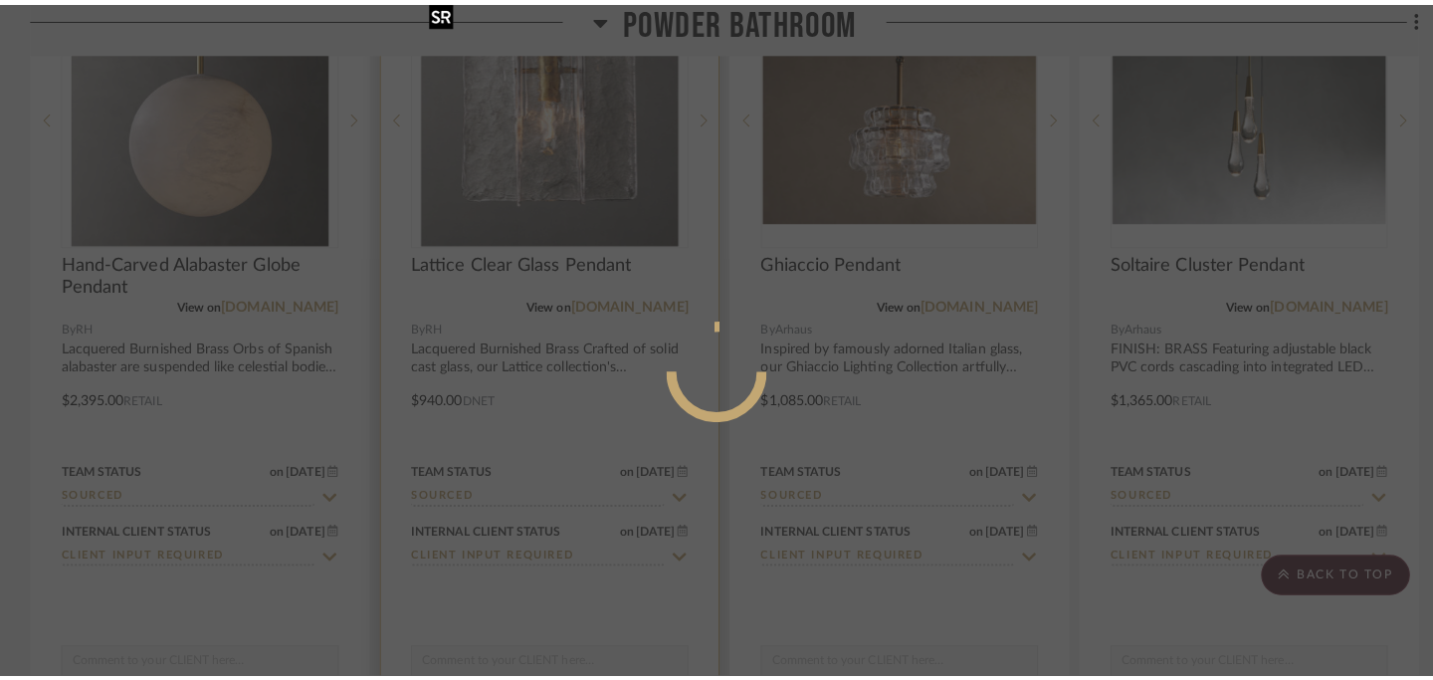
scroll to position [0, 0]
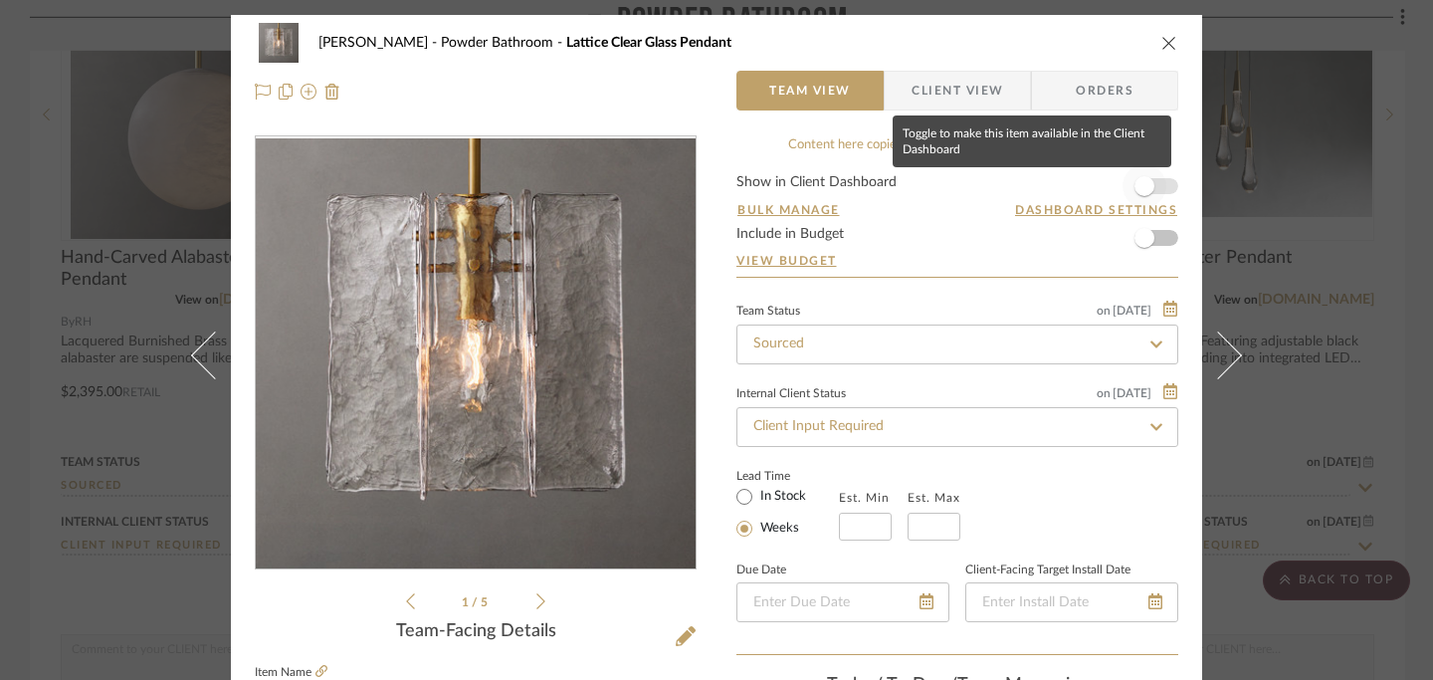
click at [1140, 190] on span "button" at bounding box center [1145, 186] width 20 height 20
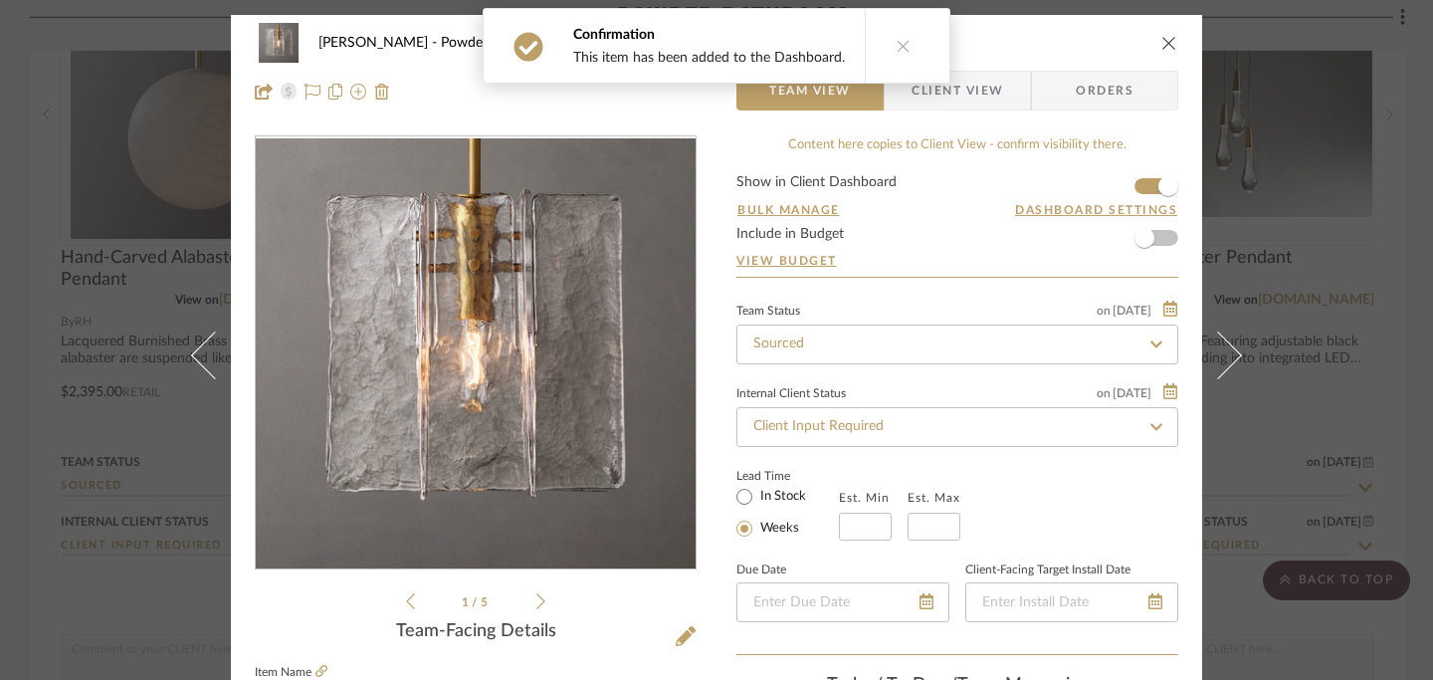
click at [1163, 48] on icon "close" at bounding box center [1169, 43] width 16 height 16
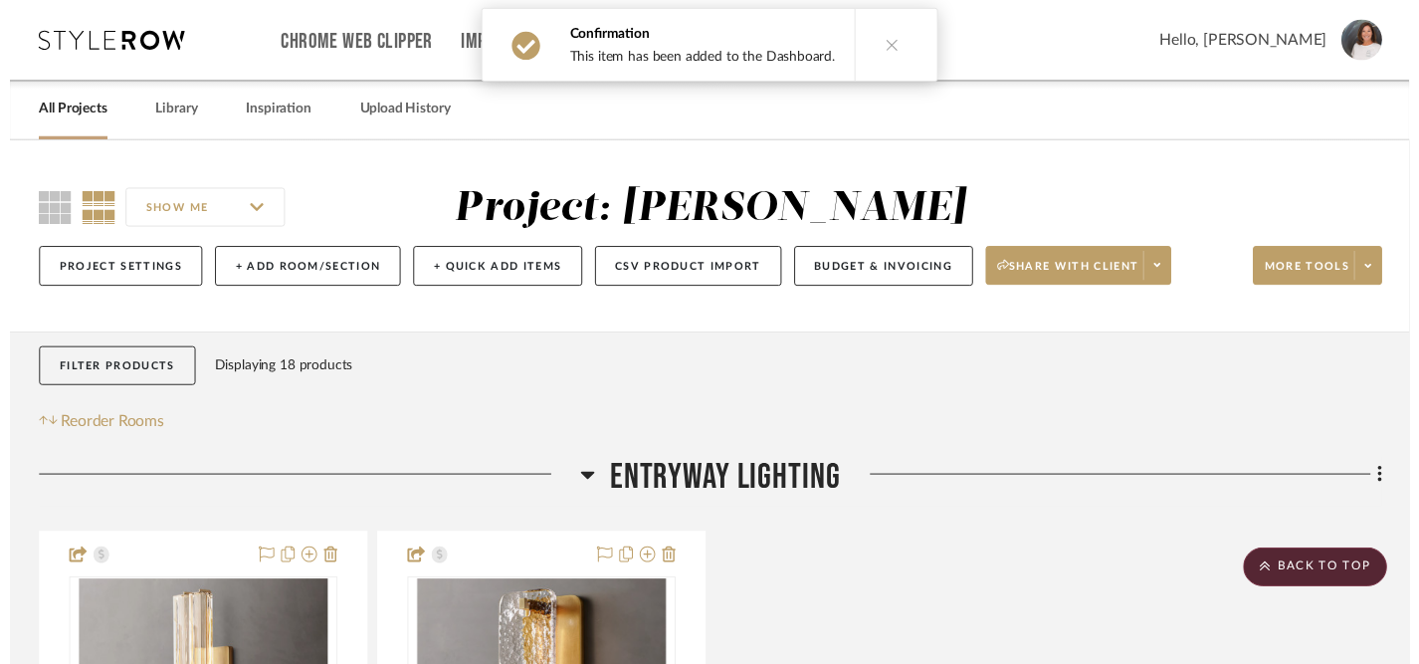
scroll to position [1575, 0]
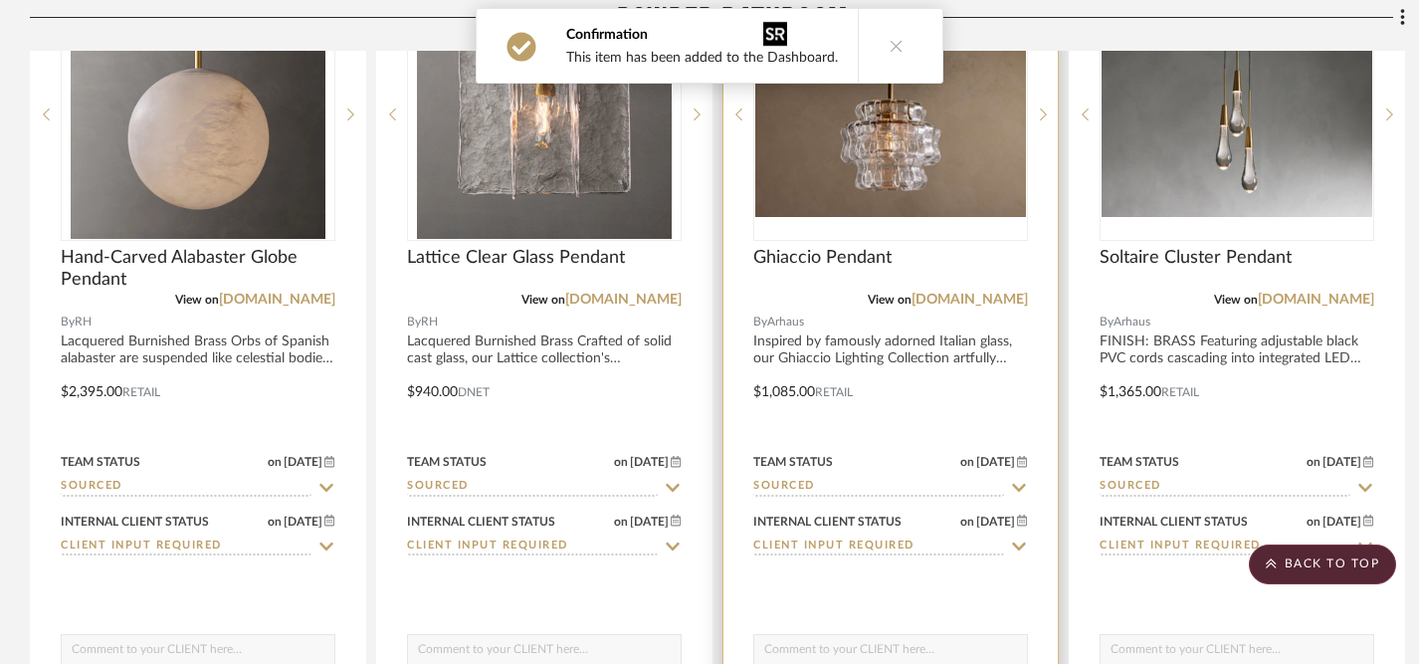
click at [937, 174] on img "0" at bounding box center [890, 114] width 271 height 203
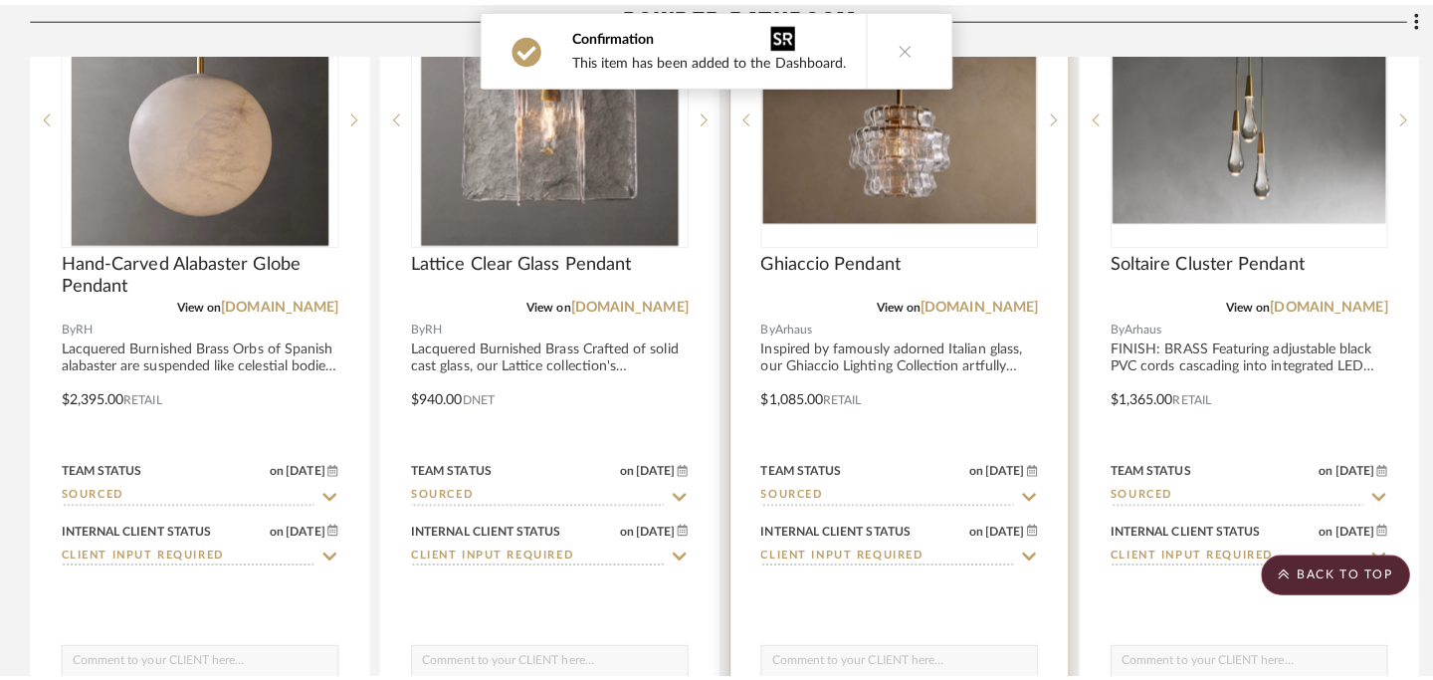
scroll to position [0, 0]
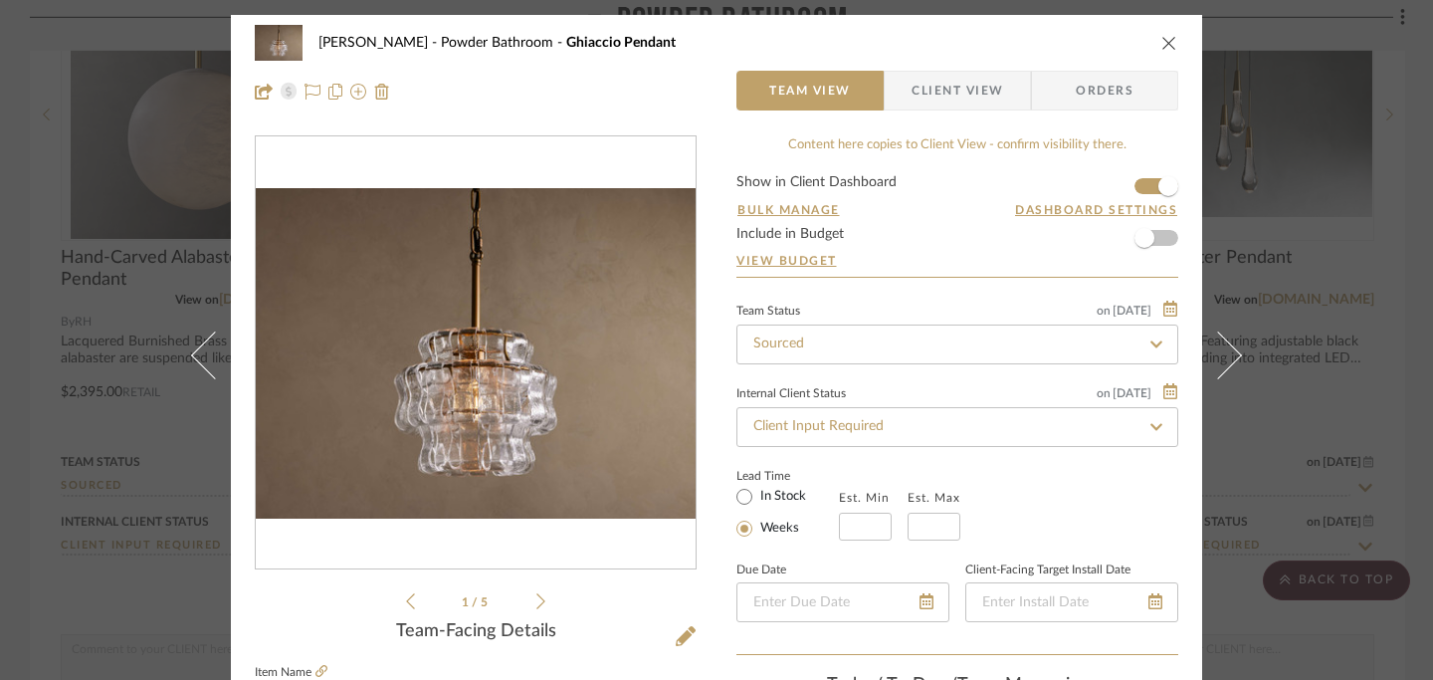
click at [1161, 43] on icon "close" at bounding box center [1169, 43] width 16 height 16
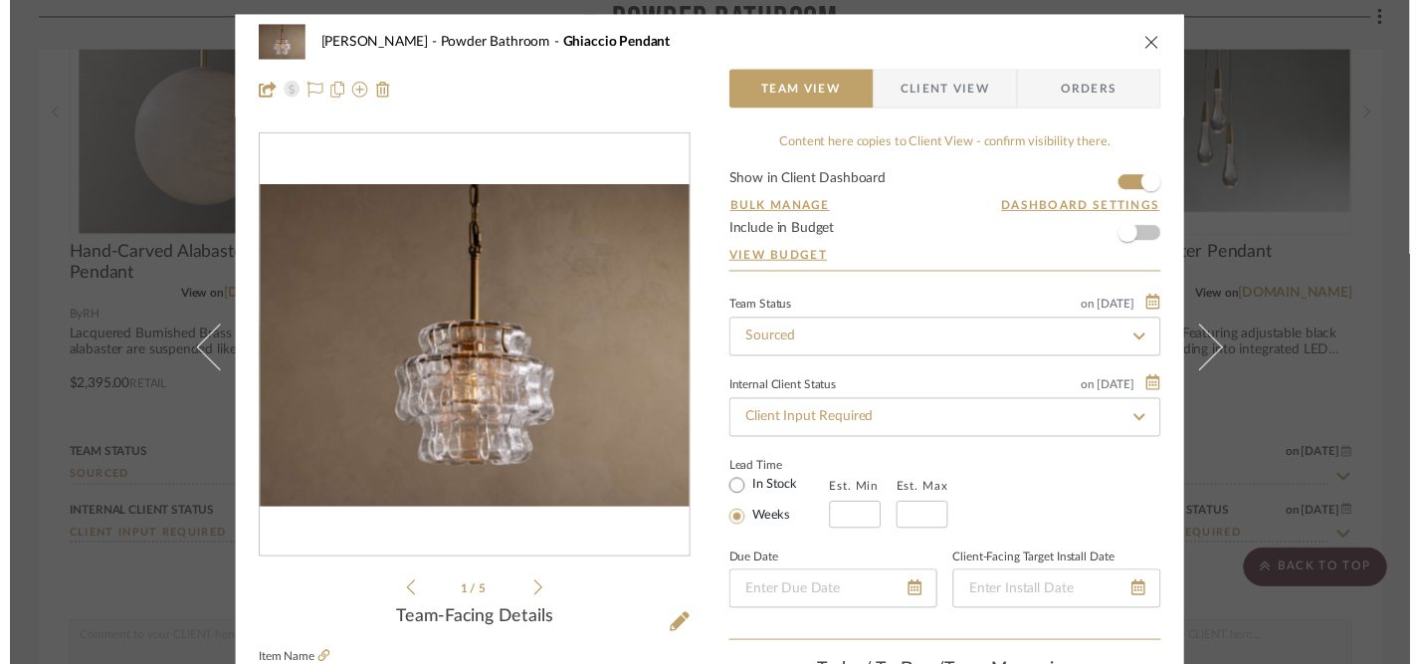
scroll to position [1575, 0]
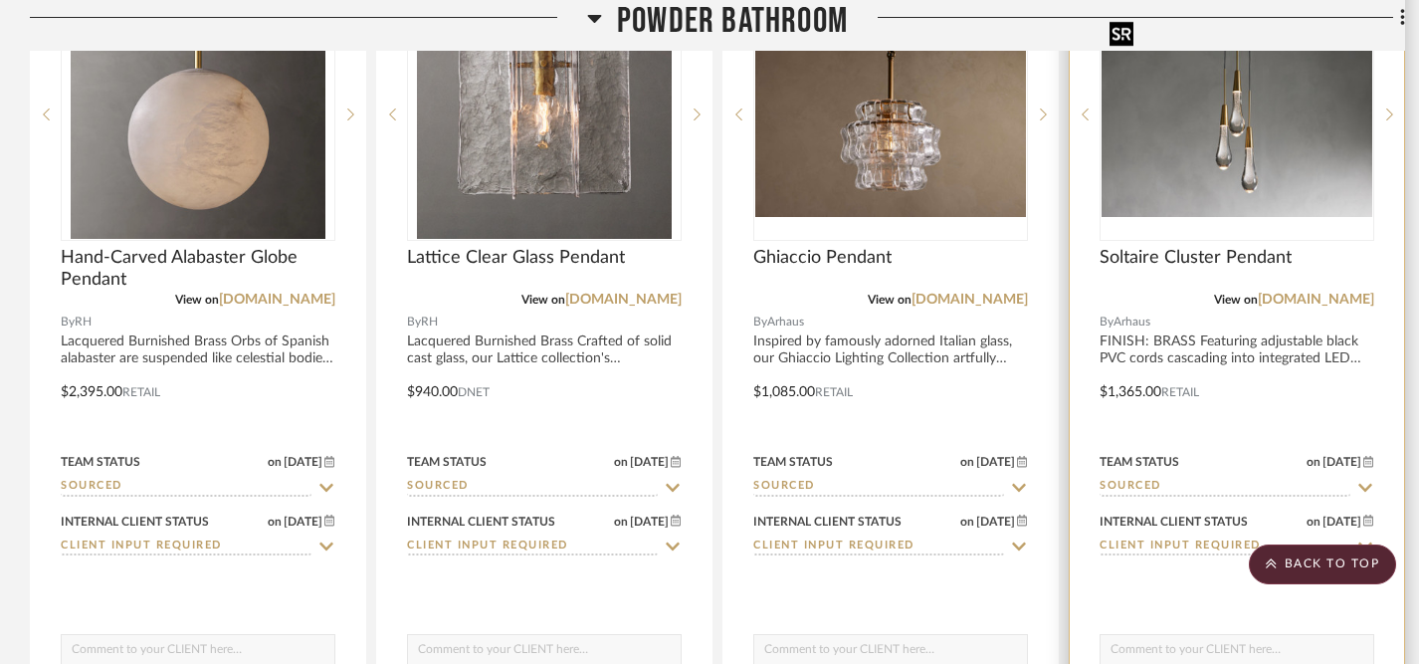
click at [1278, 160] on img "0" at bounding box center [1237, 114] width 271 height 203
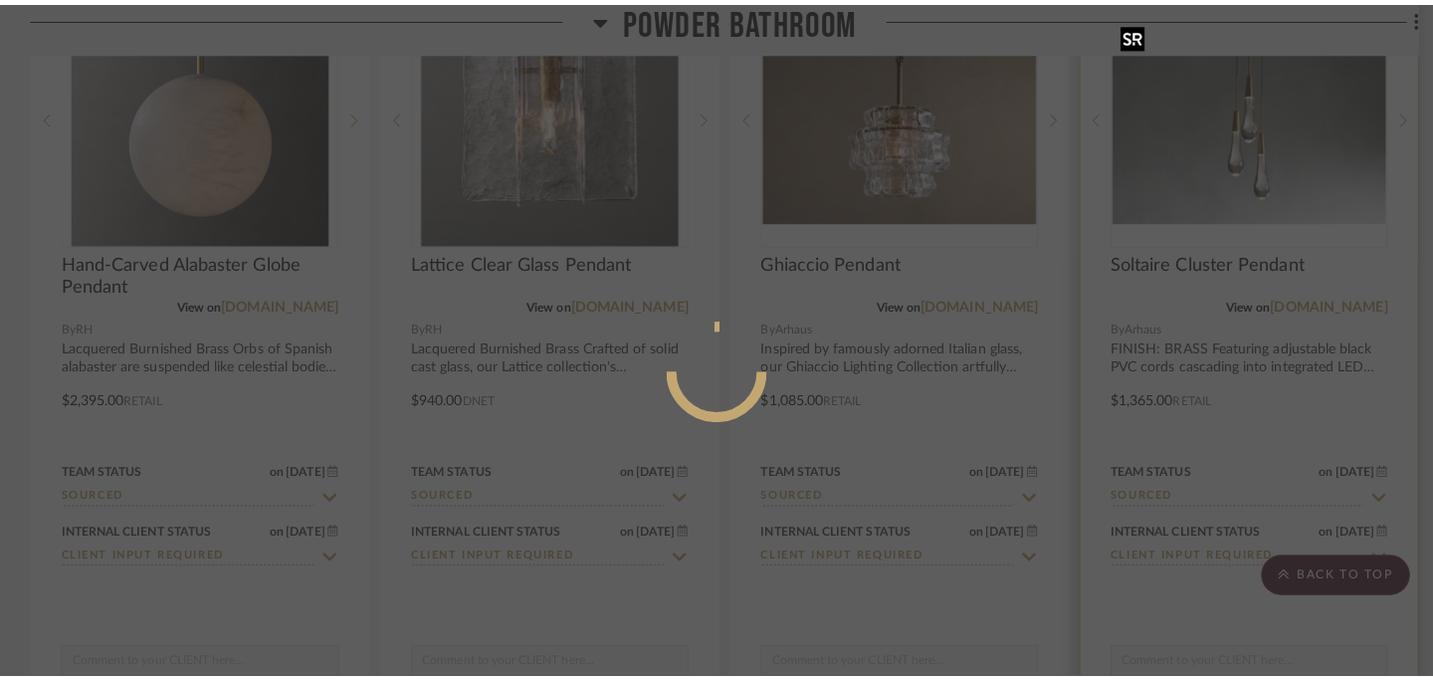
scroll to position [0, 0]
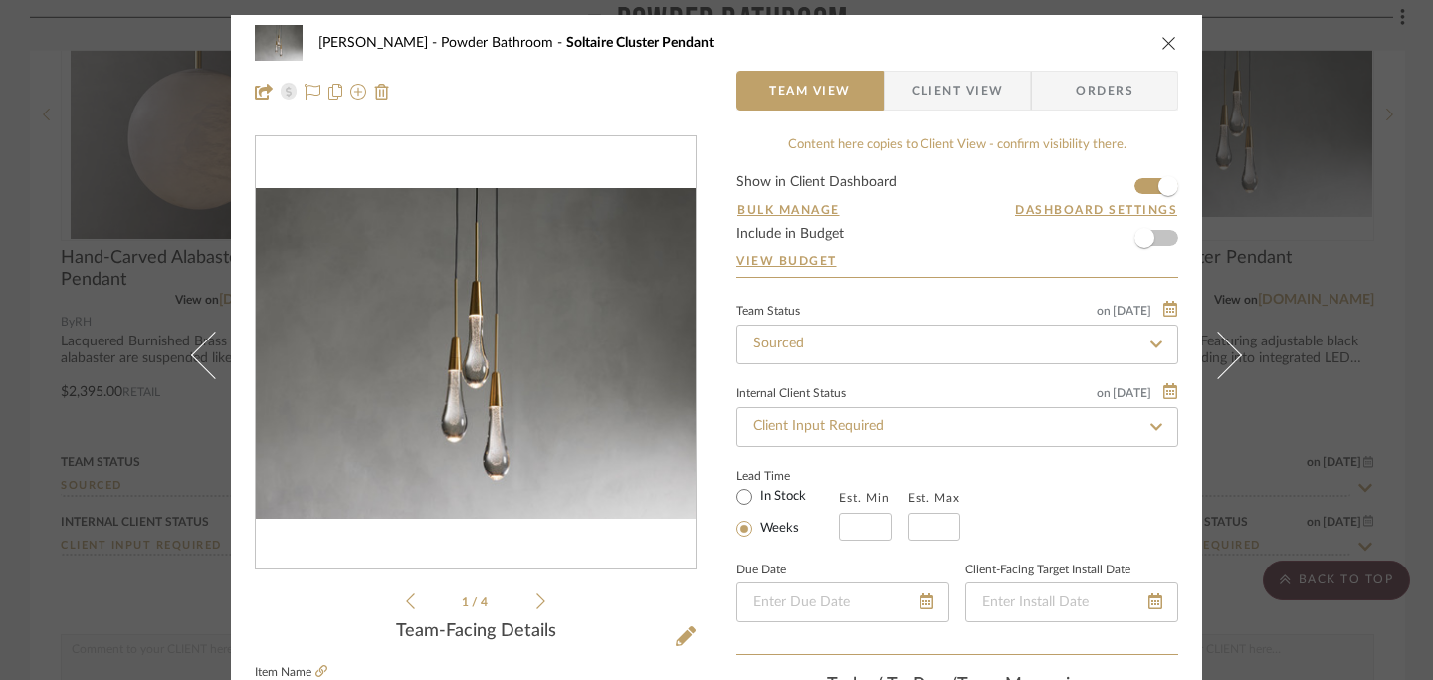
click at [1169, 40] on icon "close" at bounding box center [1169, 43] width 16 height 16
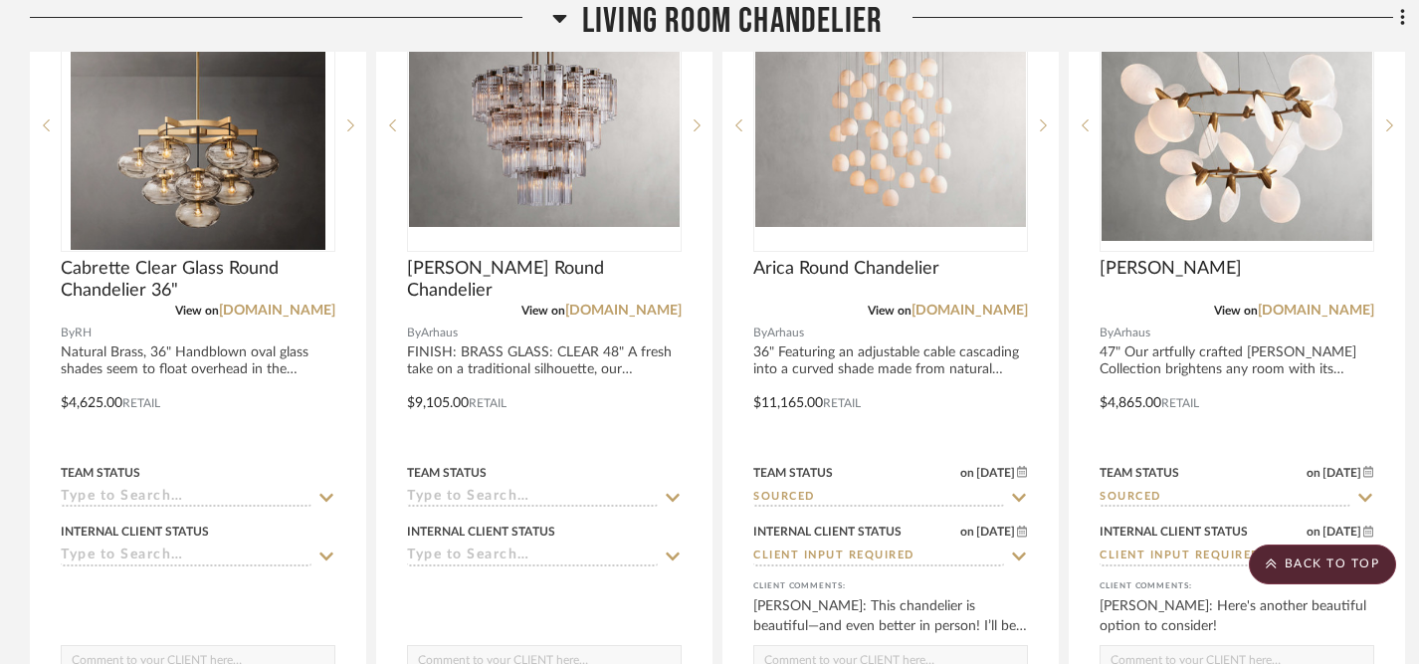
scroll to position [2542, 0]
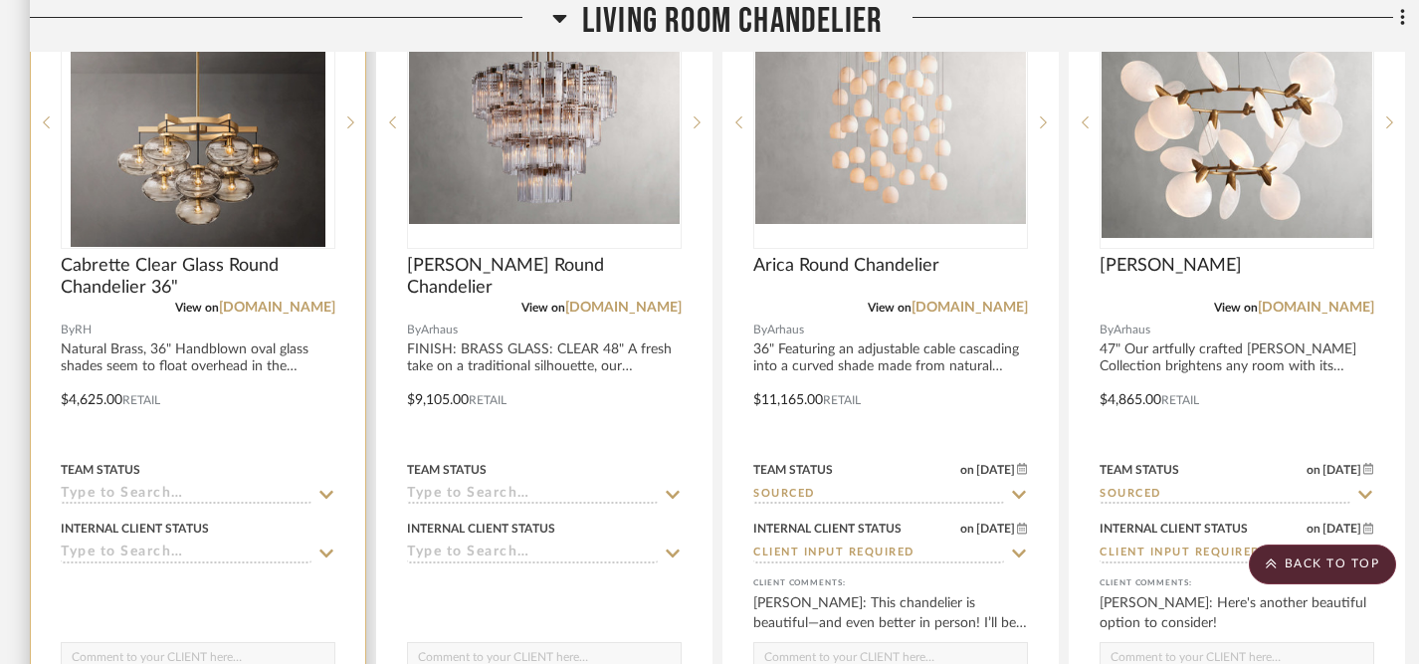
click at [325, 494] on icon at bounding box center [326, 495] width 18 height 16
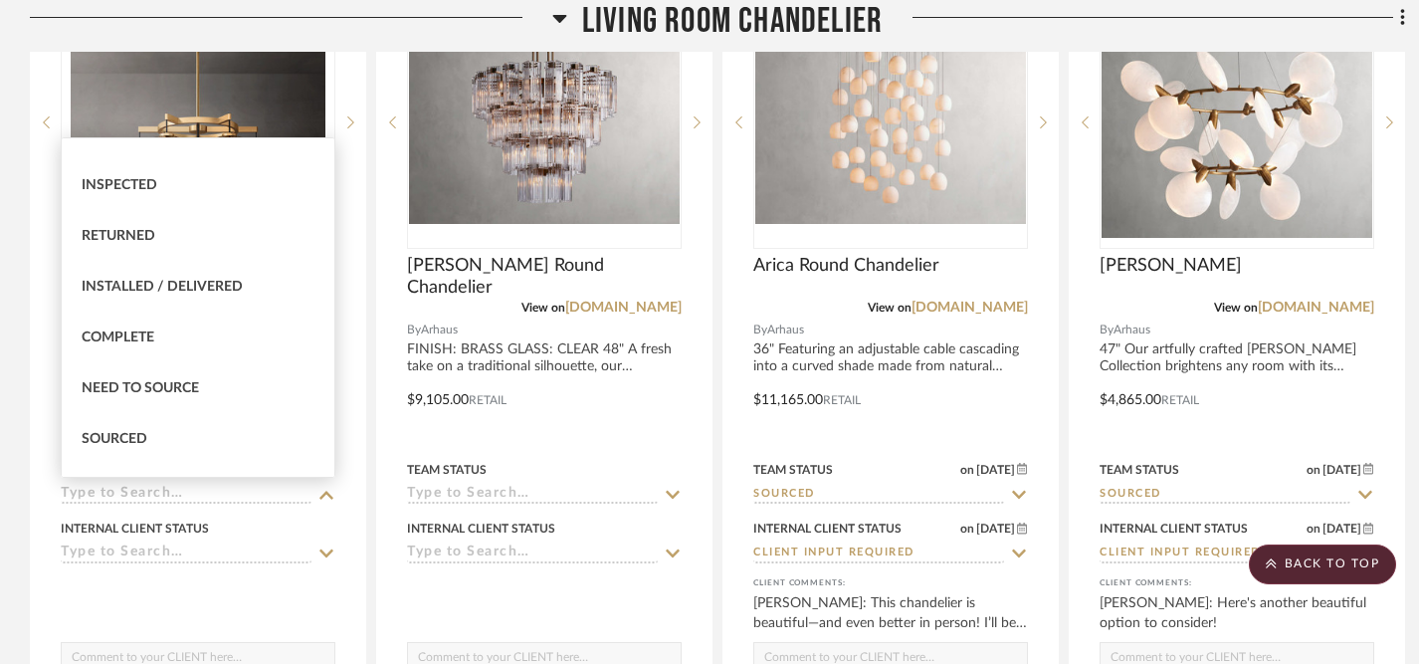
scroll to position [396, 0]
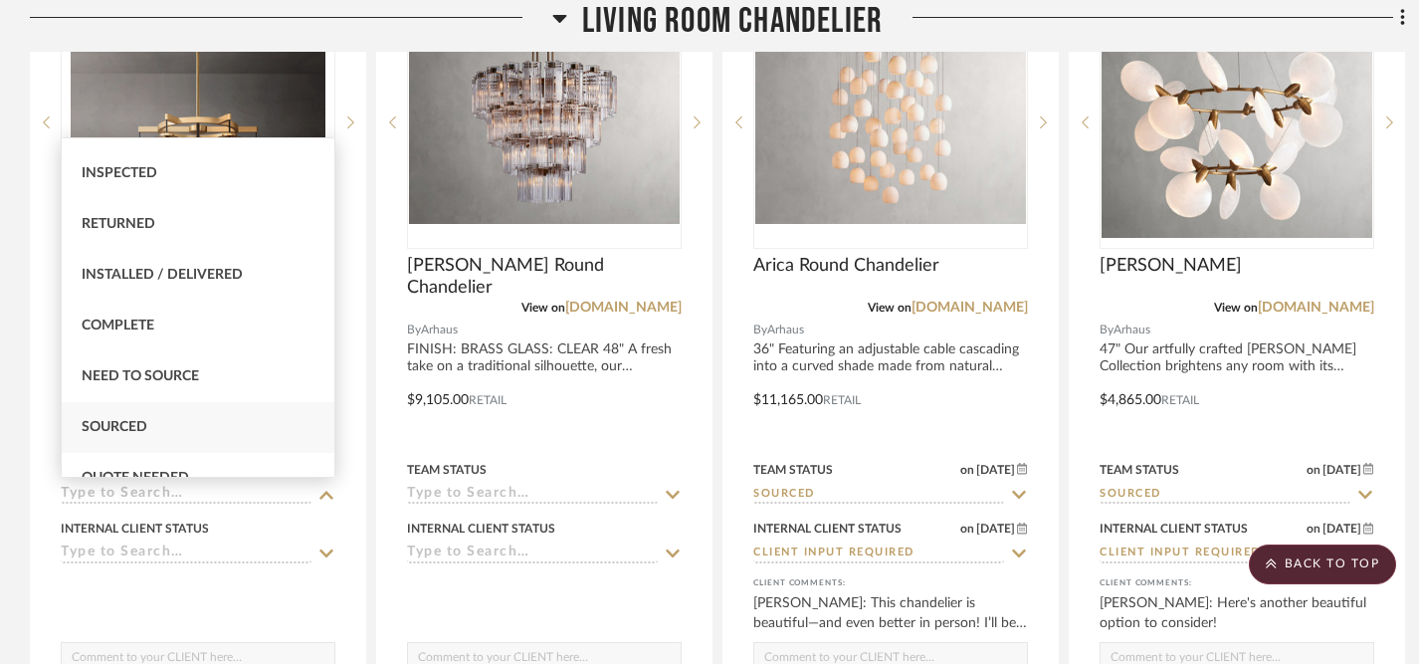
click at [264, 418] on div "Sourced" at bounding box center [198, 427] width 273 height 51
type input "9/18/2025"
type input "Sourced"
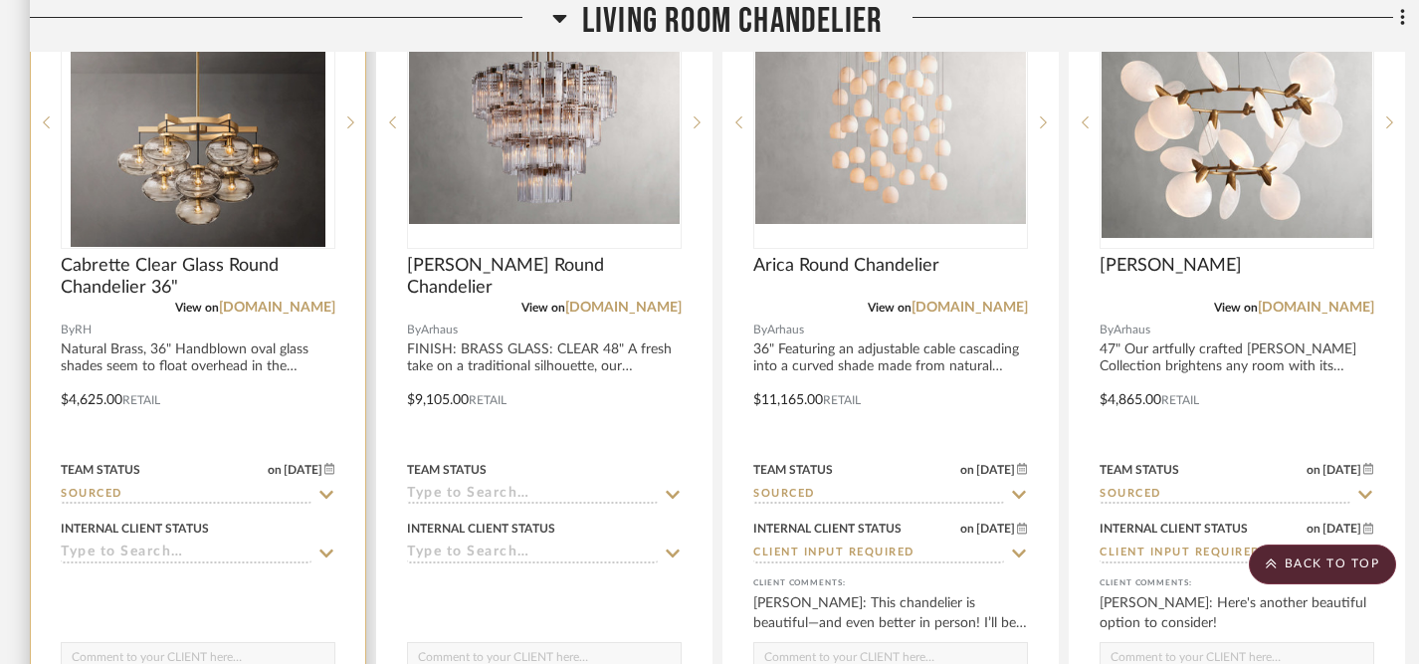
click at [324, 552] on icon at bounding box center [326, 553] width 18 height 16
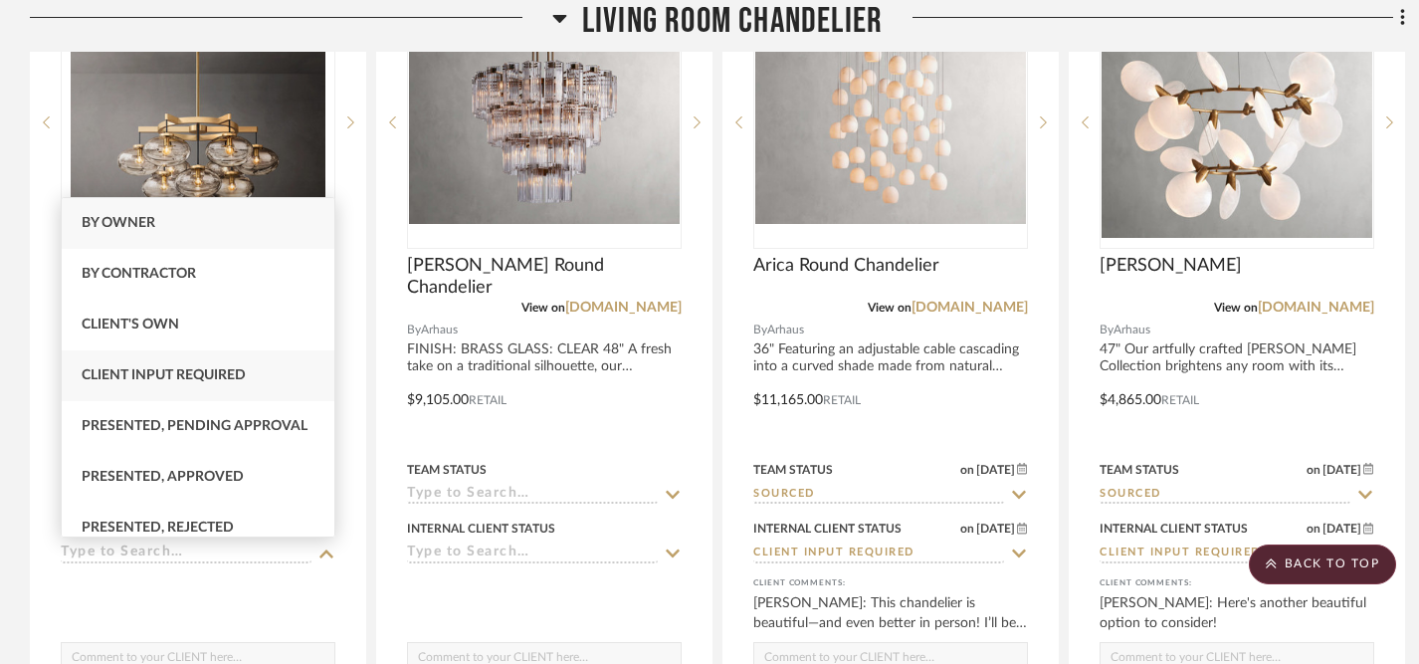
click at [261, 373] on div "Client Input Required" at bounding box center [198, 375] width 273 height 51
type input "9/18/2025"
type input "Client Input Required"
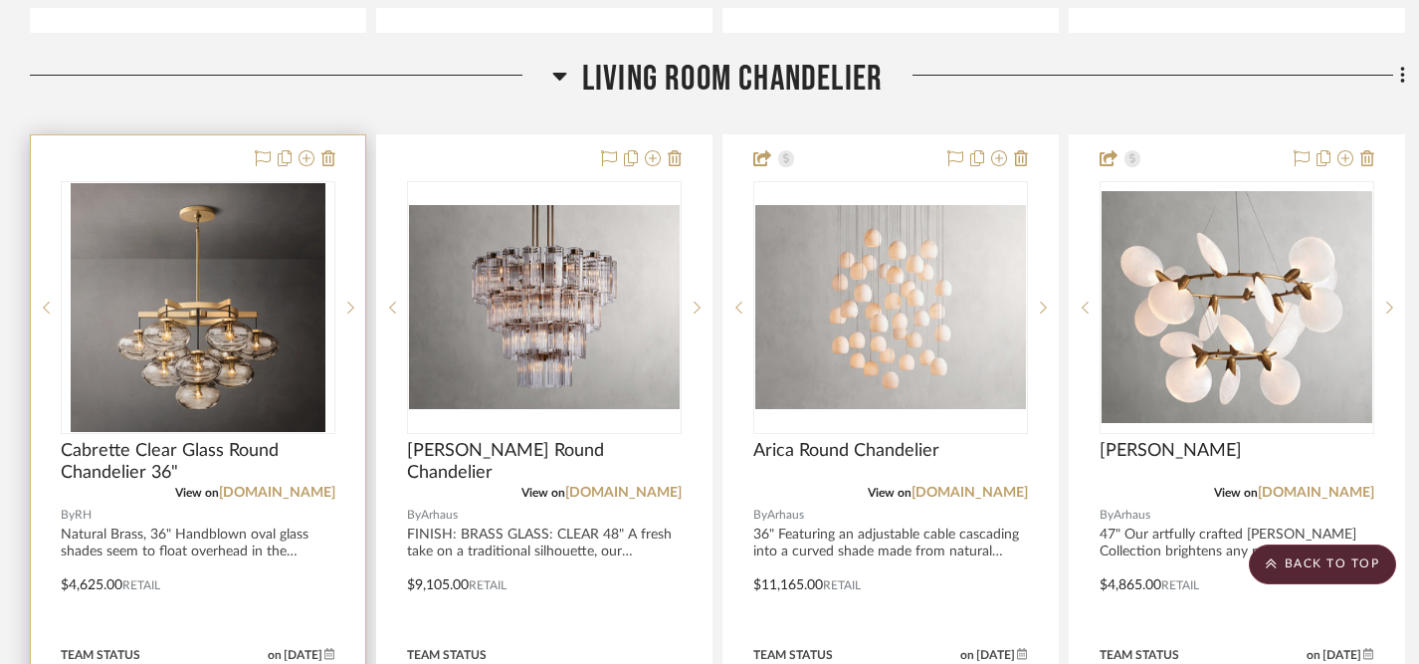
scroll to position [2314, 0]
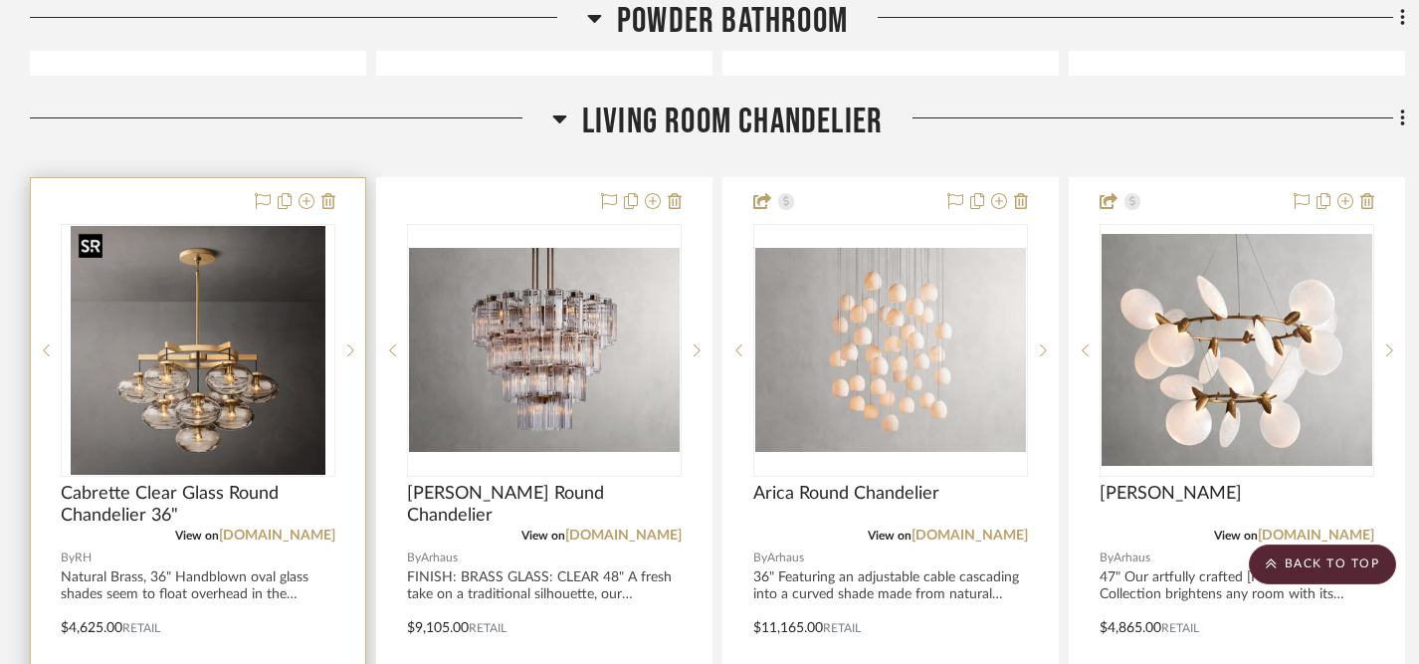
click at [0, 0] on img at bounding box center [0, 0] width 0 height 0
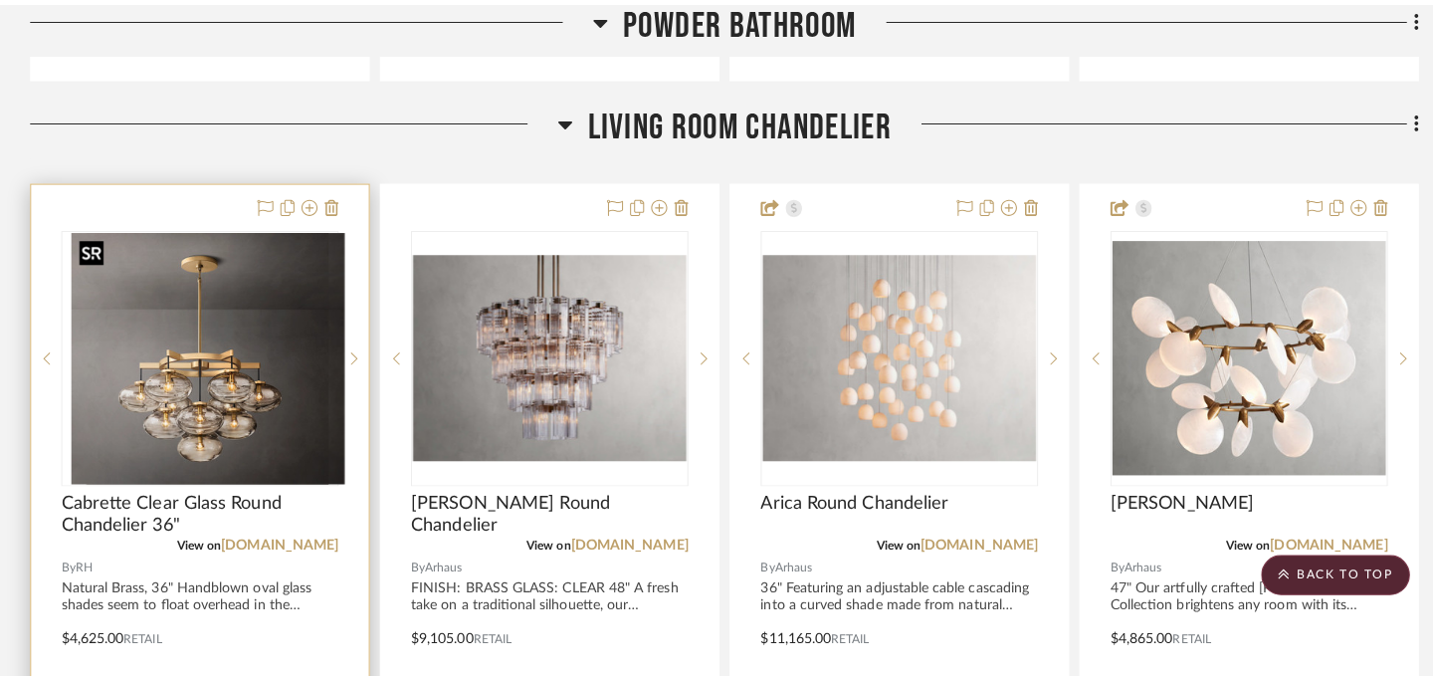
scroll to position [0, 0]
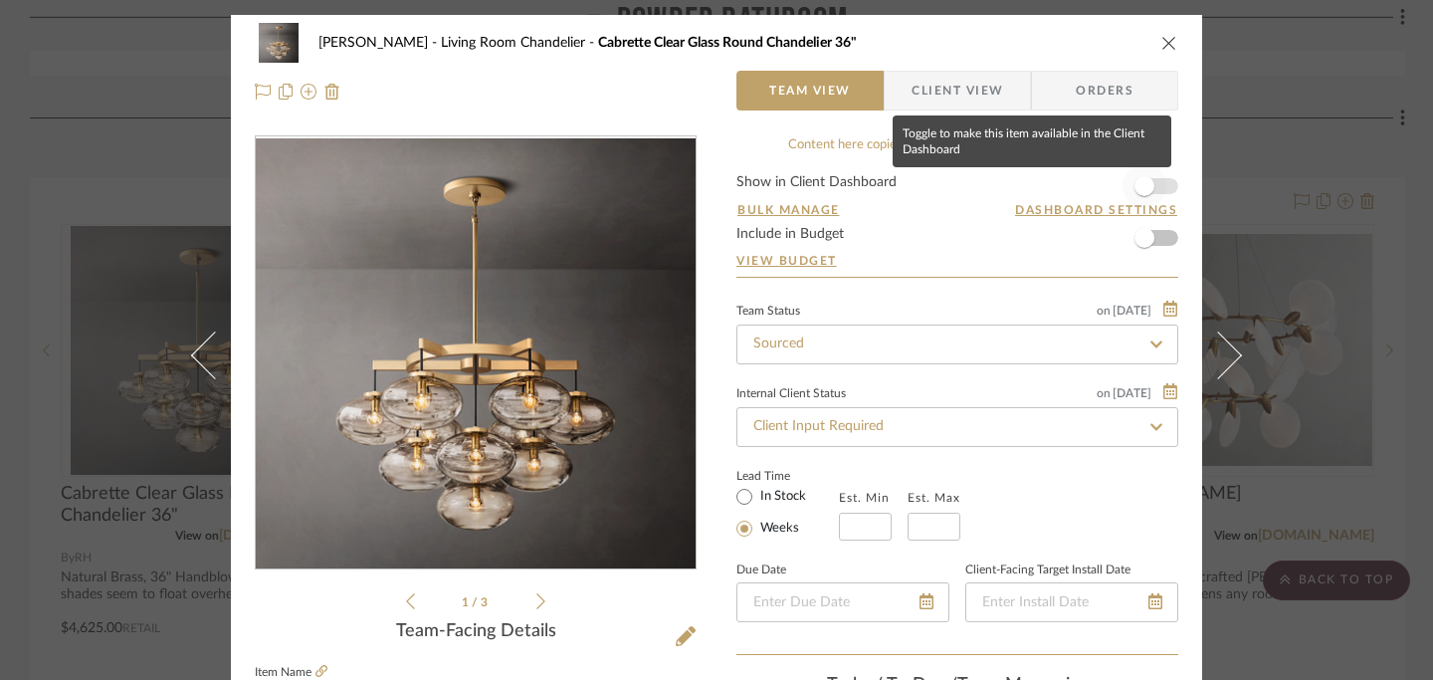
click at [1144, 192] on span "button" at bounding box center [1145, 186] width 20 height 20
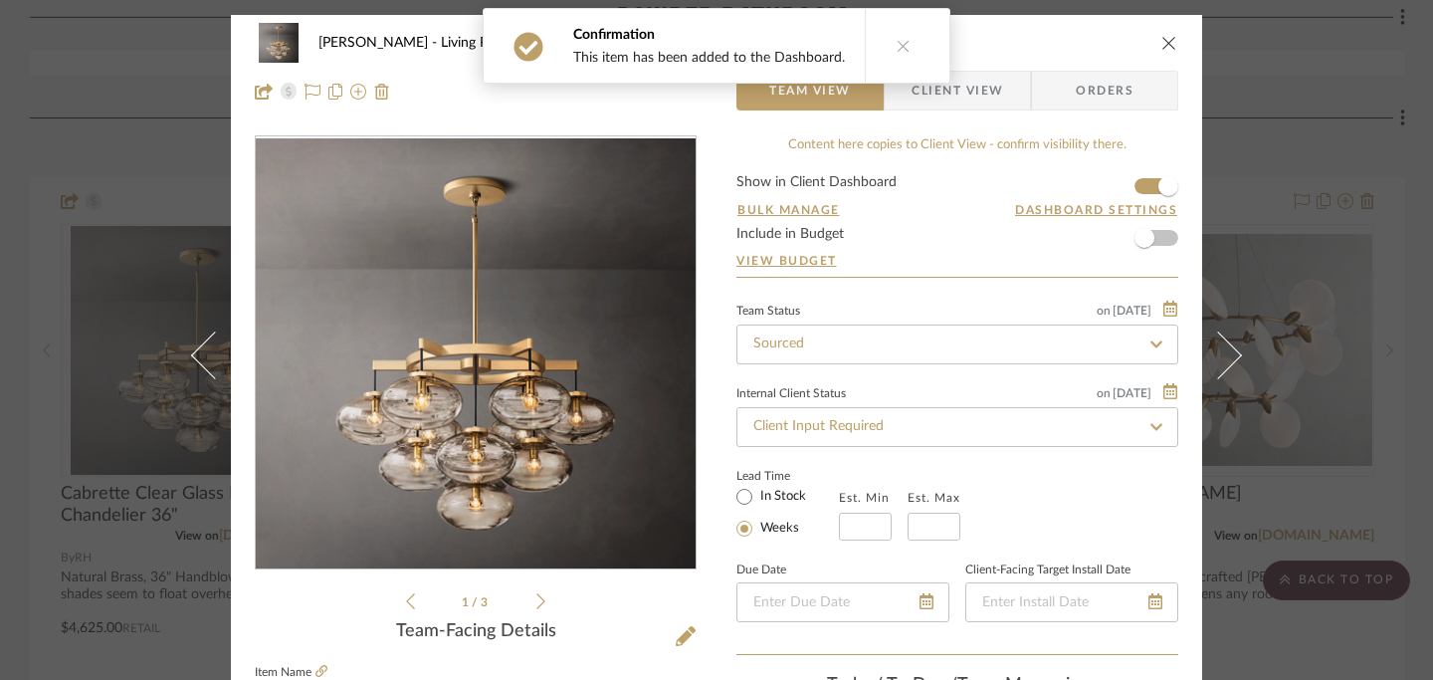
click at [1162, 48] on icon "close" at bounding box center [1169, 43] width 16 height 16
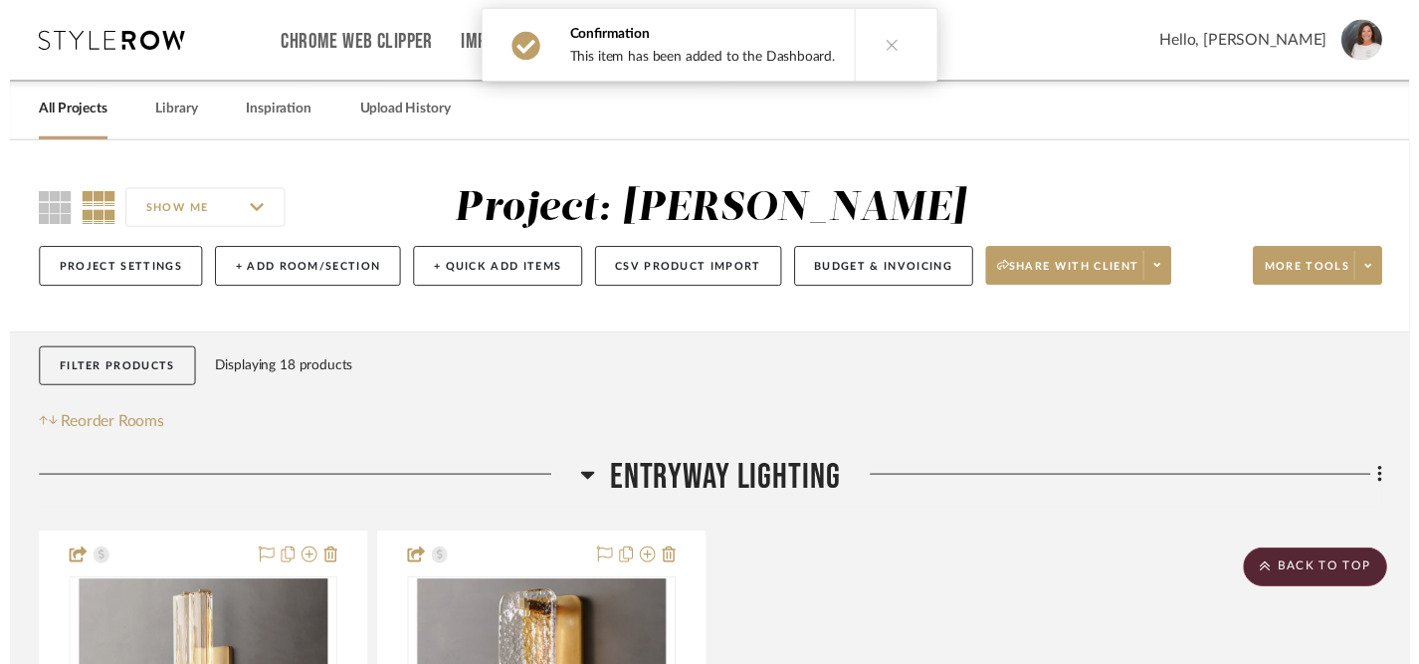
scroll to position [2314, 0]
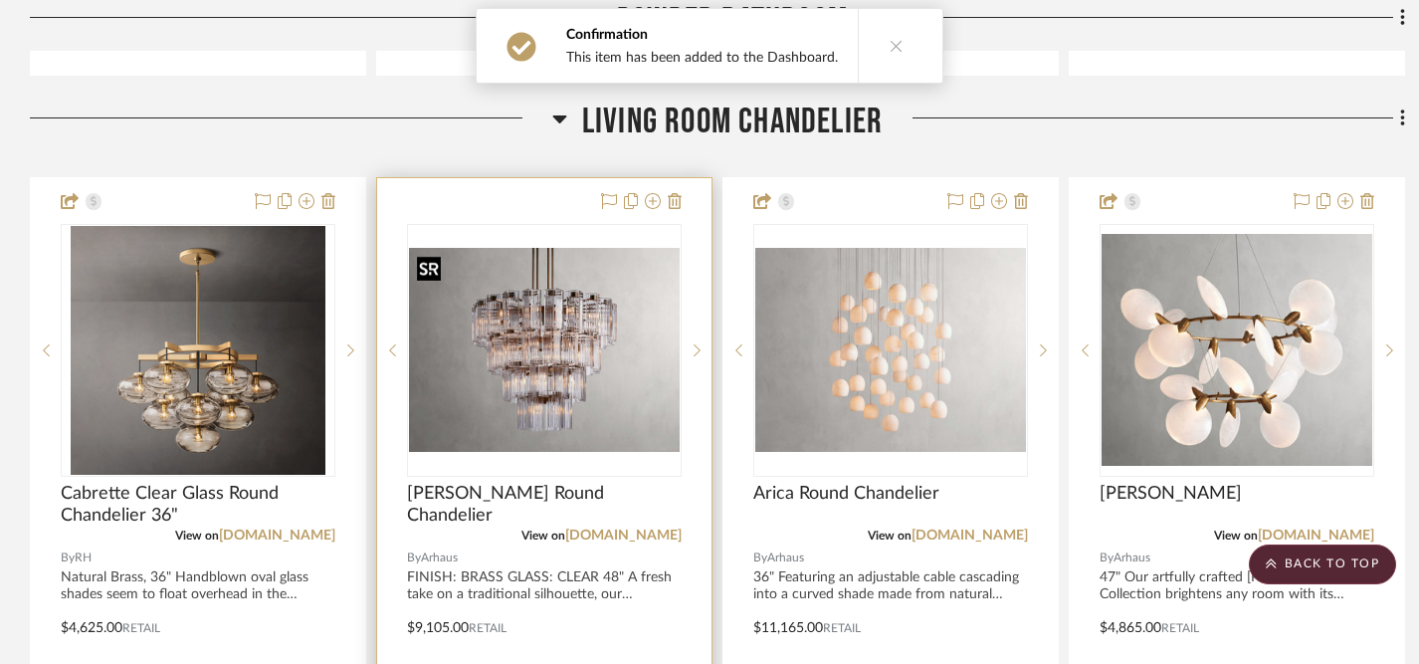
click at [551, 372] on img "0" at bounding box center [544, 349] width 271 height 203
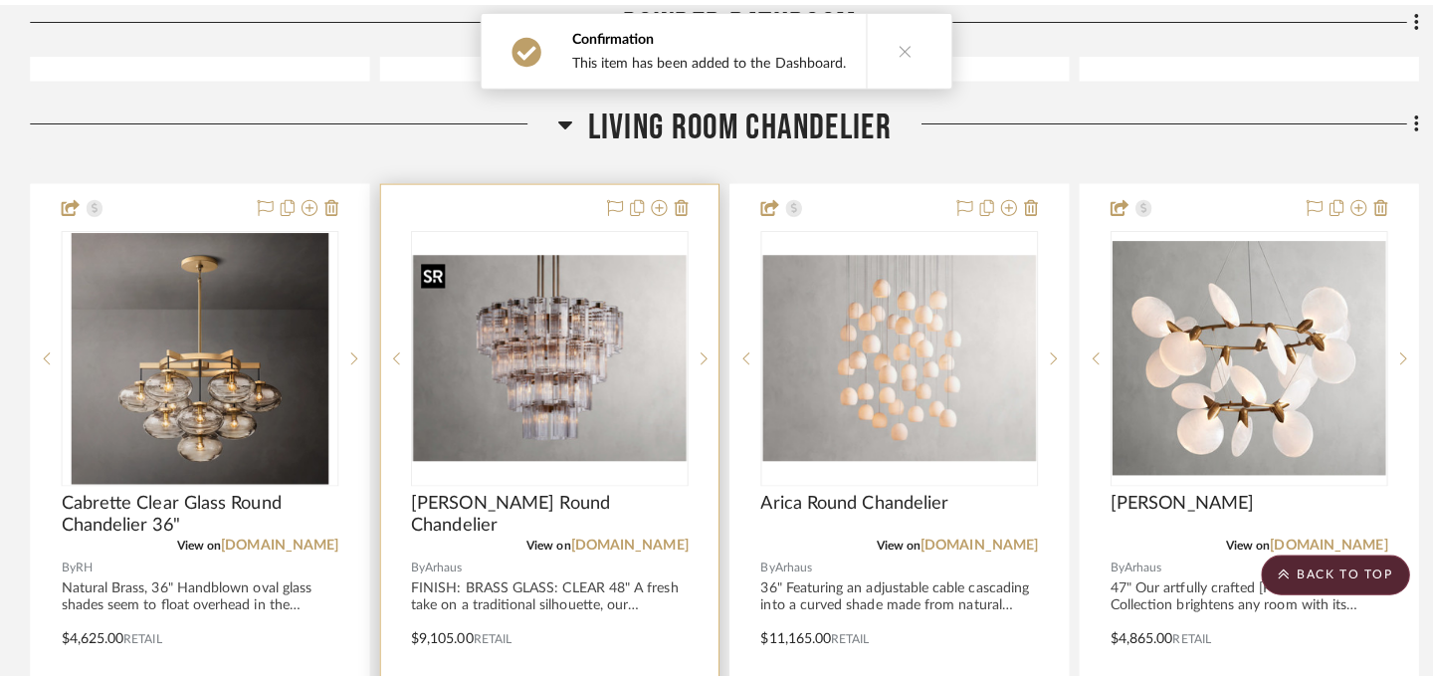
scroll to position [0, 0]
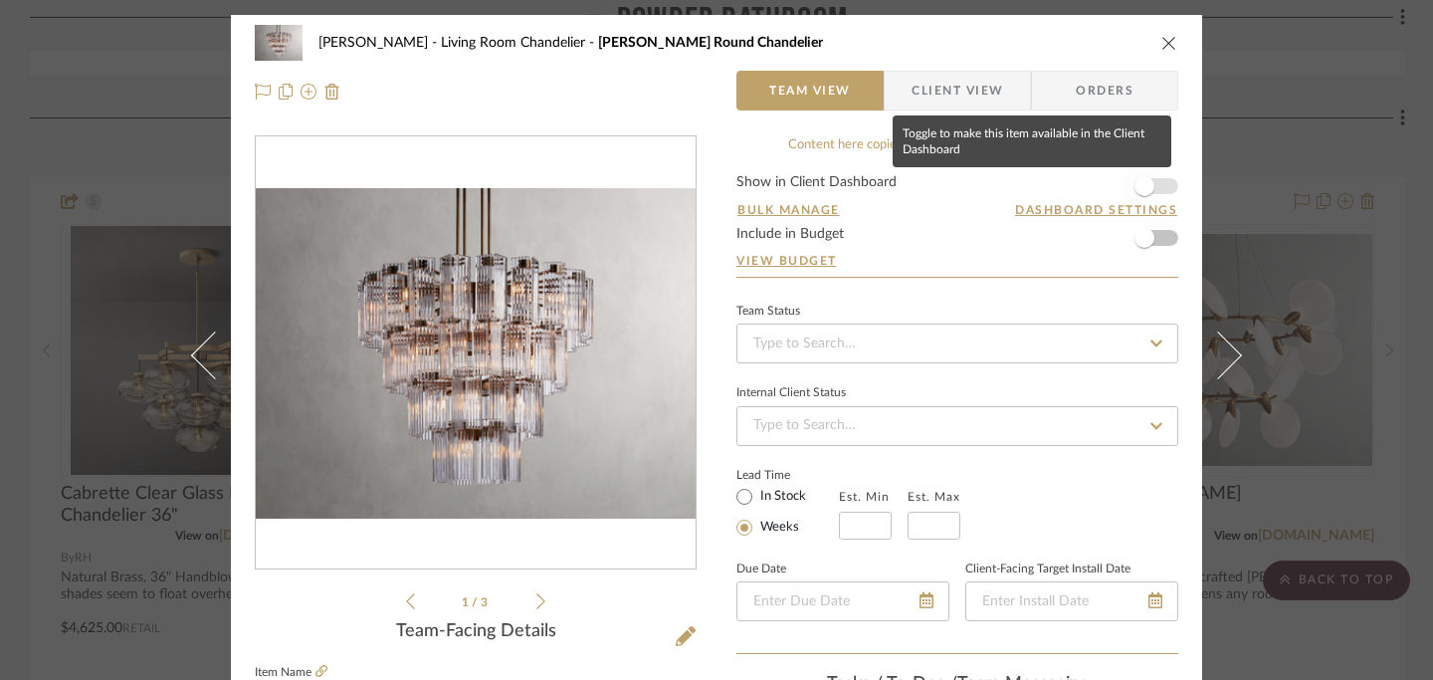
click at [1140, 193] on span "button" at bounding box center [1145, 186] width 20 height 20
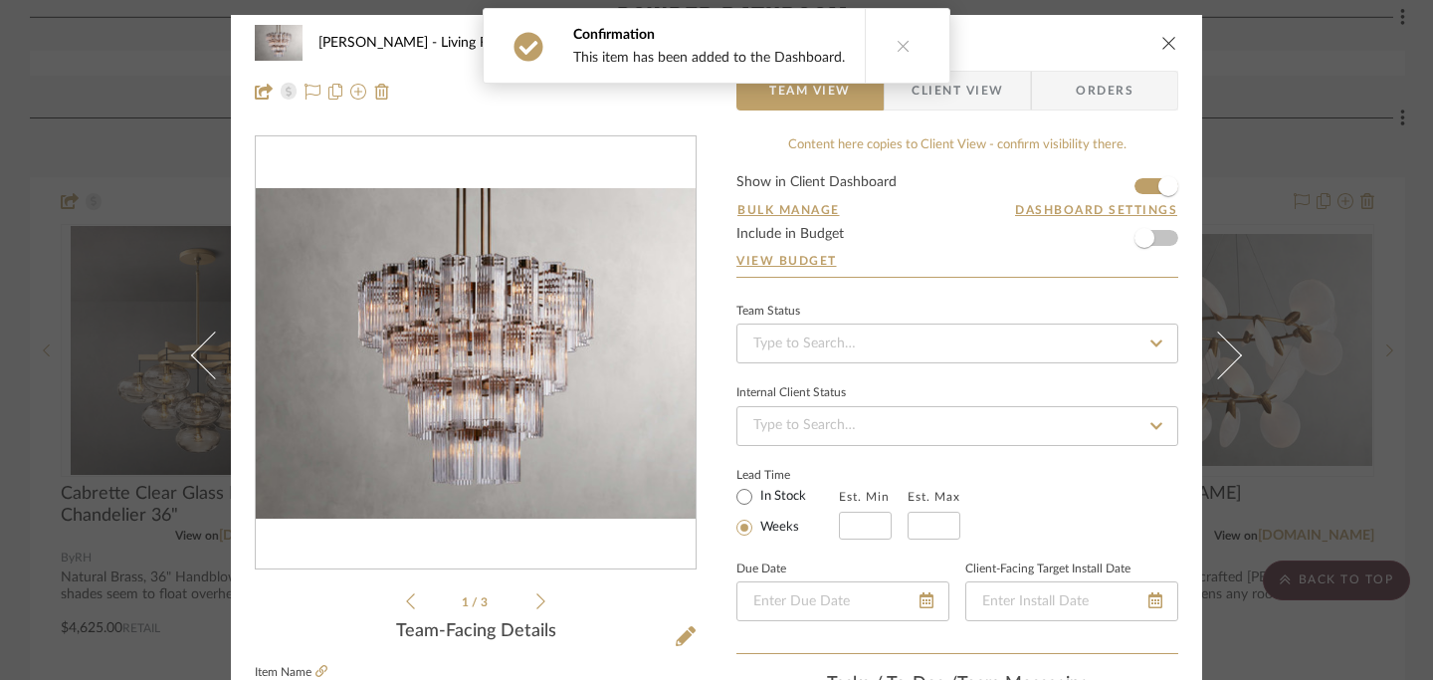
click at [1164, 43] on icon "close" at bounding box center [1169, 43] width 16 height 16
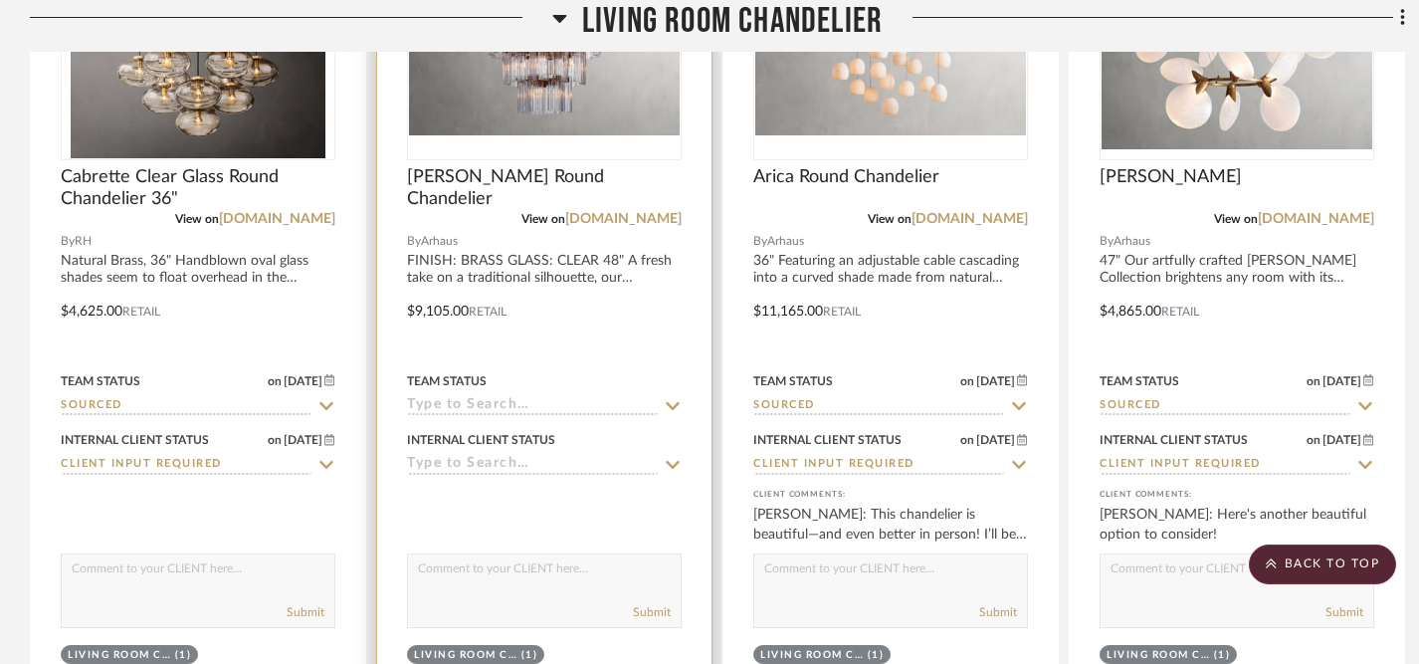
scroll to position [2639, 0]
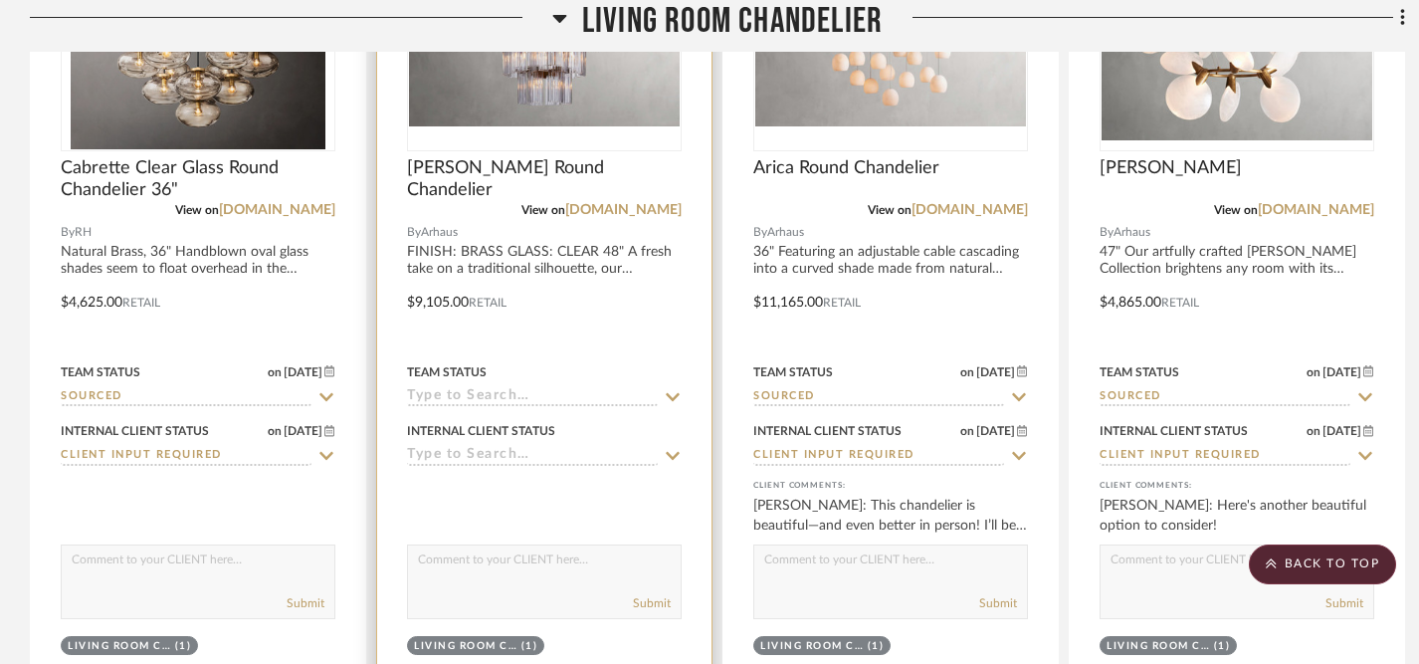
click at [678, 393] on icon at bounding box center [673, 397] width 14 height 8
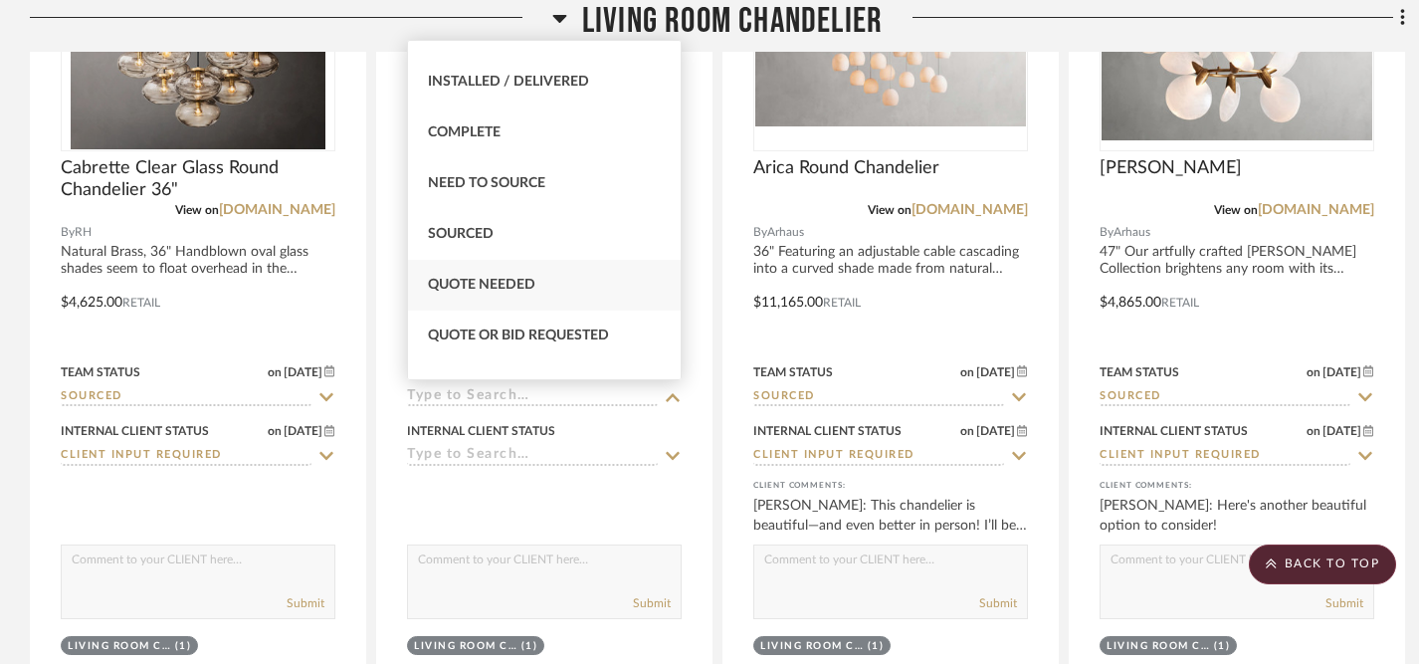
scroll to position [513, 0]
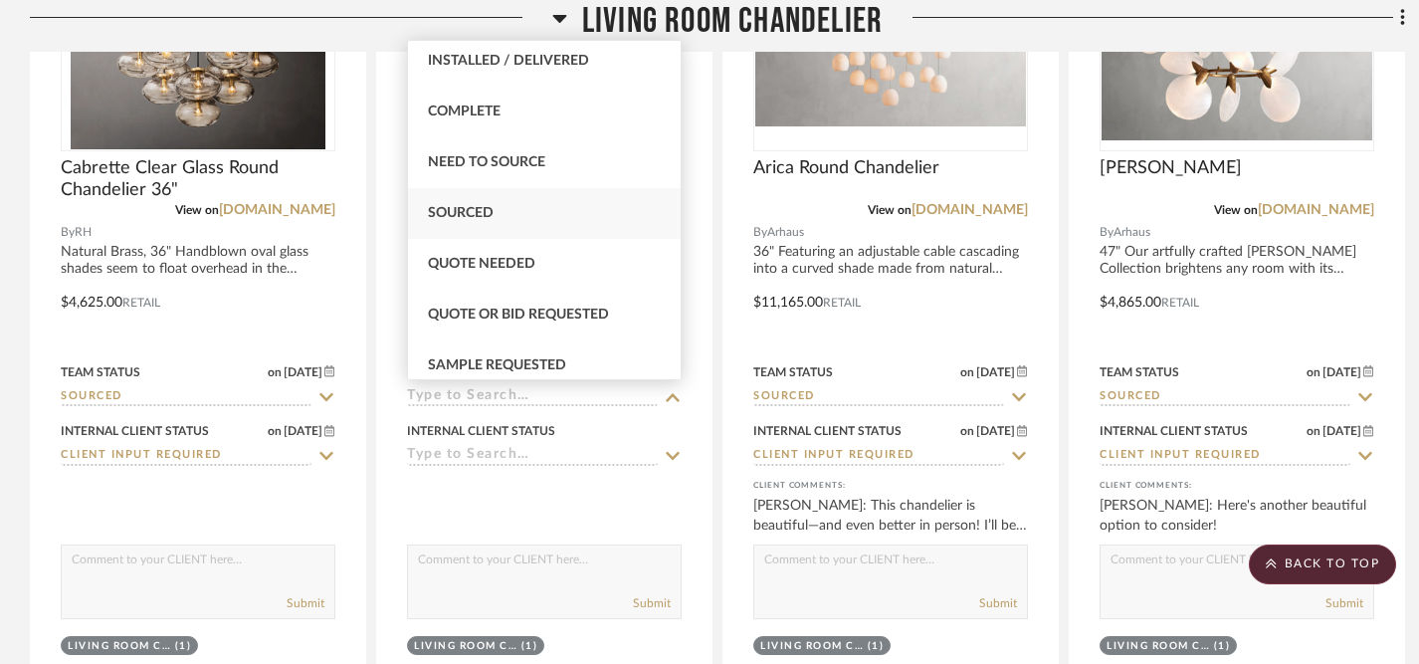
click at [548, 218] on div "Sourced" at bounding box center [544, 213] width 273 height 51
type input "9/18/2025"
type input "Sourced"
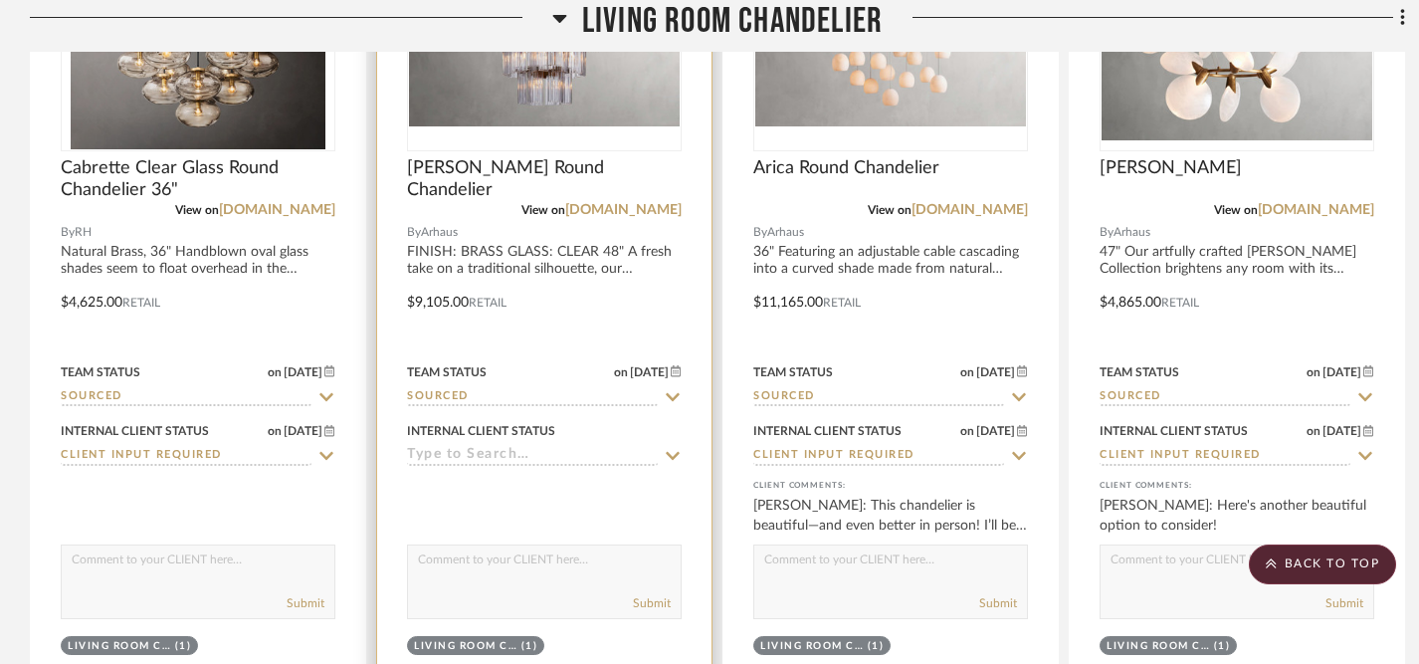
click at [671, 451] on icon at bounding box center [673, 456] width 18 height 16
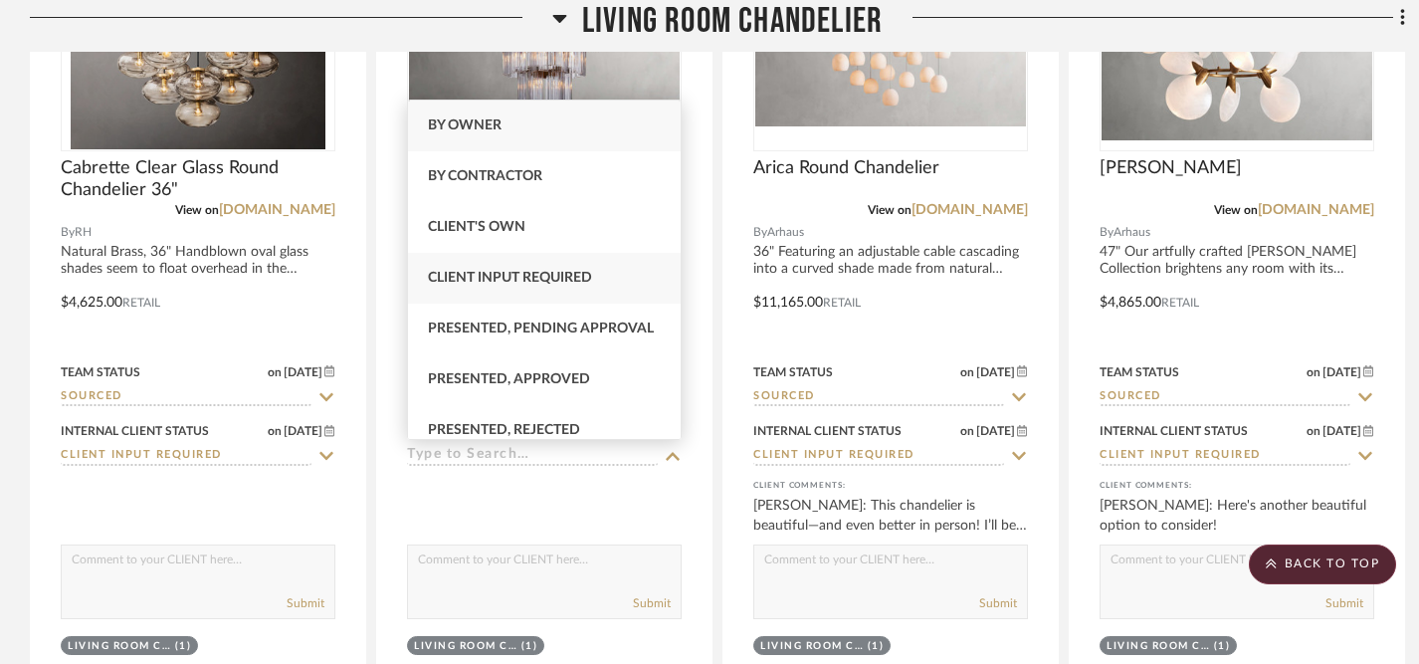
click at [588, 276] on span "Client Input Required" at bounding box center [510, 278] width 164 height 14
type input "9/18/2025"
type input "Client Input Required"
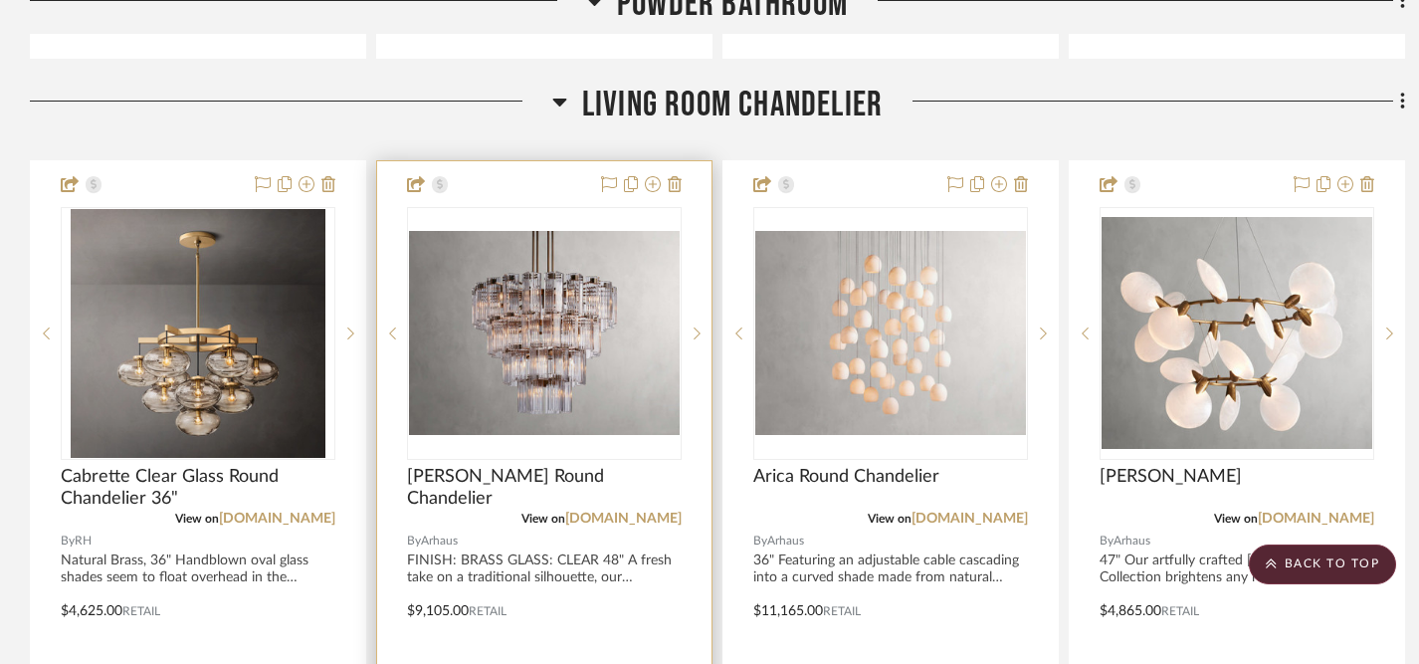
scroll to position [2293, 0]
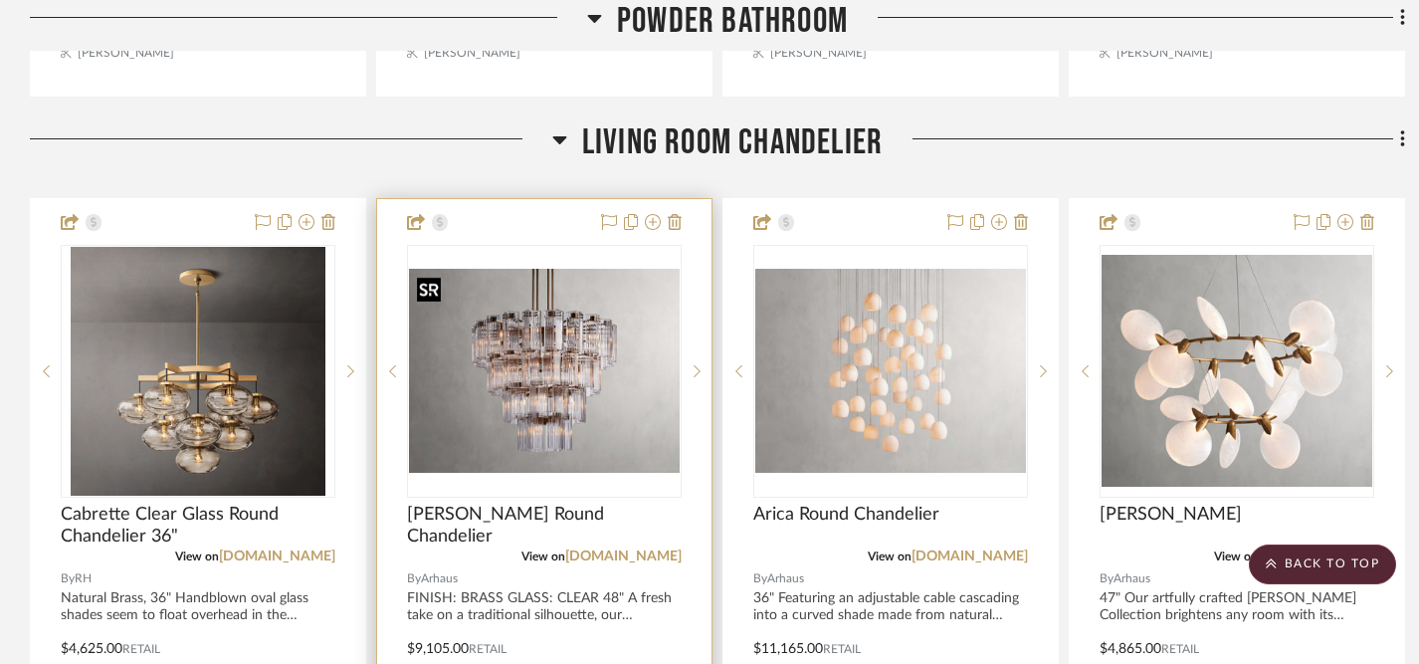
click at [582, 400] on img "0" at bounding box center [544, 370] width 271 height 203
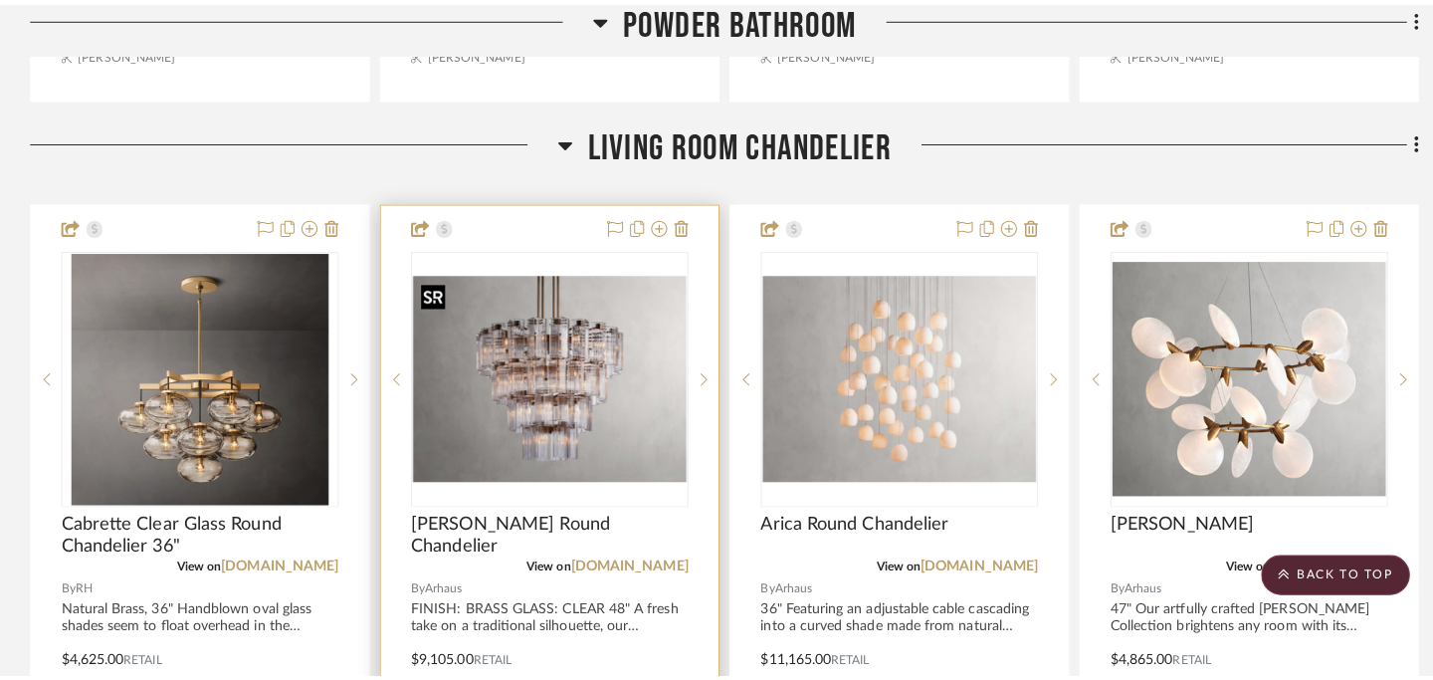
scroll to position [0, 0]
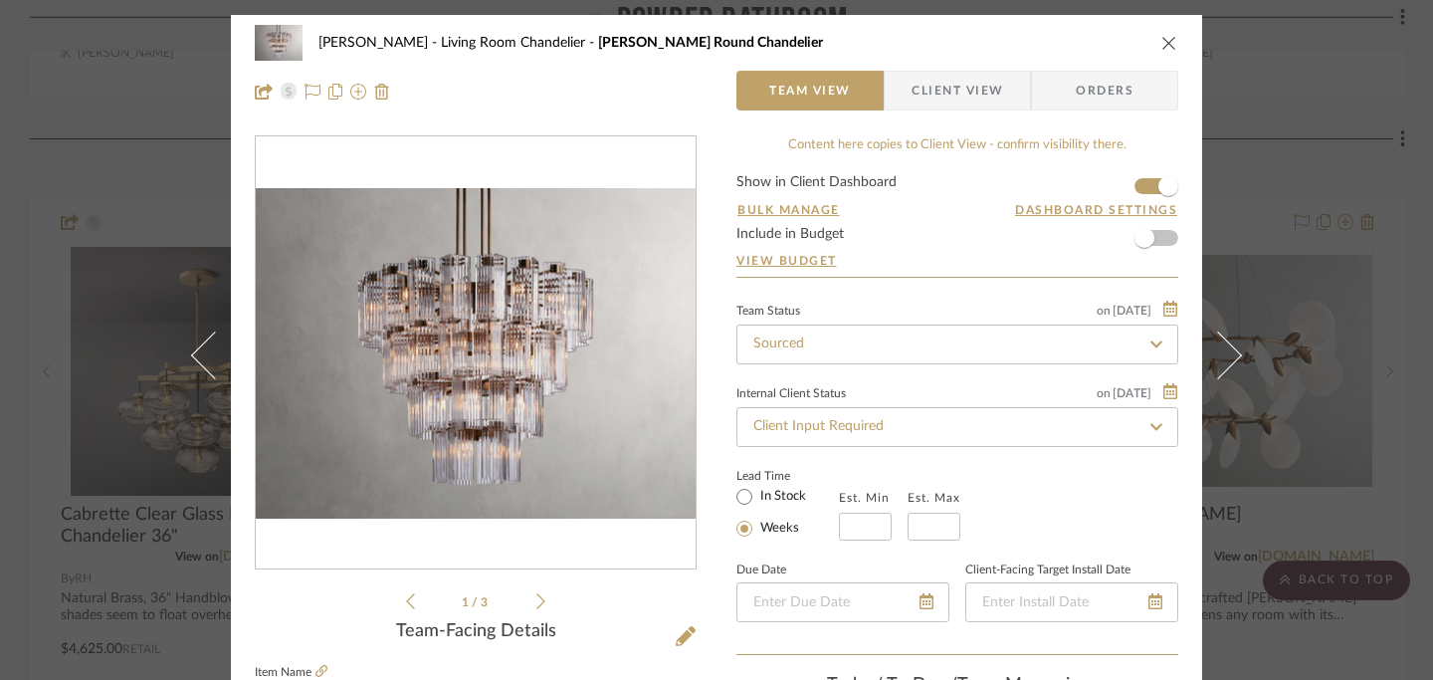
click at [1161, 41] on icon "close" at bounding box center [1169, 43] width 16 height 16
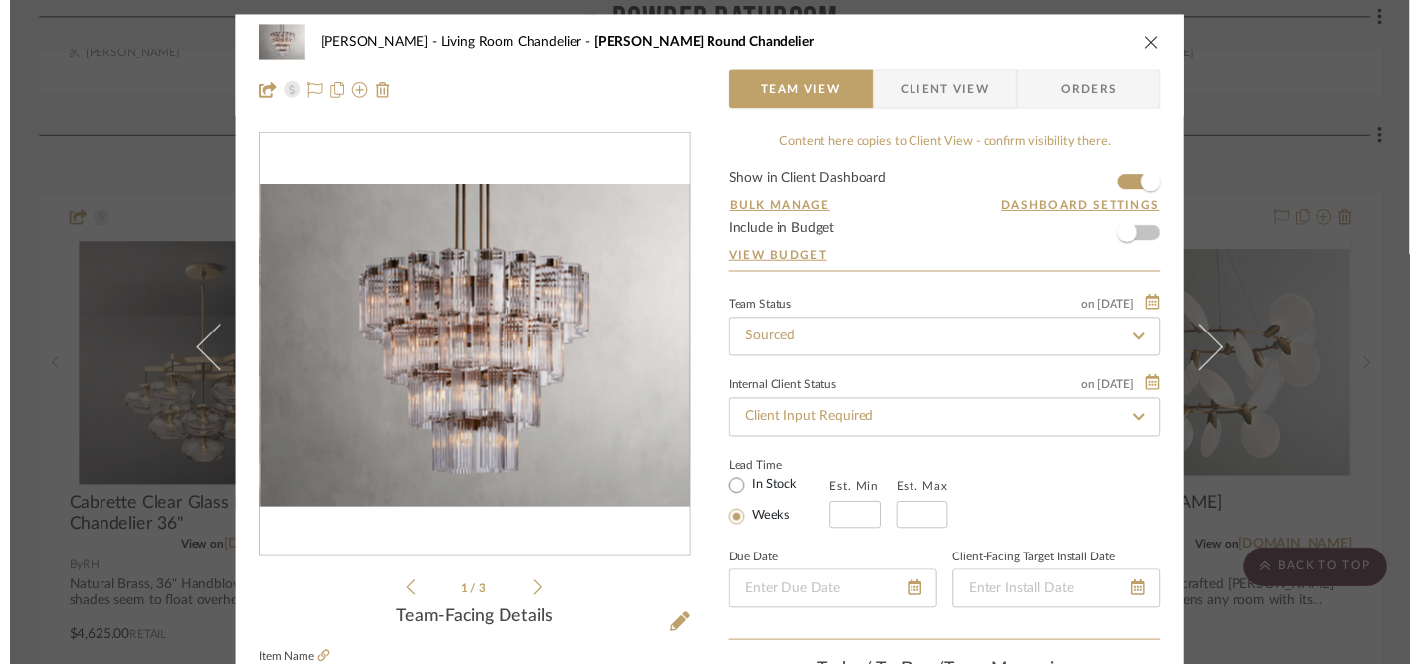
scroll to position [2293, 0]
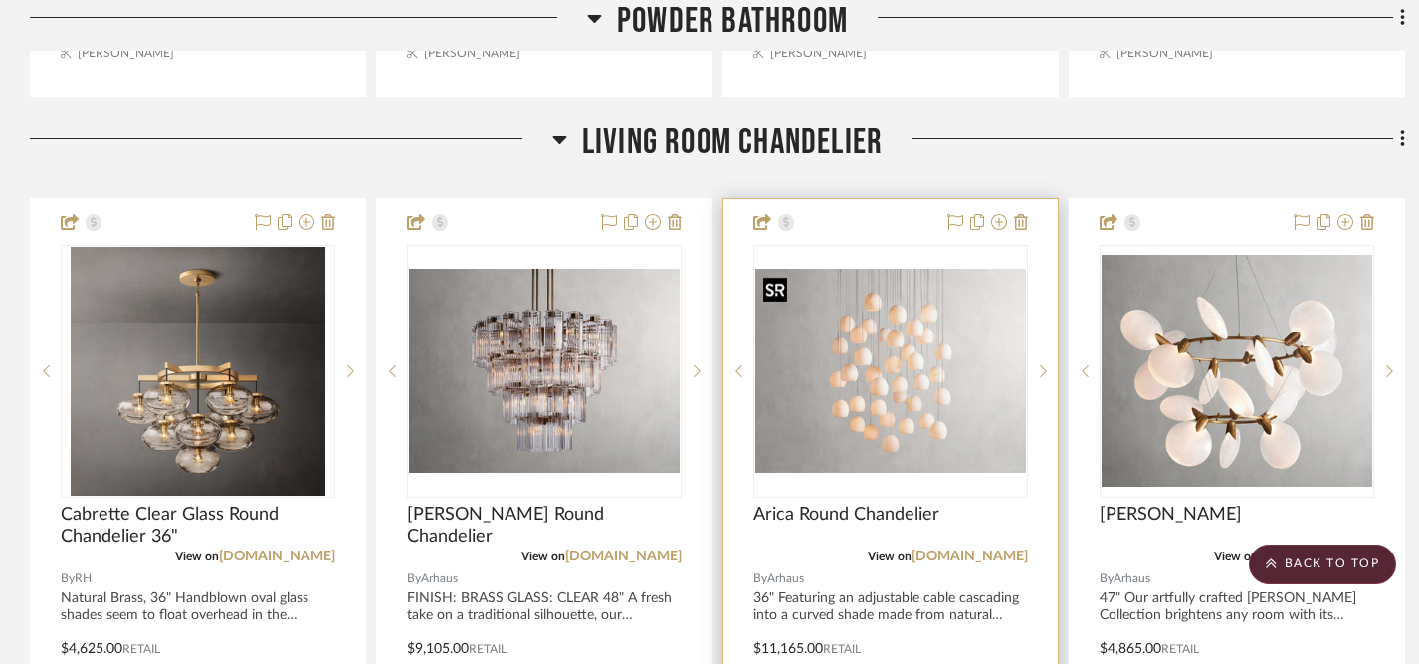
click at [920, 370] on img "0" at bounding box center [890, 370] width 271 height 203
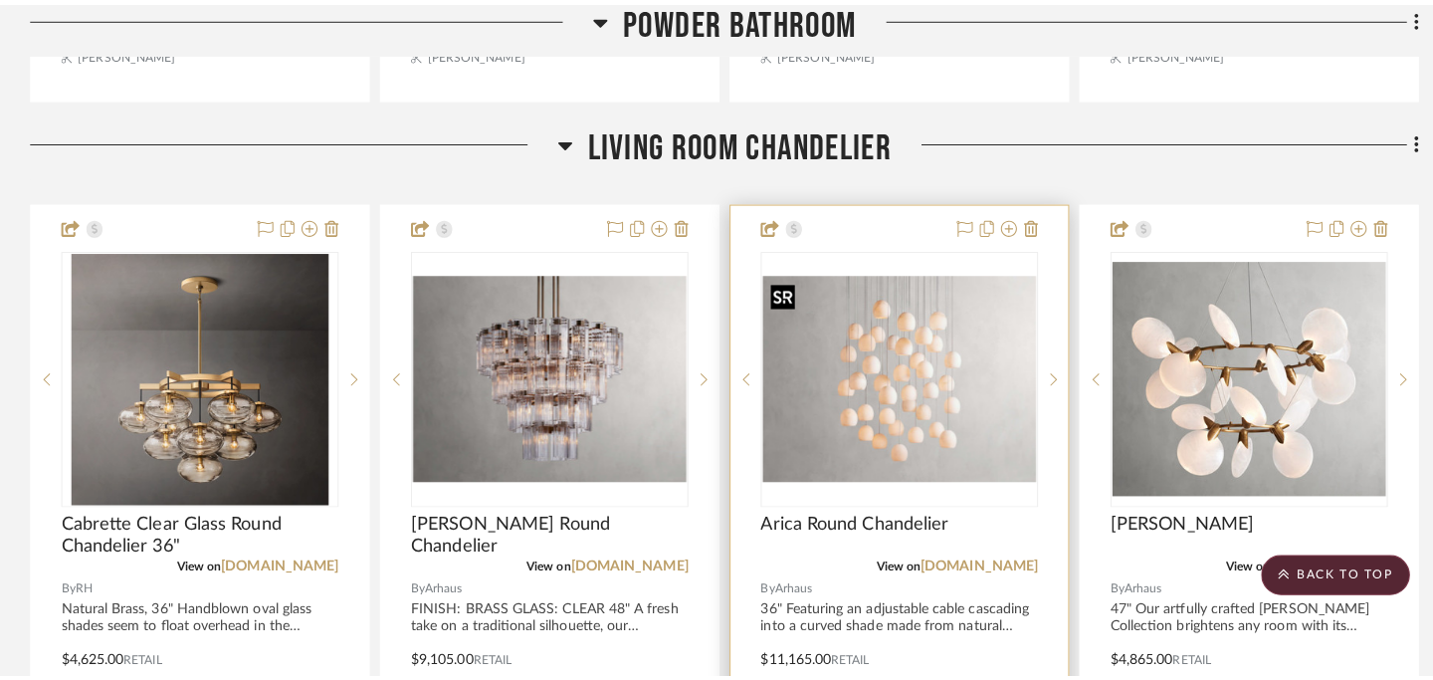
scroll to position [0, 0]
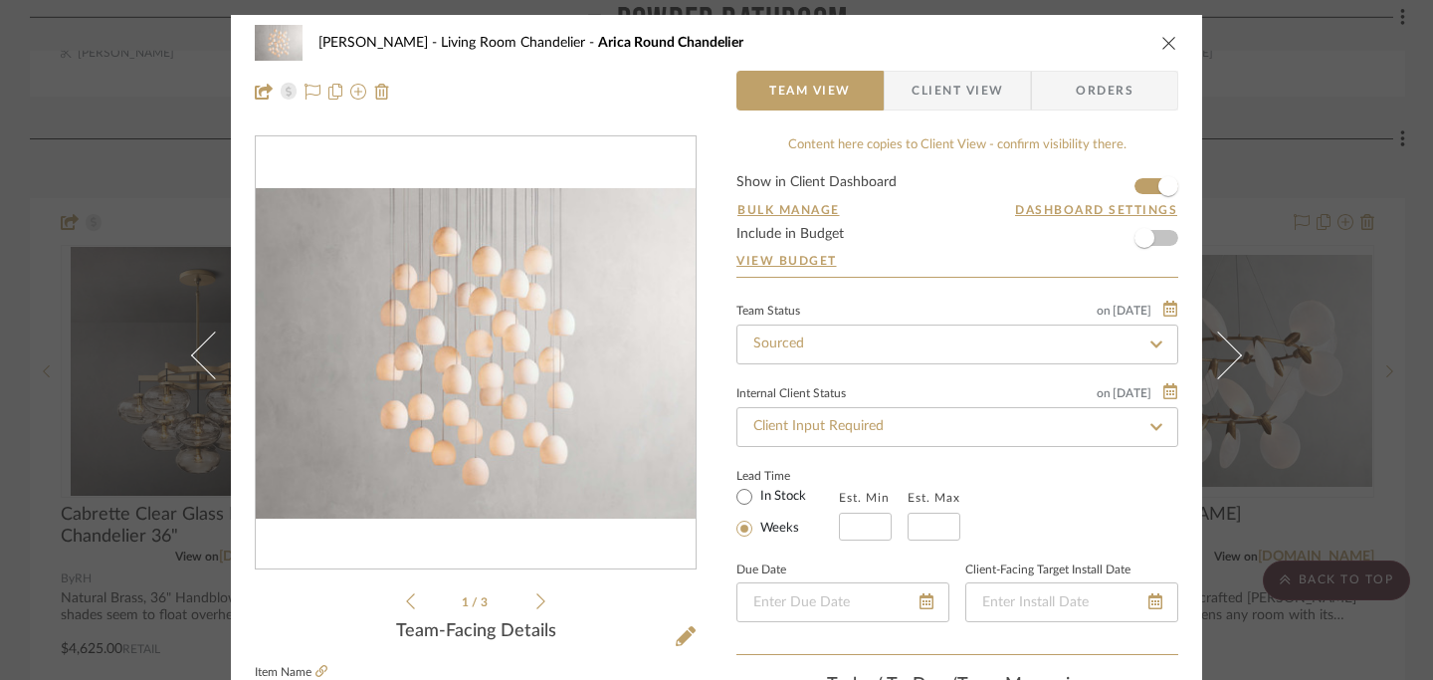
click at [1161, 45] on icon "close" at bounding box center [1169, 43] width 16 height 16
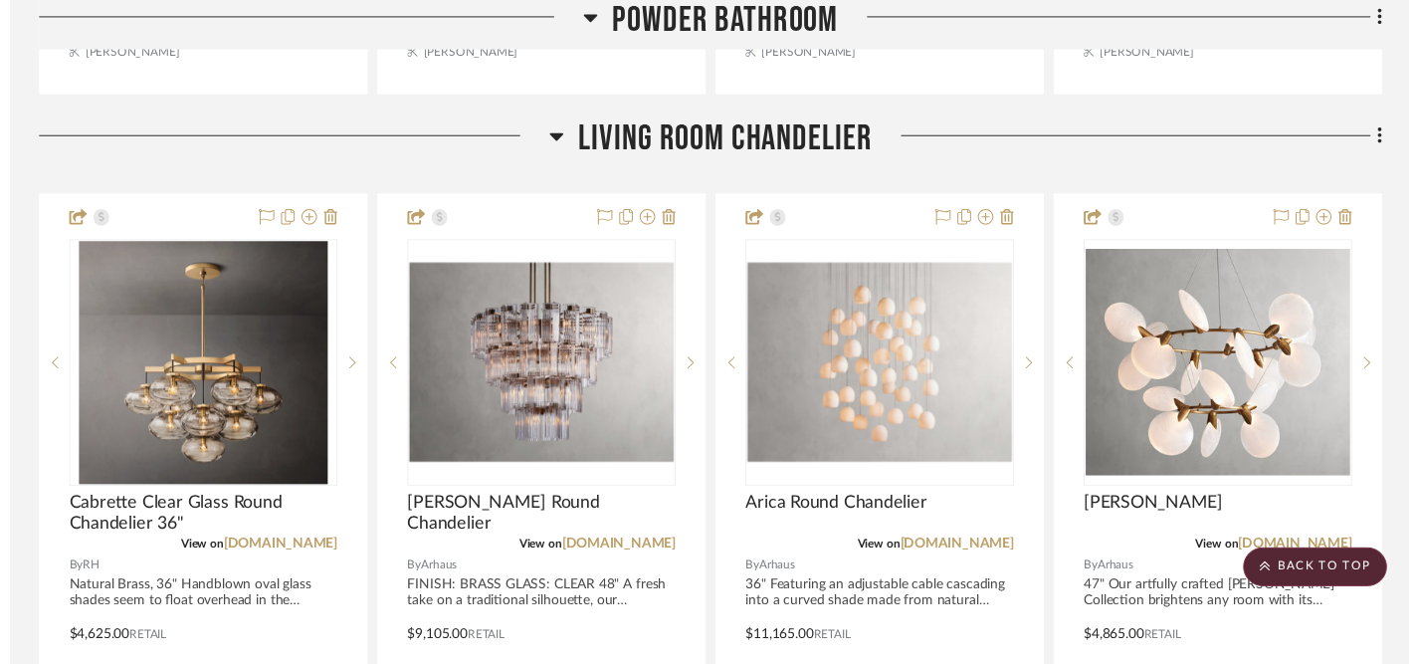
scroll to position [2293, 0]
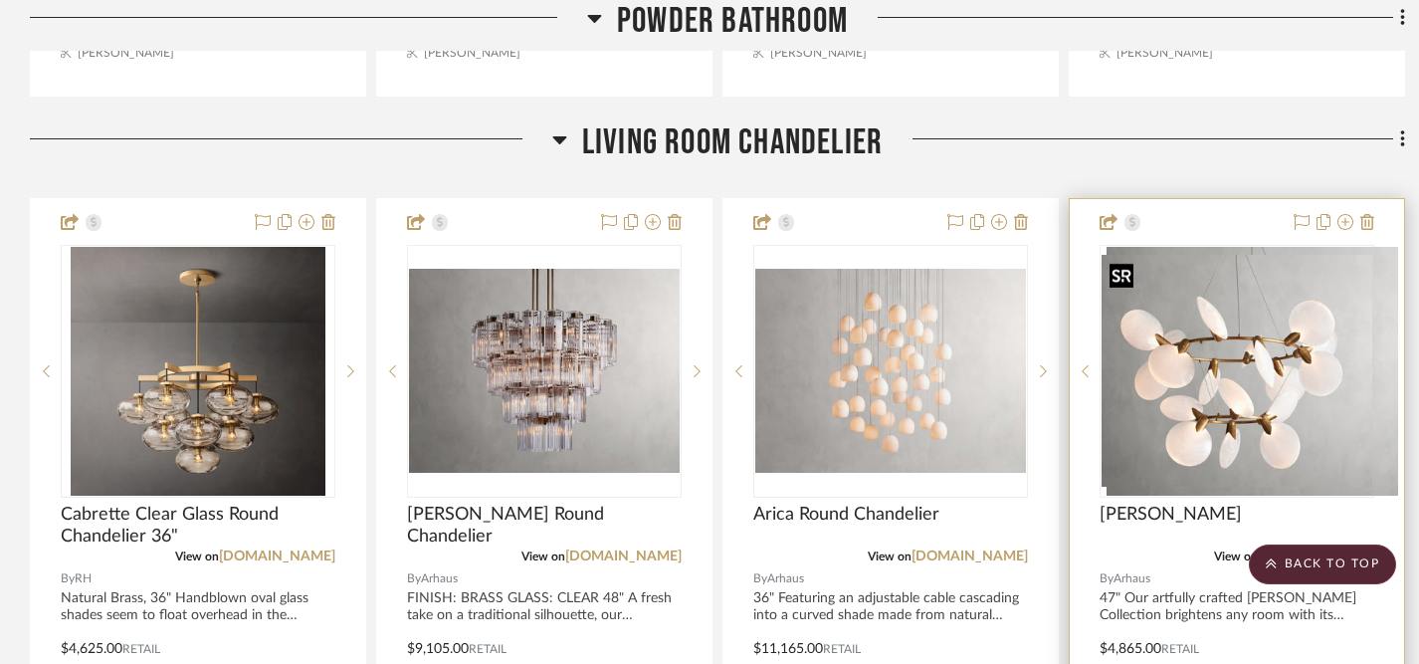
click at [1234, 366] on div at bounding box center [1237, 371] width 275 height 253
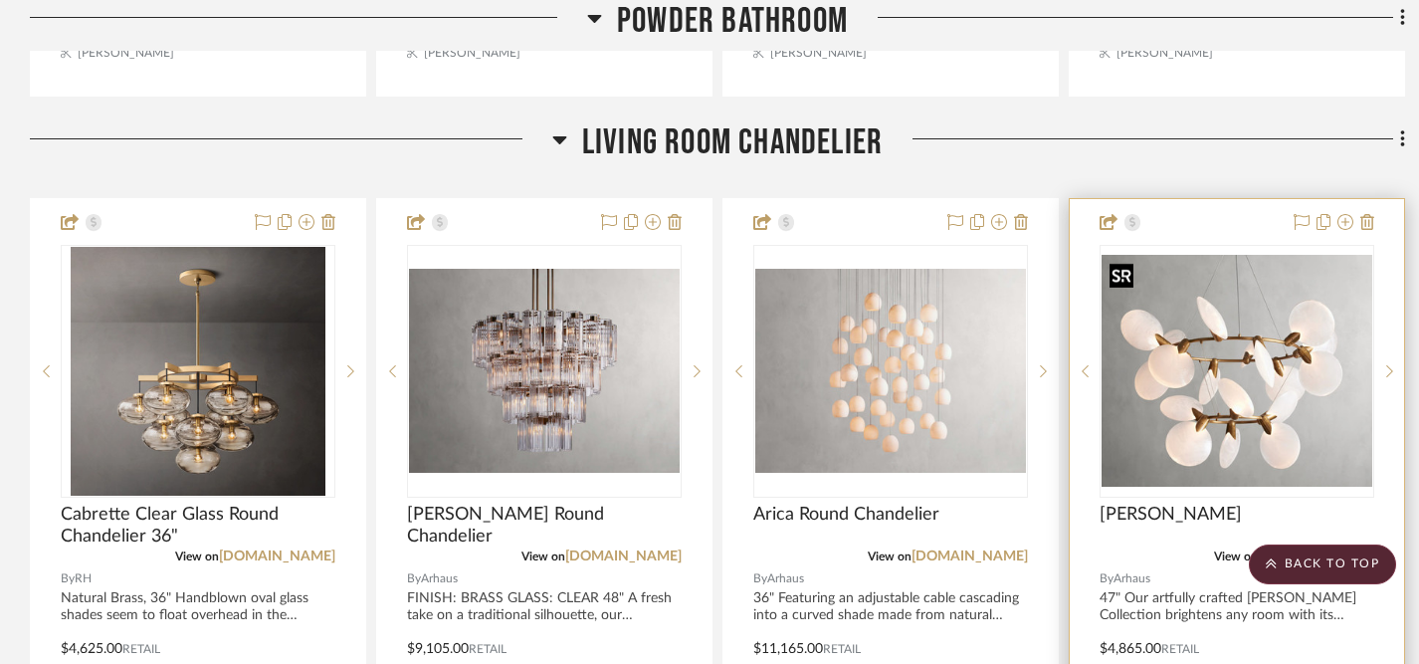
click at [1233, 375] on img "0" at bounding box center [1237, 370] width 271 height 231
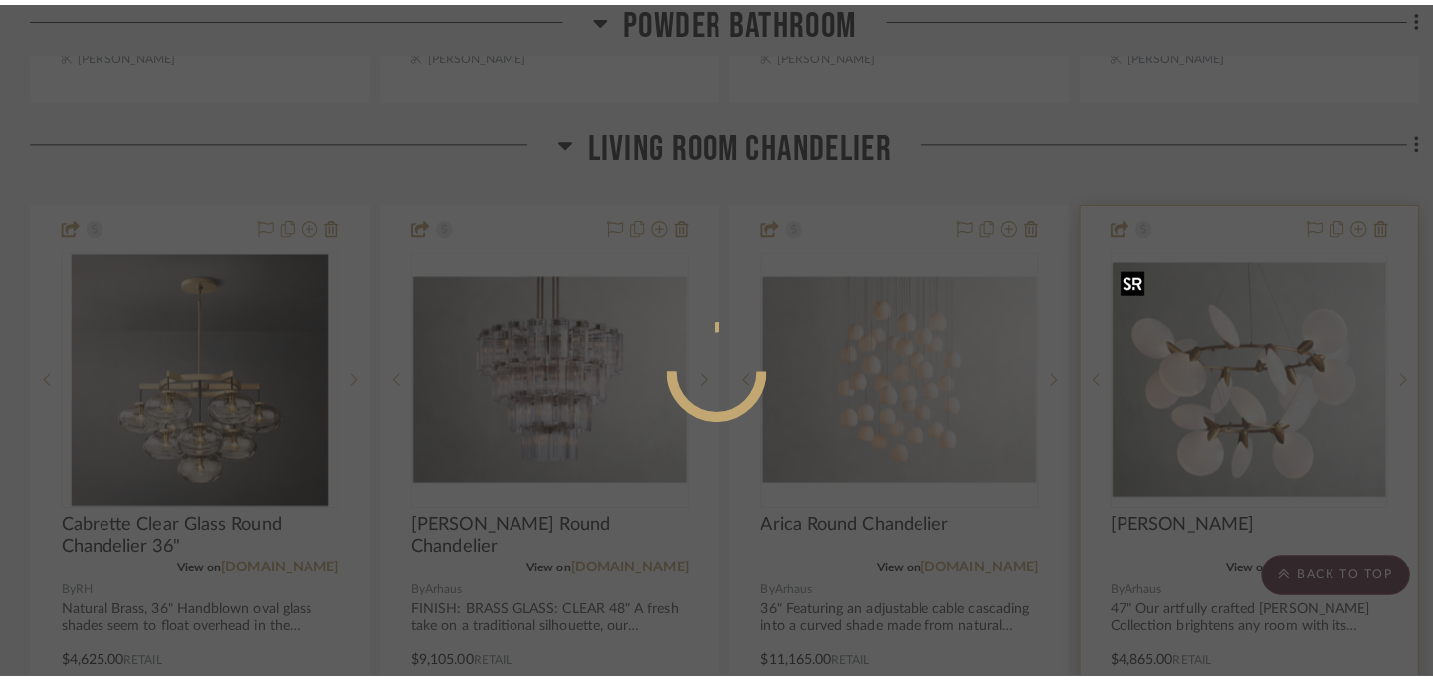
scroll to position [0, 0]
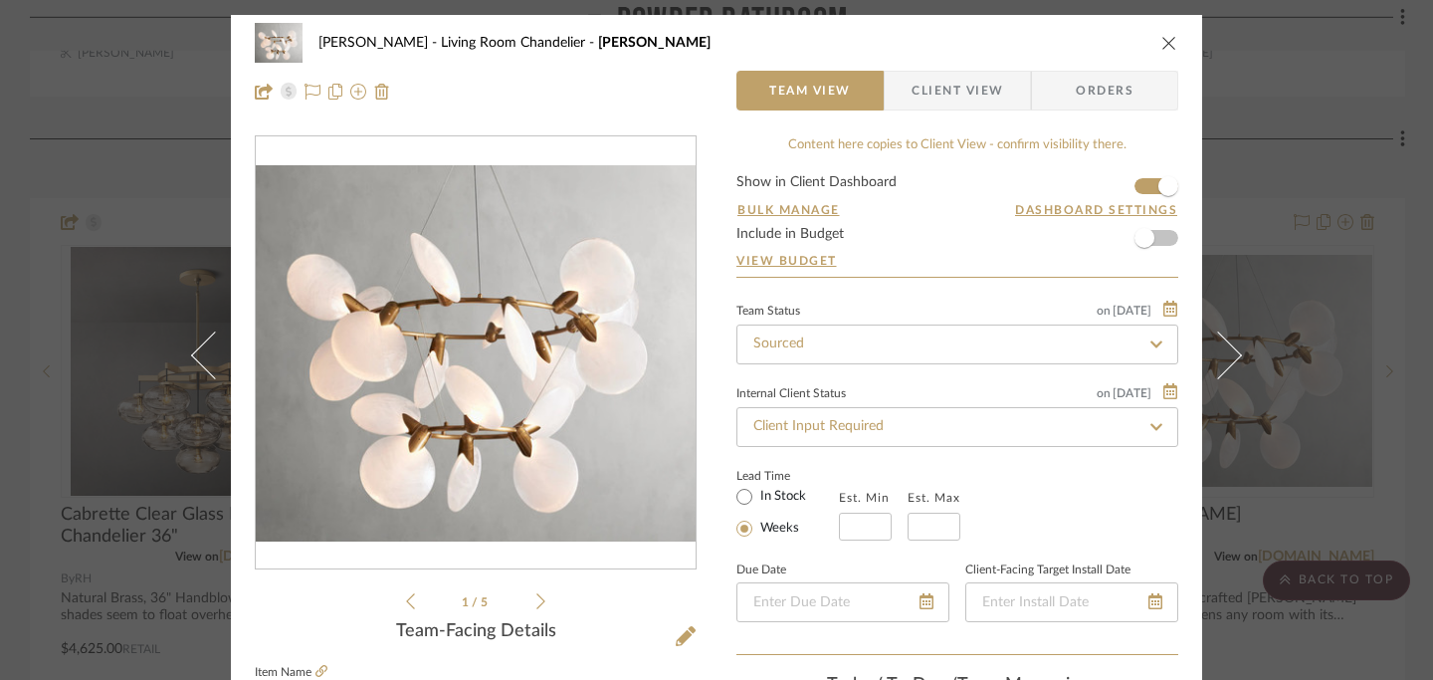
click at [1163, 46] on icon "close" at bounding box center [1169, 43] width 16 height 16
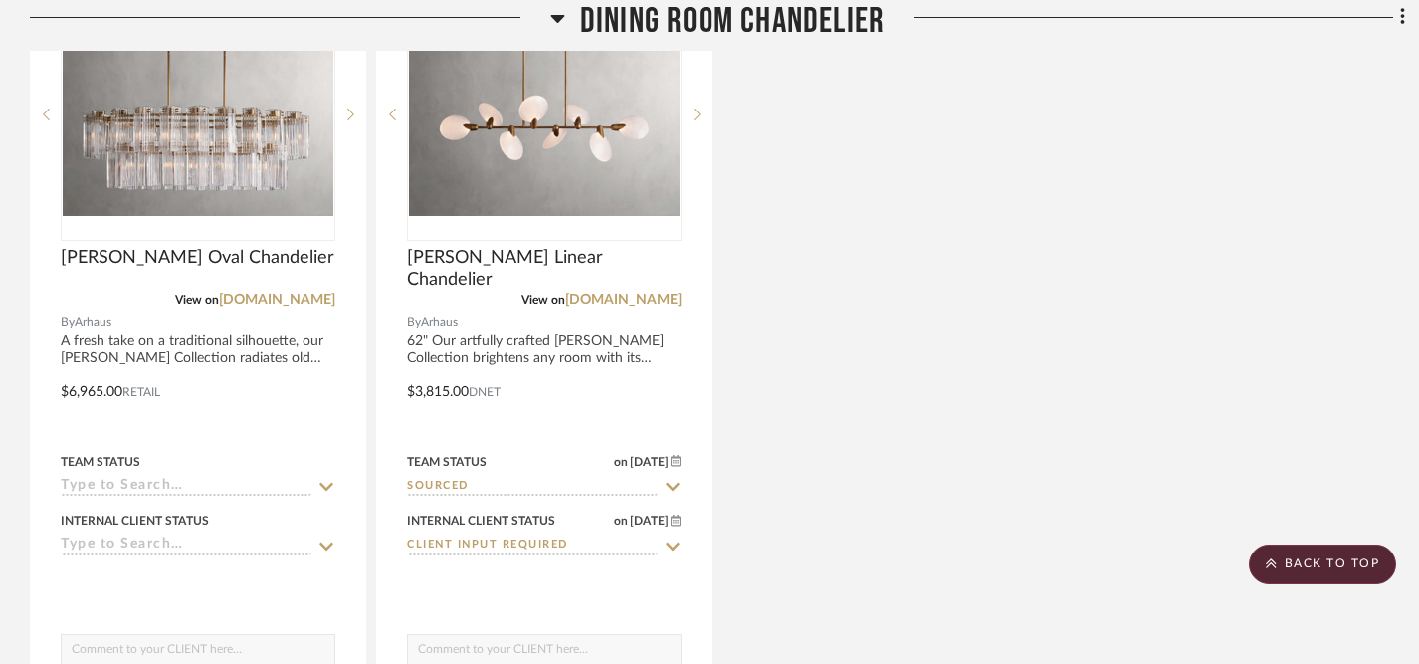
scroll to position [3526, 0]
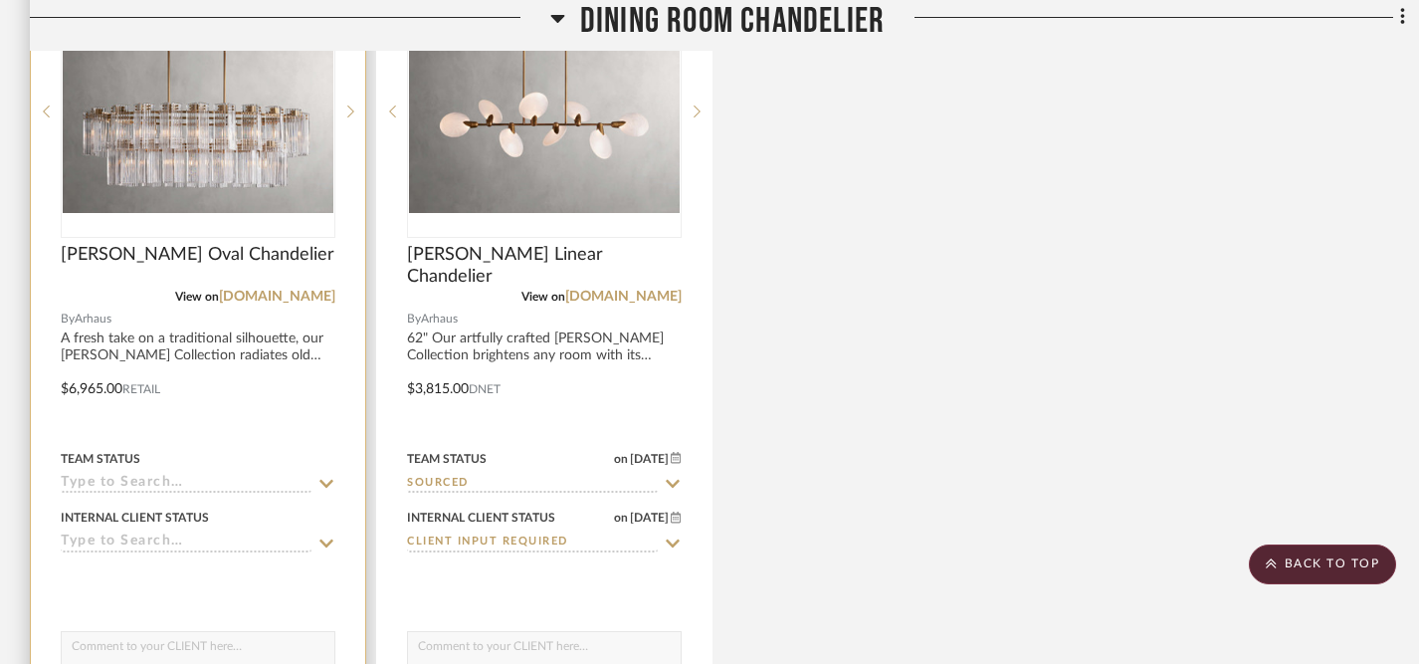
click at [323, 482] on icon at bounding box center [326, 484] width 14 height 8
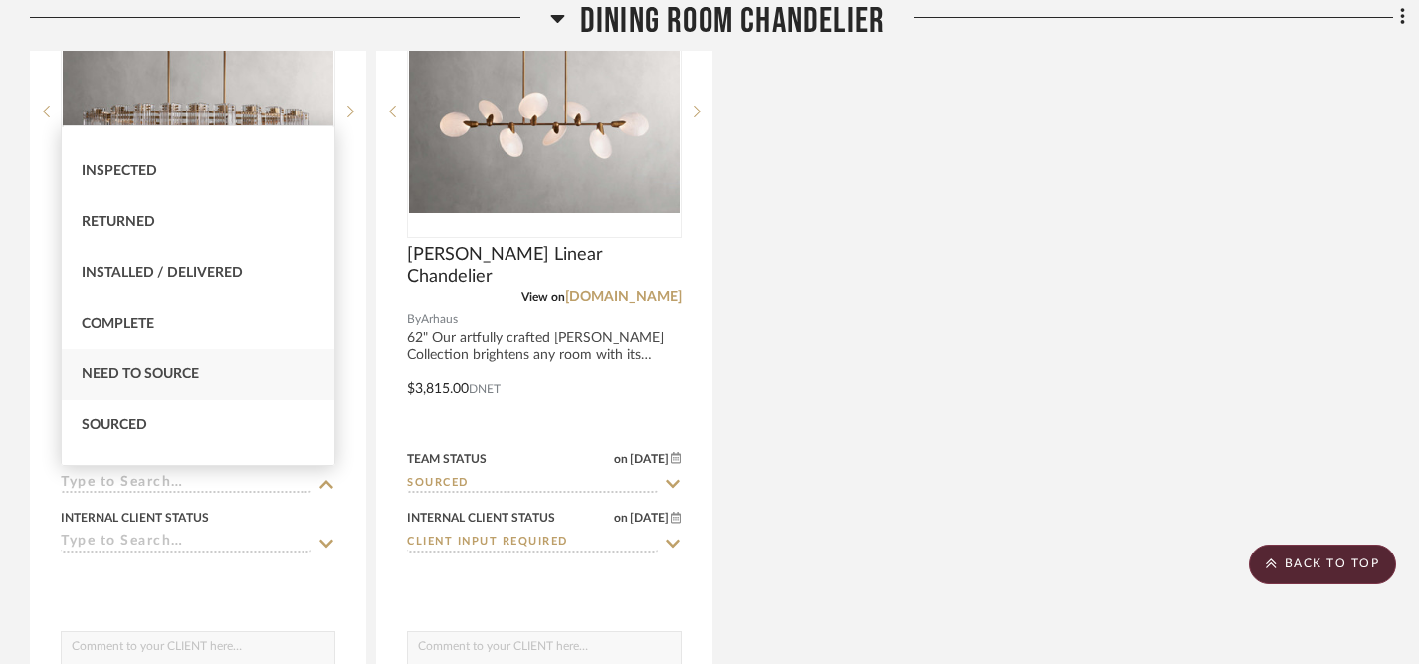
scroll to position [389, 0]
click at [208, 428] on div "Sourced" at bounding box center [198, 422] width 273 height 51
type input "9/18/2025"
type input "Sourced"
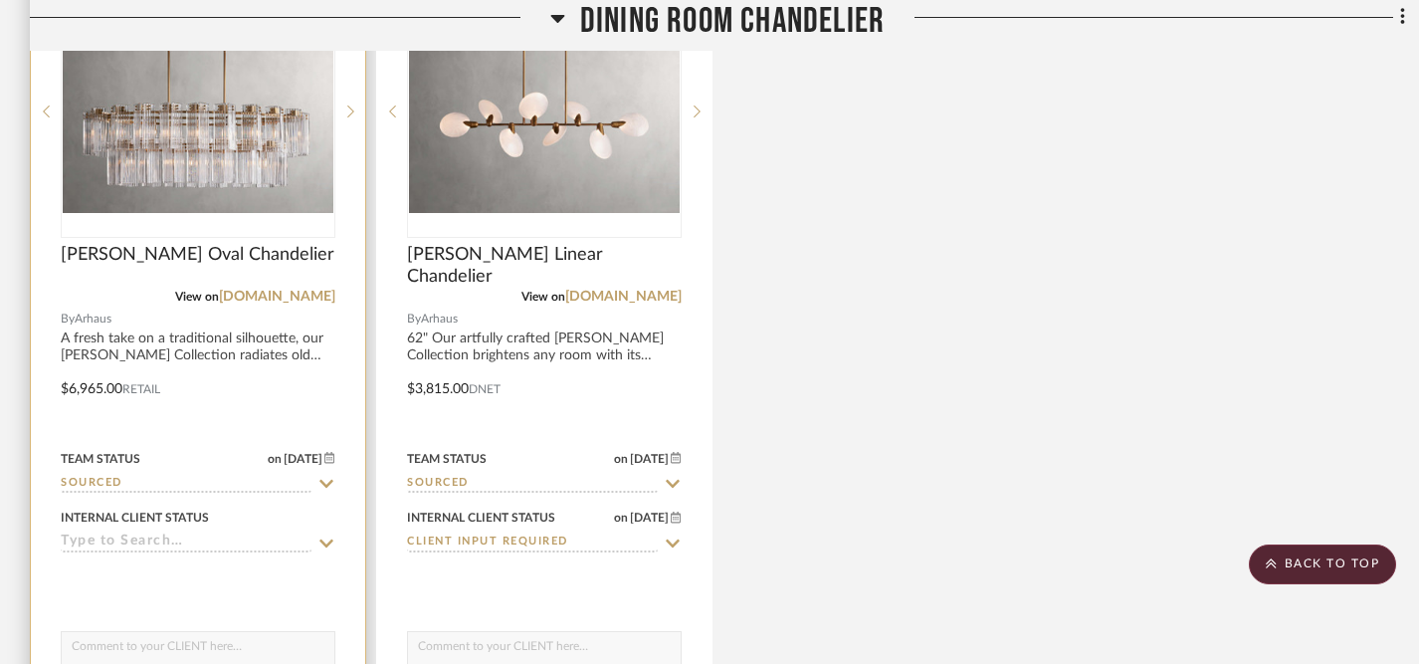
click at [325, 538] on icon at bounding box center [326, 543] width 18 height 16
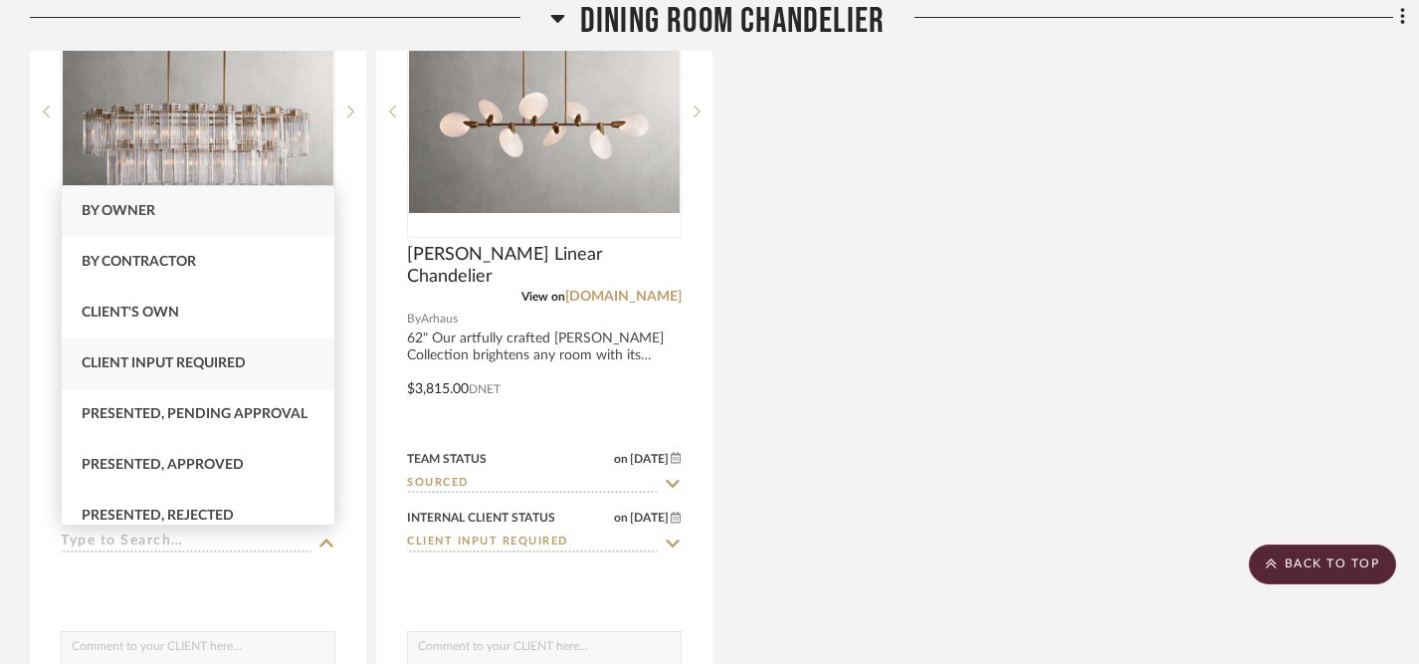
click at [251, 368] on div "Client Input Required" at bounding box center [198, 363] width 273 height 51
type input "9/18/2025"
type input "Client Input Required"
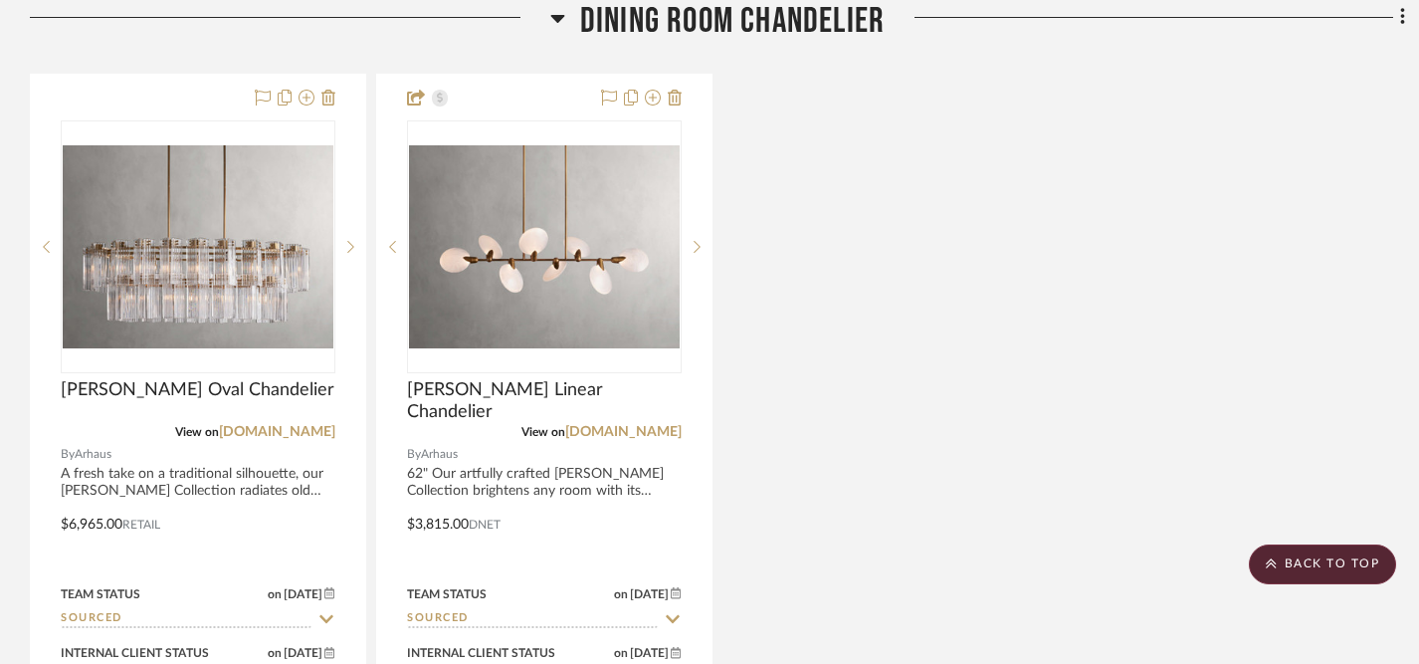
scroll to position [3279, 0]
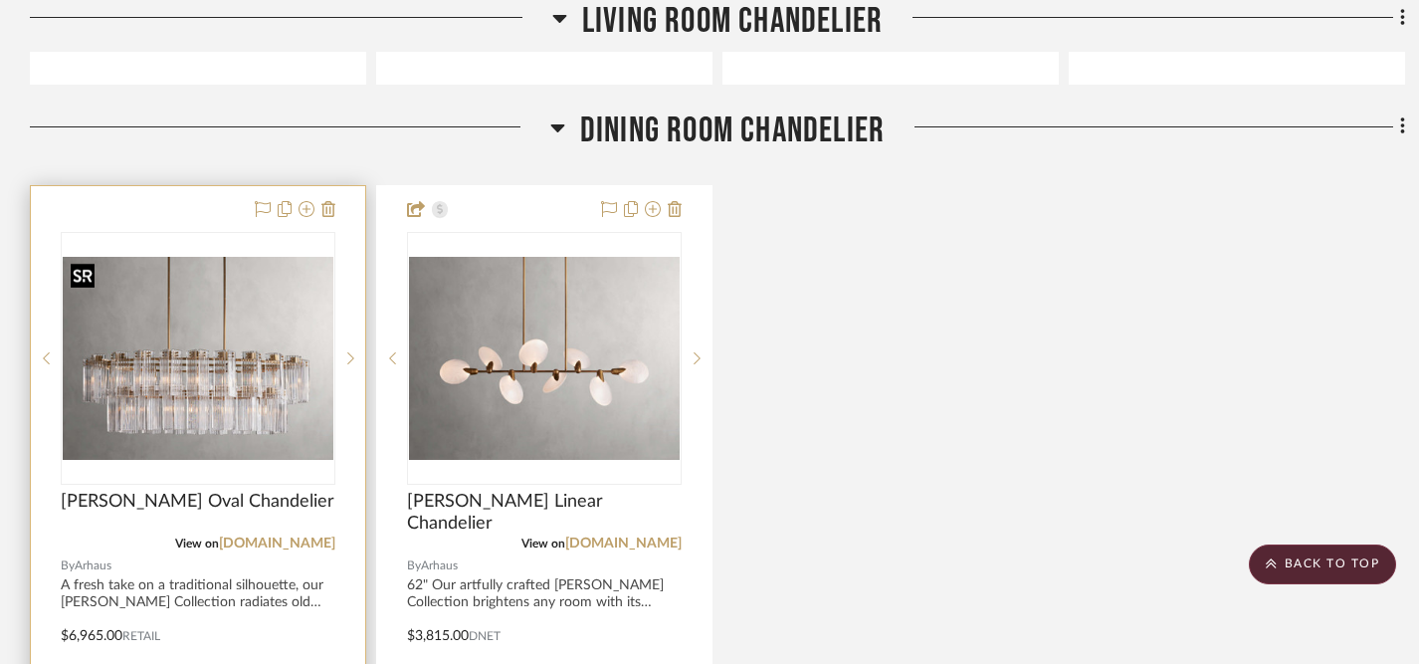
click at [0, 0] on img at bounding box center [0, 0] width 0 height 0
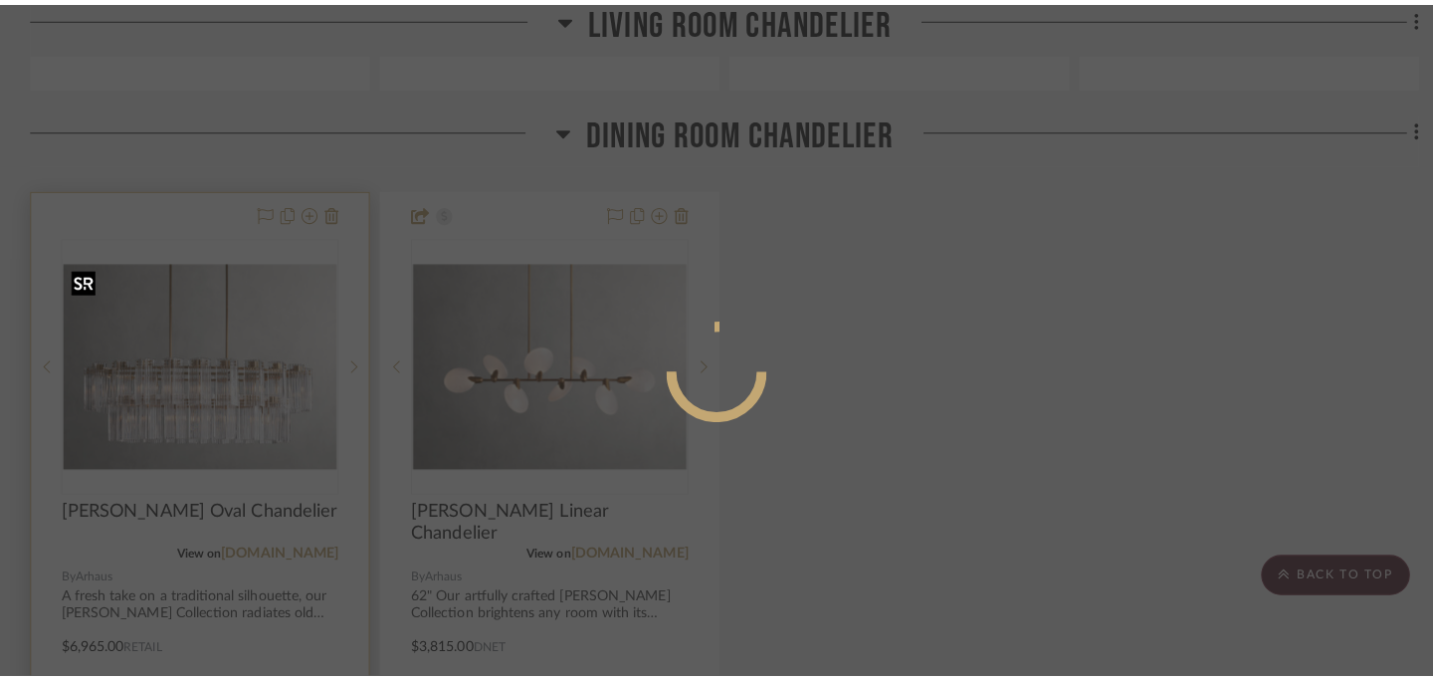
scroll to position [0, 0]
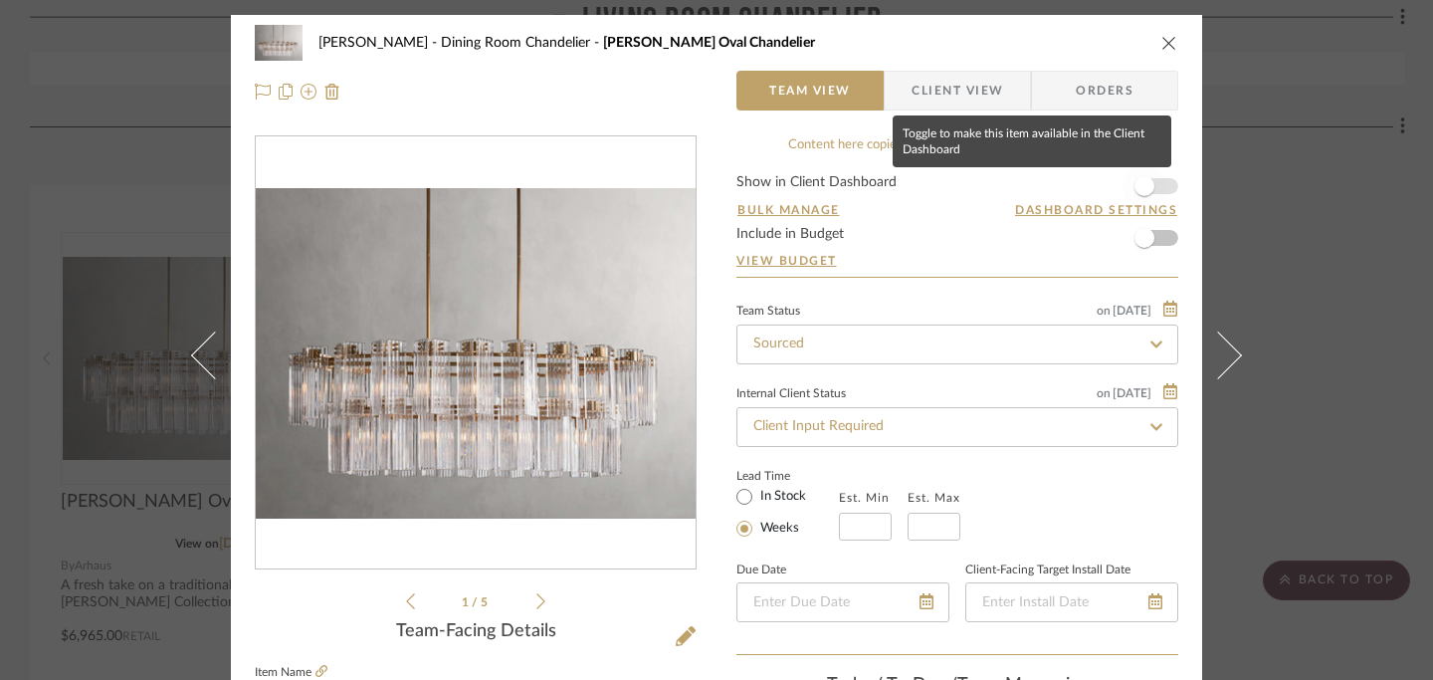
click at [1135, 181] on span "button" at bounding box center [1145, 186] width 20 height 20
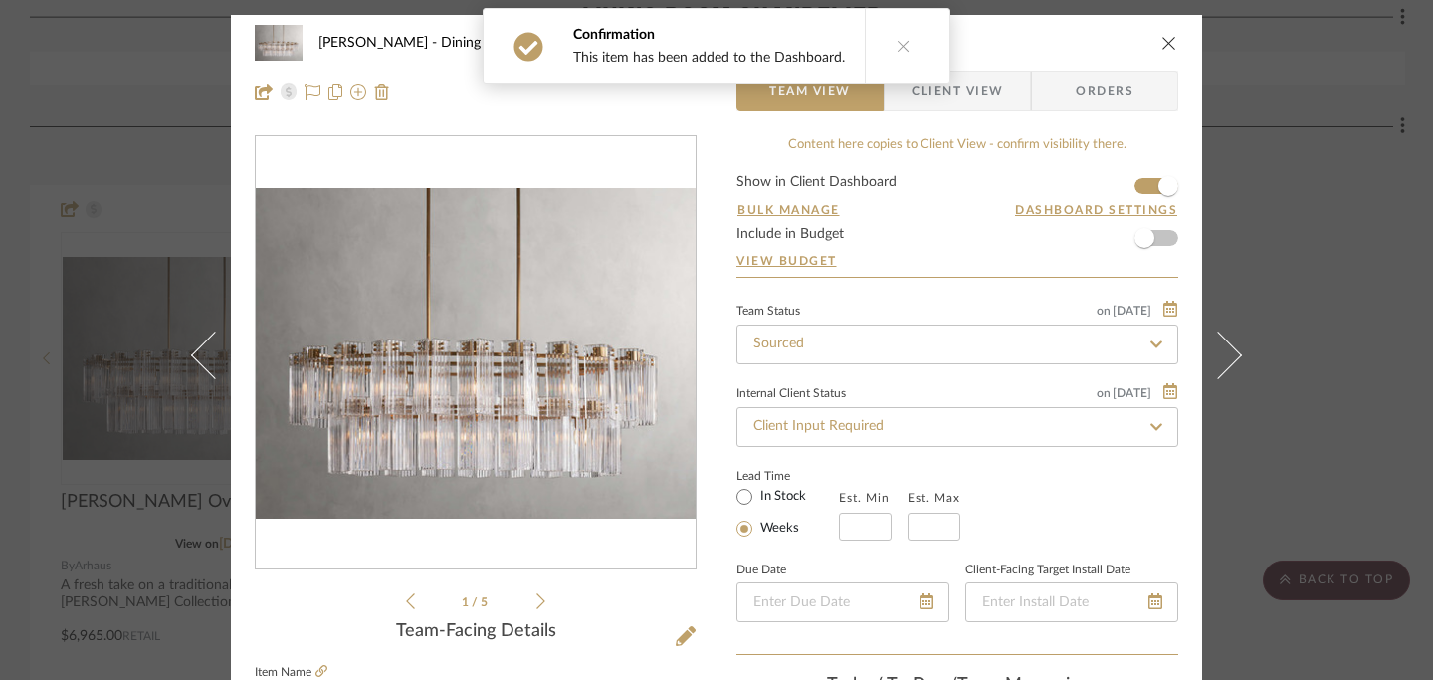
click at [1161, 49] on icon "close" at bounding box center [1169, 43] width 16 height 16
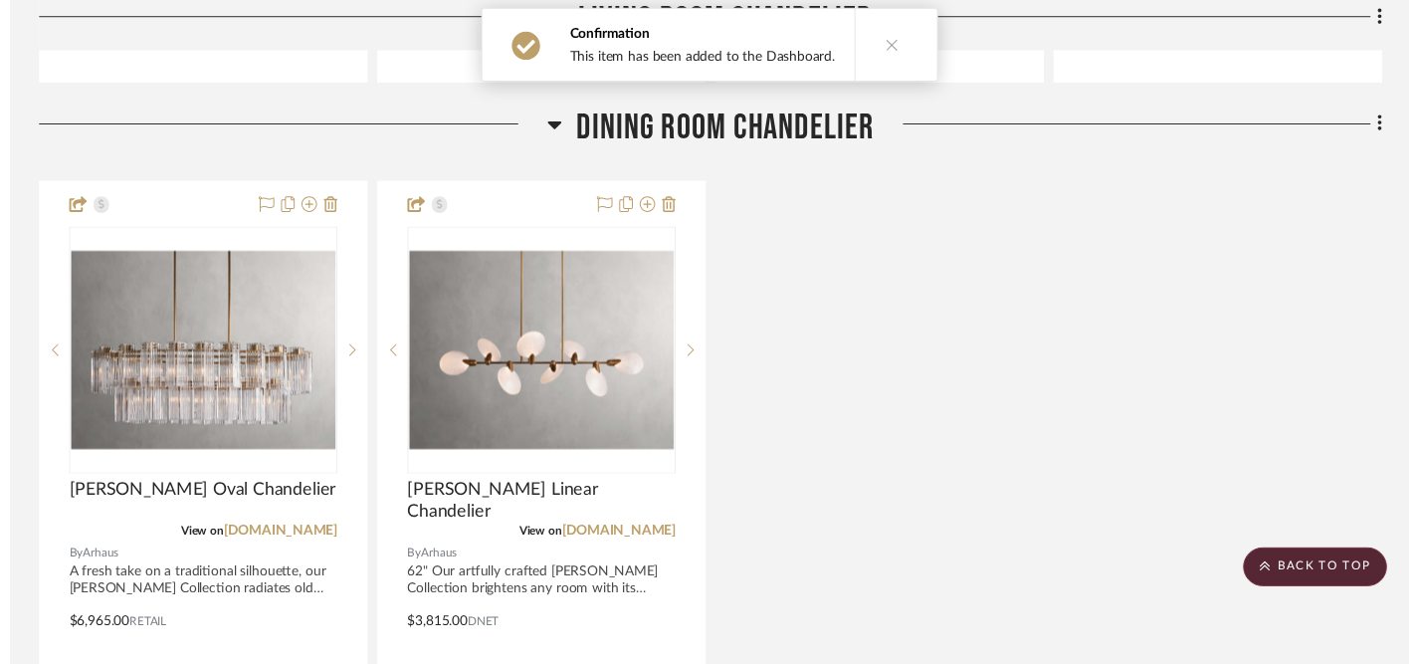
scroll to position [3279, 0]
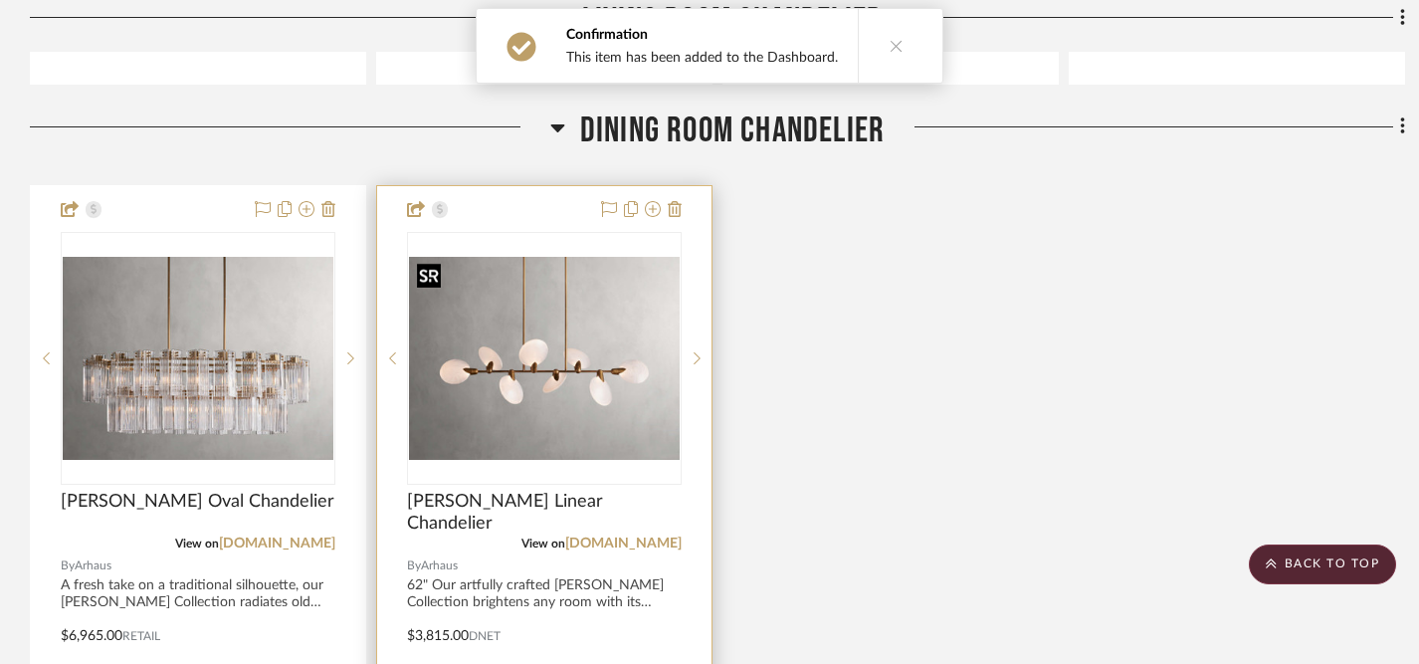
click at [557, 373] on img "0" at bounding box center [544, 358] width 271 height 203
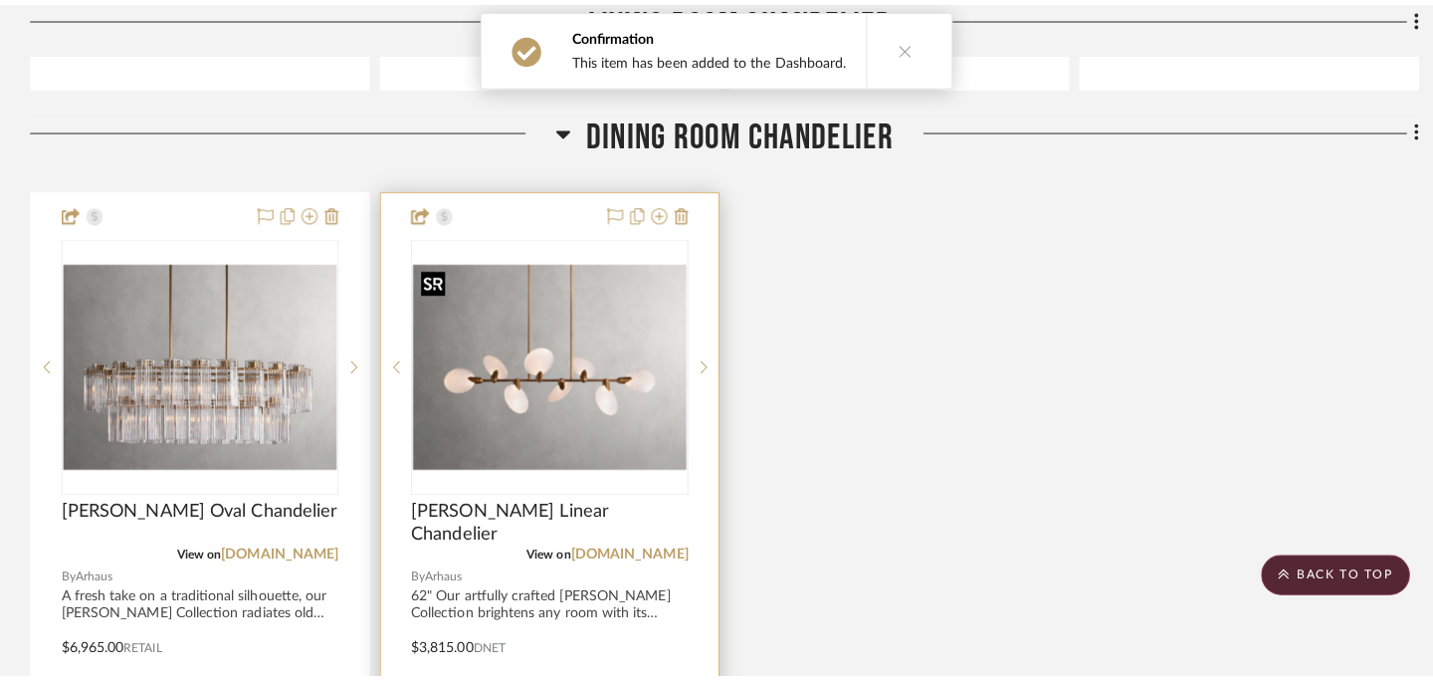
scroll to position [0, 0]
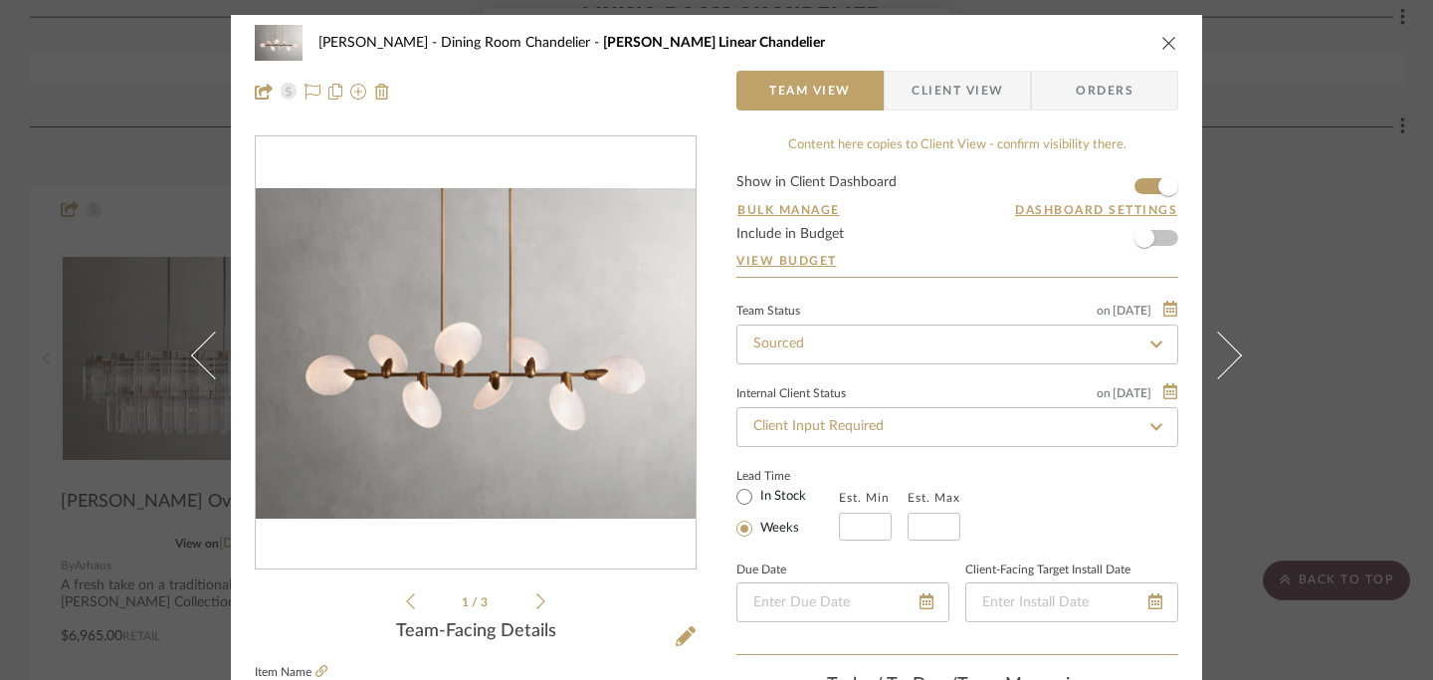
click at [1161, 42] on icon "close" at bounding box center [1169, 43] width 16 height 16
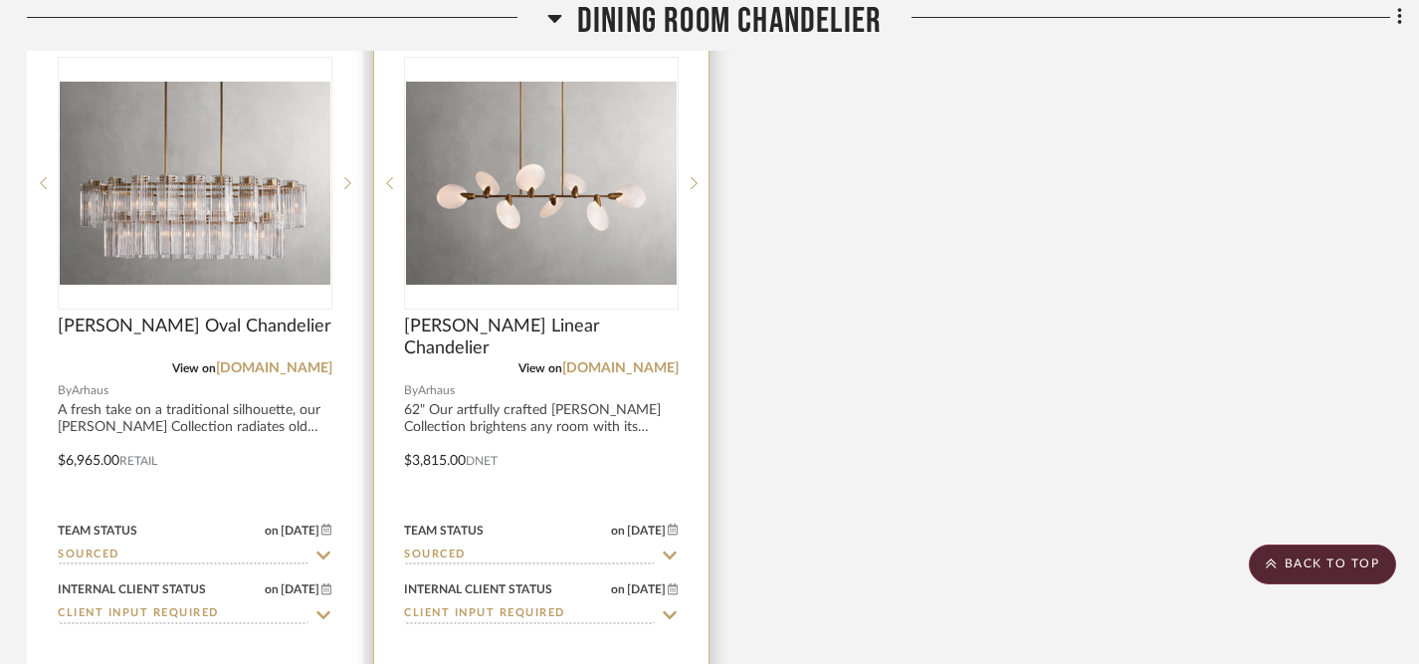
scroll to position [3449, 3]
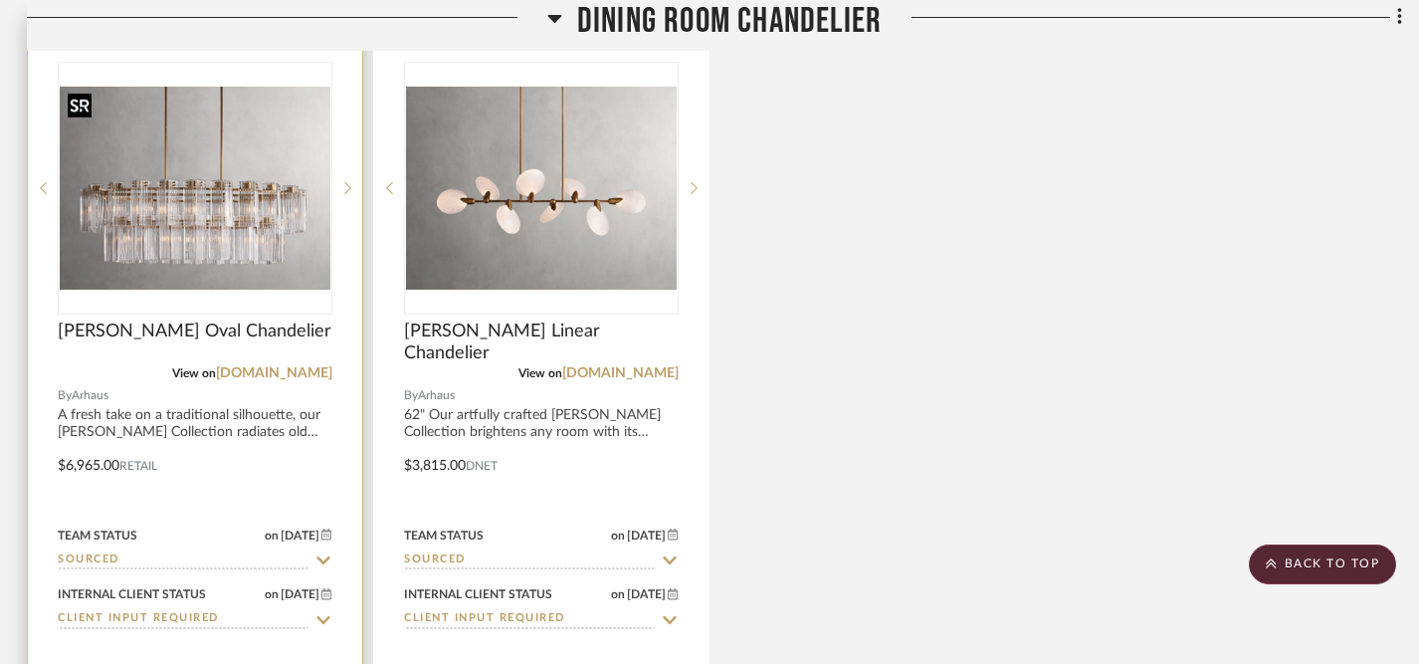
click at [243, 215] on img "0" at bounding box center [195, 188] width 271 height 203
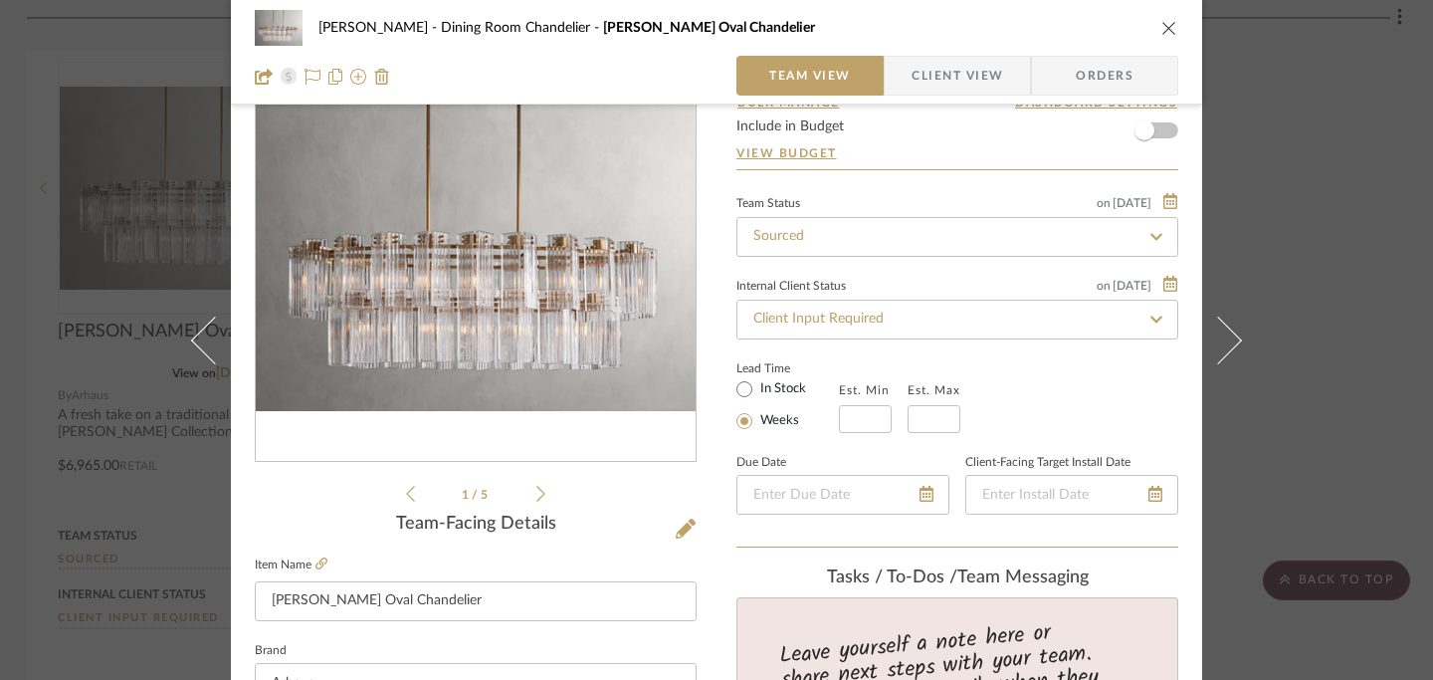
scroll to position [213, 0]
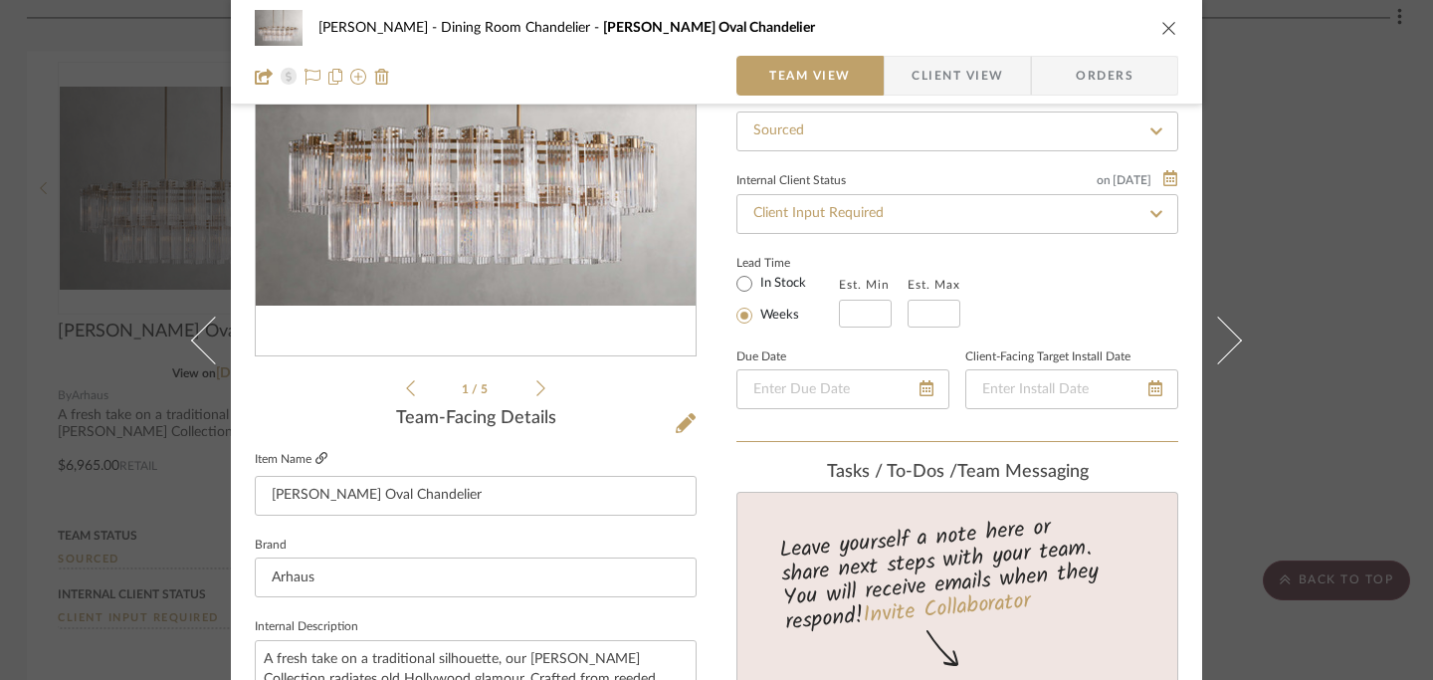
click at [315, 462] on icon at bounding box center [321, 458] width 12 height 12
click at [1161, 30] on icon "close" at bounding box center [1169, 28] width 16 height 16
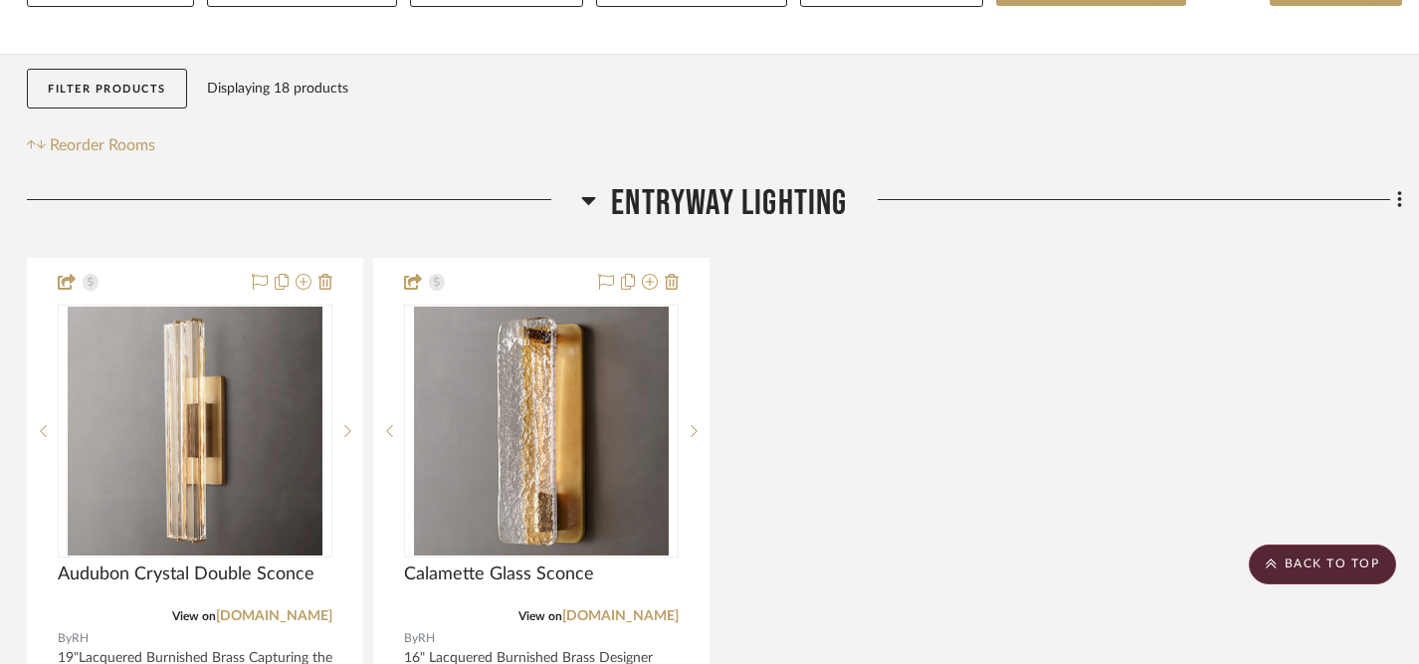
scroll to position [0, 3]
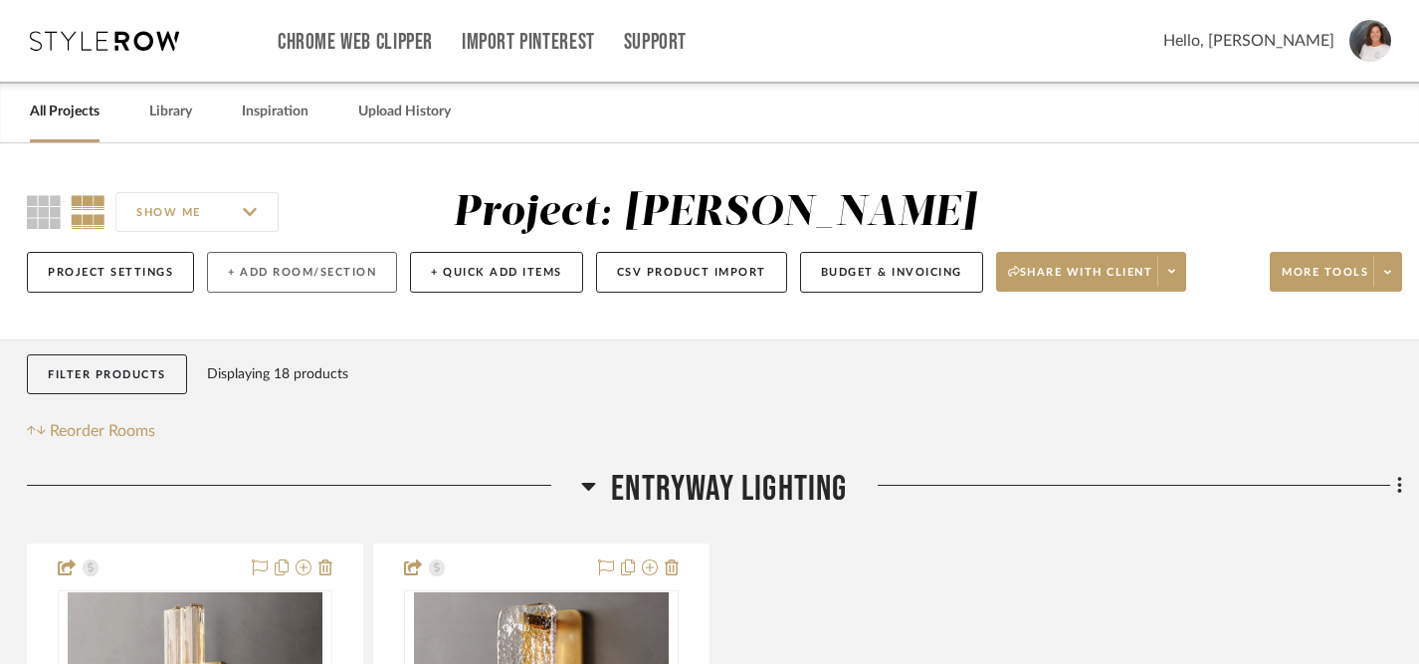
click at [287, 277] on button "+ Add Room/Section" at bounding box center [302, 272] width 190 height 41
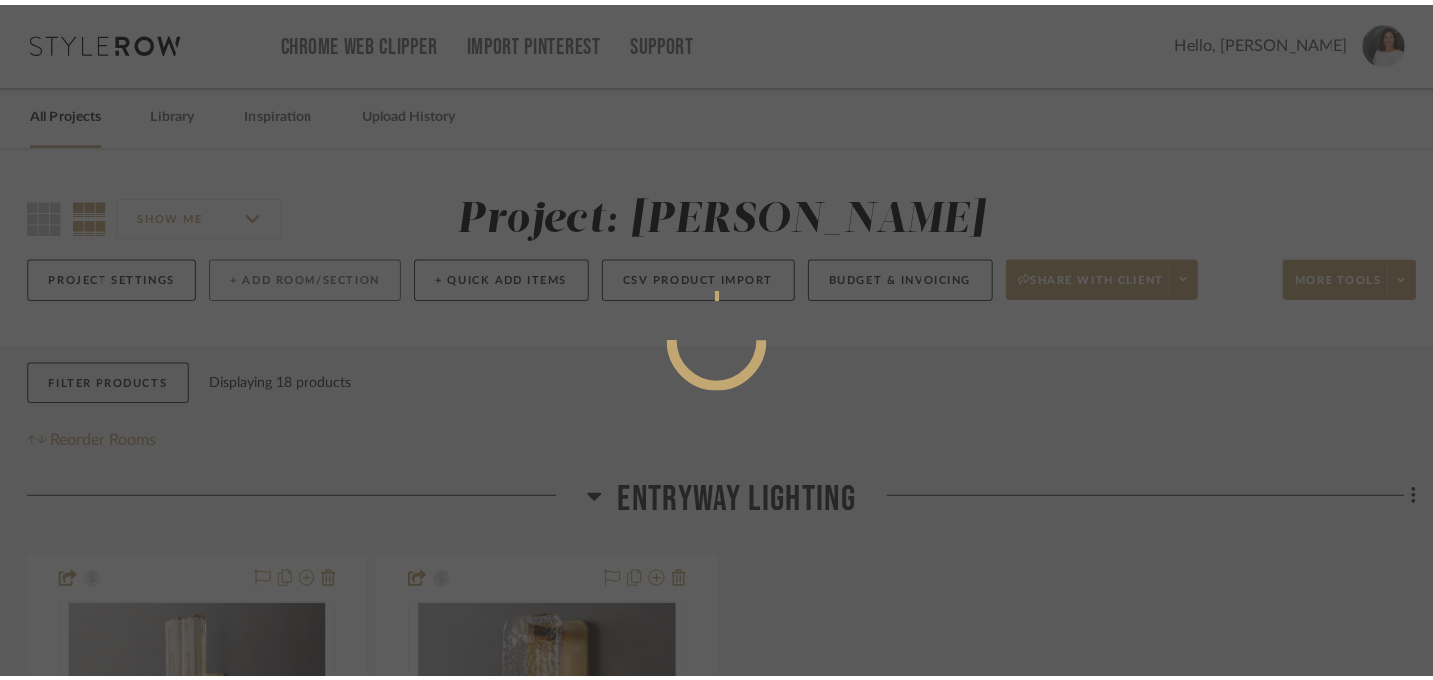
scroll to position [0, 0]
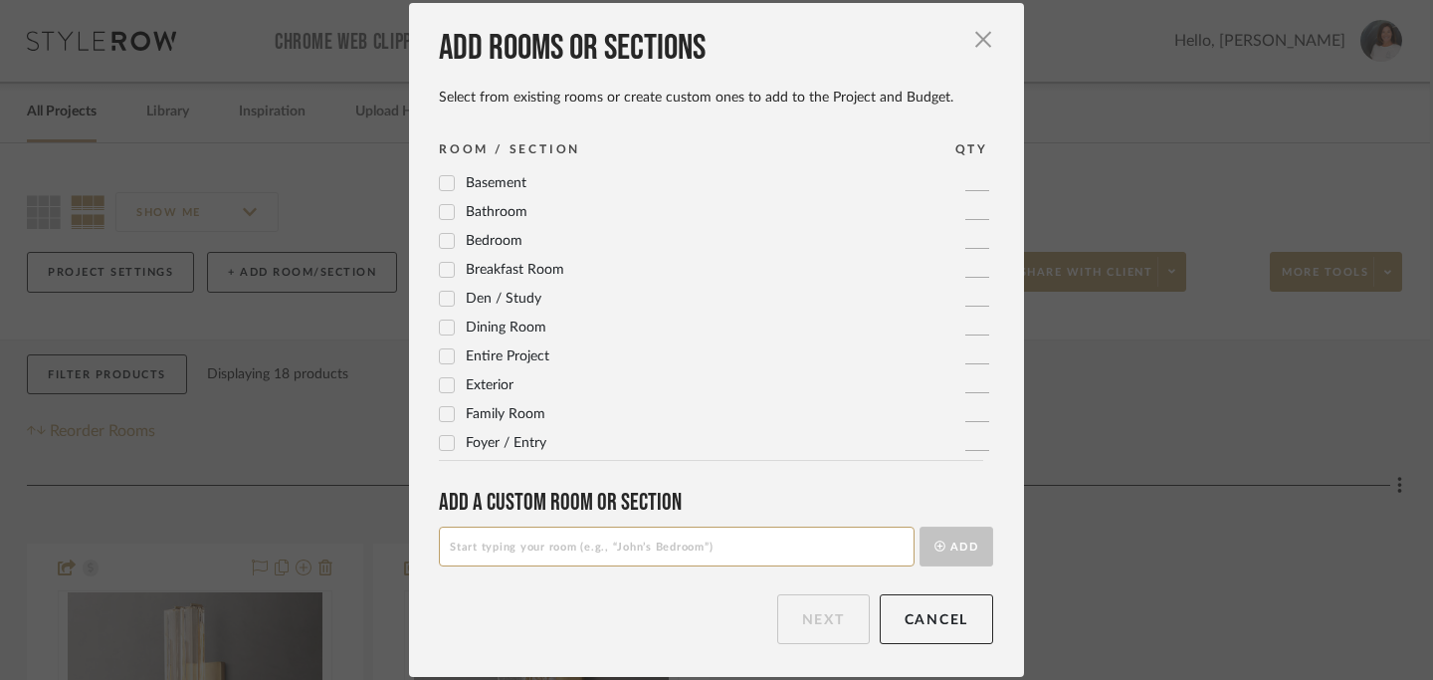
click at [551, 554] on input at bounding box center [677, 546] width 476 height 40
type input "Primary Bathroom Sconces"
click at [948, 546] on button "Add" at bounding box center [957, 546] width 74 height 40
click at [819, 618] on button "Next" at bounding box center [823, 619] width 93 height 50
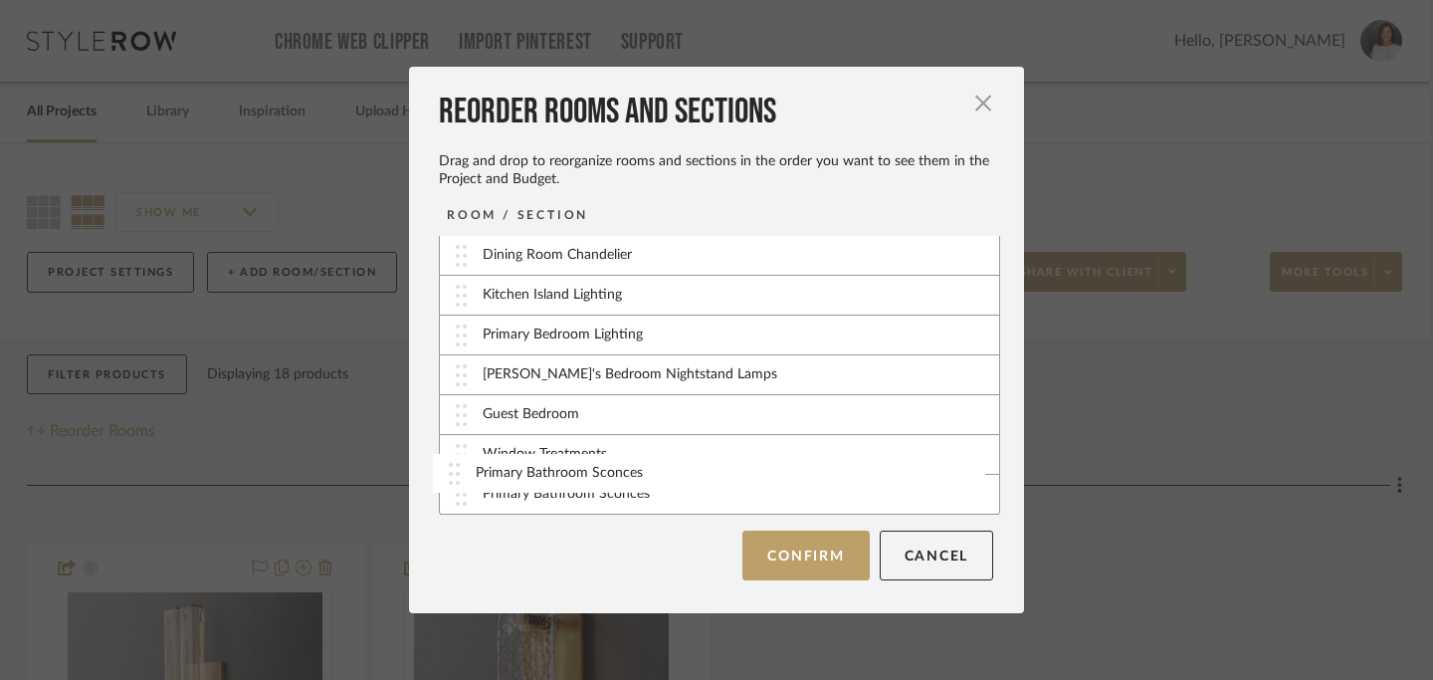
scroll to position [121, 0]
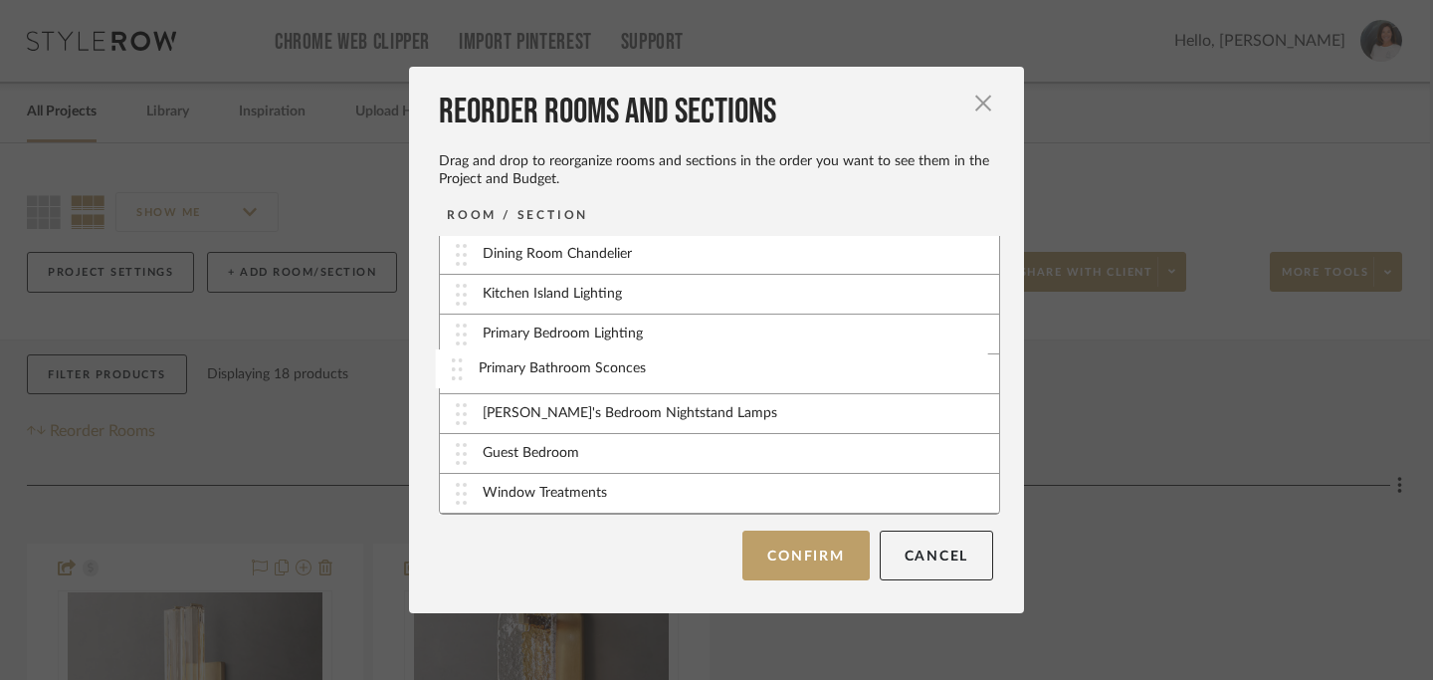
drag, startPoint x: 456, startPoint y: 495, endPoint x: 459, endPoint y: 370, distance: 124.4
click at [800, 545] on button "Confirm" at bounding box center [805, 555] width 126 height 50
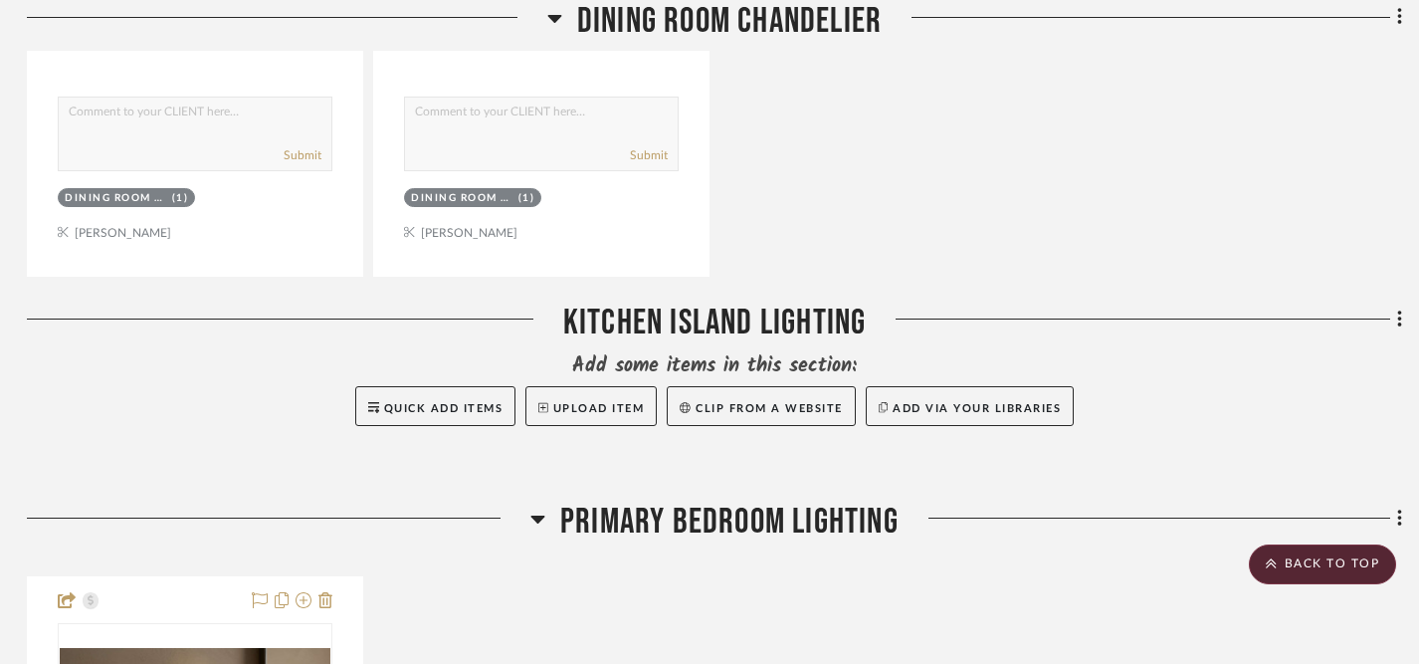
scroll to position [4041, 3]
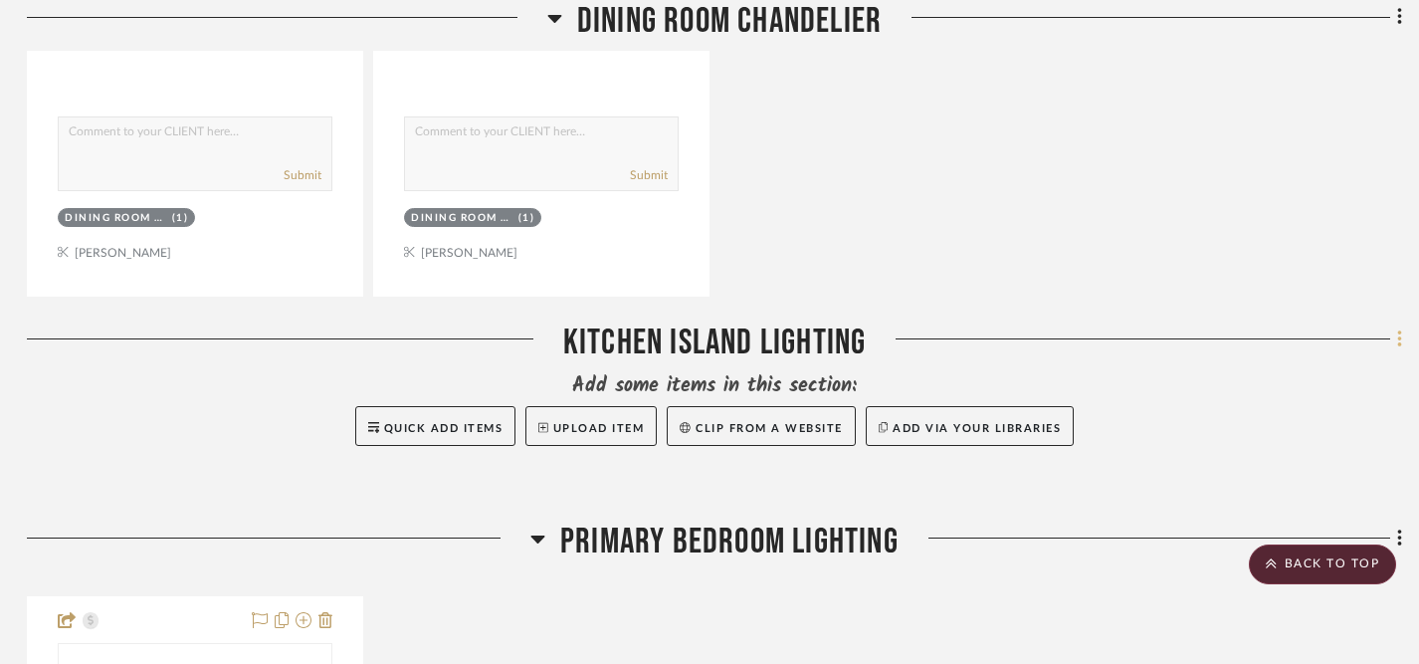
click at [1395, 341] on fa-icon at bounding box center [1396, 340] width 13 height 33
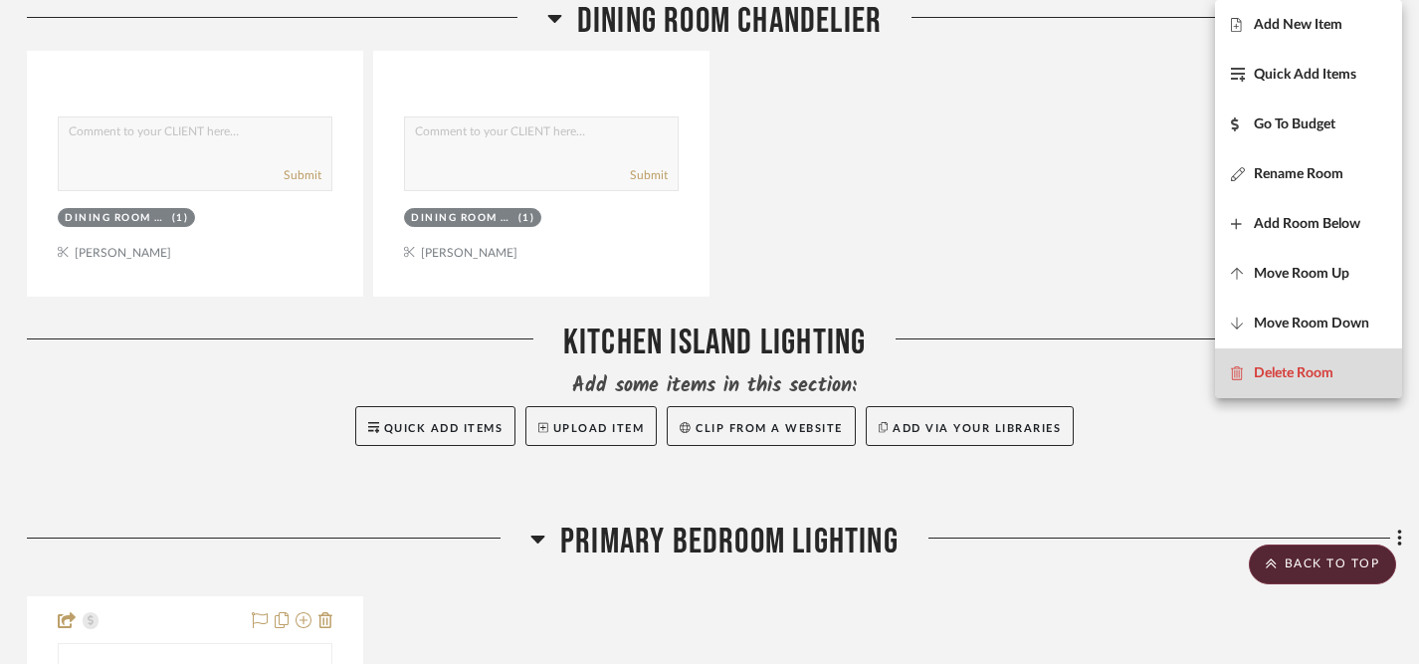
click at [1305, 380] on span "Delete Room" at bounding box center [1294, 373] width 80 height 17
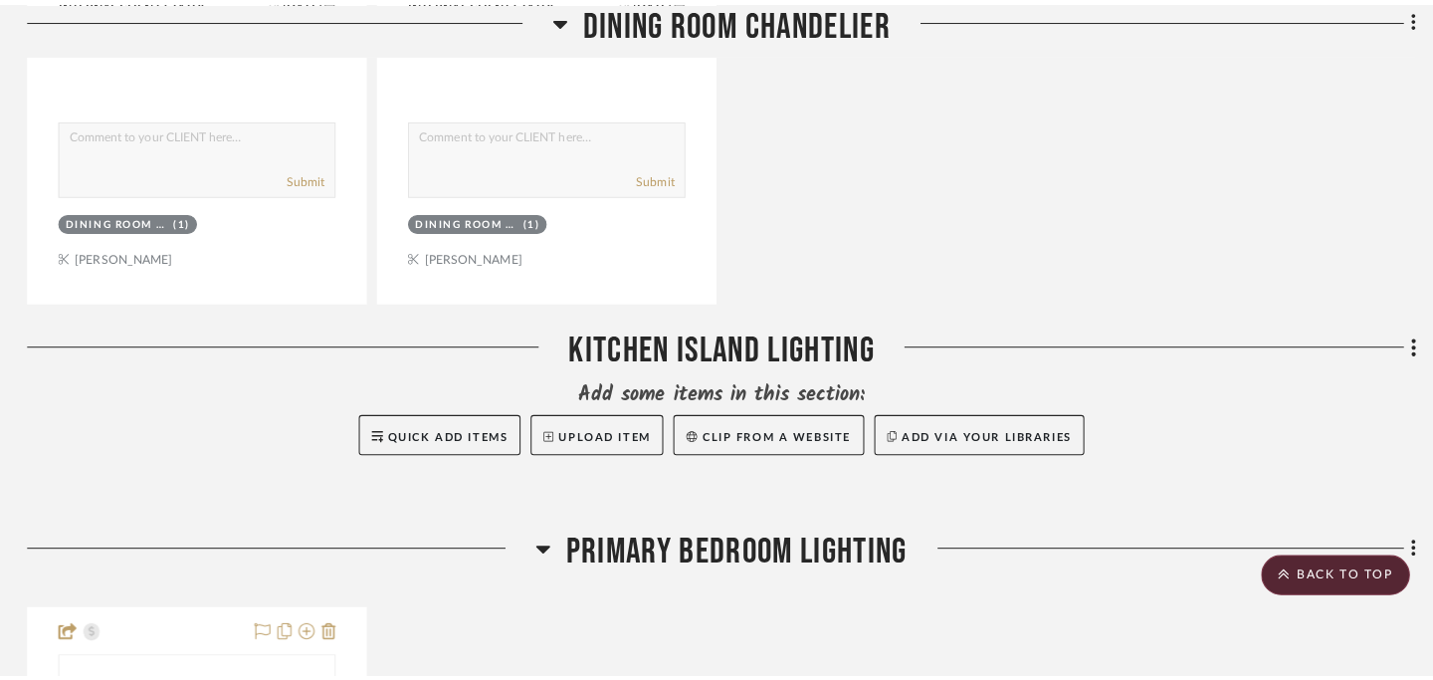
scroll to position [0, 0]
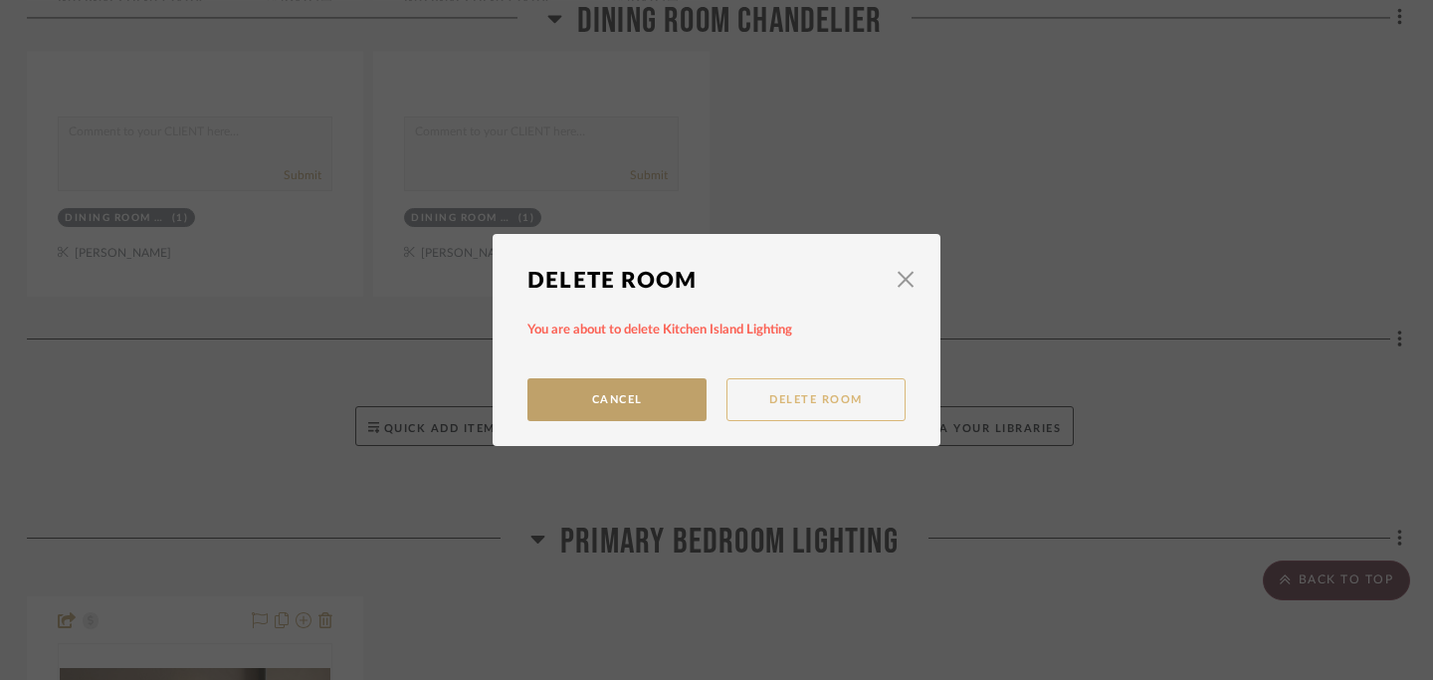
click at [790, 406] on button "Delete Room" at bounding box center [816, 399] width 179 height 43
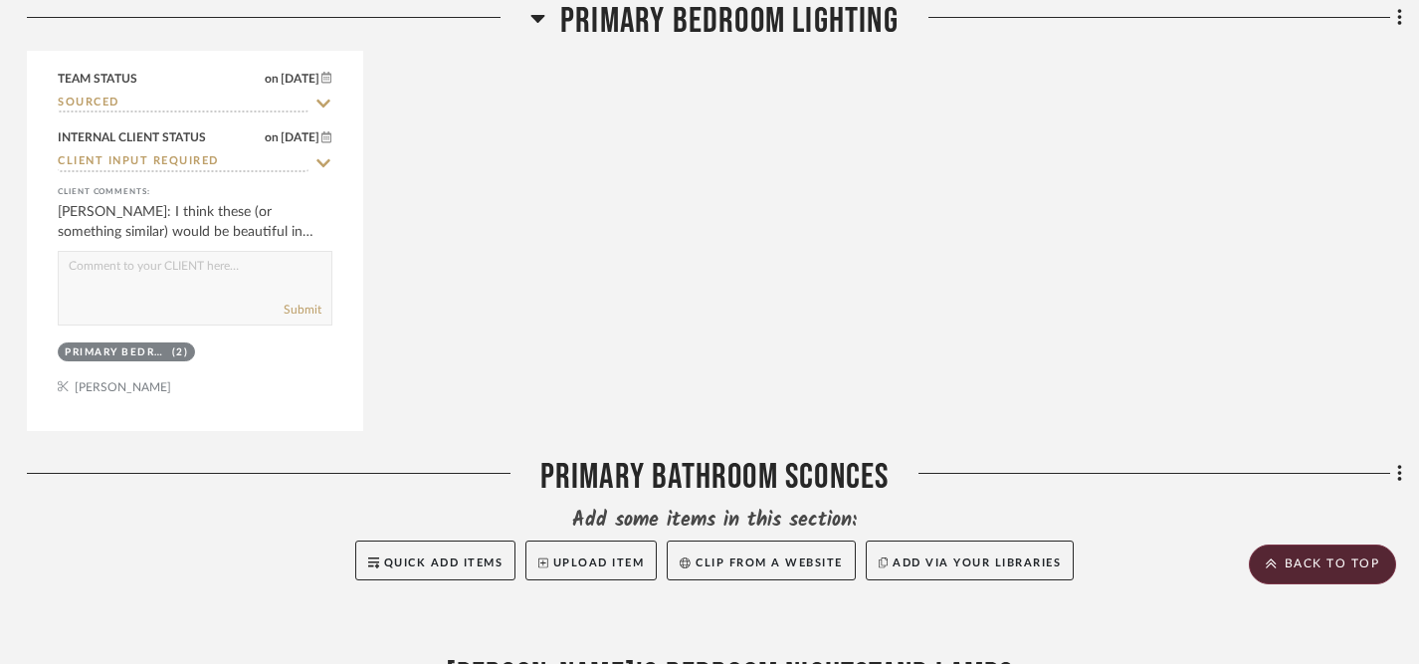
scroll to position [4887, 3]
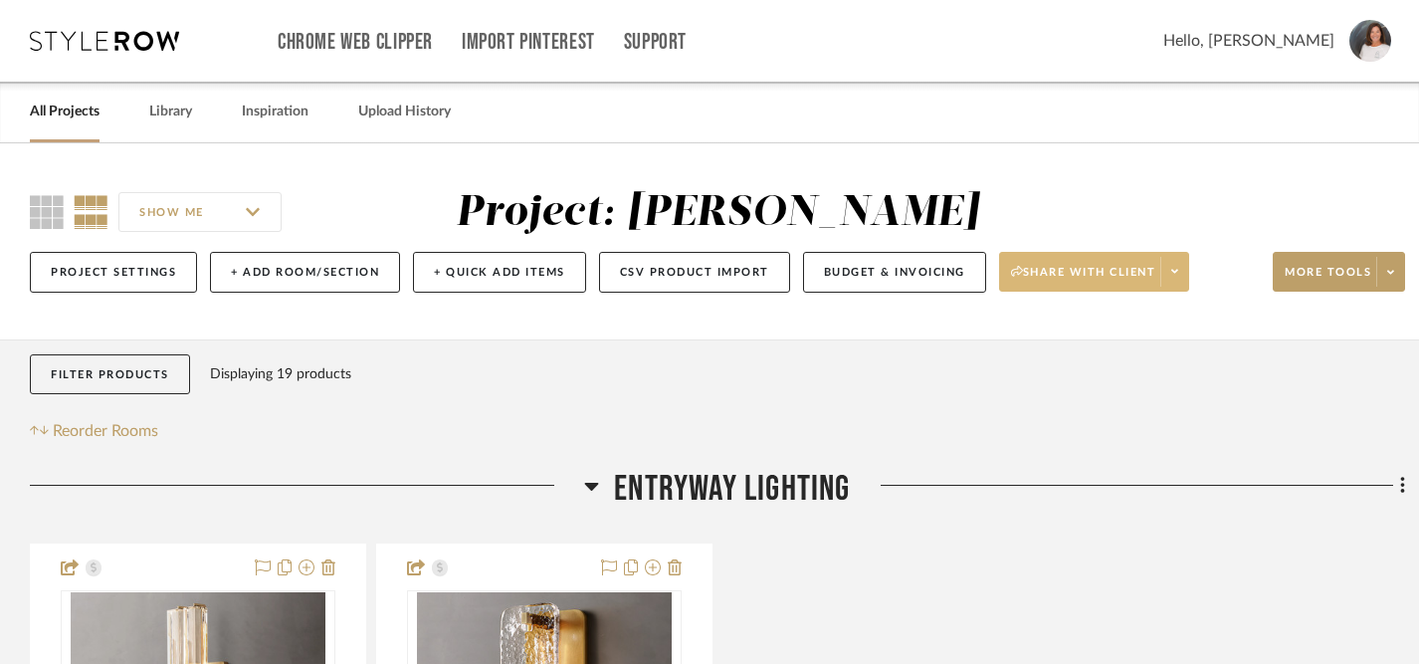
click at [1081, 282] on span "Share with client" at bounding box center [1083, 280] width 145 height 30
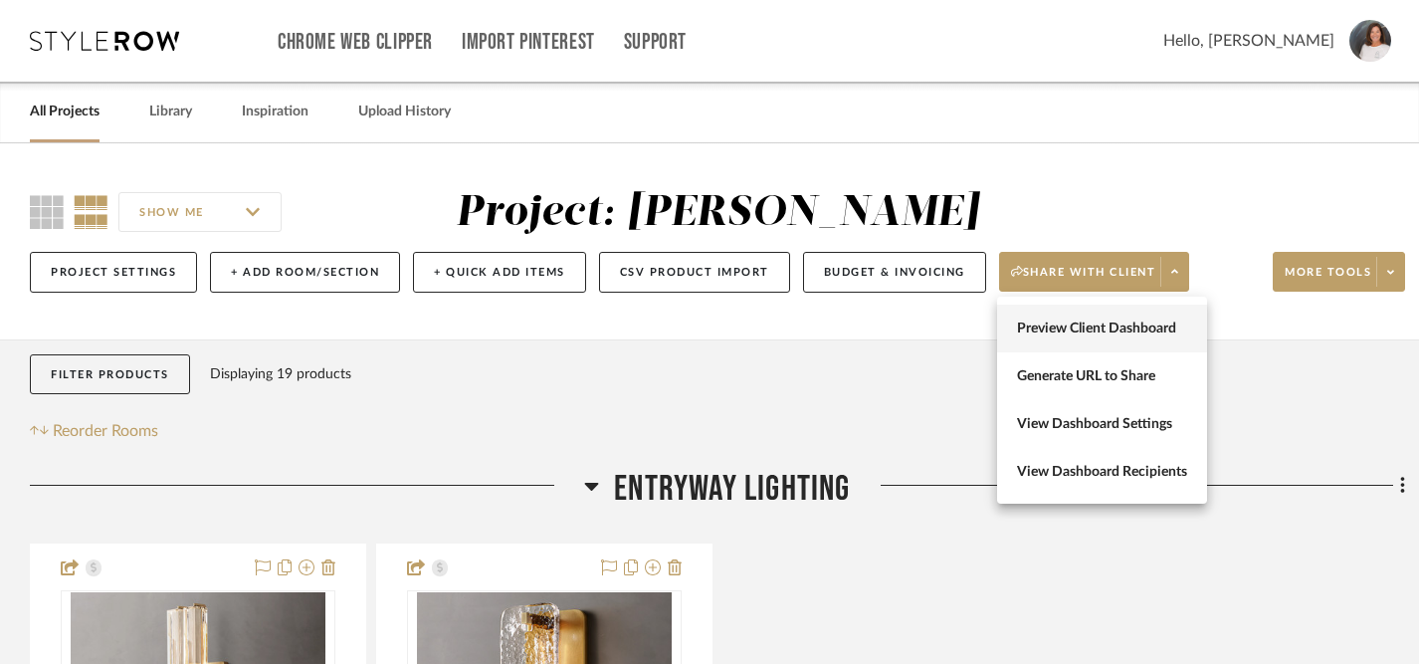
click at [1063, 324] on span "Preview Client Dashboard" at bounding box center [1102, 328] width 170 height 17
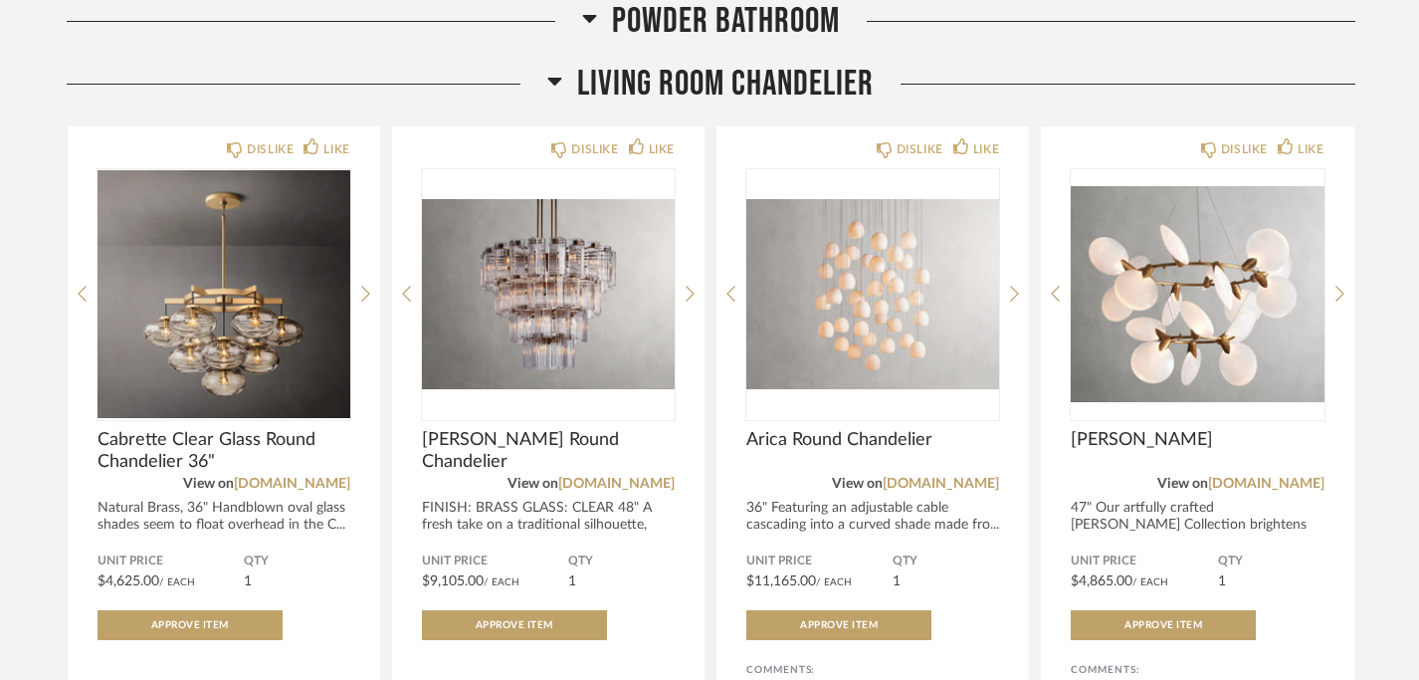
scroll to position [1823, 0]
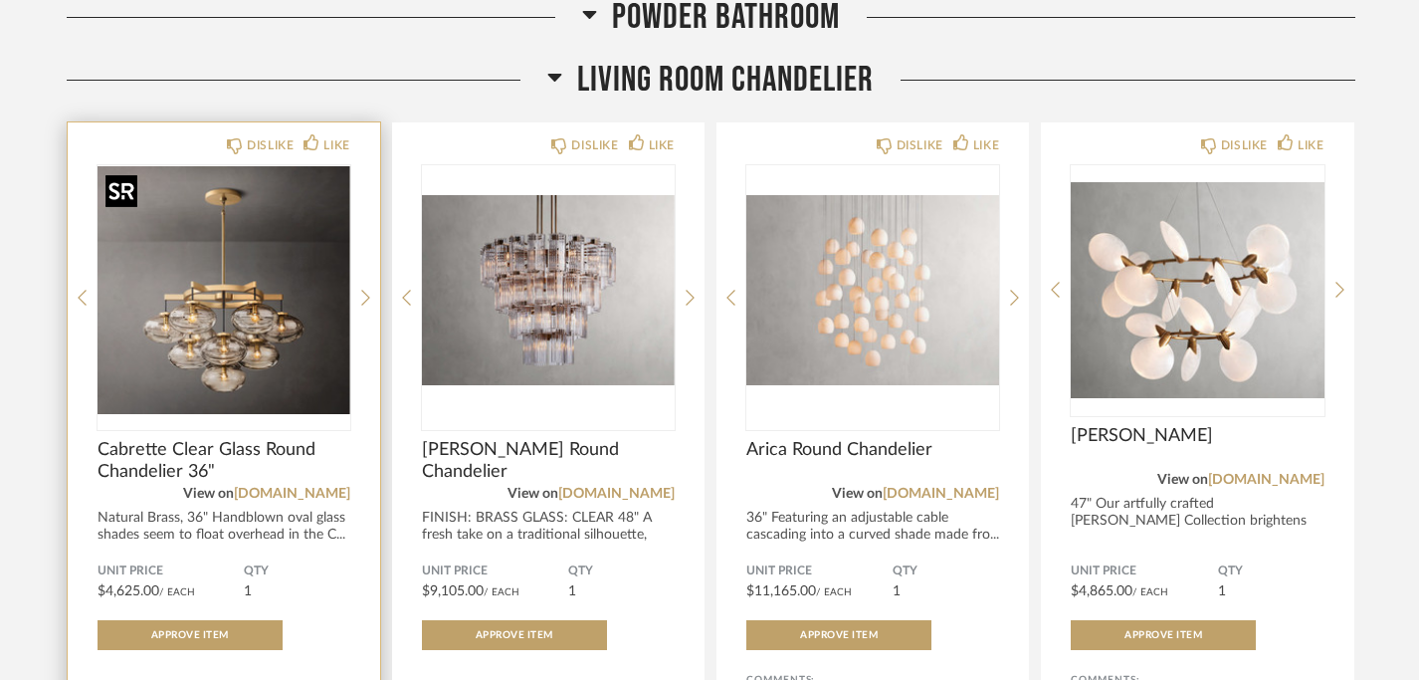
click at [239, 304] on img "0" at bounding box center [224, 289] width 253 height 249
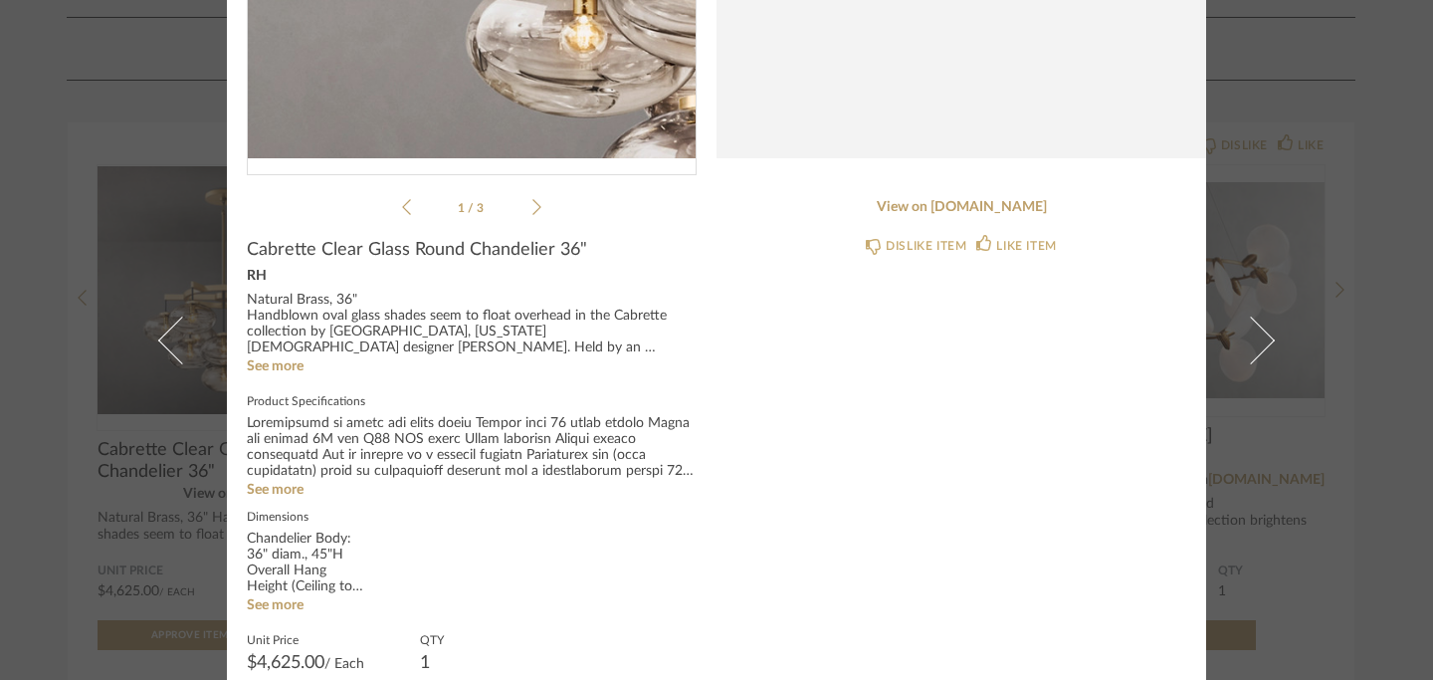
scroll to position [432, 0]
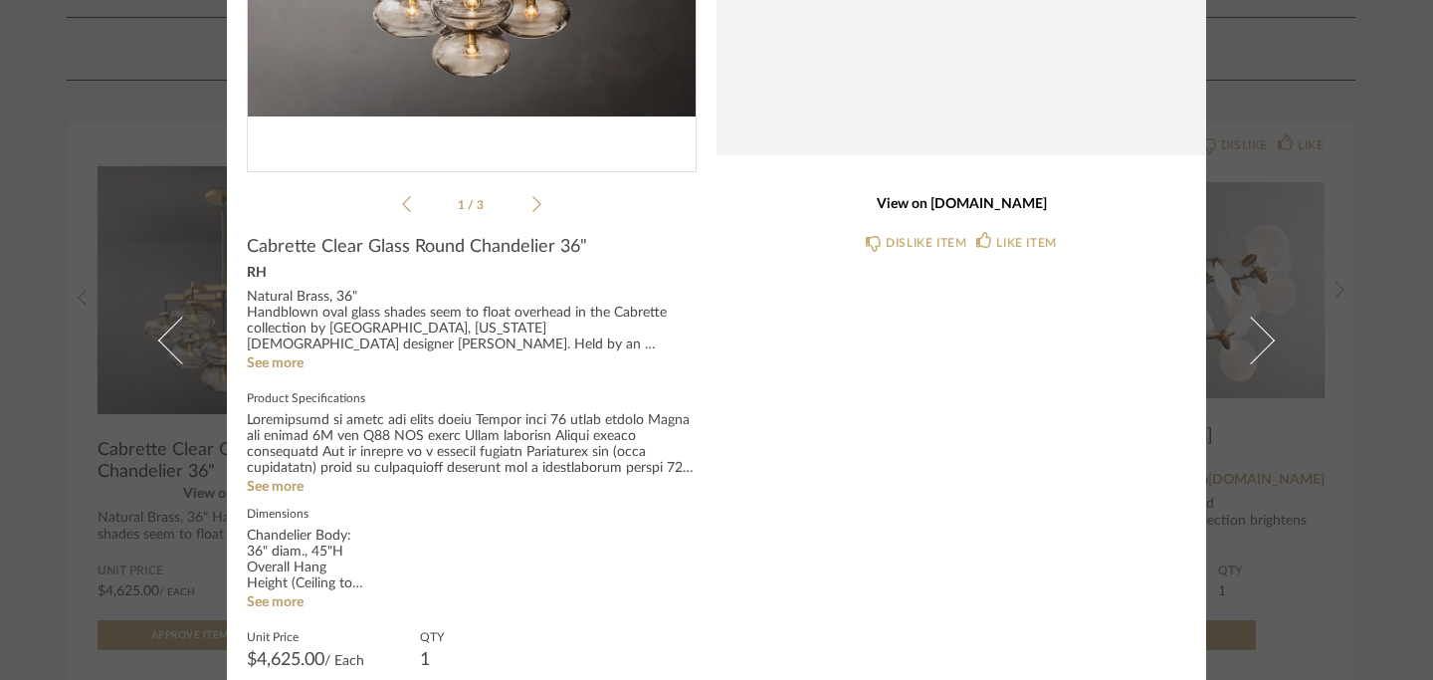
click at [934, 209] on link "View on [DOMAIN_NAME]" at bounding box center [961, 204] width 450 height 17
